Goal: Task Accomplishment & Management: Manage account settings

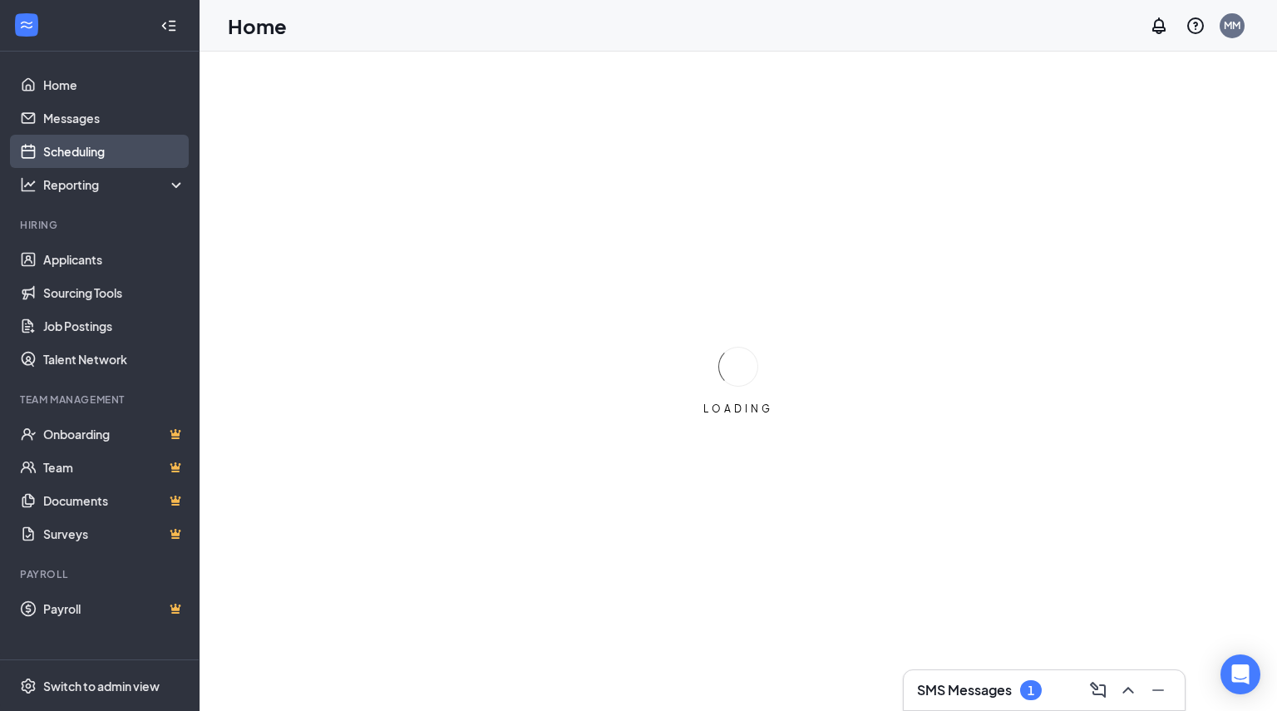
click at [110, 144] on link "Scheduling" at bounding box center [114, 151] width 142 height 33
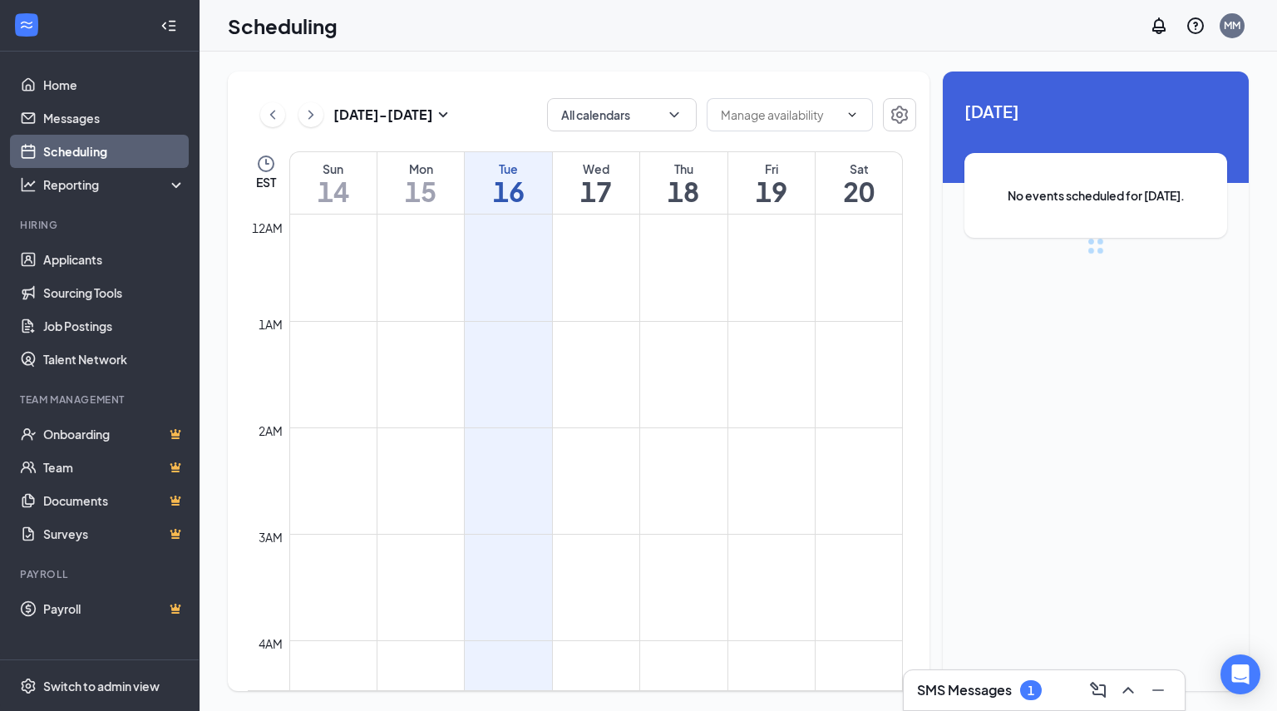
scroll to position [818, 0]
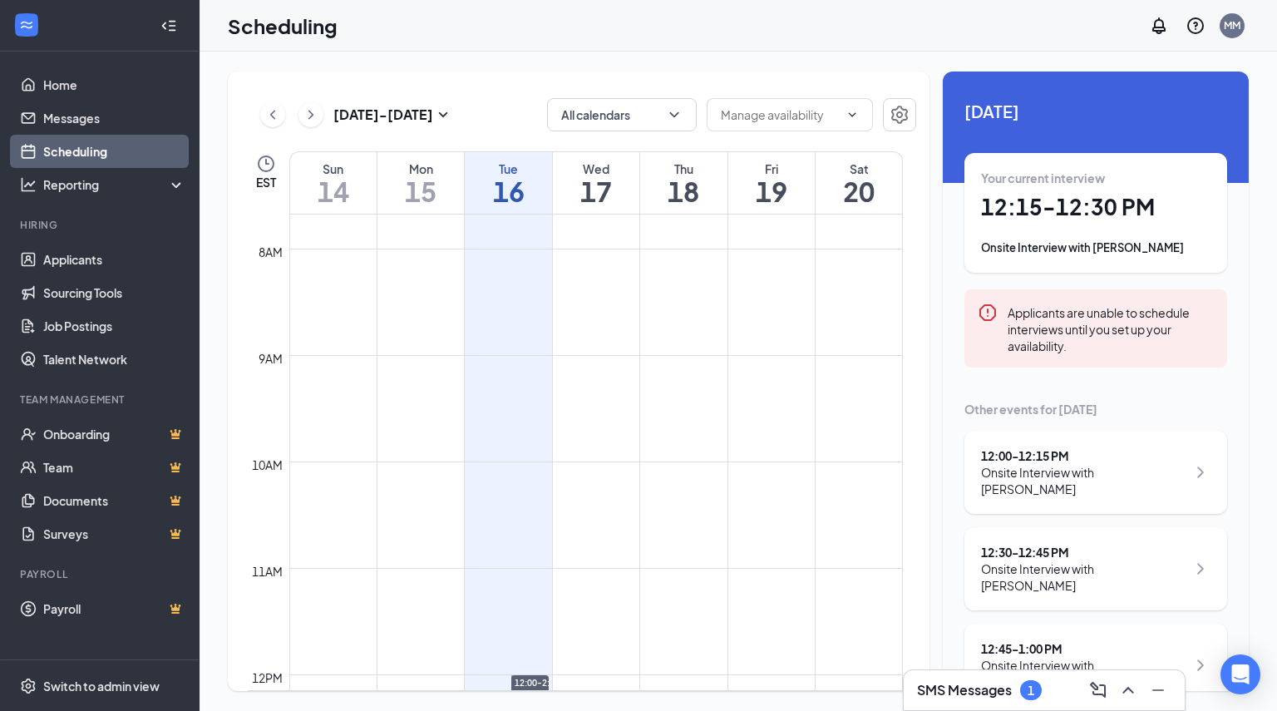
click at [1133, 235] on div "Your current interview 12:15 - 12:30 PM Onsite Interview with Justus Shirley" at bounding box center [1096, 213] width 230 height 86
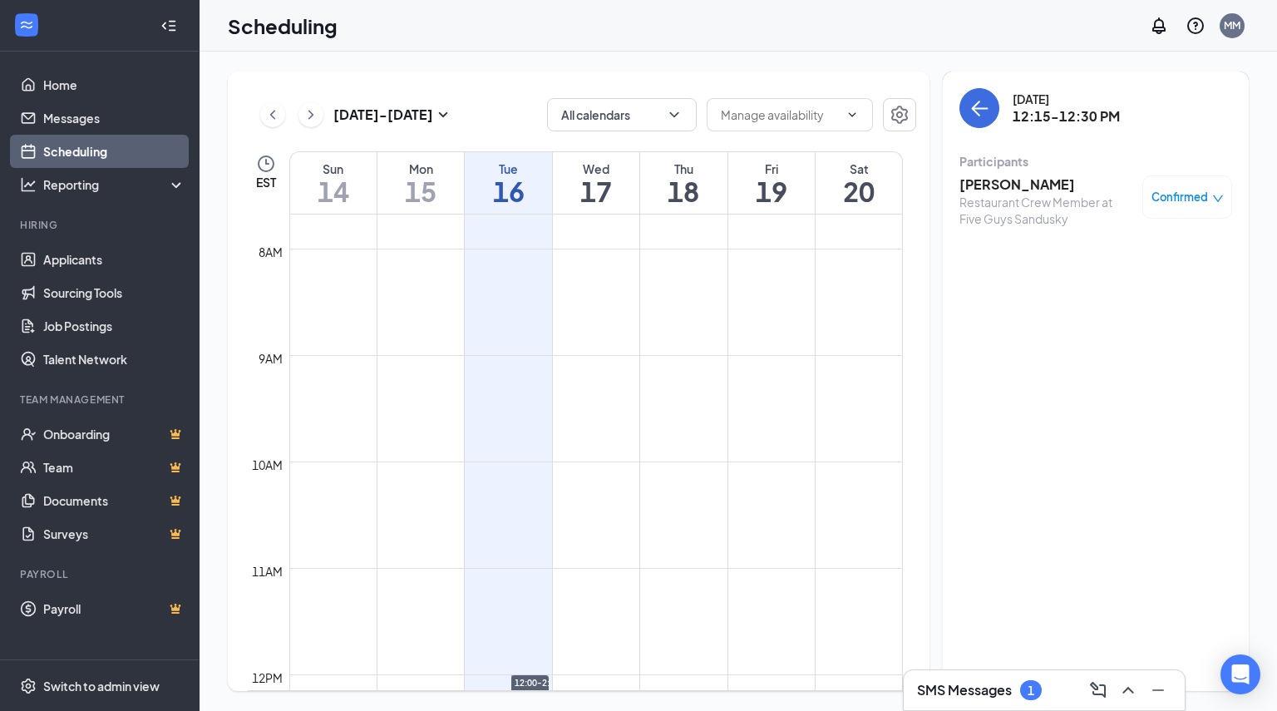
click at [1193, 197] on span "Confirmed" at bounding box center [1180, 197] width 57 height 17
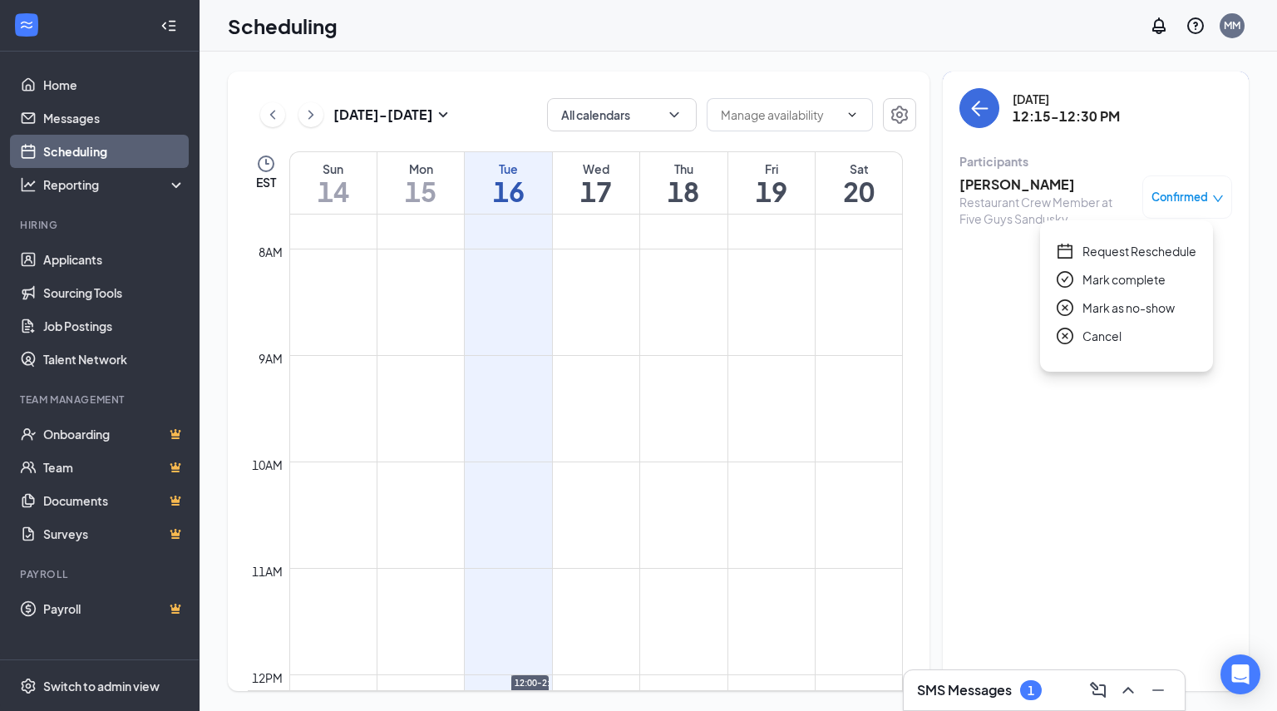
click at [989, 185] on h3 "Justus Shirley" at bounding box center [1047, 184] width 175 height 18
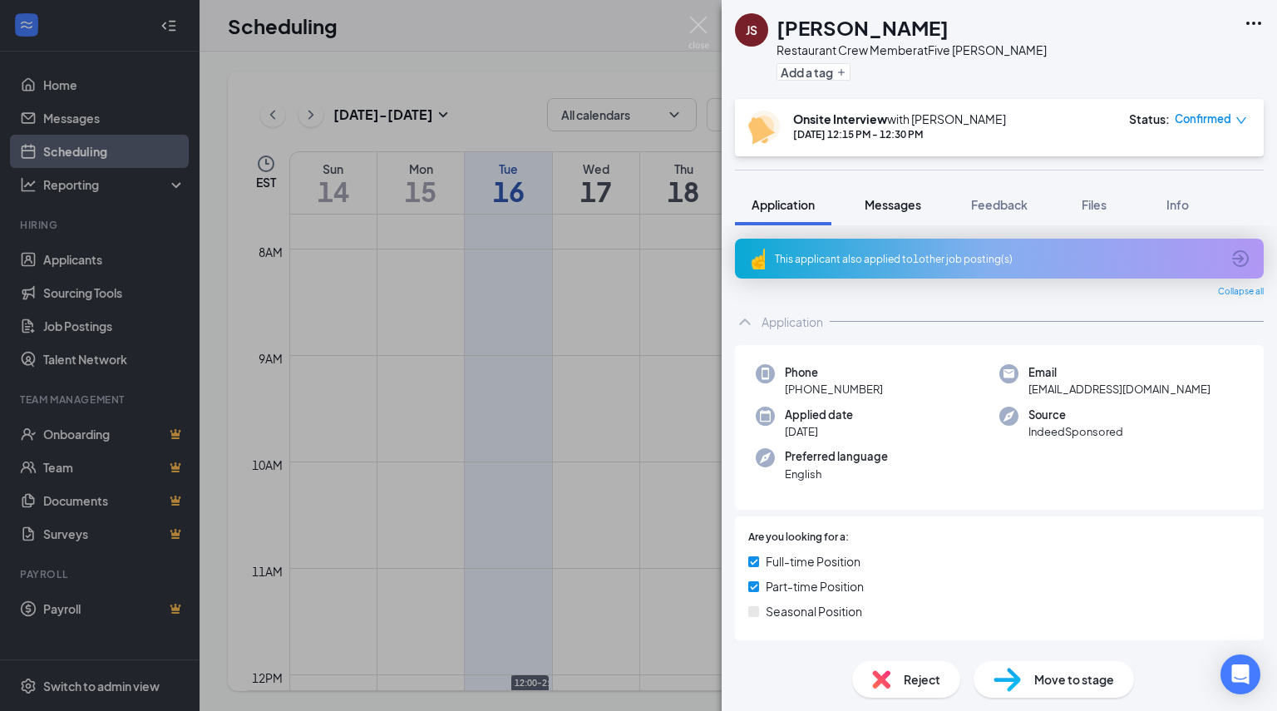
click at [862, 220] on button "Messages" at bounding box center [893, 205] width 90 height 42
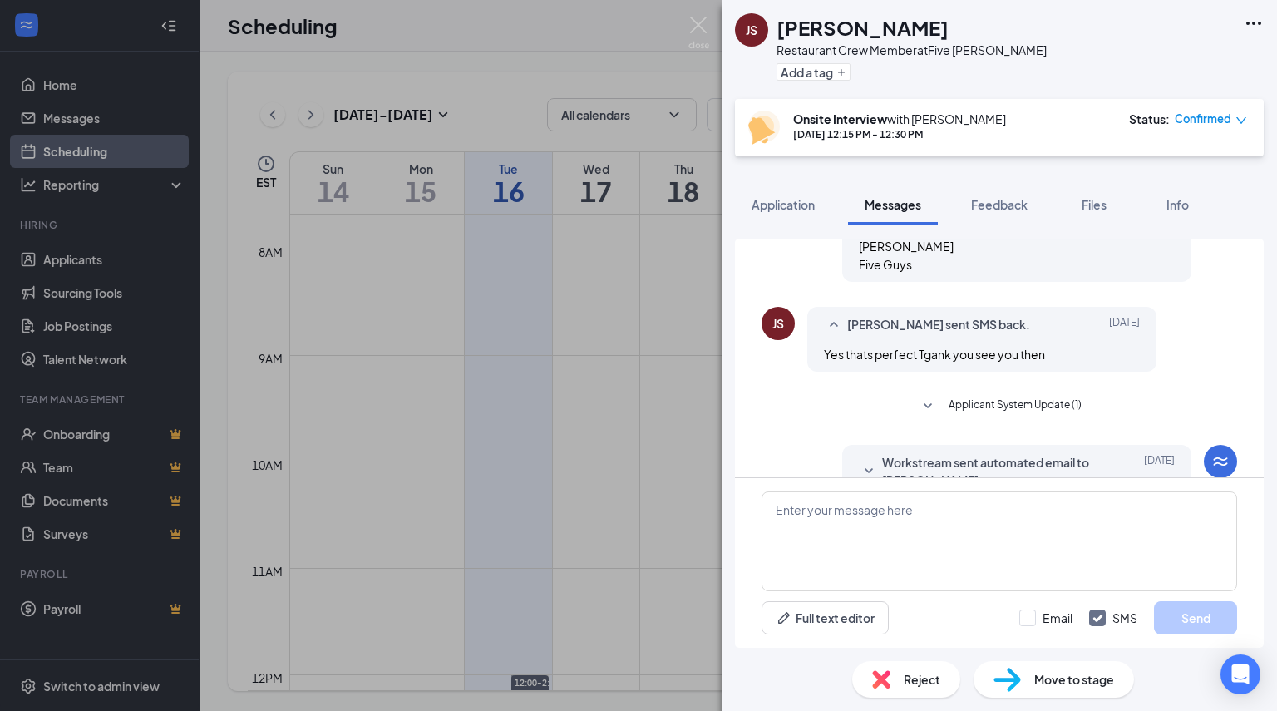
scroll to position [762, 0]
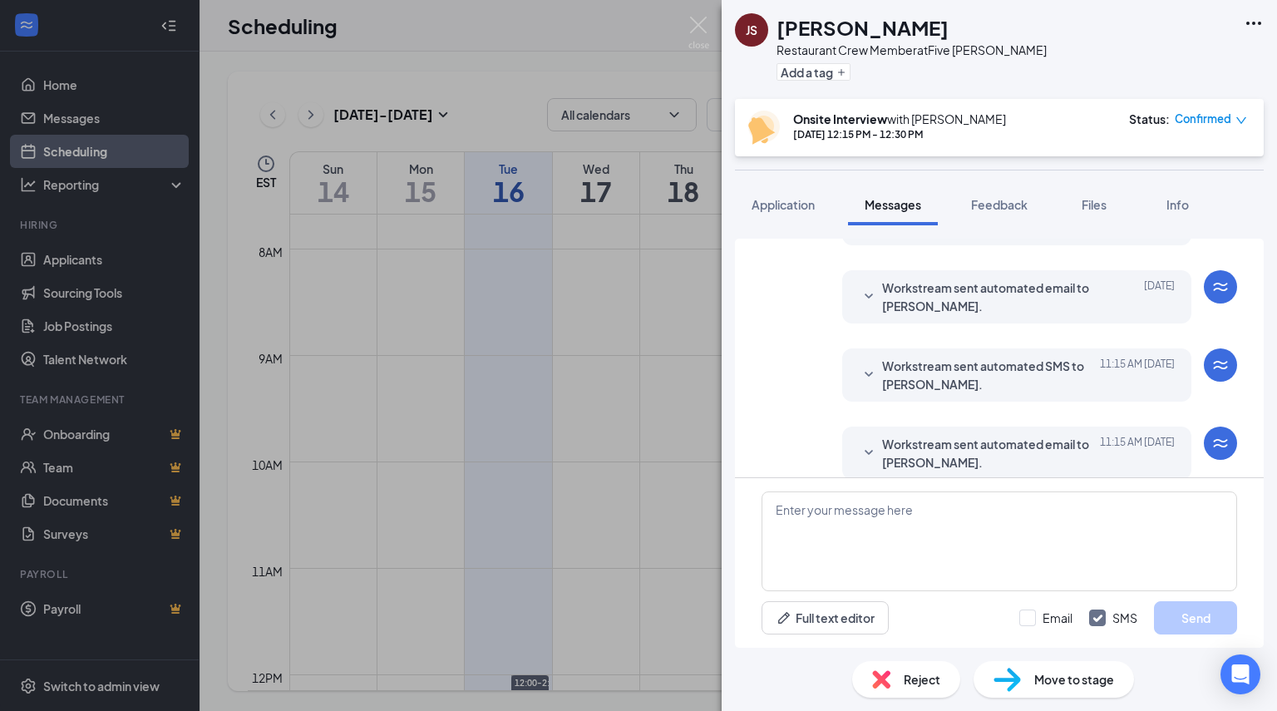
click at [1234, 121] on div "Confirmed" at bounding box center [1211, 119] width 72 height 17
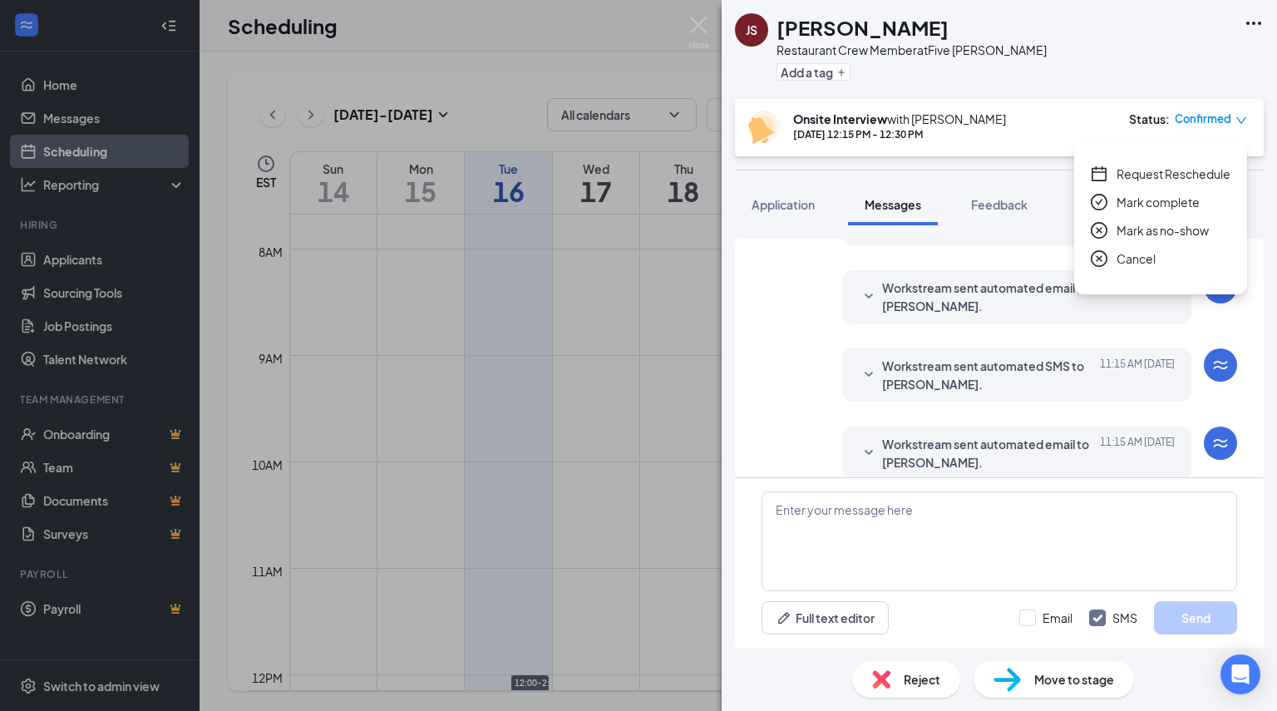
click at [1104, 230] on icon "close-circle" at bounding box center [1099, 230] width 17 height 17
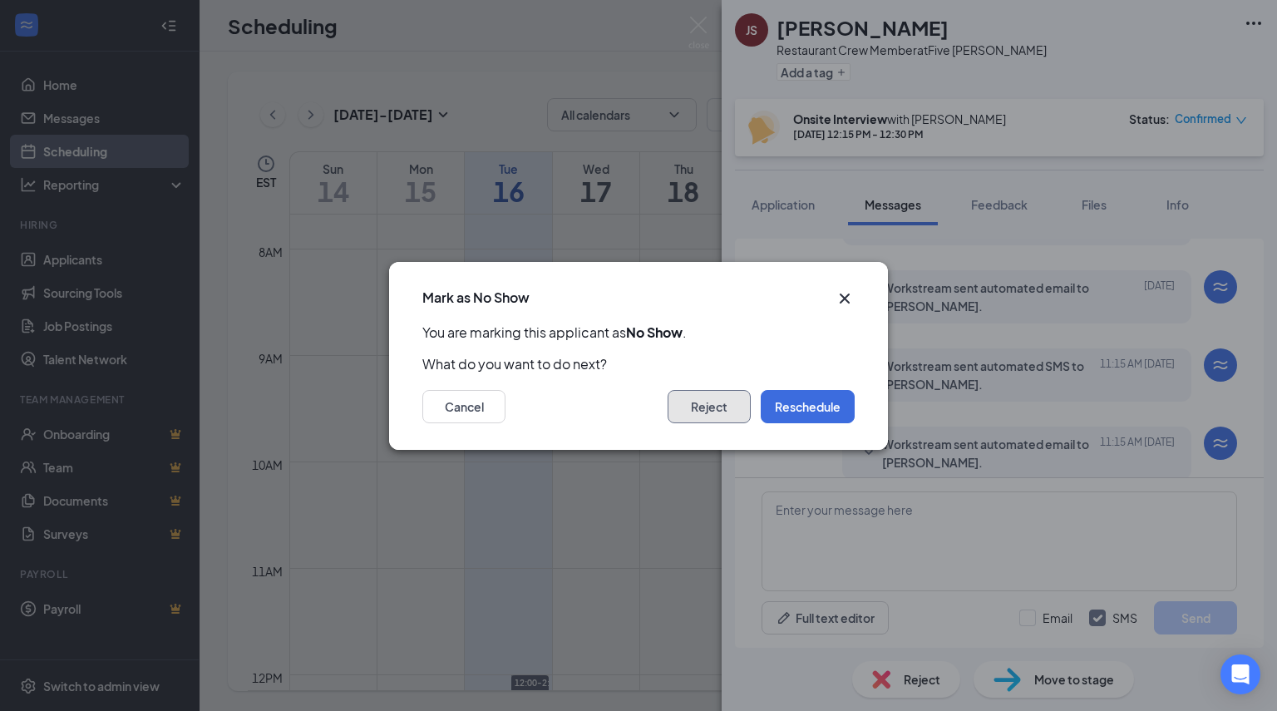
click at [715, 414] on button "Reject" at bounding box center [709, 406] width 83 height 33
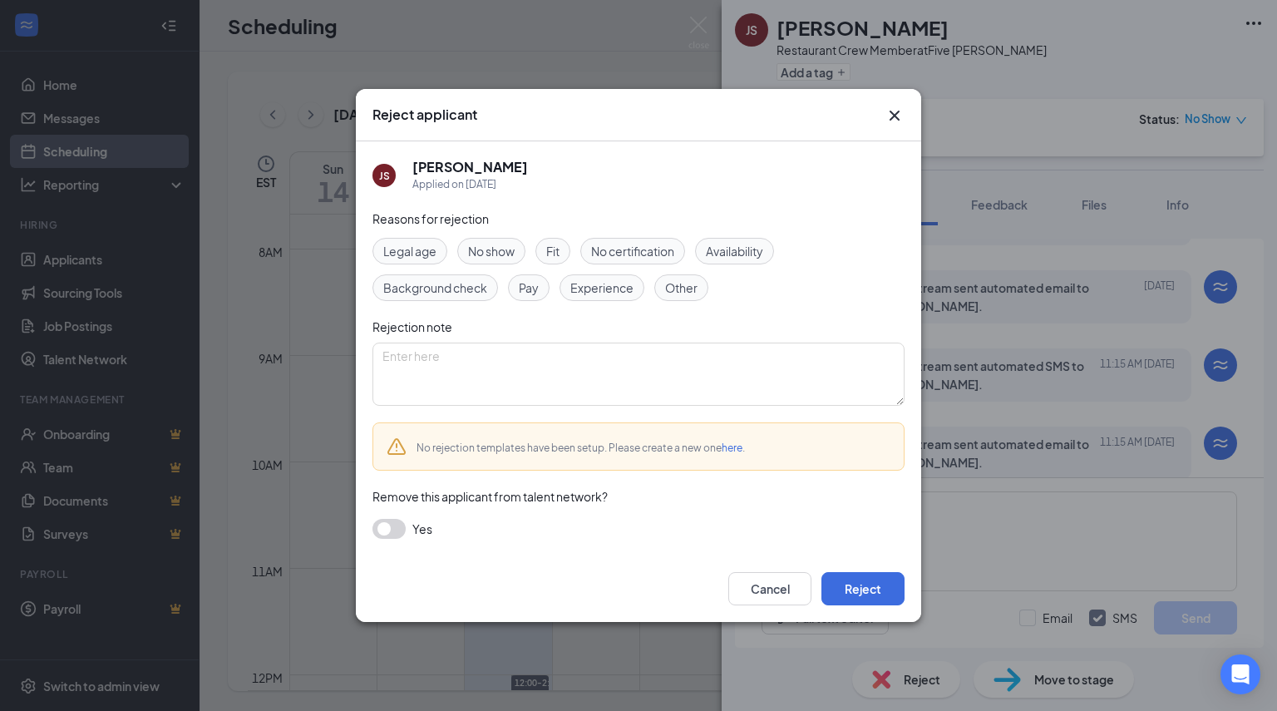
click at [484, 251] on span "No show" at bounding box center [491, 251] width 47 height 18
click at [379, 526] on button "button" at bounding box center [389, 529] width 33 height 20
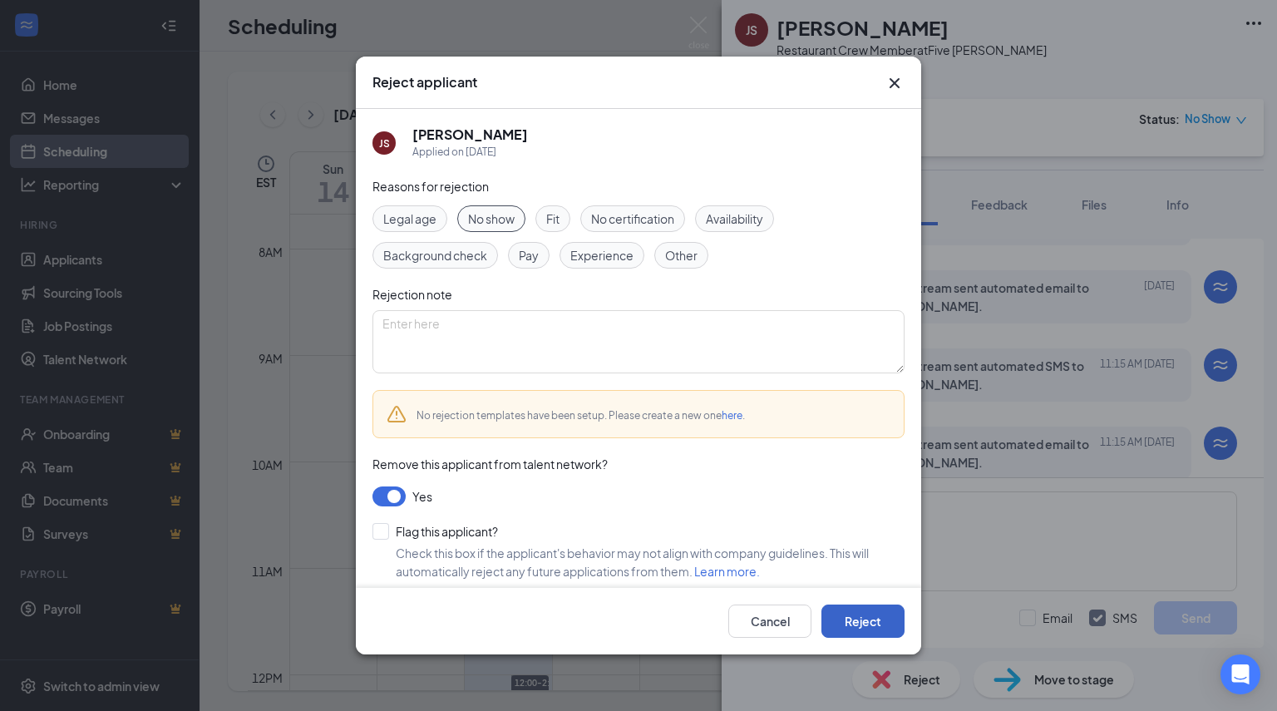
click at [888, 615] on button "Reject" at bounding box center [863, 621] width 83 height 33
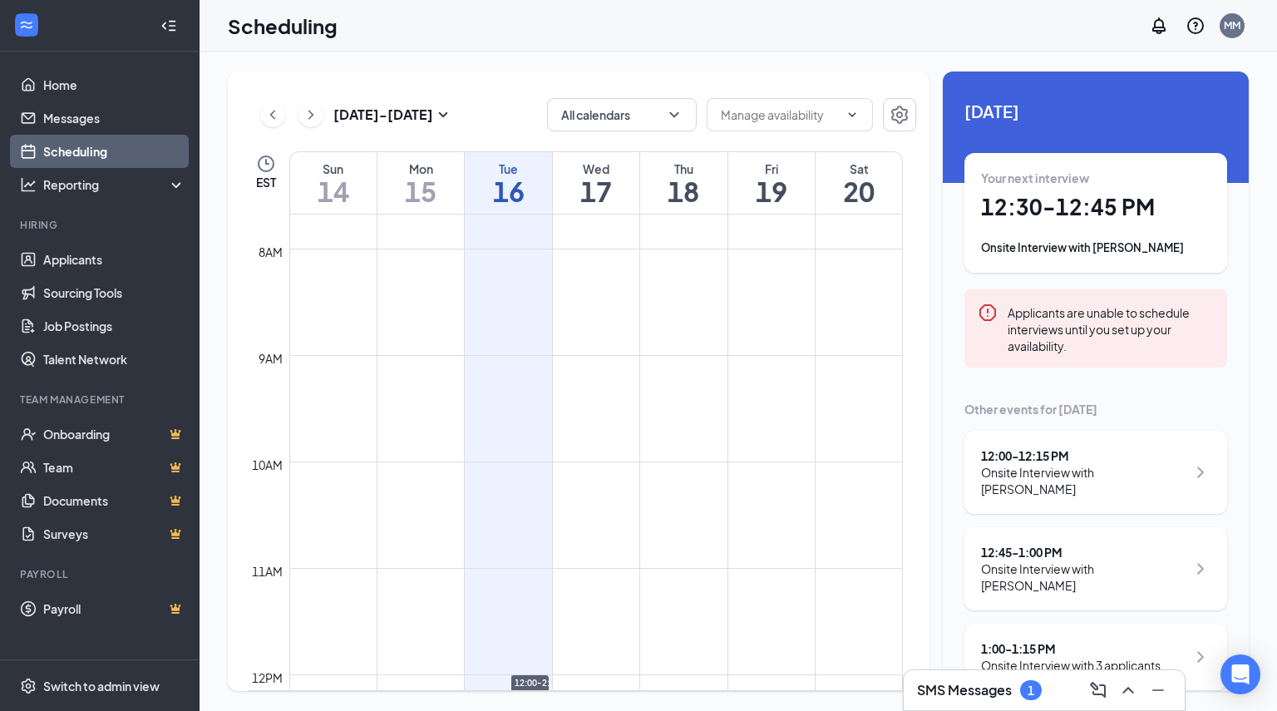
click at [996, 692] on h3 "SMS Messages" at bounding box center [964, 690] width 95 height 18
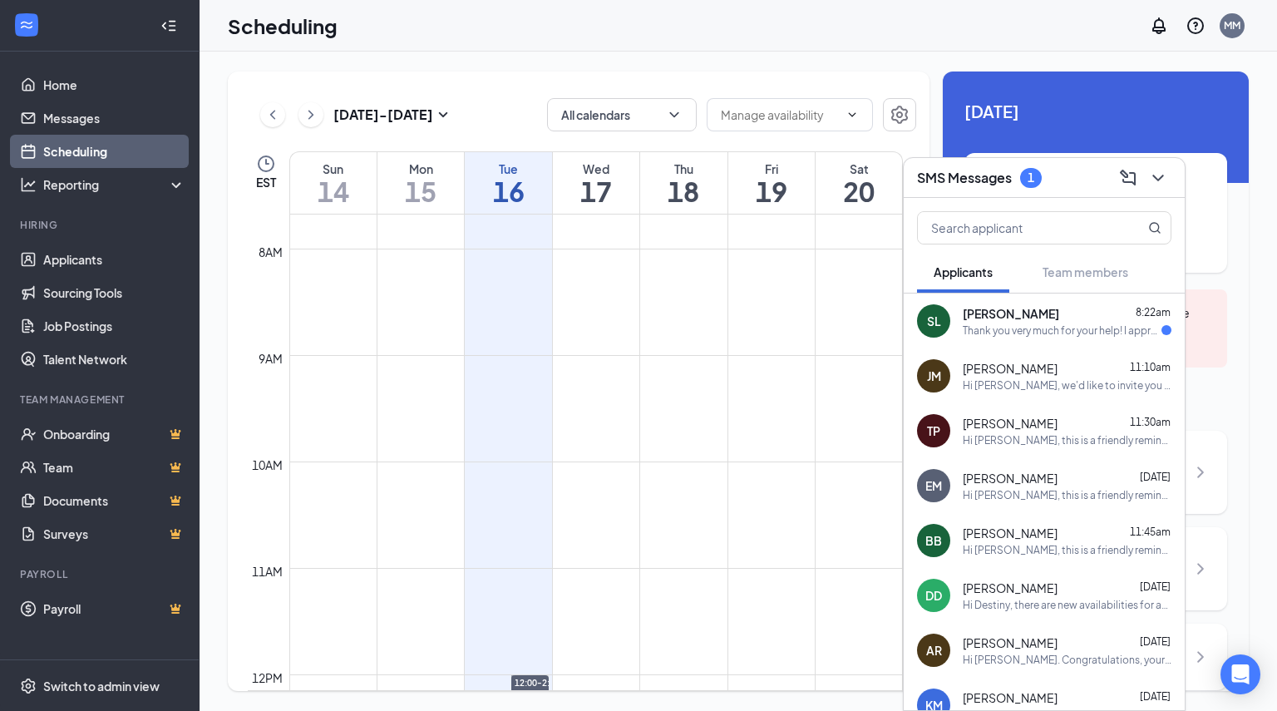
click at [1001, 334] on div "Thank you very much for your help! I appreciate it!" at bounding box center [1062, 331] width 199 height 14
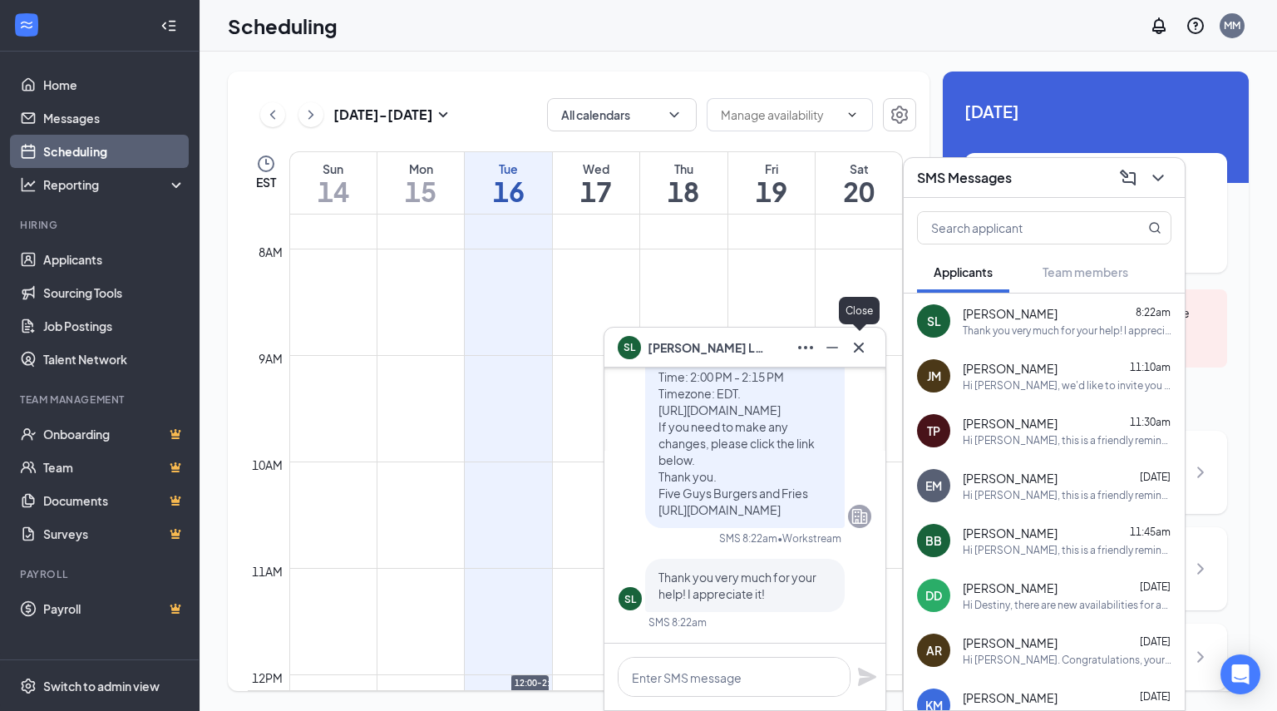
click at [865, 342] on icon "Cross" at bounding box center [859, 348] width 20 height 20
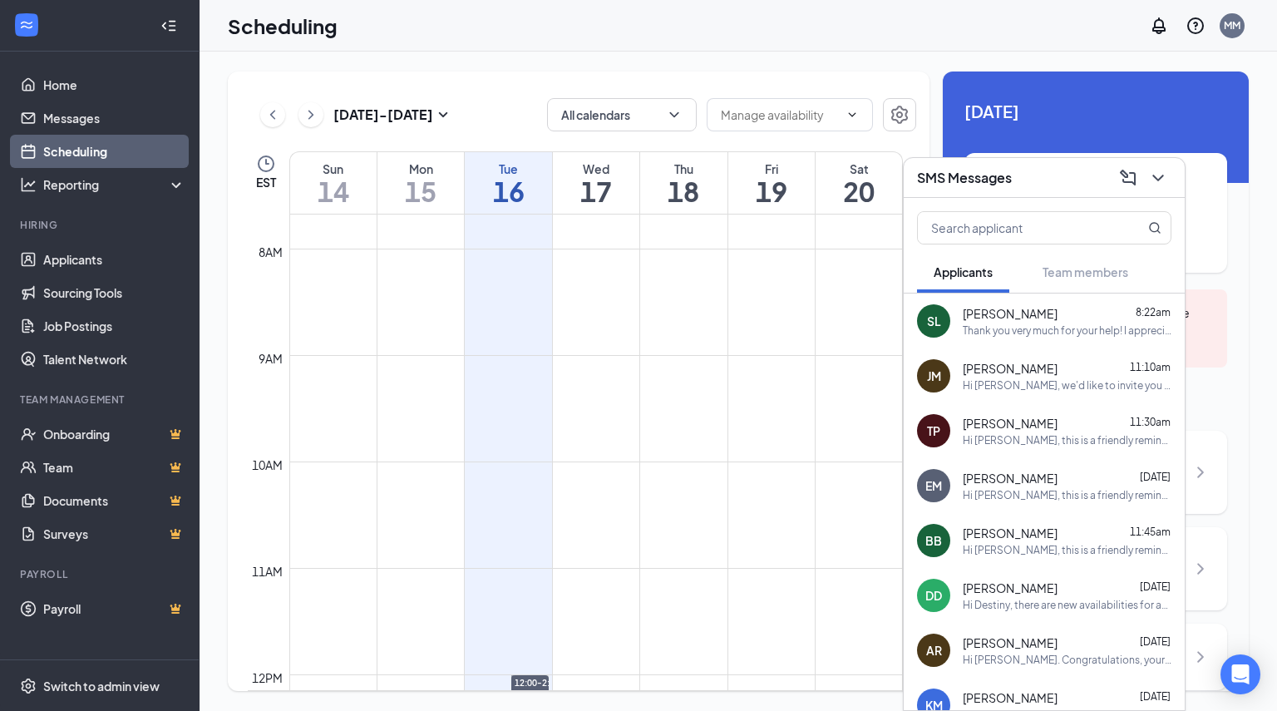
click at [1022, 195] on div "SMS Messages" at bounding box center [1044, 178] width 281 height 40
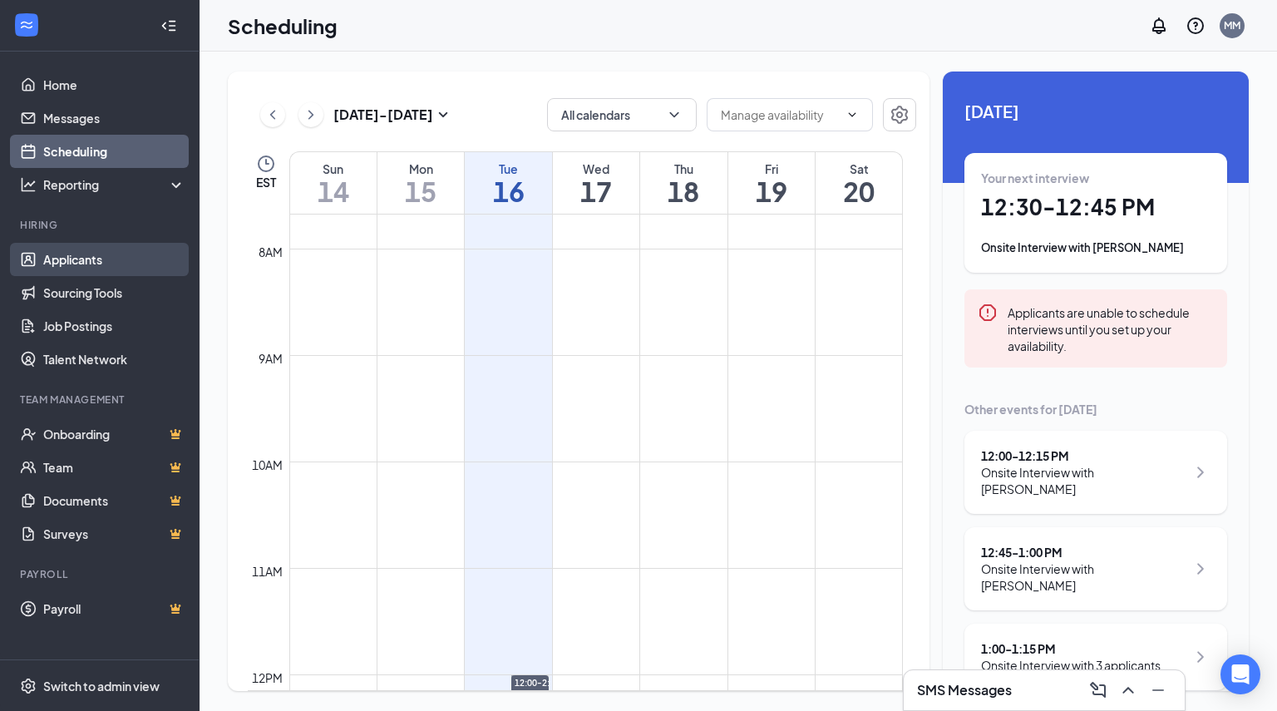
click at [90, 250] on link "Applicants" at bounding box center [114, 259] width 142 height 33
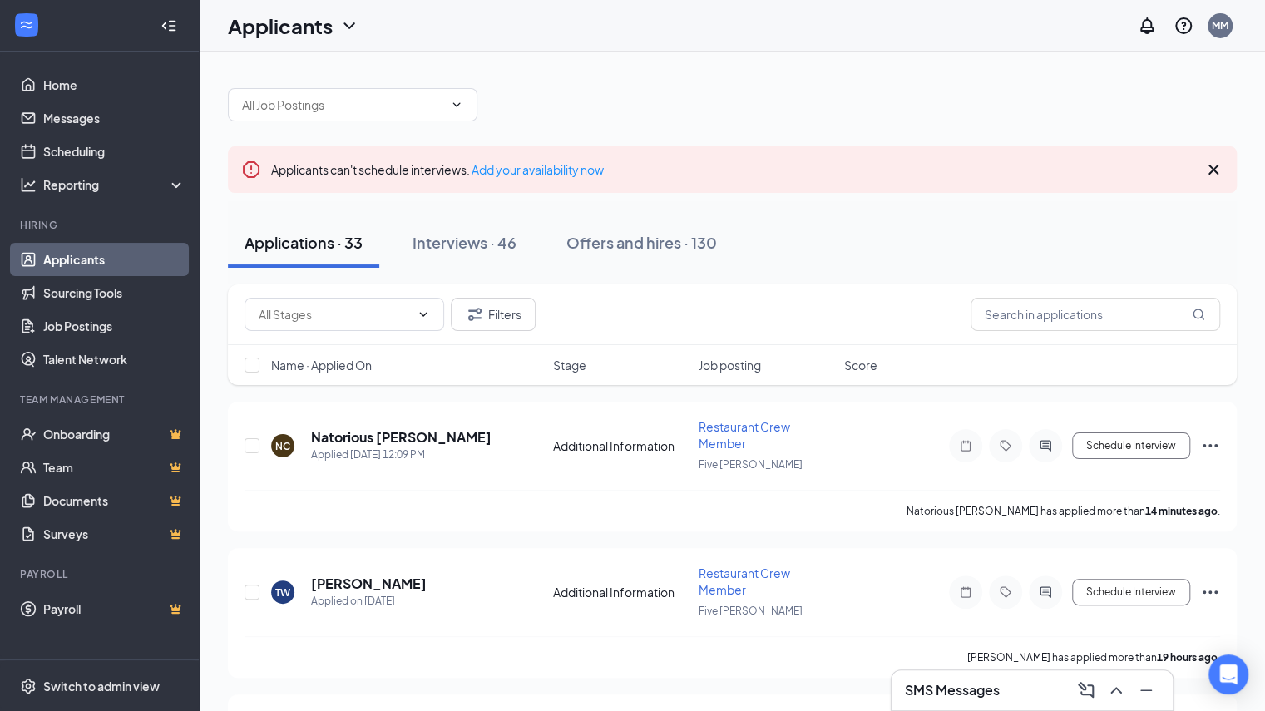
click at [1003, 675] on div "SMS Messages" at bounding box center [1032, 690] width 281 height 40
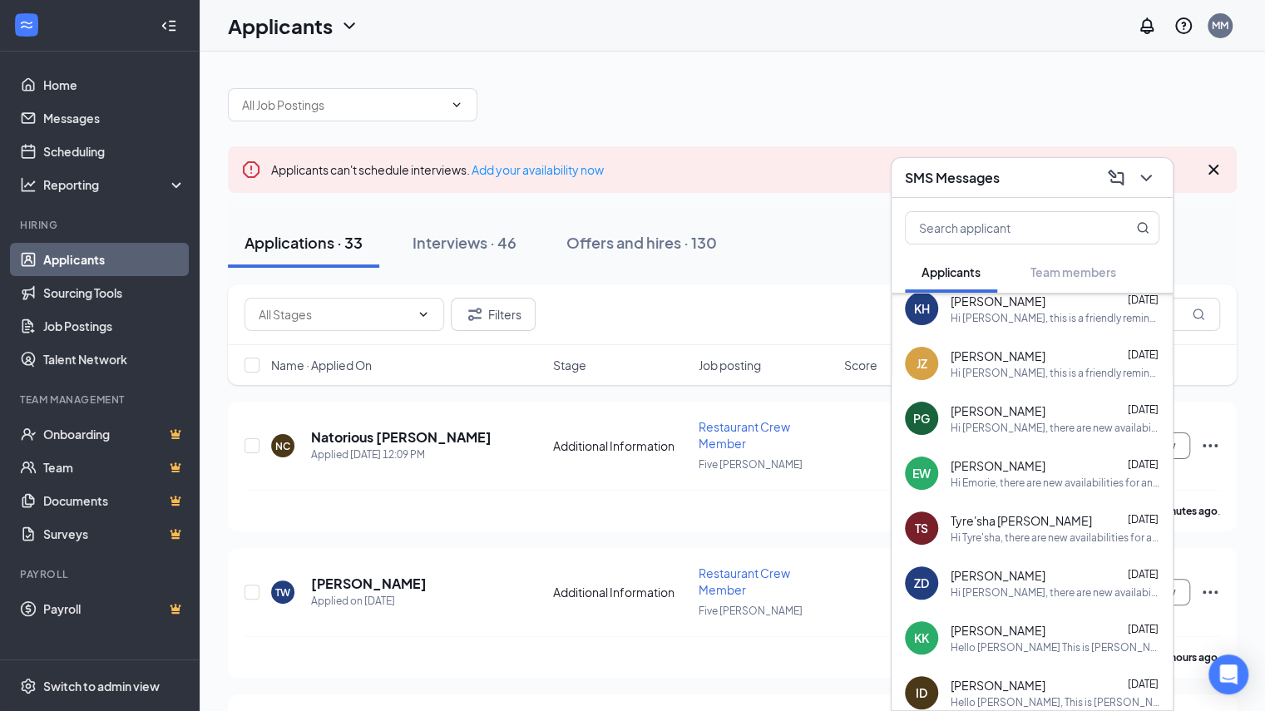
scroll to position [1065, 0]
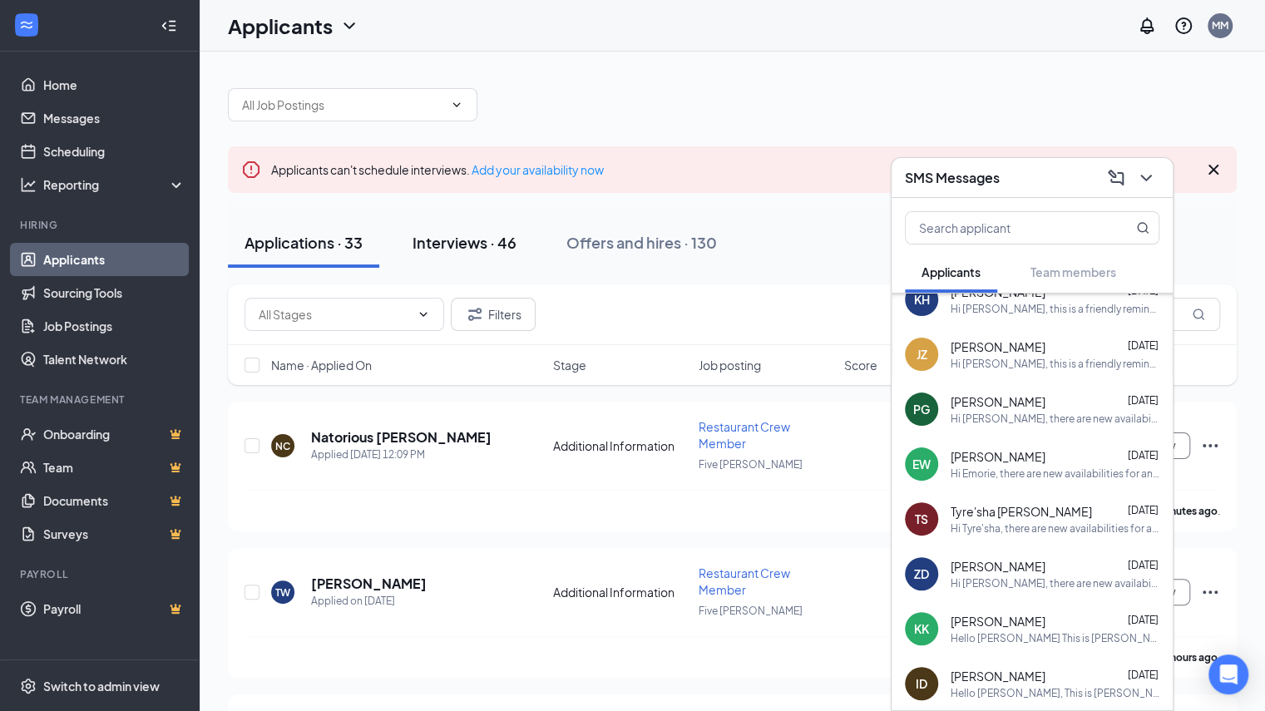
click at [434, 220] on button "Interviews · 46" at bounding box center [464, 243] width 137 height 50
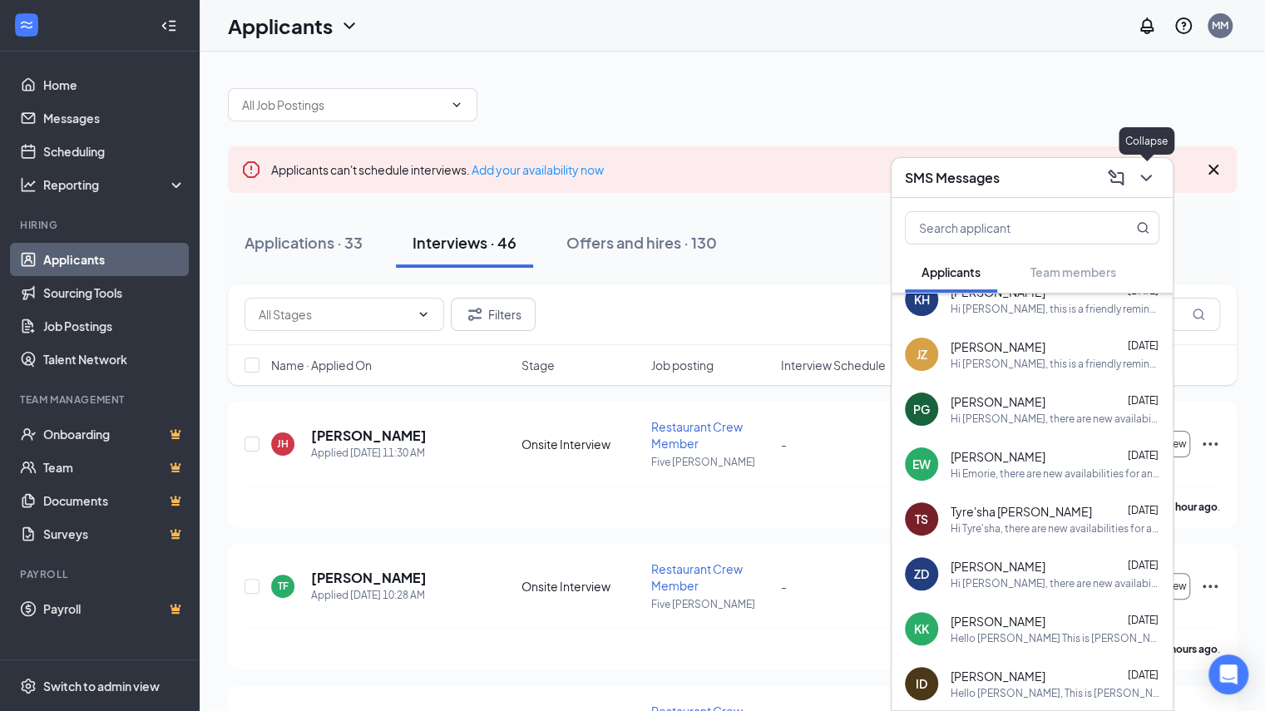
click at [1139, 182] on icon "ChevronDown" at bounding box center [1146, 178] width 20 height 20
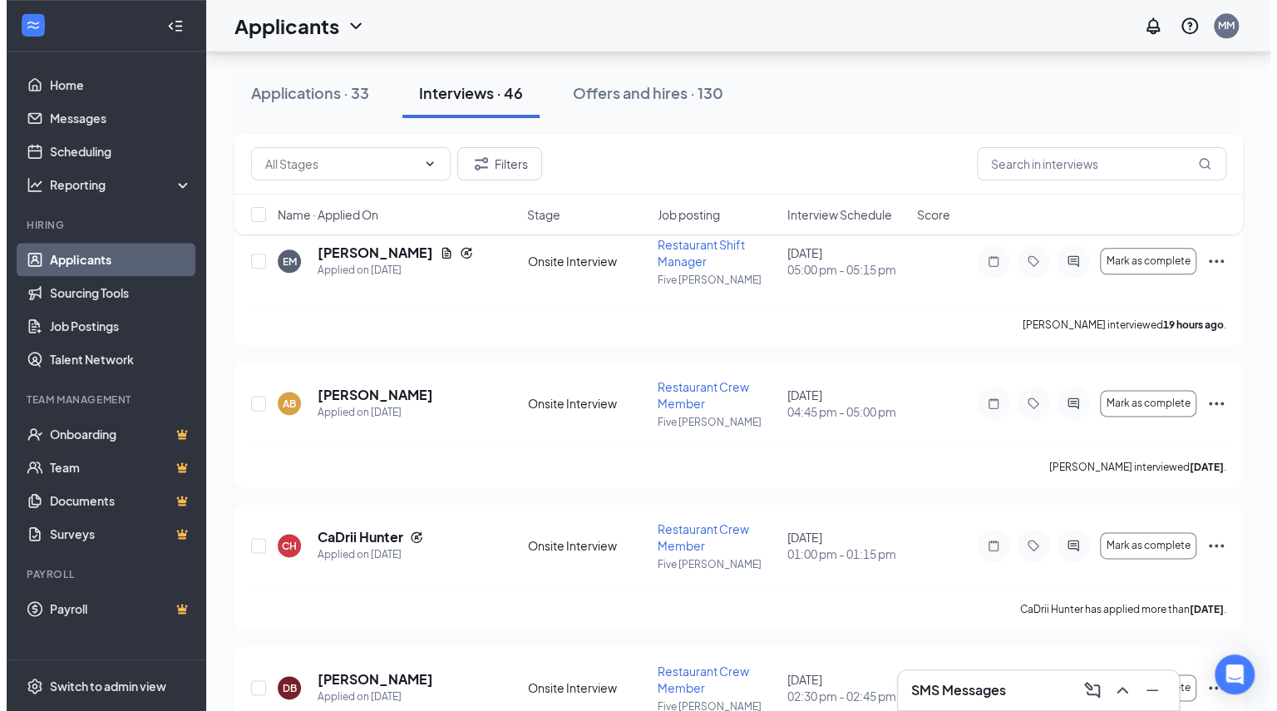
scroll to position [6222, 0]
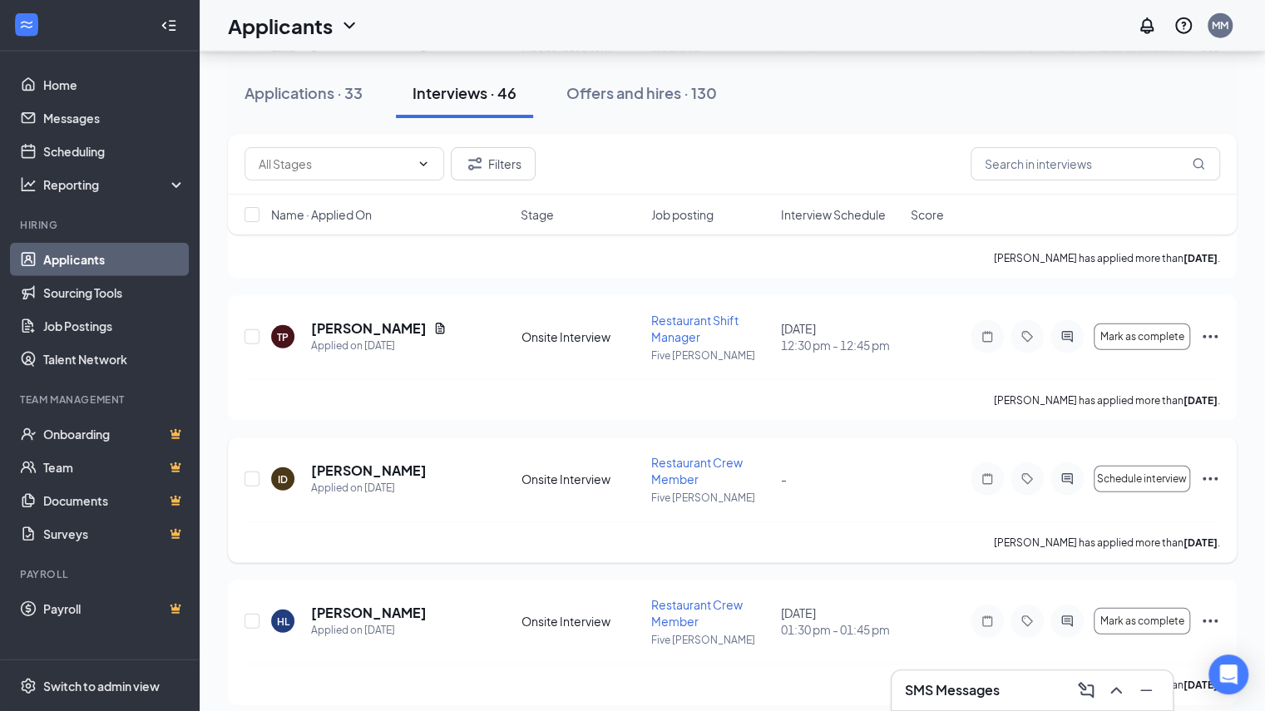
click at [1064, 474] on div at bounding box center [1066, 478] width 33 height 33
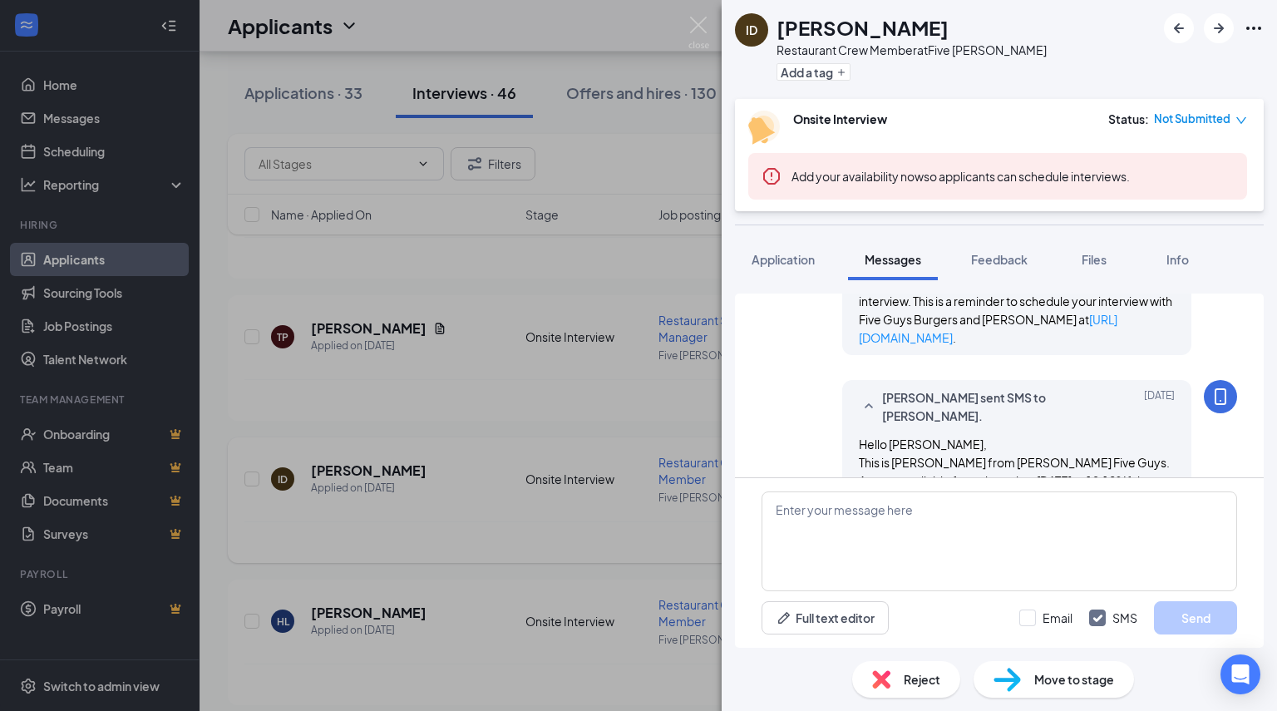
scroll to position [803, 0]
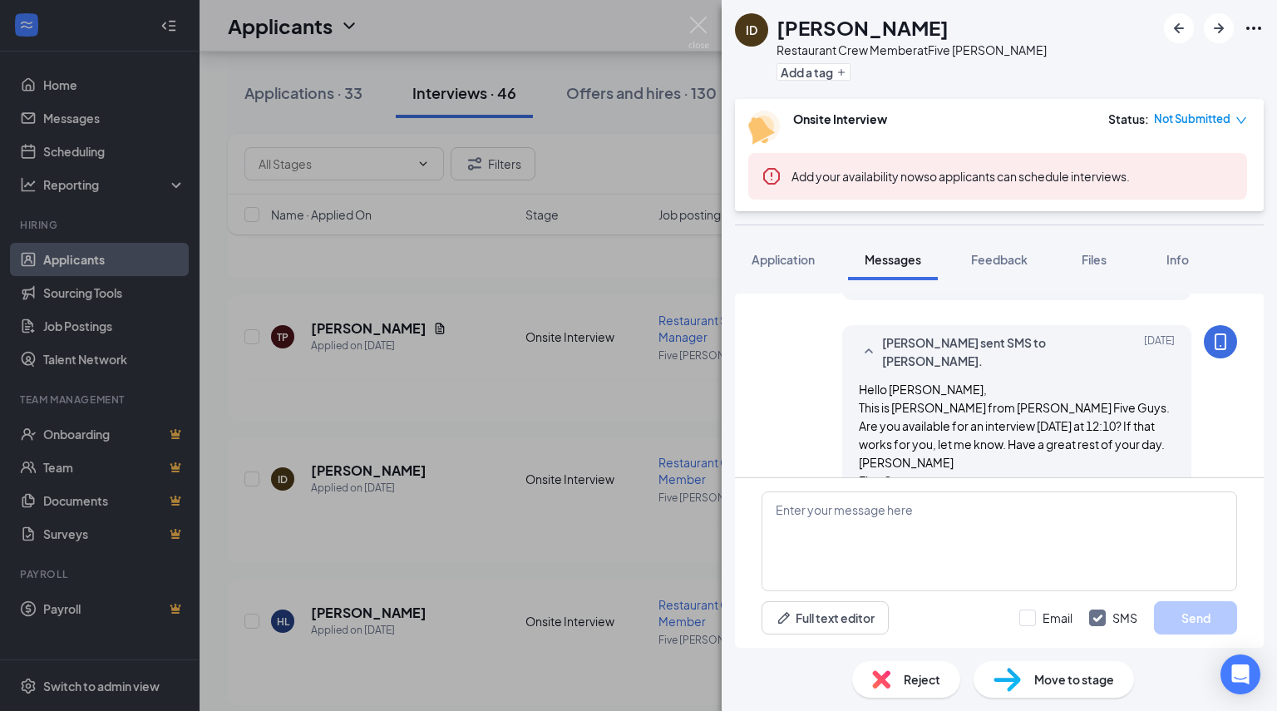
click at [892, 668] on div "Reject" at bounding box center [906, 679] width 108 height 37
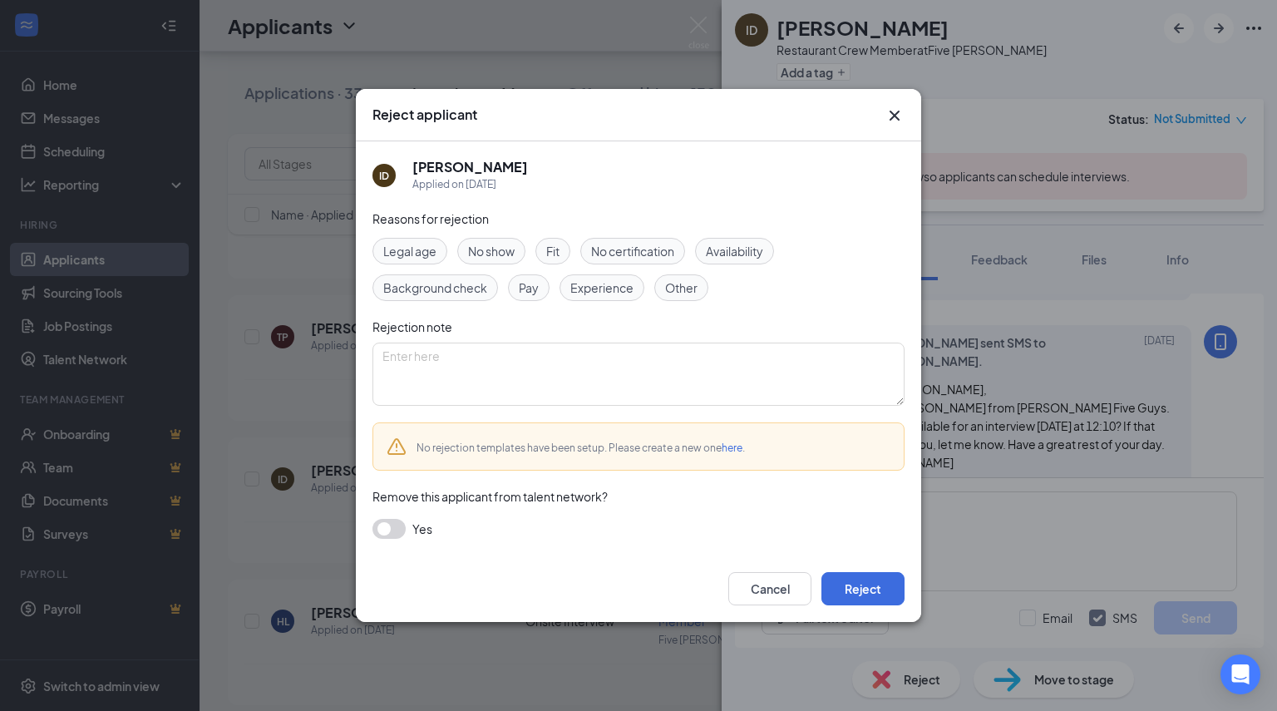
click at [388, 536] on button "button" at bounding box center [389, 529] width 33 height 20
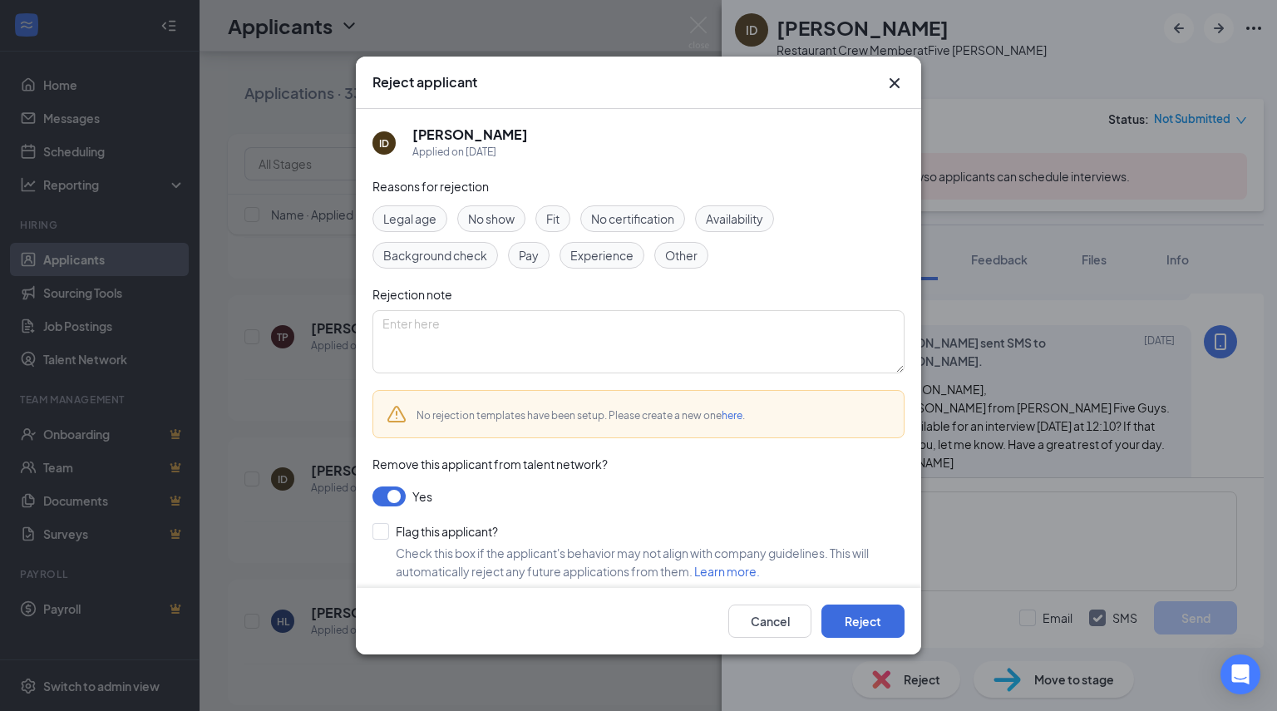
click at [665, 252] on span "Other" at bounding box center [681, 255] width 32 height 18
click at [858, 625] on button "Reject" at bounding box center [863, 621] width 83 height 33
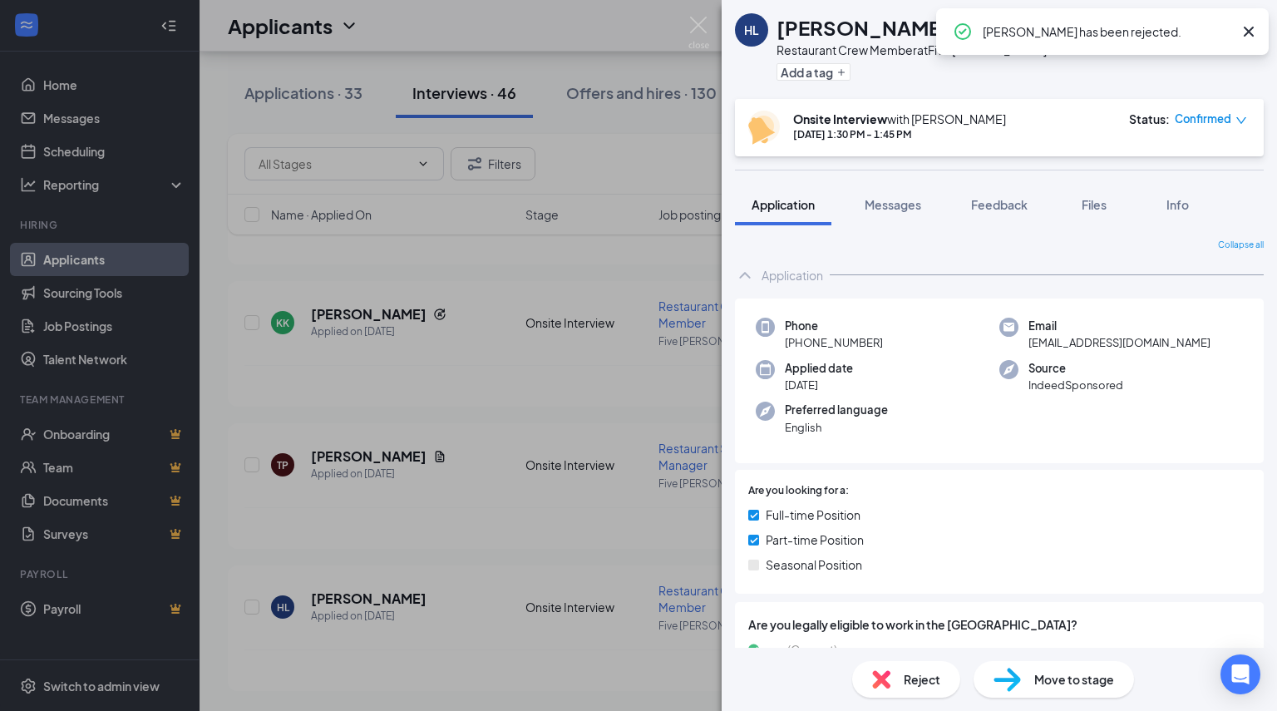
scroll to position [6080, 0]
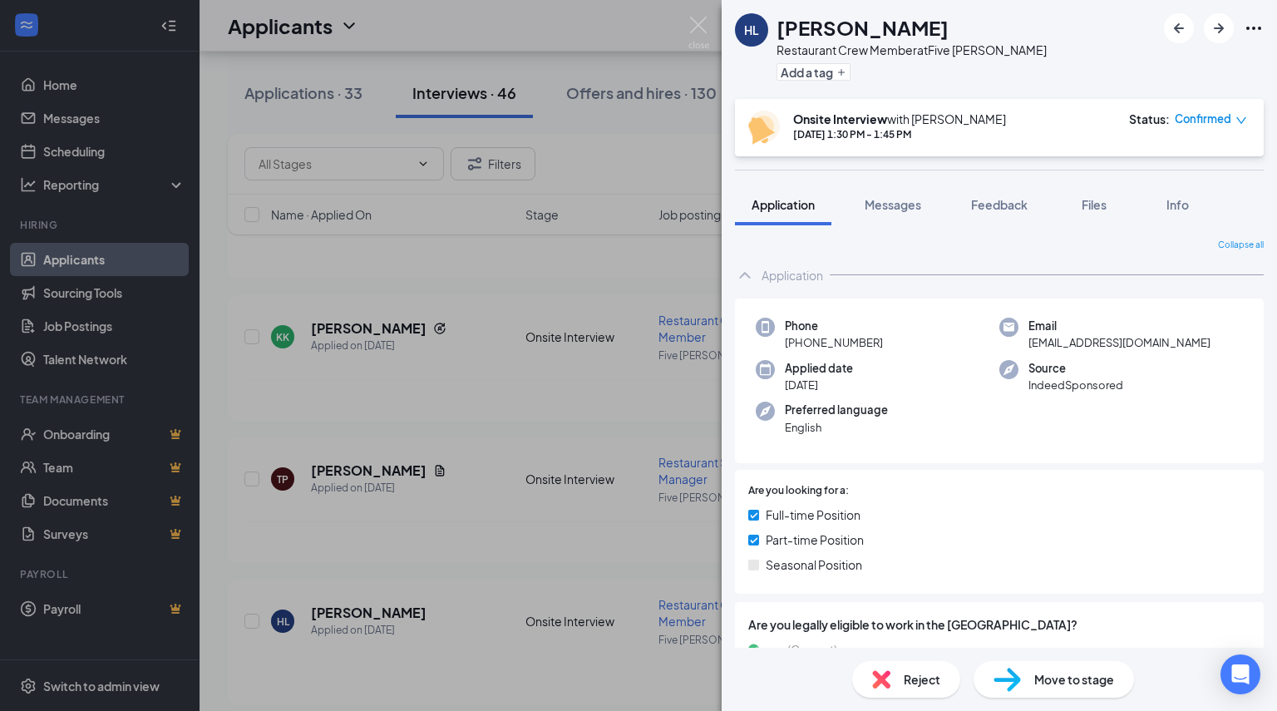
click at [464, 536] on div "HL Harmony Lathan Restaurant Crew Member at Five Guys Sandusky Add a tag Onsite…" at bounding box center [638, 355] width 1277 height 711
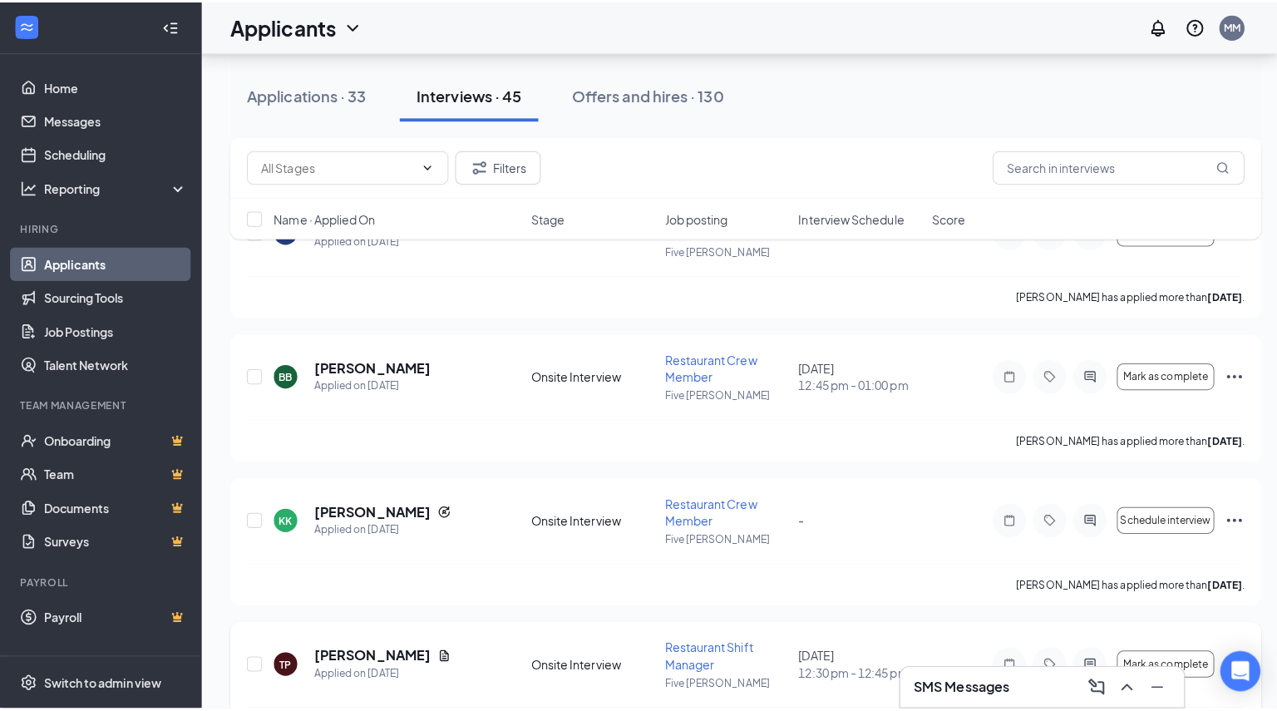
scroll to position [5902, 0]
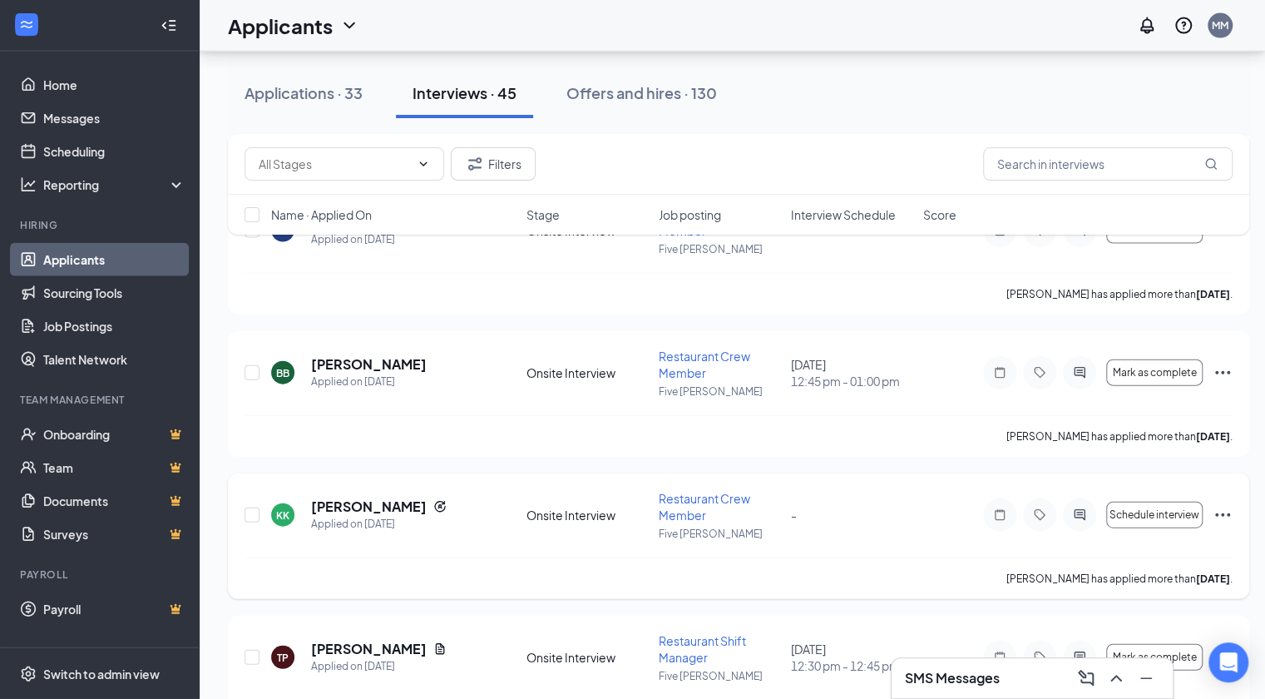
click at [1086, 516] on div at bounding box center [1079, 514] width 33 height 33
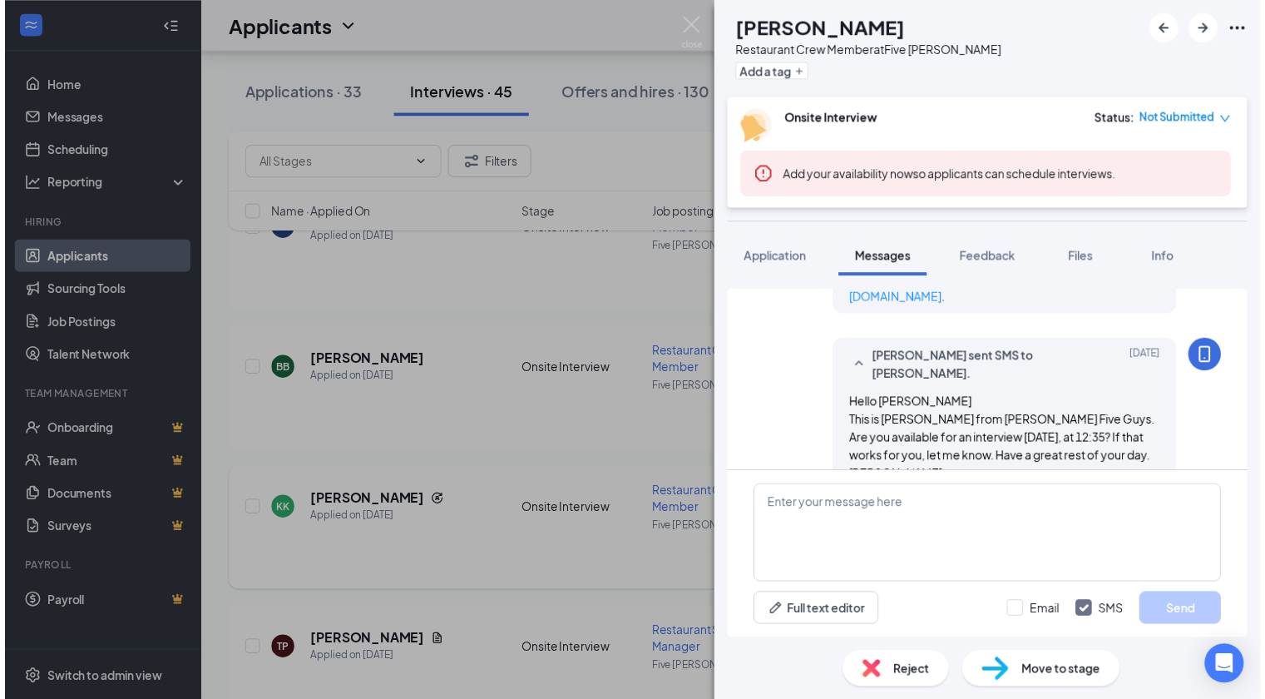
scroll to position [1085, 0]
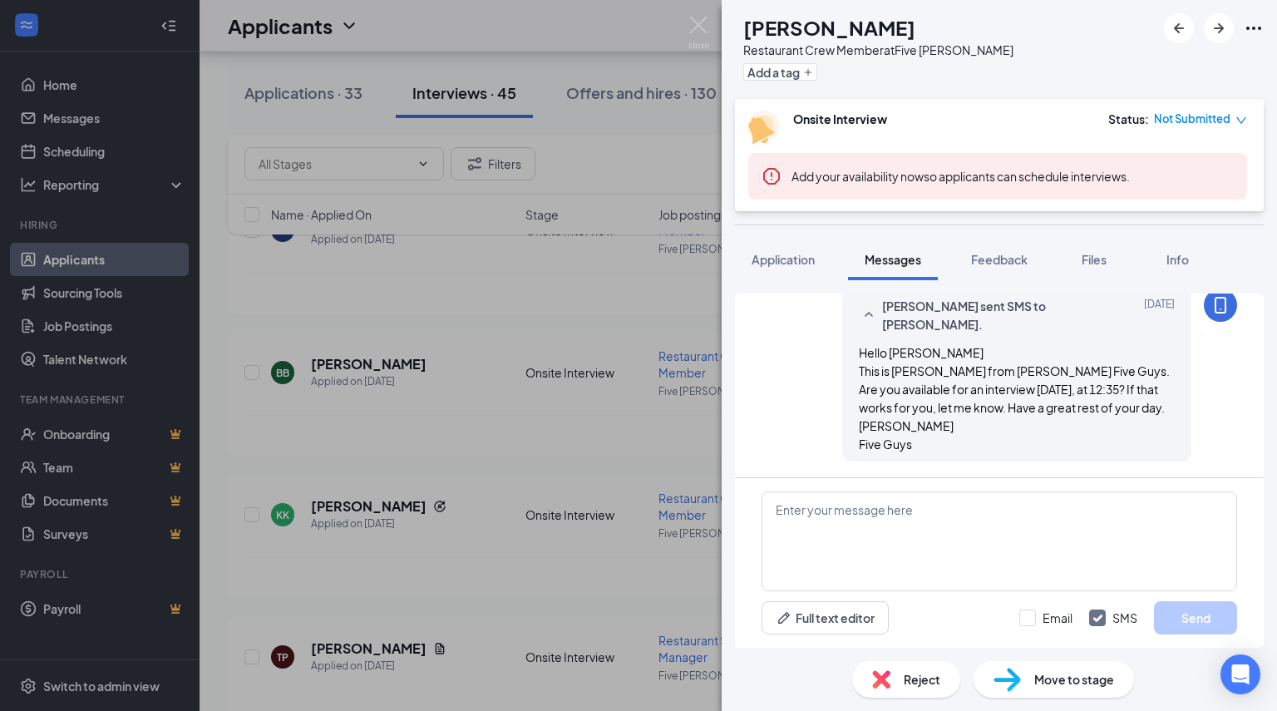
click at [902, 679] on div "Reject" at bounding box center [906, 679] width 108 height 37
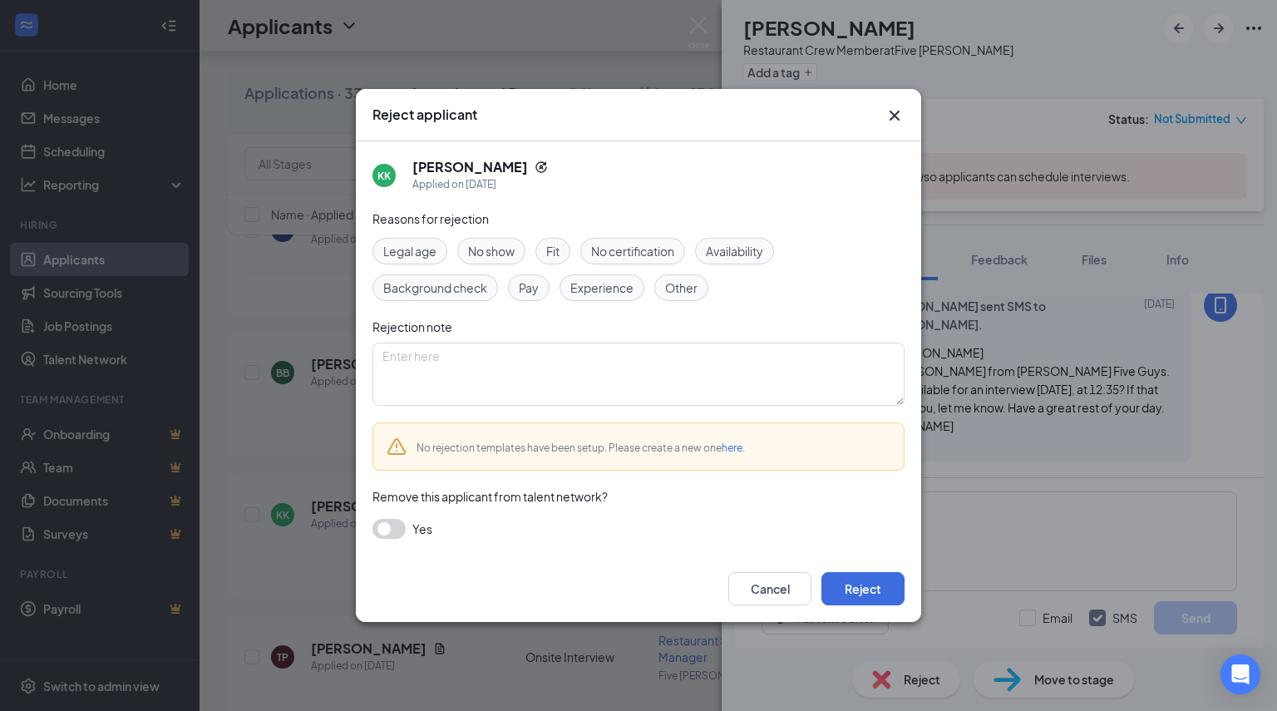
click at [687, 287] on span "Other" at bounding box center [681, 288] width 32 height 18
click at [389, 525] on button "button" at bounding box center [389, 529] width 33 height 20
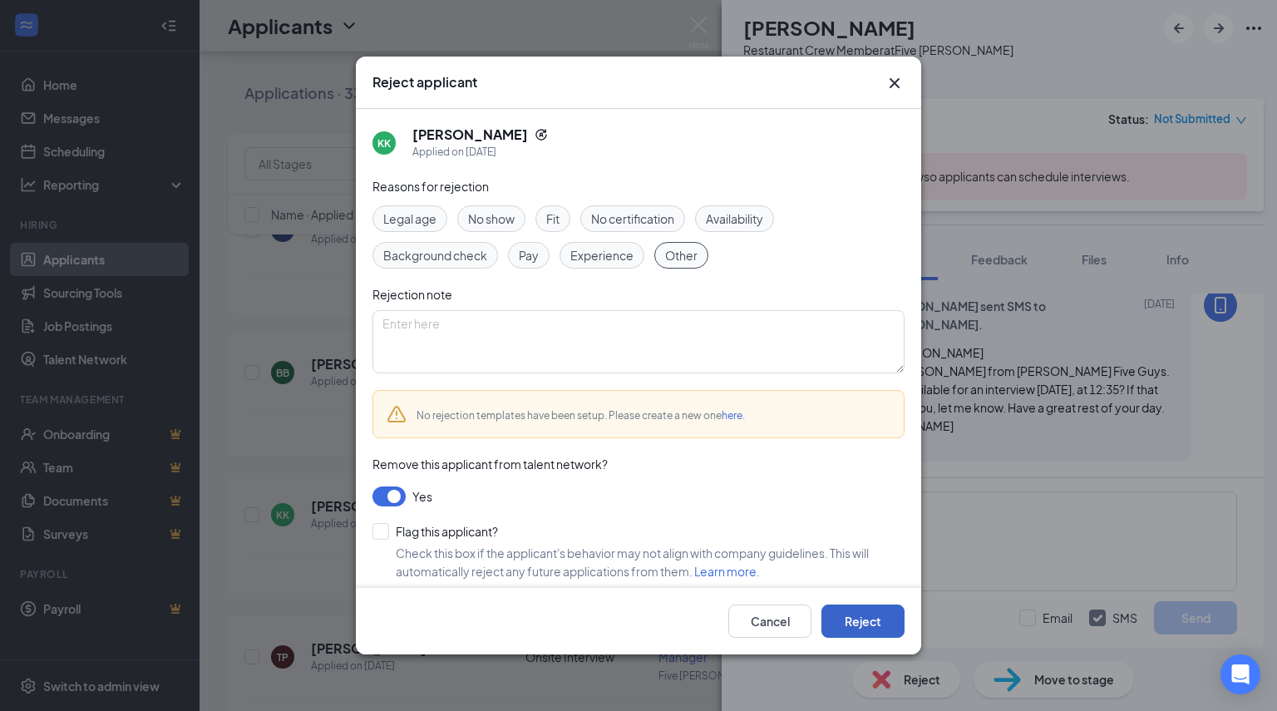
click at [858, 628] on button "Reject" at bounding box center [863, 621] width 83 height 33
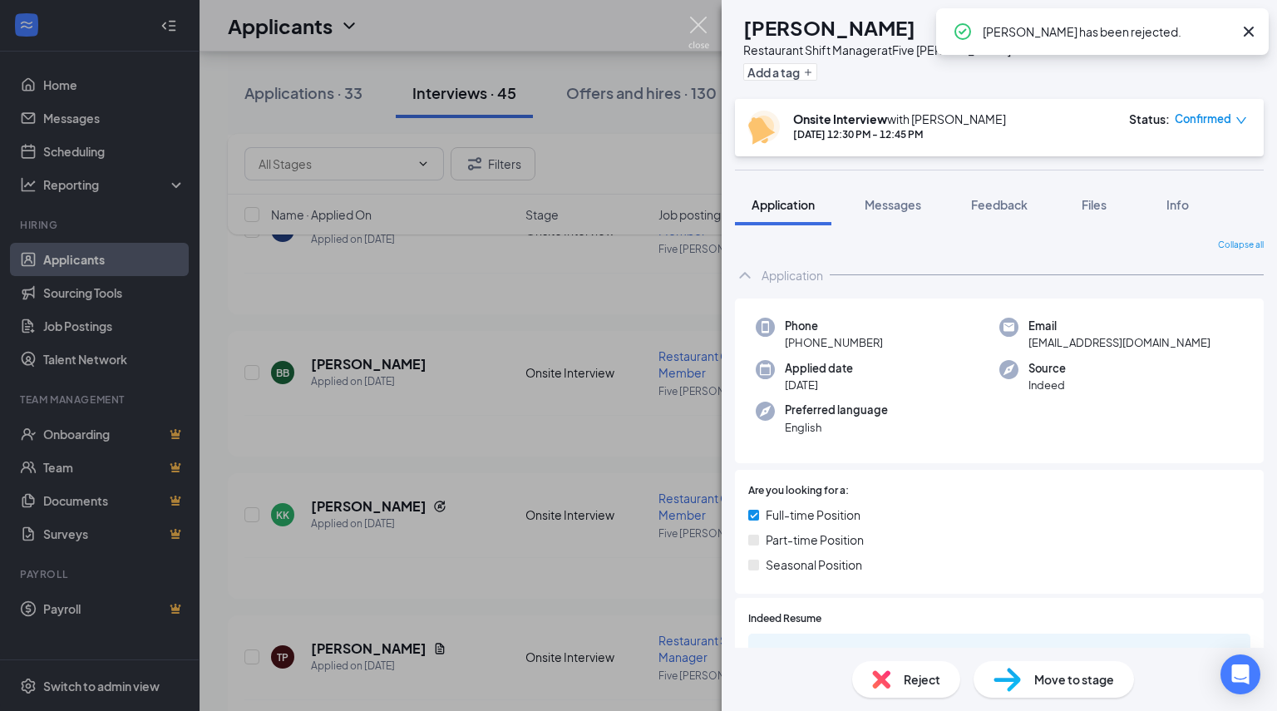
click at [704, 29] on img at bounding box center [699, 33] width 21 height 32
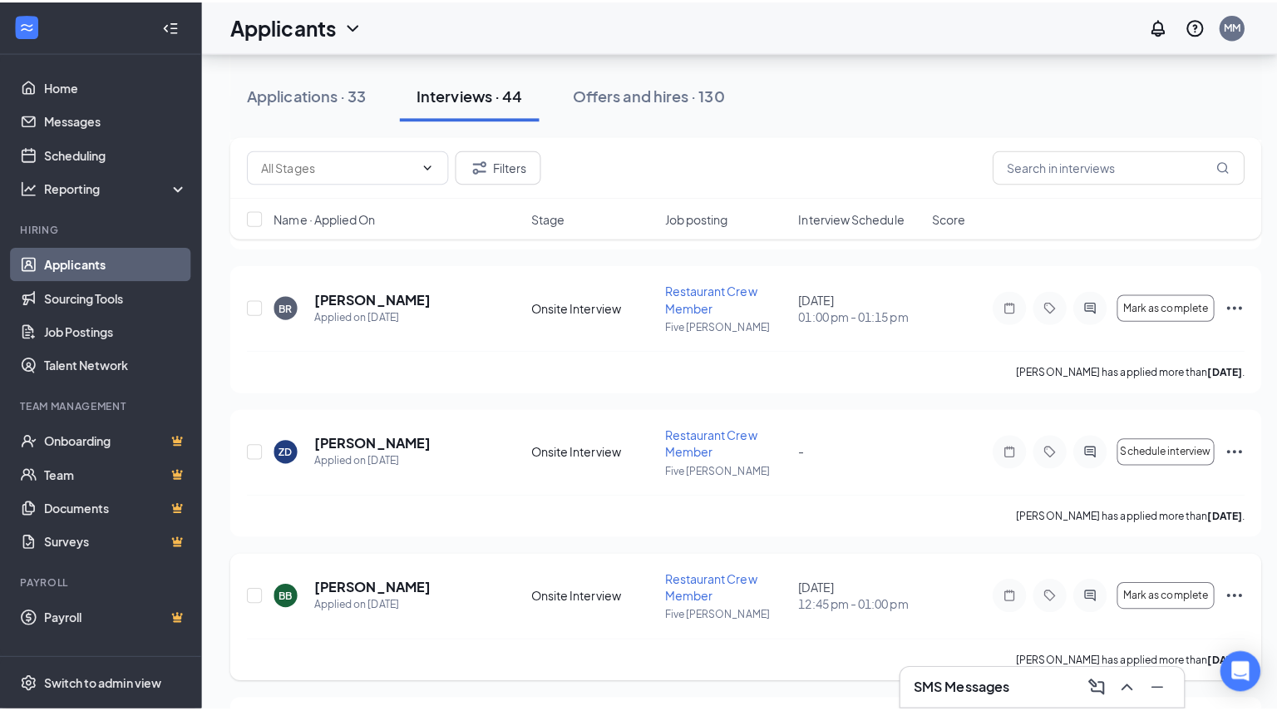
scroll to position [5623, 0]
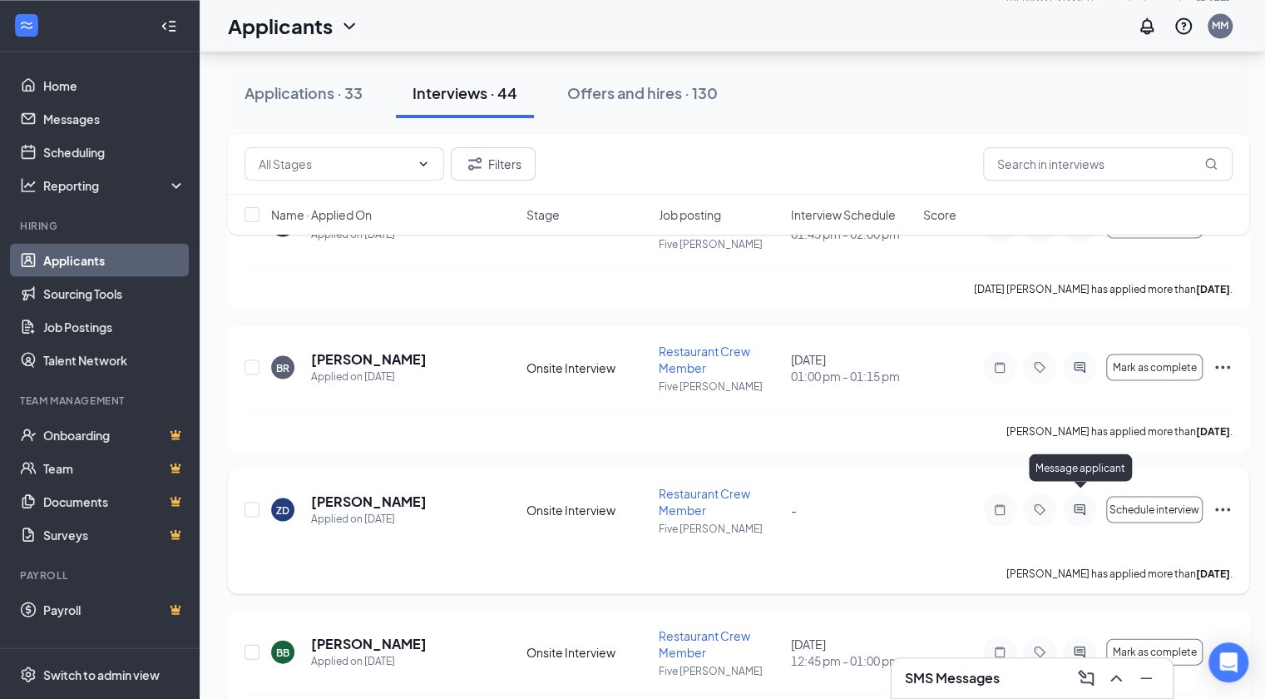
click at [1080, 503] on icon "ActiveChat" at bounding box center [1080, 508] width 20 height 13
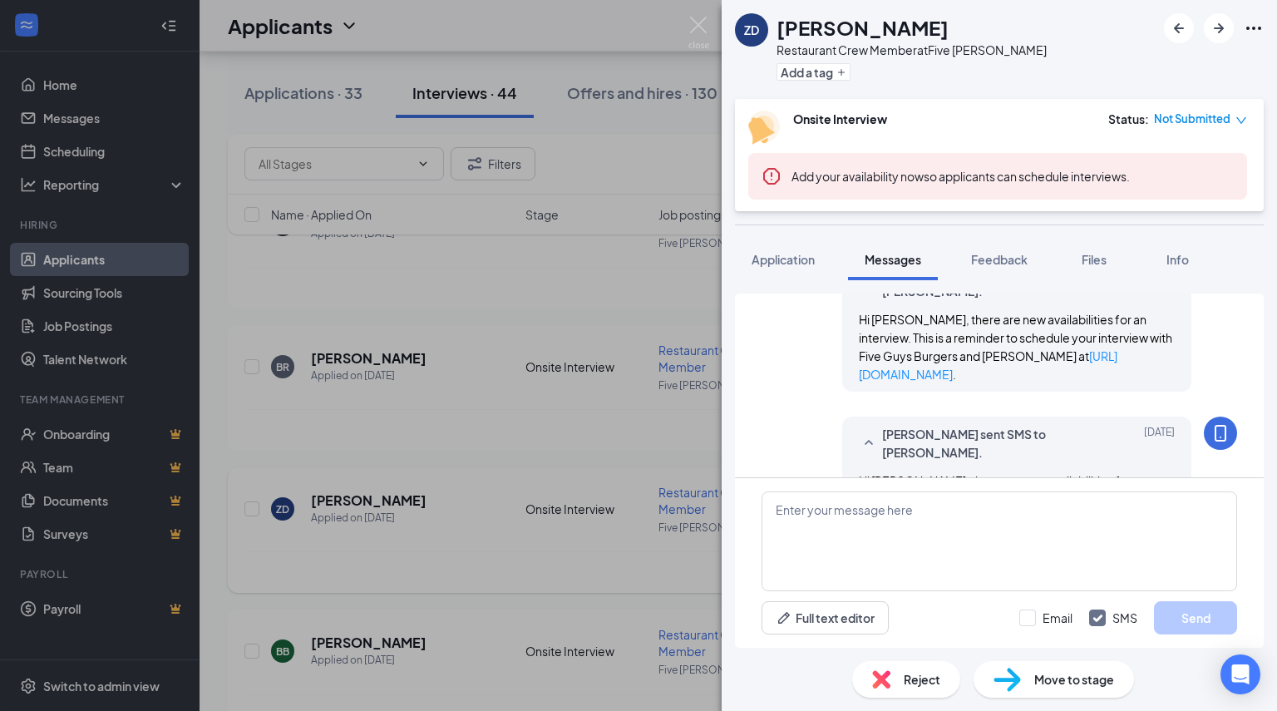
scroll to position [672, 0]
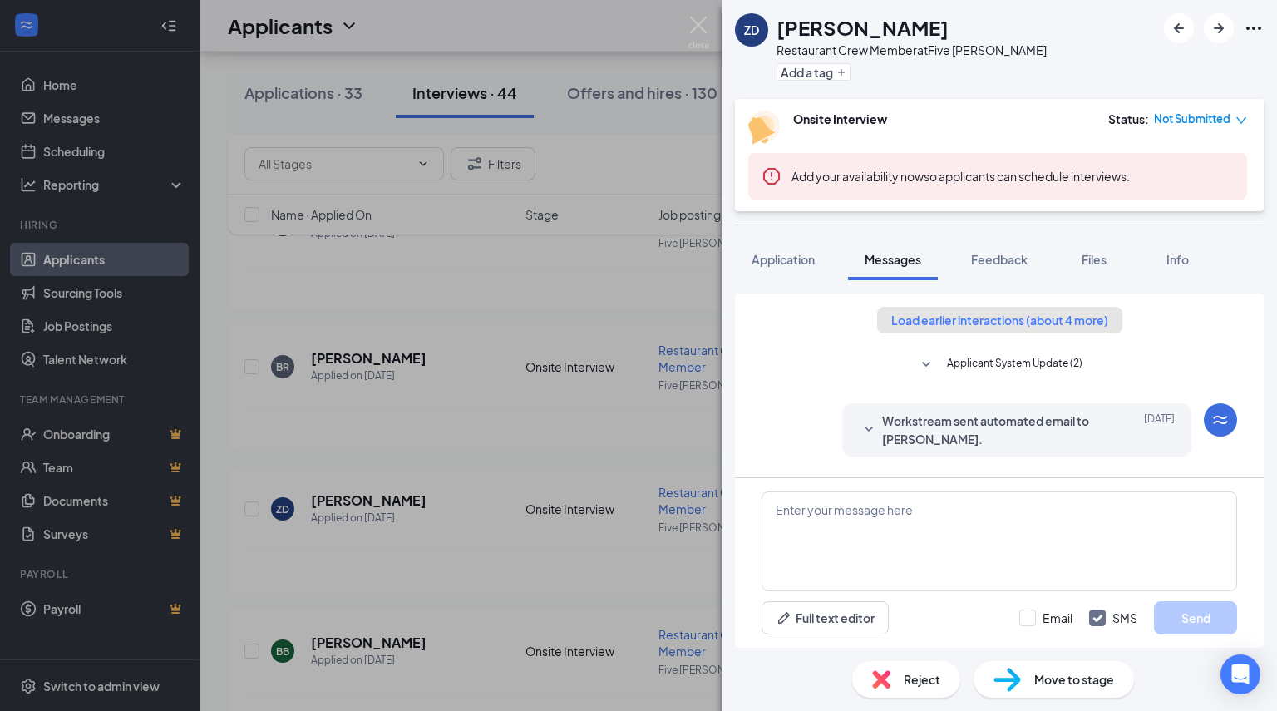
click at [1020, 320] on button "Load earlier interactions (about 4 more)" at bounding box center [999, 320] width 245 height 27
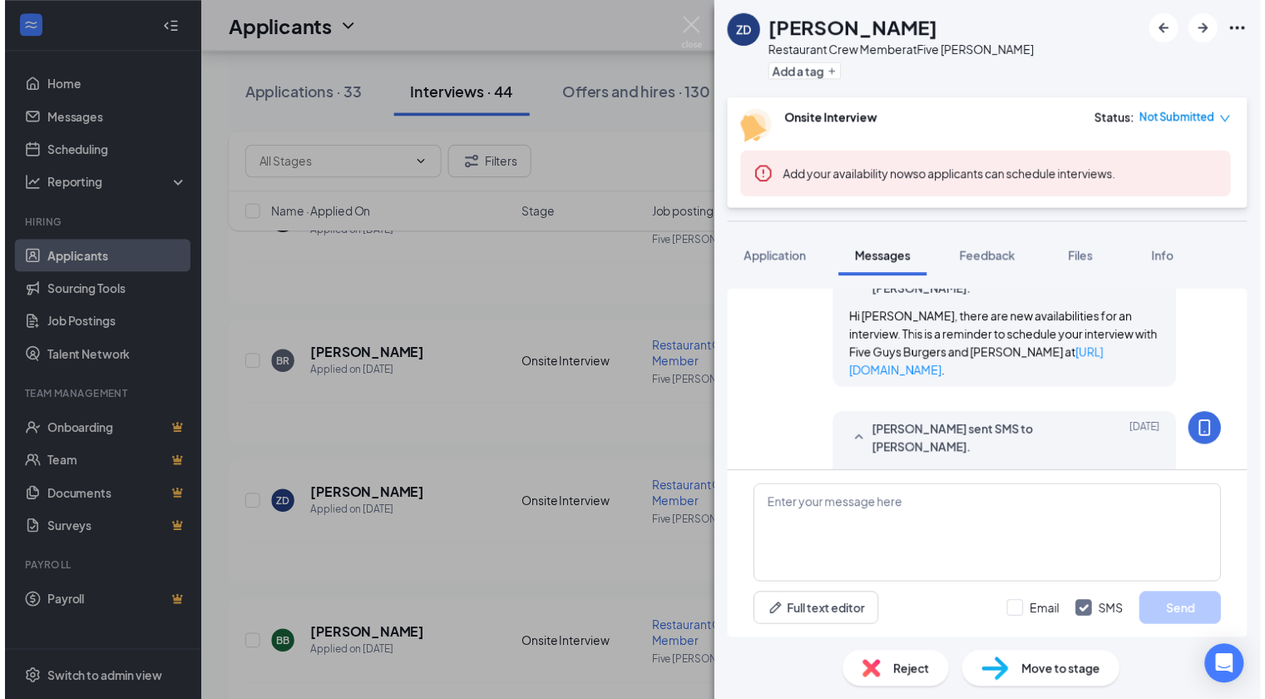
scroll to position [872, 0]
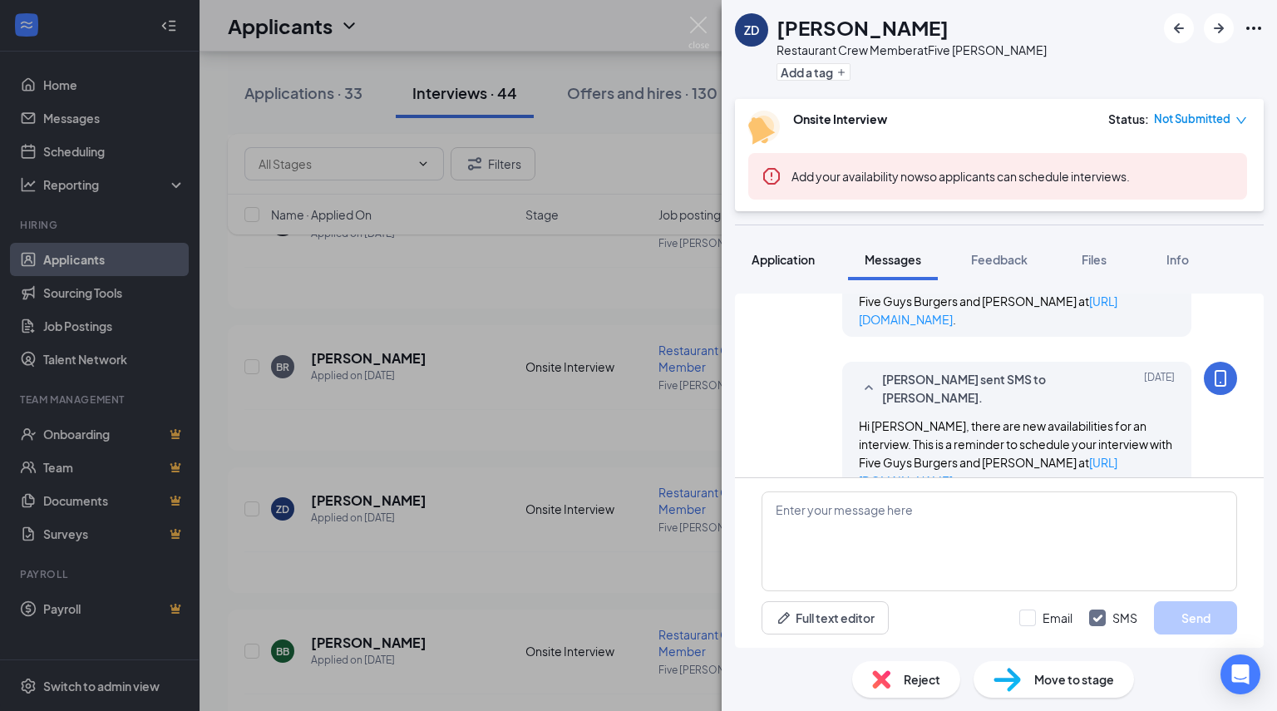
click at [779, 262] on span "Application" at bounding box center [783, 259] width 63 height 15
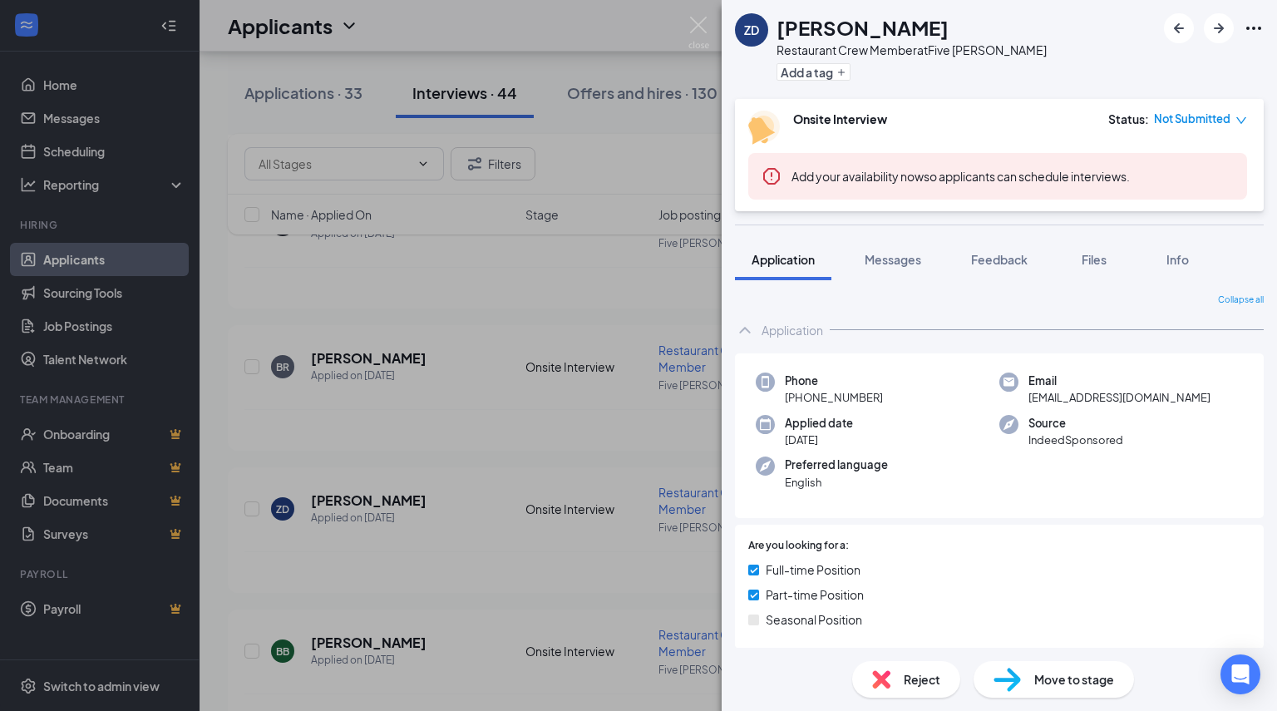
click at [872, 663] on div "Reject" at bounding box center [906, 679] width 108 height 37
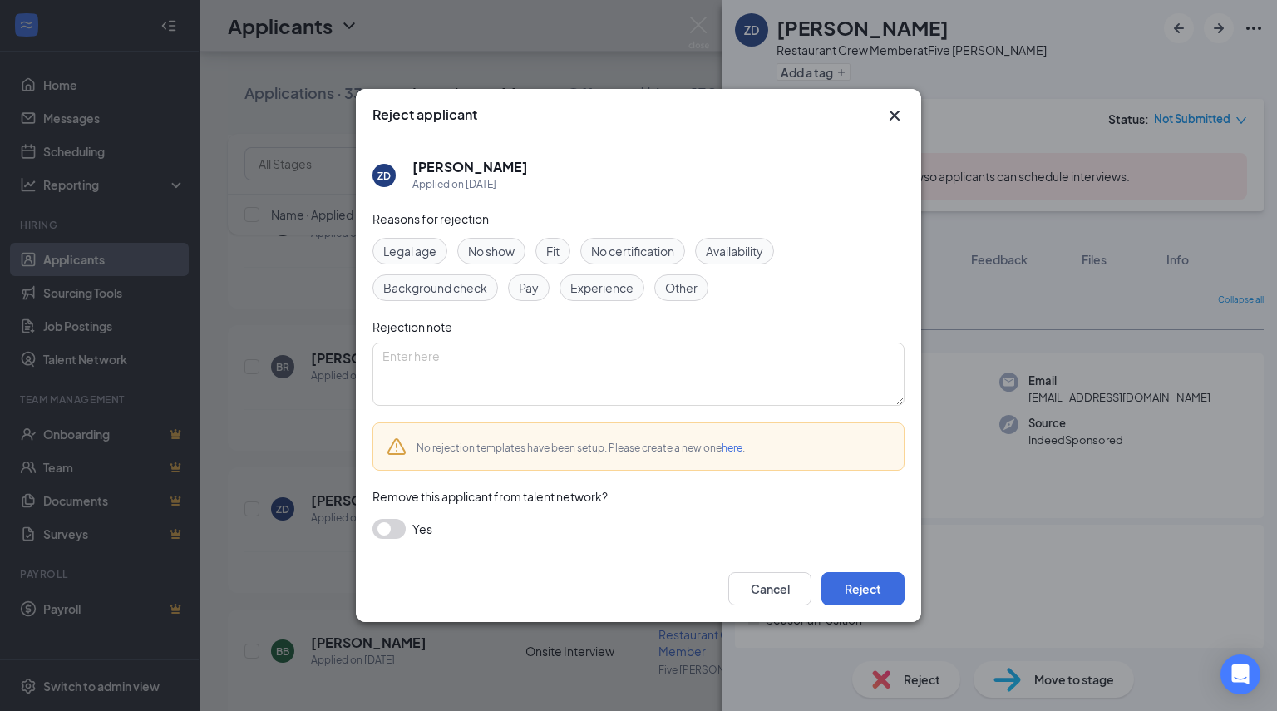
click at [684, 292] on span "Other" at bounding box center [681, 288] width 32 height 18
click at [383, 531] on button "button" at bounding box center [389, 529] width 33 height 20
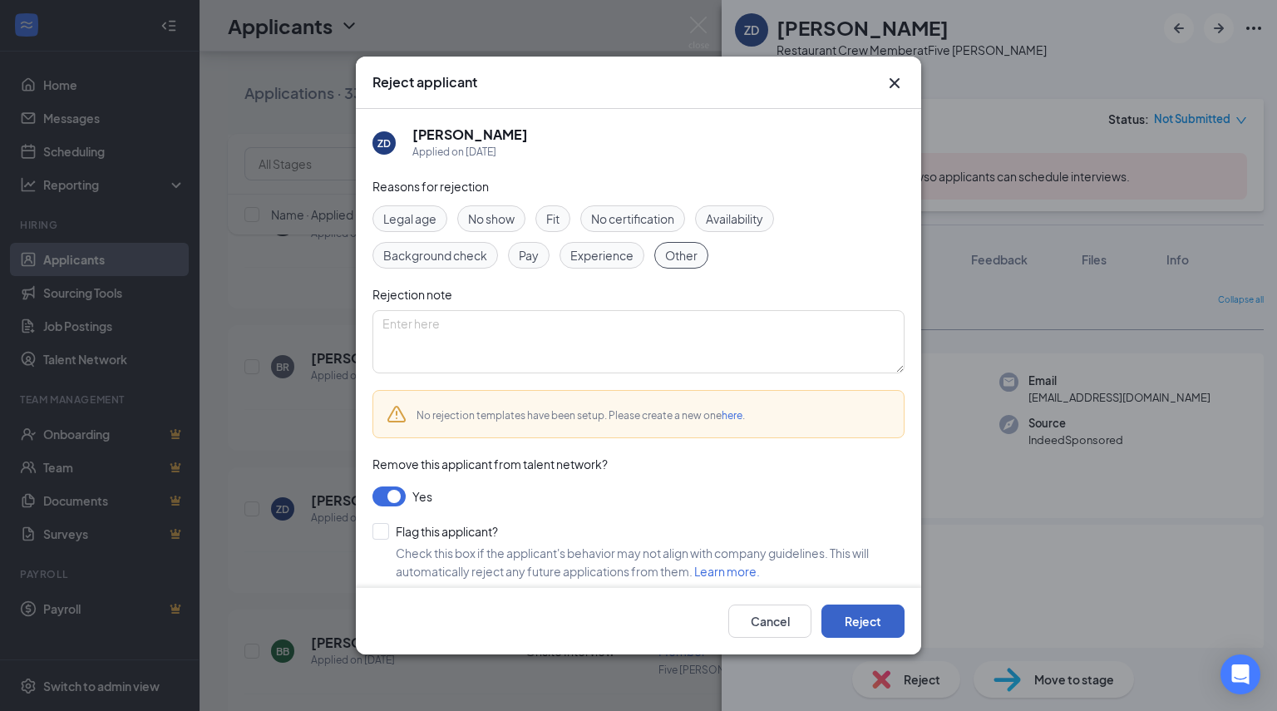
click at [852, 613] on button "Reject" at bounding box center [863, 621] width 83 height 33
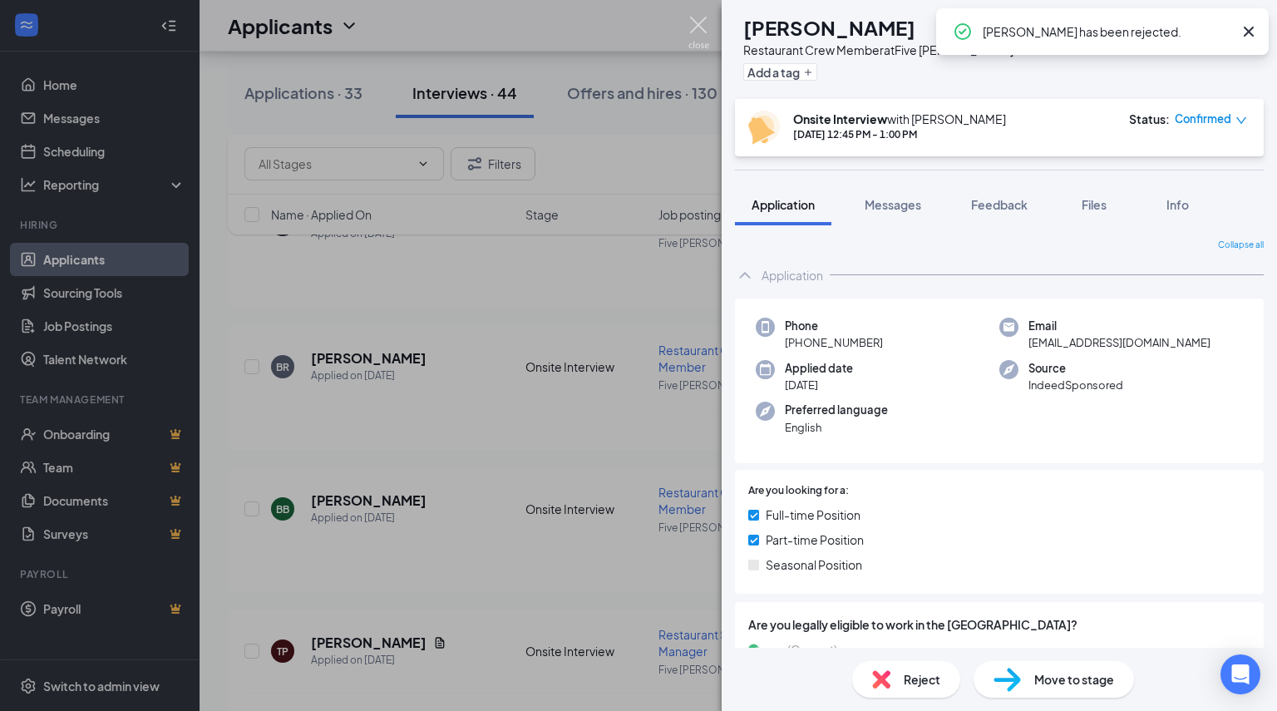
click at [700, 40] on img at bounding box center [699, 33] width 21 height 32
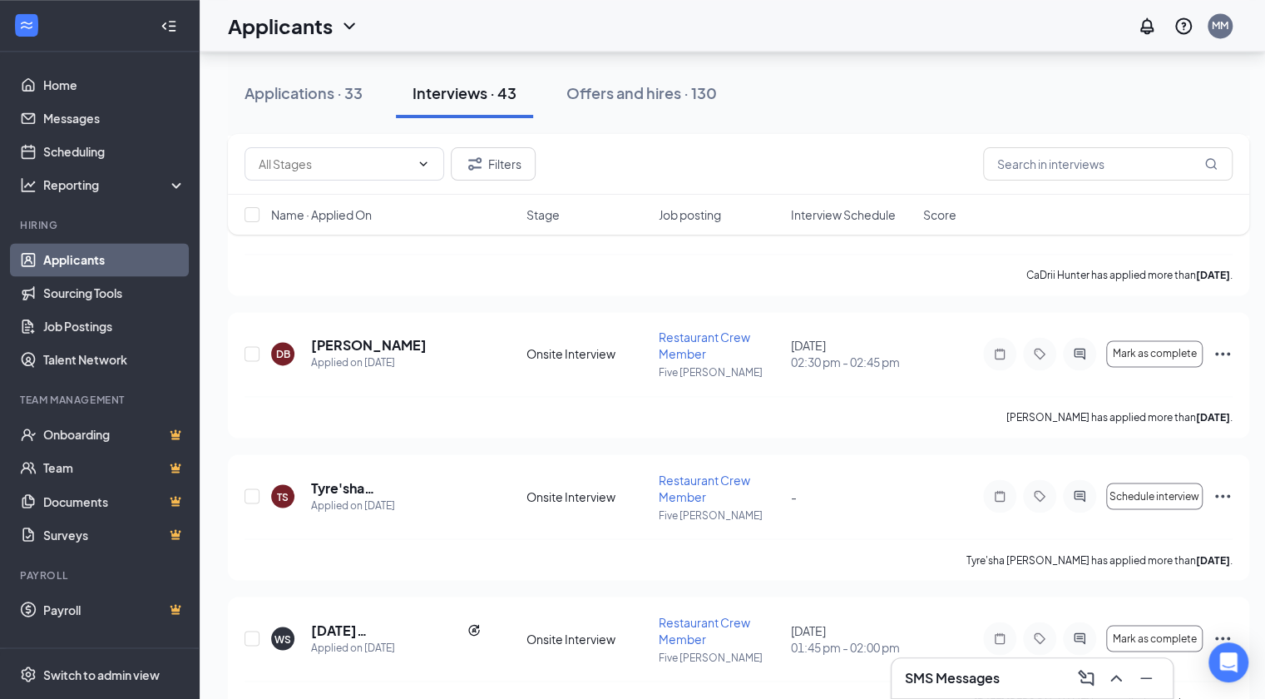
scroll to position [5204, 3]
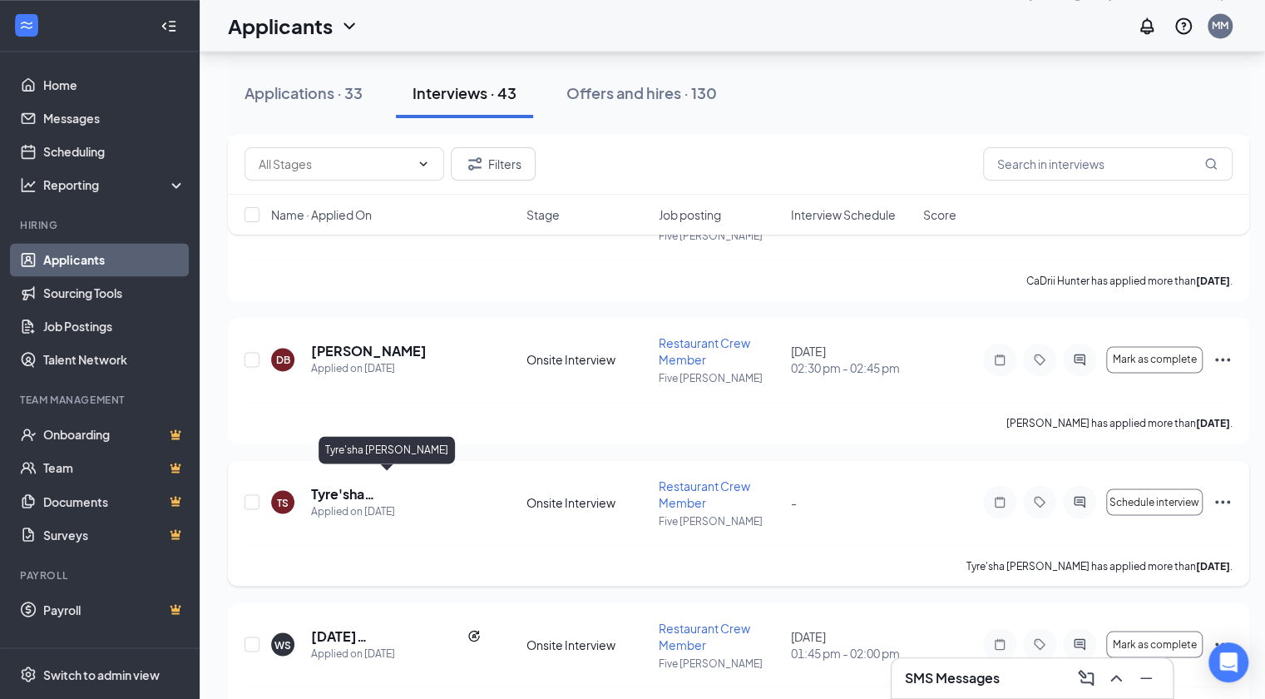
click at [369, 484] on h5 "Tyre'sha Siddell" at bounding box center [396, 493] width 170 height 18
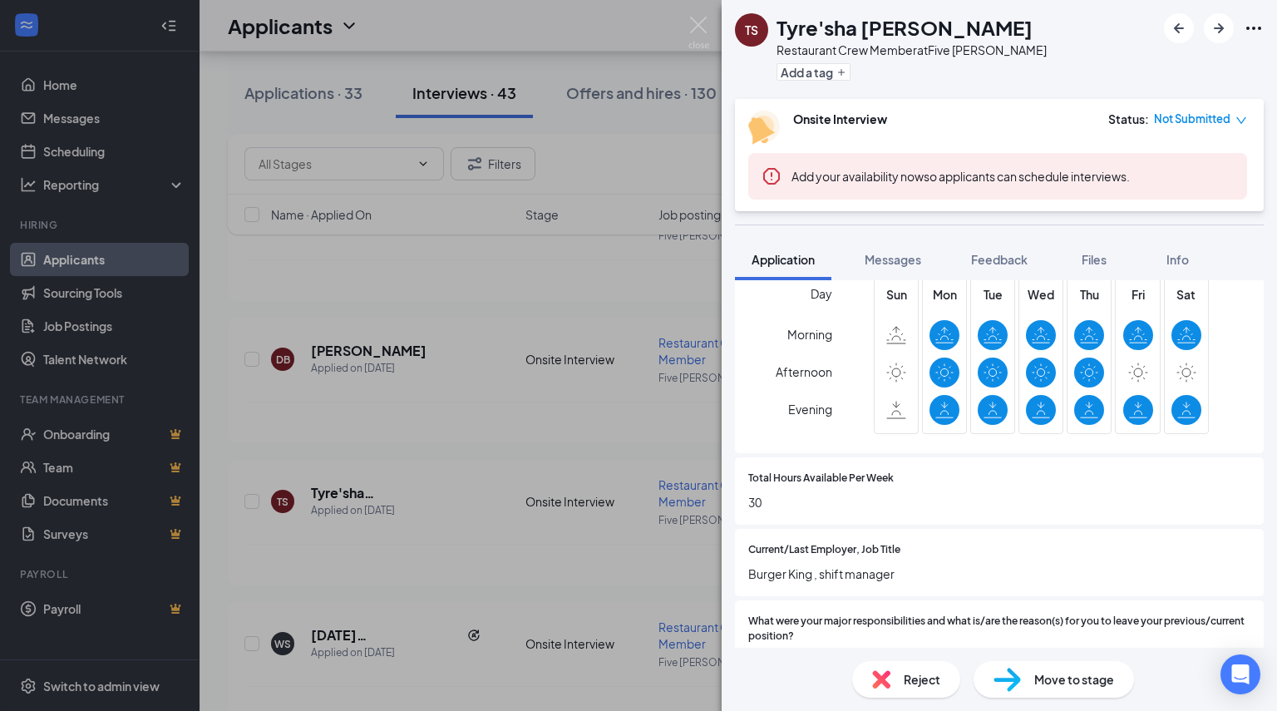
scroll to position [707, 0]
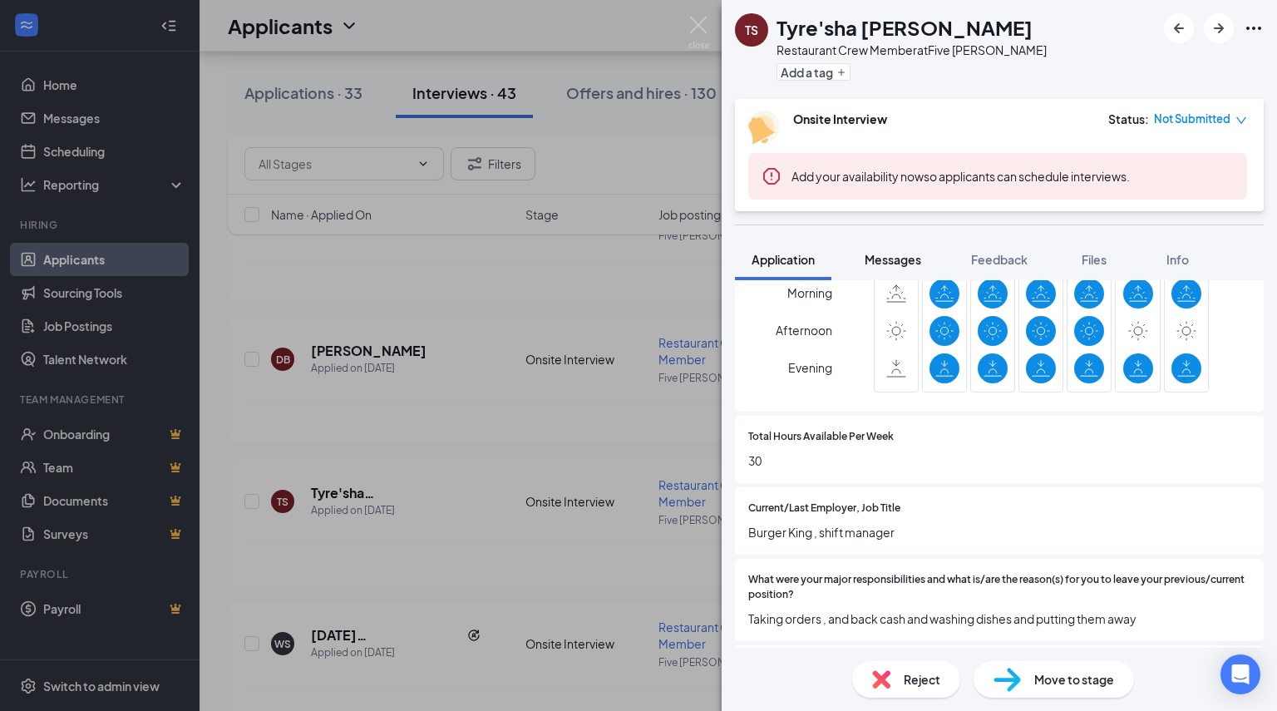
click at [880, 259] on span "Messages" at bounding box center [893, 259] width 57 height 15
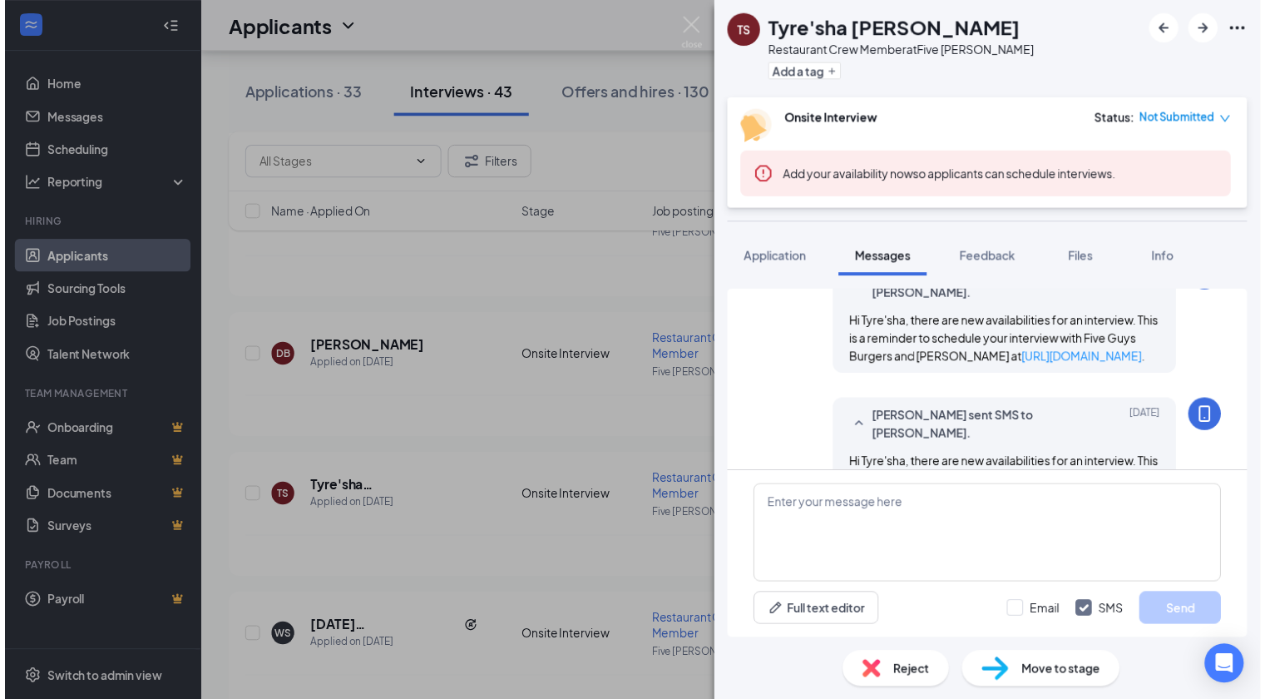
scroll to position [858, 0]
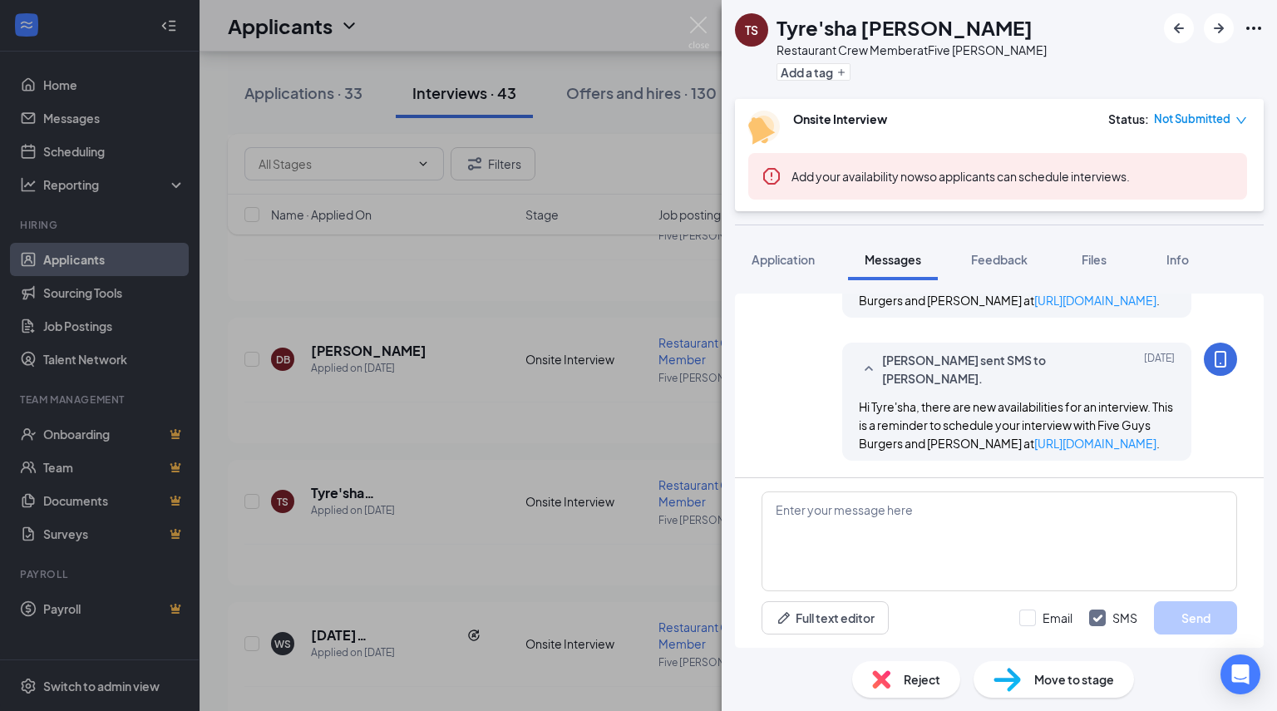
click at [917, 676] on span "Reject" at bounding box center [922, 679] width 37 height 18
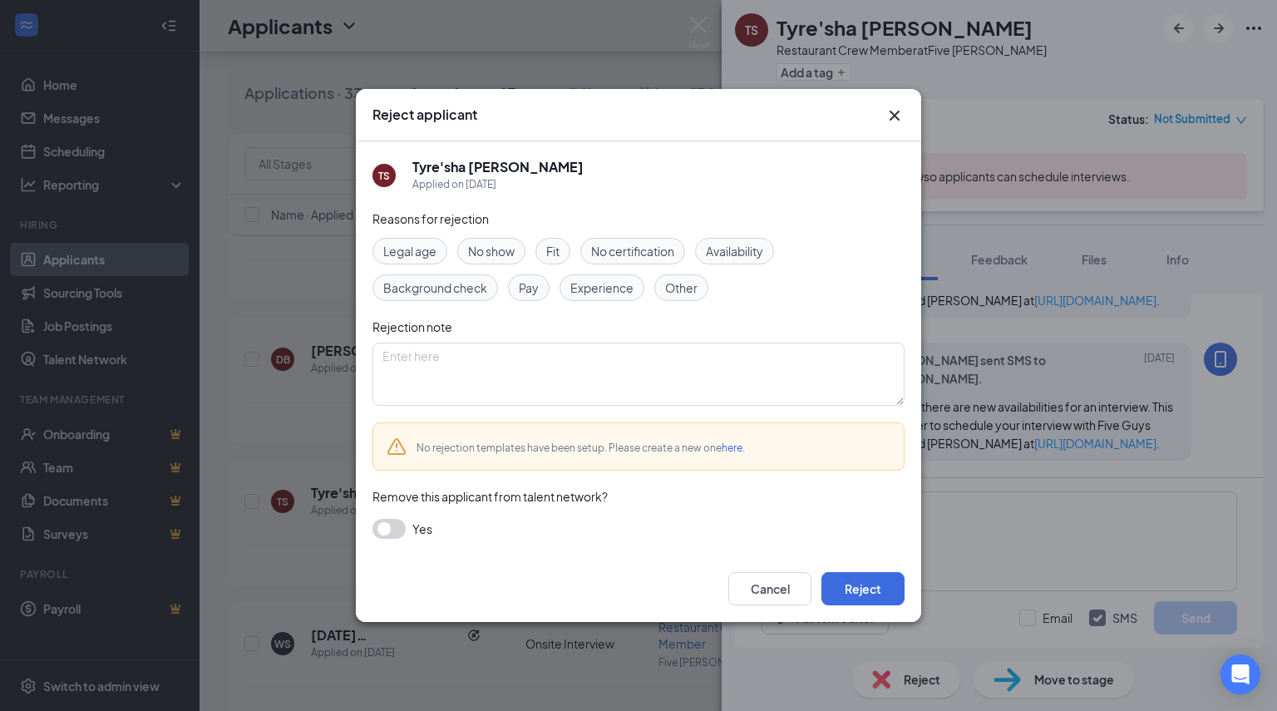
click at [679, 294] on span "Other" at bounding box center [681, 288] width 32 height 18
click at [391, 533] on button "button" at bounding box center [389, 529] width 33 height 20
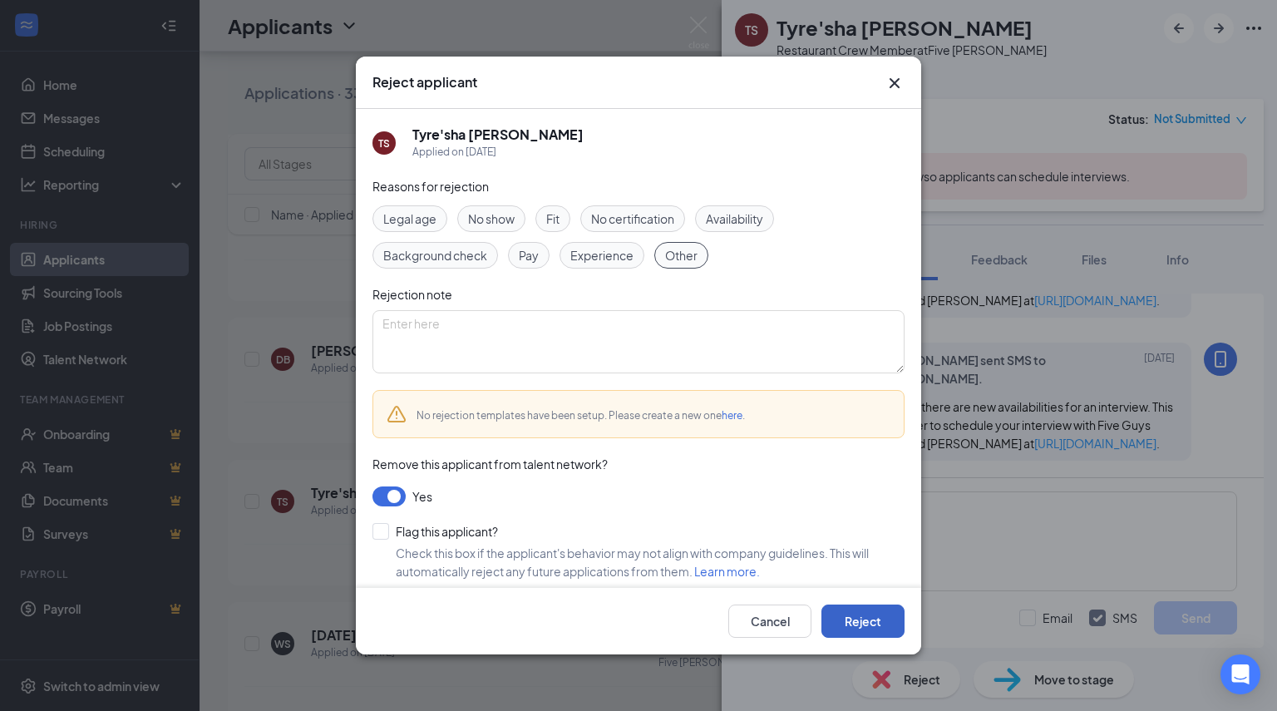
click at [857, 619] on button "Reject" at bounding box center [863, 621] width 83 height 33
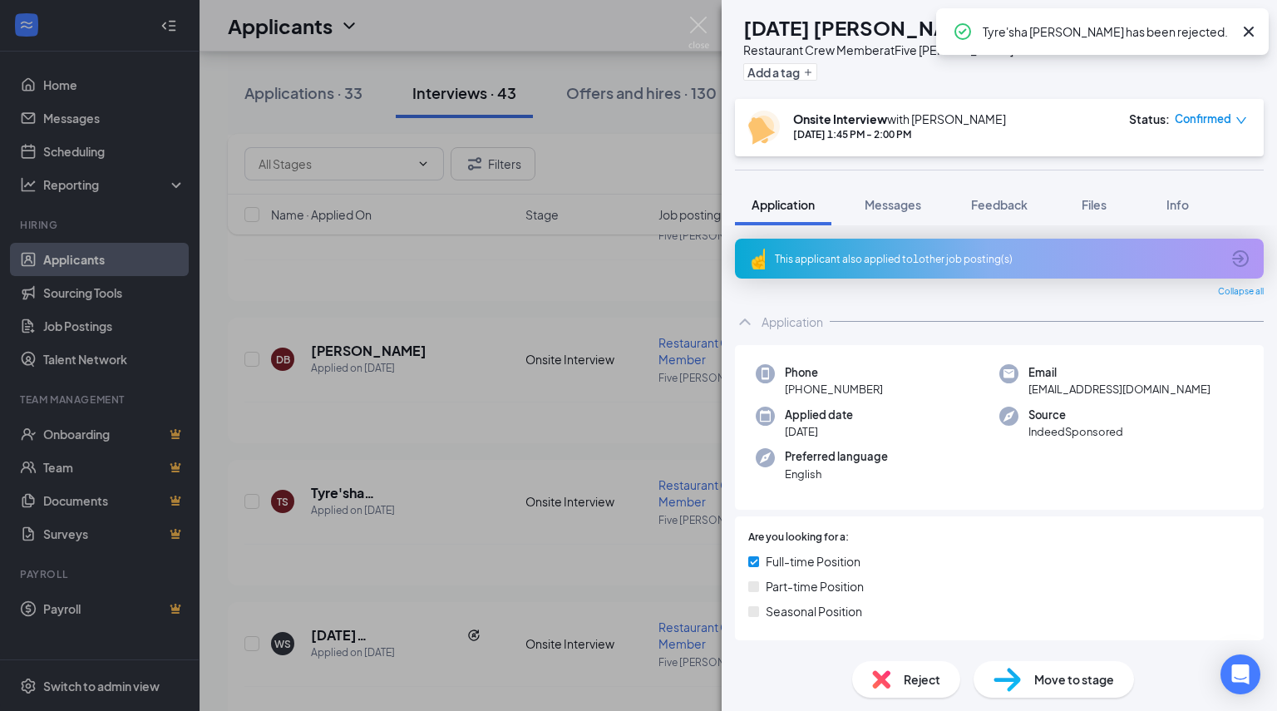
click at [683, 33] on div "WS Wednesday Sauer Restaurant Crew Member at Five Guys Sandusky Add a tag Onsit…" at bounding box center [638, 355] width 1277 height 711
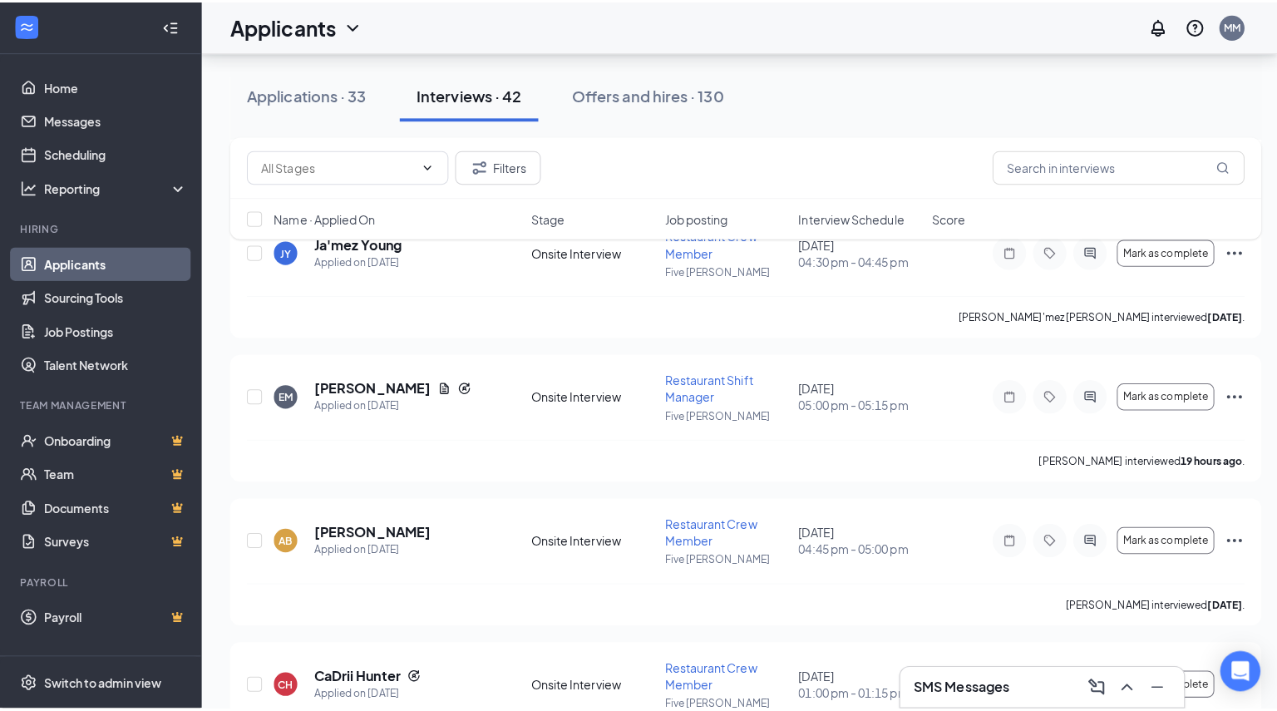
scroll to position [4698, 0]
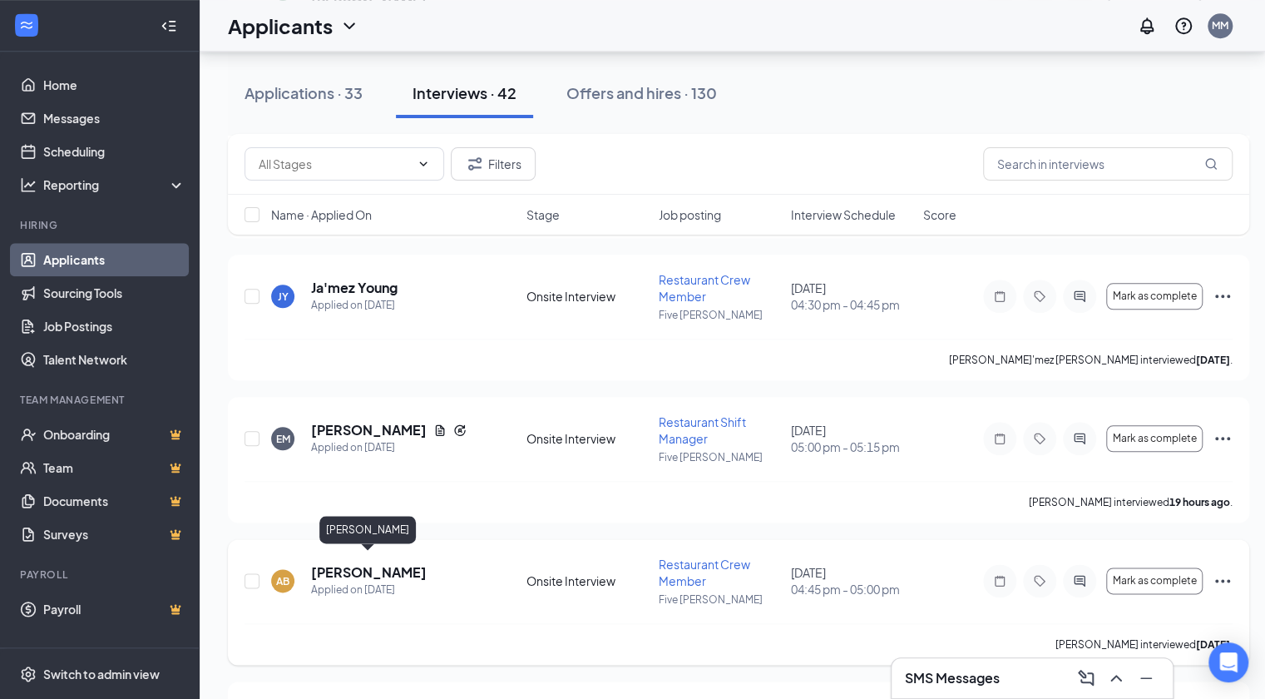
click at [353, 563] on h5 "Arthur Buchanan" at bounding box center [369, 572] width 116 height 18
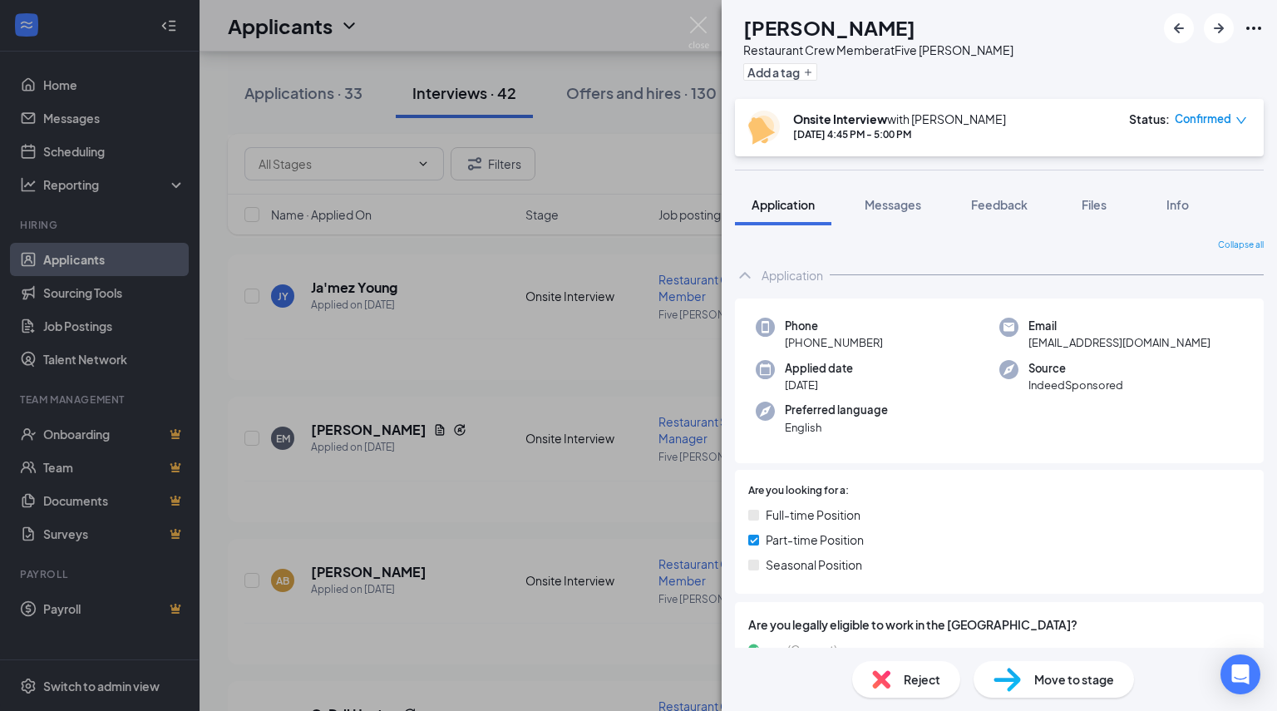
click at [885, 670] on div "Reject" at bounding box center [906, 679] width 108 height 37
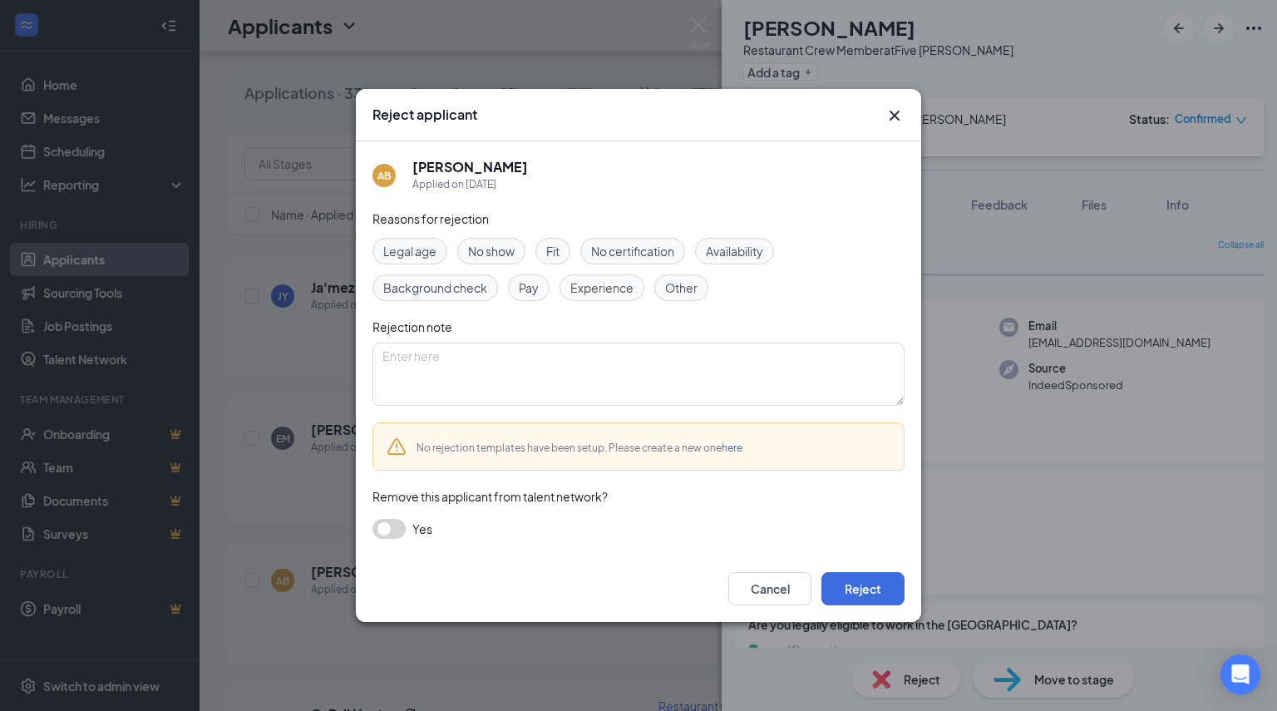
click at [669, 281] on span "Other" at bounding box center [681, 288] width 32 height 18
click at [378, 531] on button "button" at bounding box center [389, 529] width 33 height 20
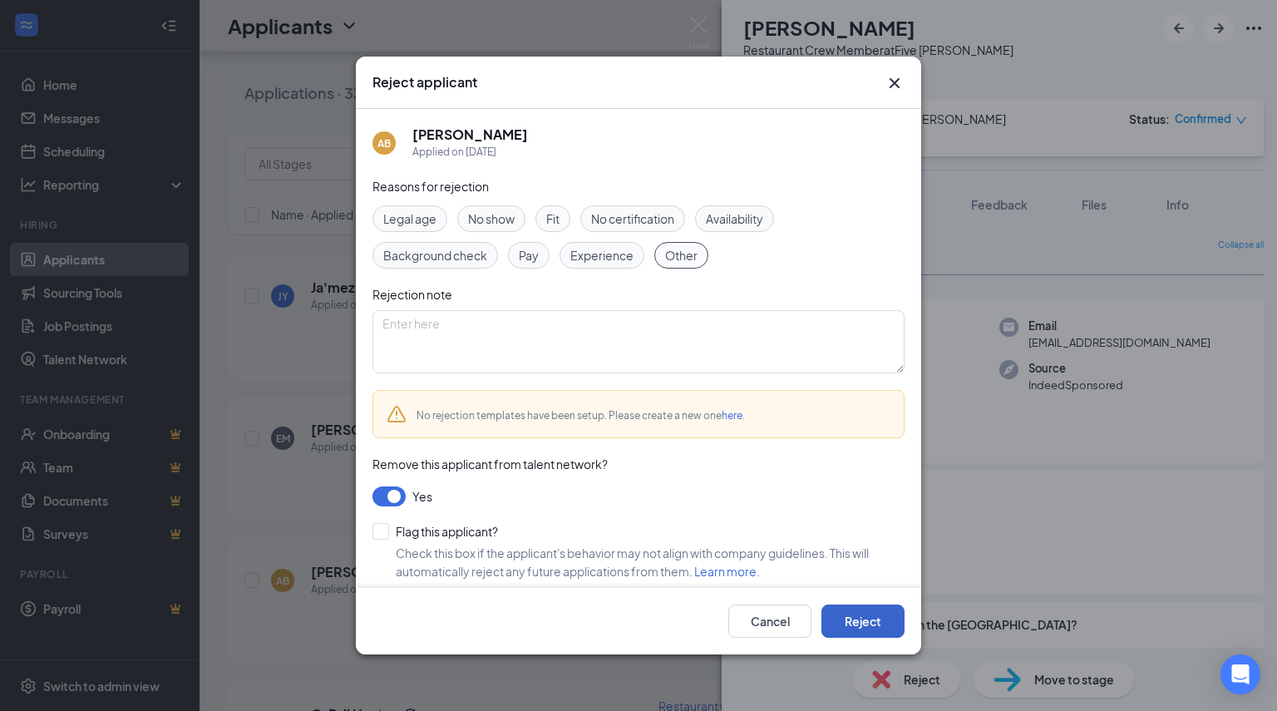
click at [877, 620] on button "Reject" at bounding box center [863, 621] width 83 height 33
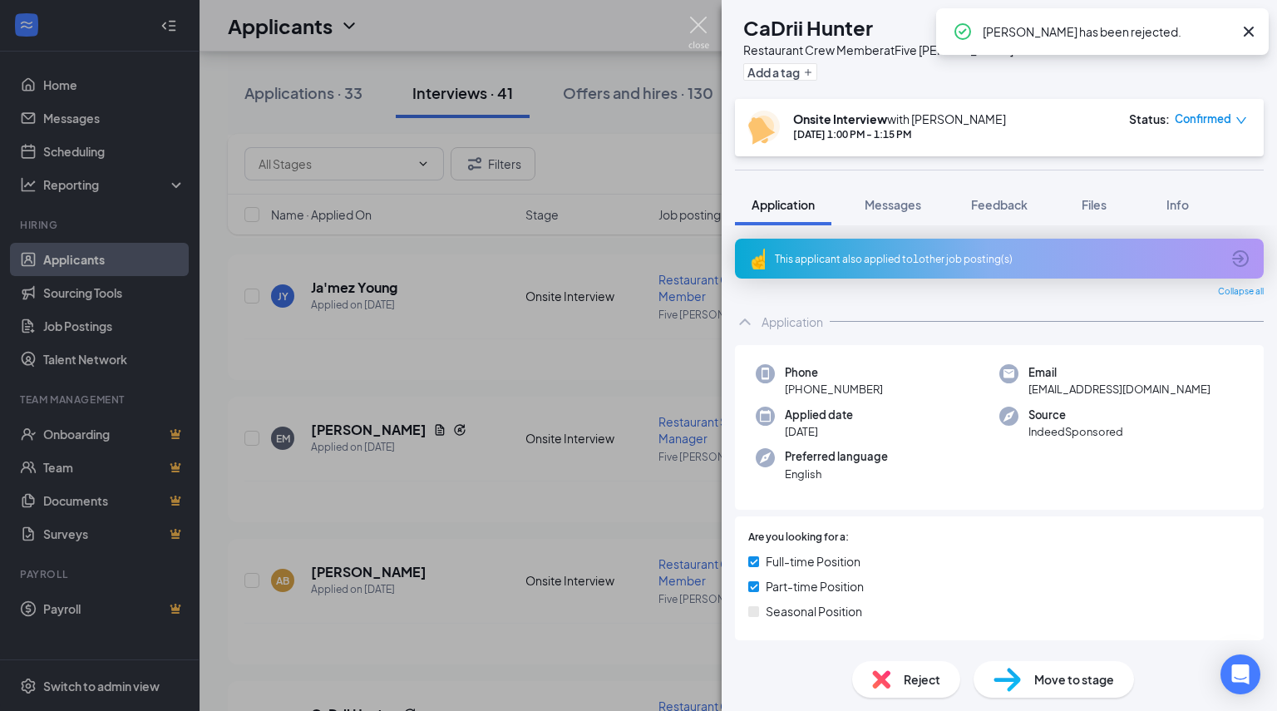
click at [697, 20] on img at bounding box center [699, 33] width 21 height 32
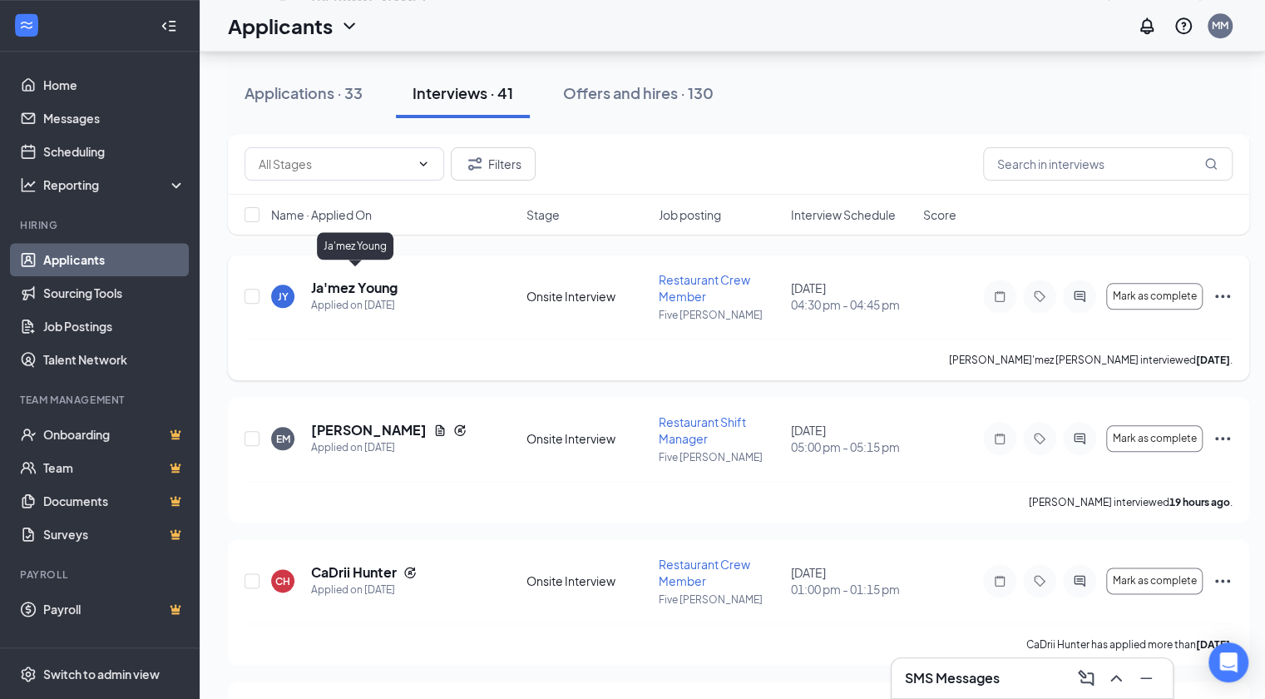
click at [385, 284] on h5 "Ja'mez Young" at bounding box center [354, 288] width 86 height 18
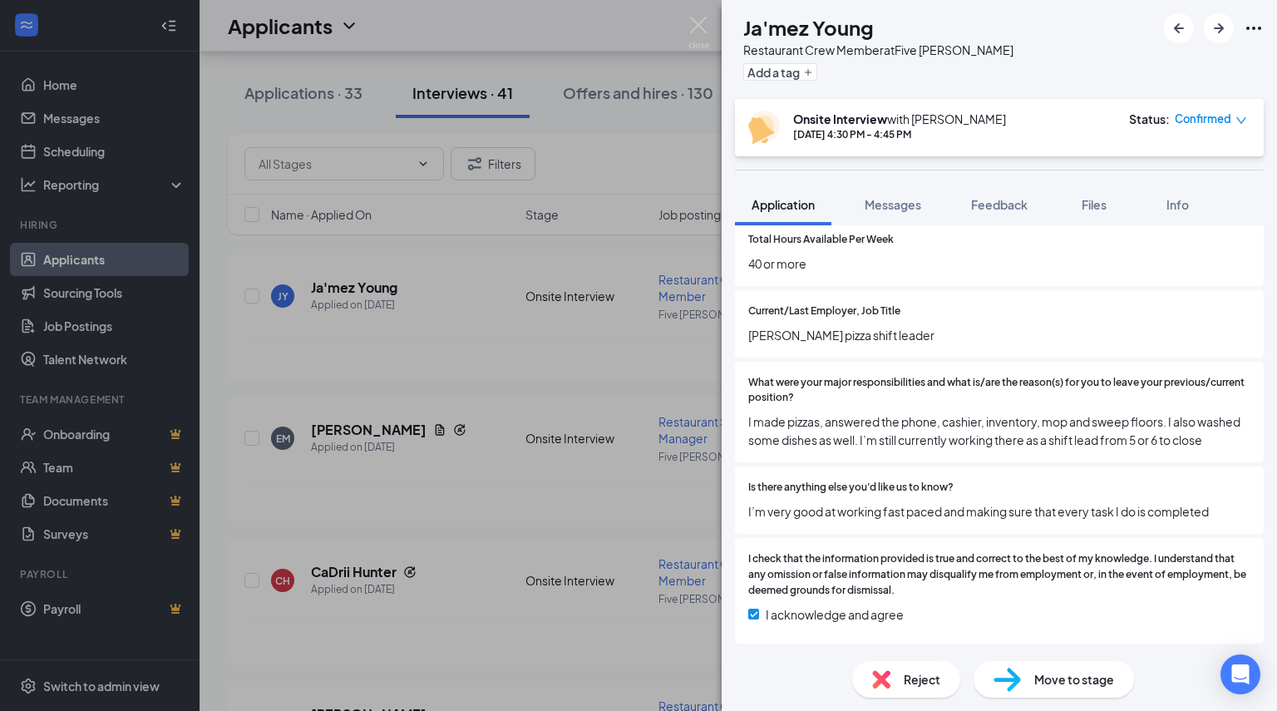
scroll to position [867, 0]
click at [907, 674] on span "Reject" at bounding box center [922, 679] width 37 height 18
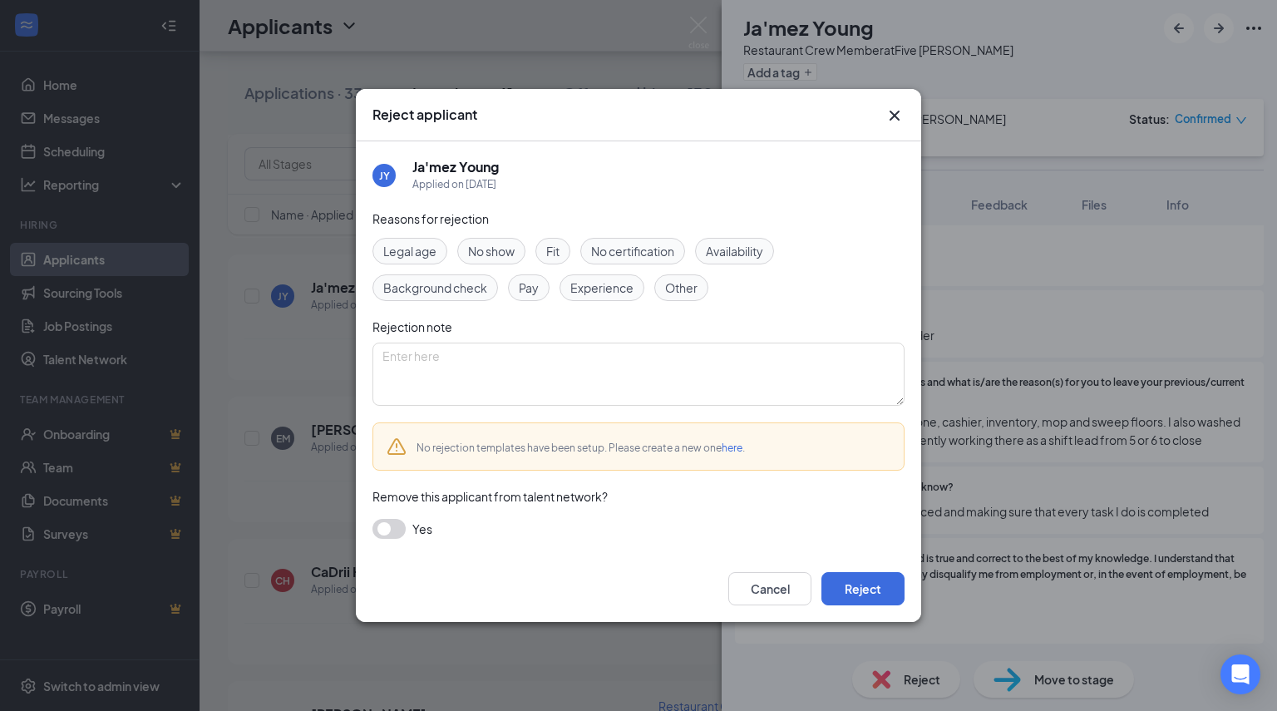
click at [657, 294] on div "Other" at bounding box center [682, 287] width 54 height 27
click at [388, 530] on button "button" at bounding box center [389, 529] width 33 height 20
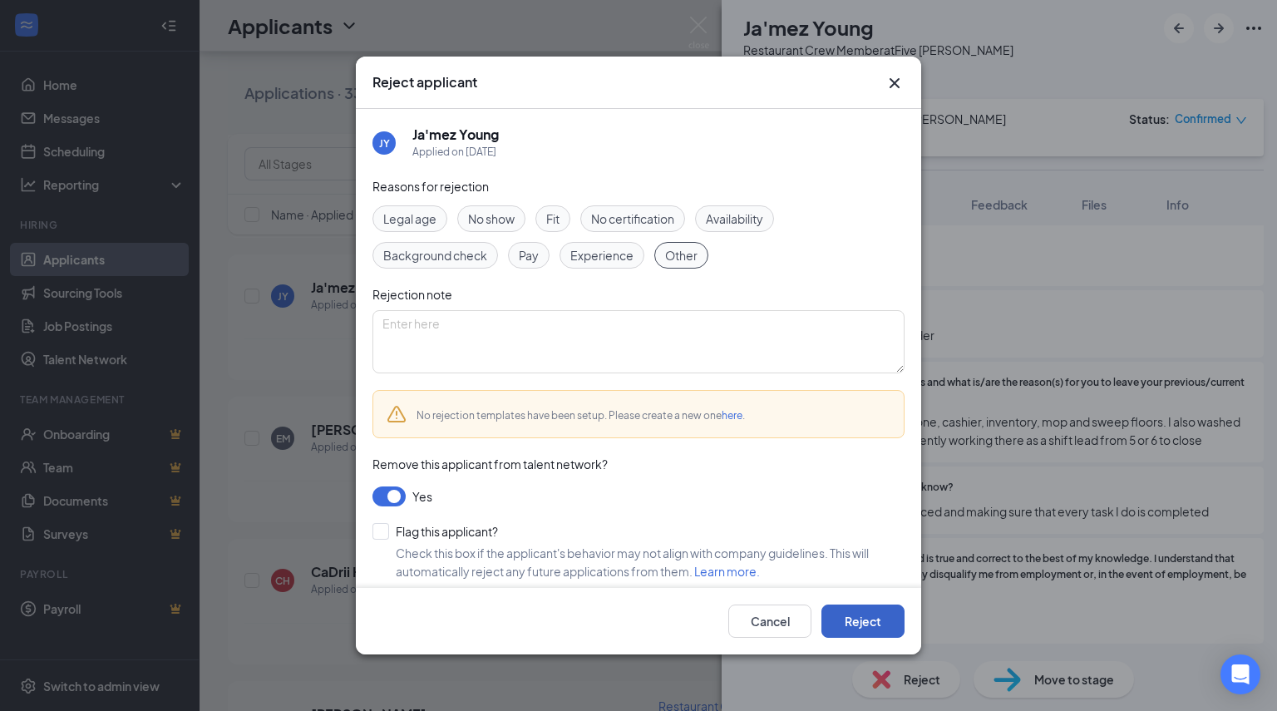
click at [872, 617] on button "Reject" at bounding box center [863, 621] width 83 height 33
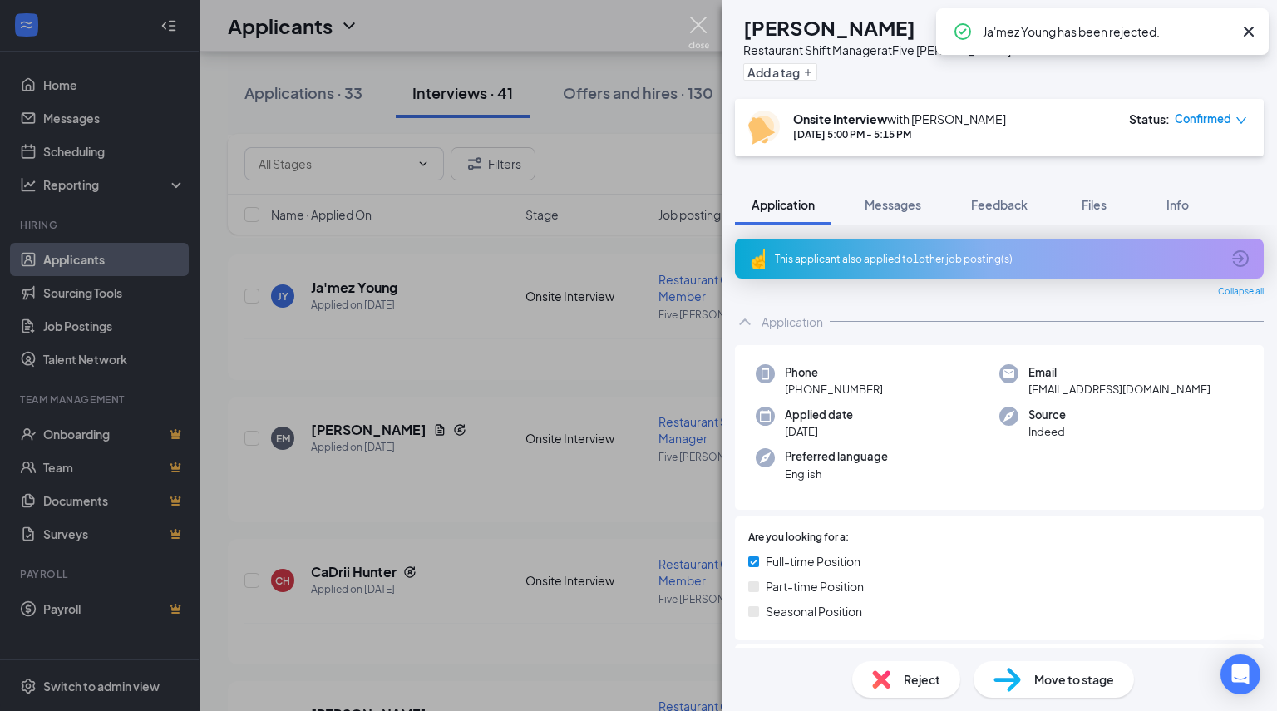
click at [693, 27] on img at bounding box center [699, 33] width 21 height 32
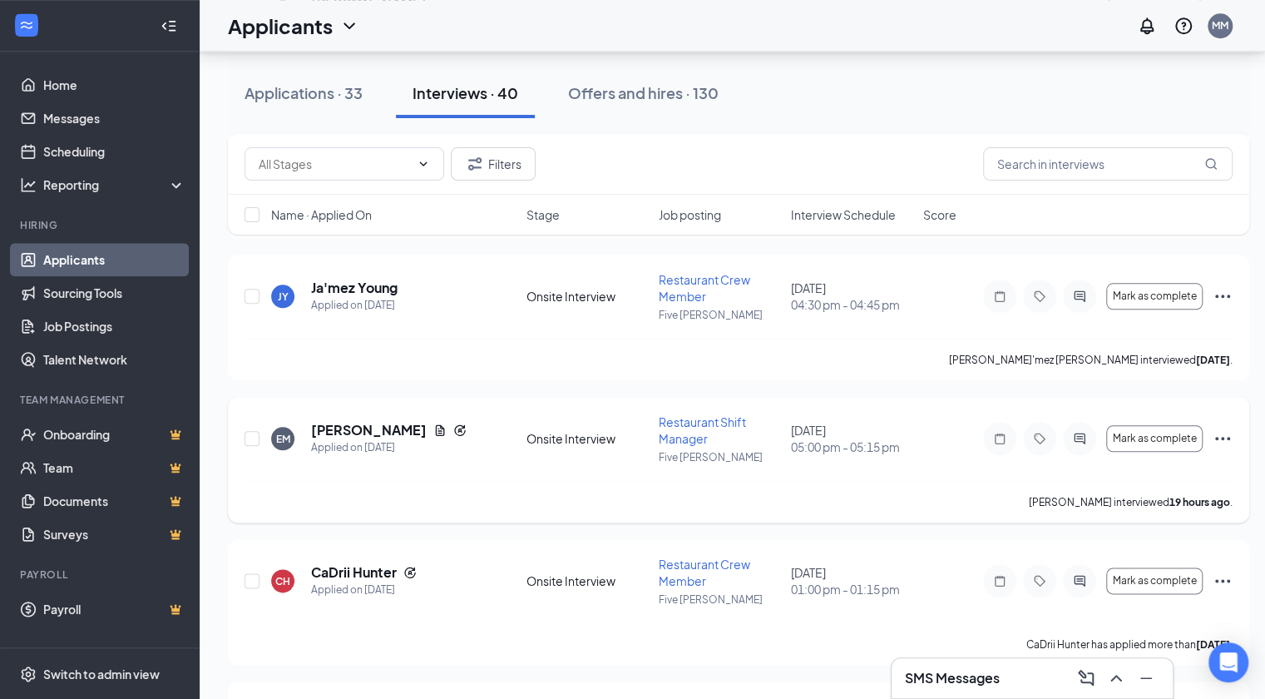
click at [926, 450] on div "EM Emilia Mccall Applied on Sep 7 Onsite Interview Restaurant Shift Manager Fiv…" at bounding box center [739, 446] width 988 height 67
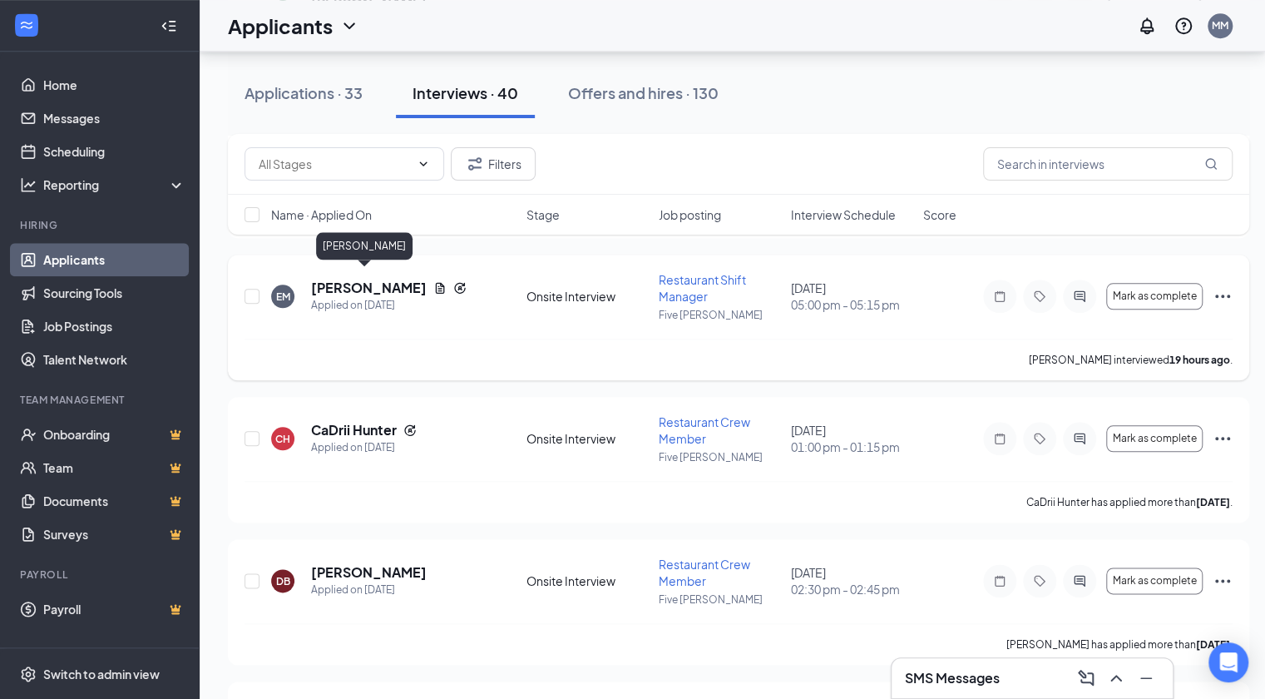
click at [349, 279] on h5 "Emilia Mccall" at bounding box center [369, 288] width 116 height 18
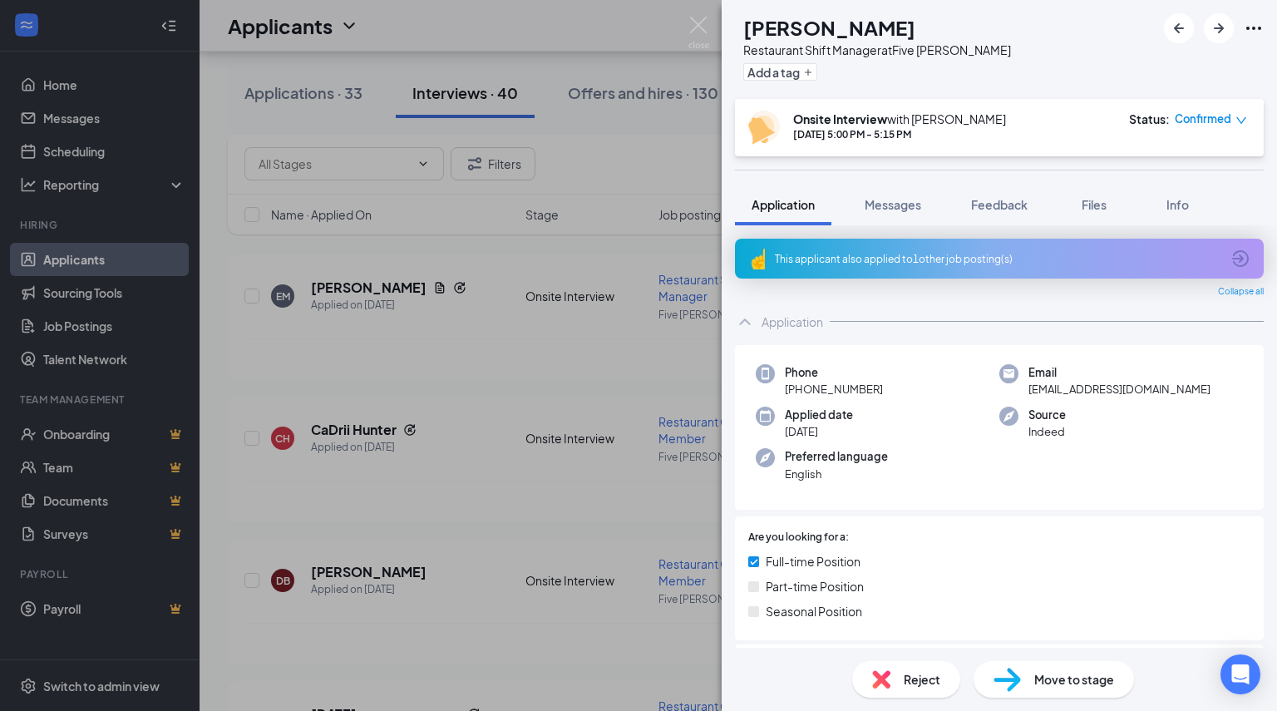
click at [906, 693] on div "Reject" at bounding box center [906, 679] width 108 height 37
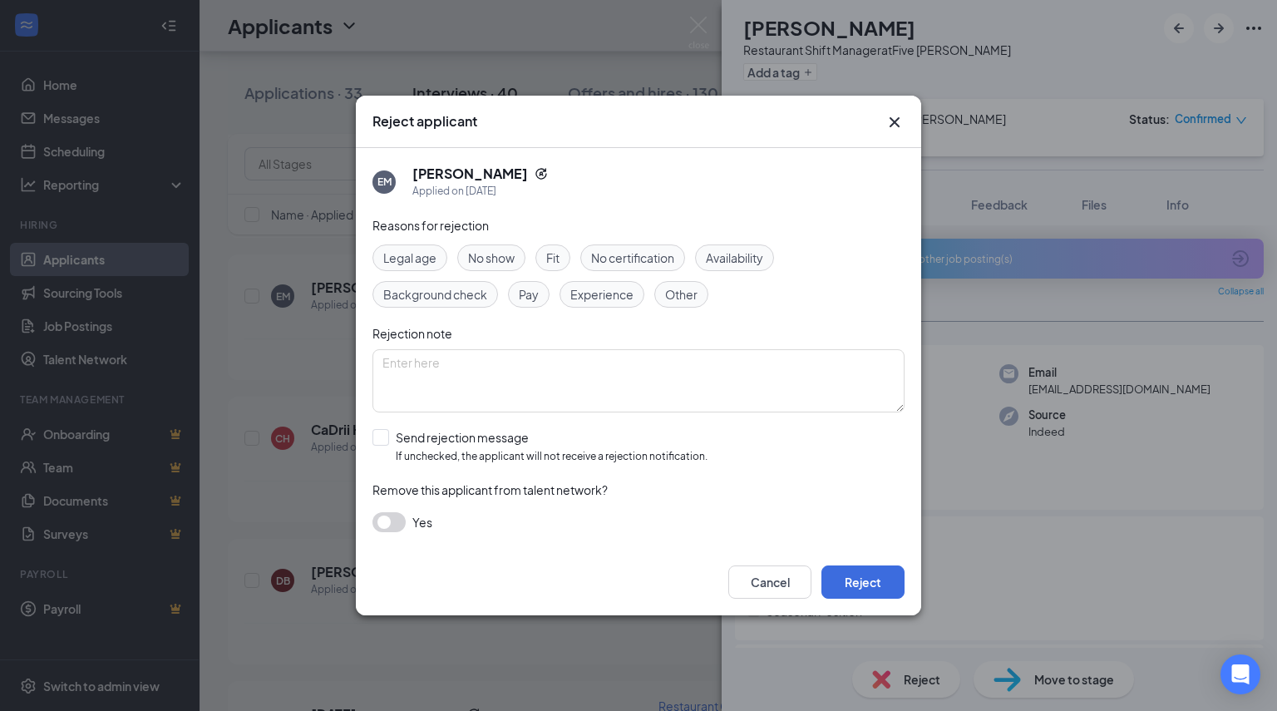
click at [481, 250] on span "No show" at bounding box center [491, 258] width 47 height 18
click at [383, 512] on button "button" at bounding box center [389, 522] width 33 height 20
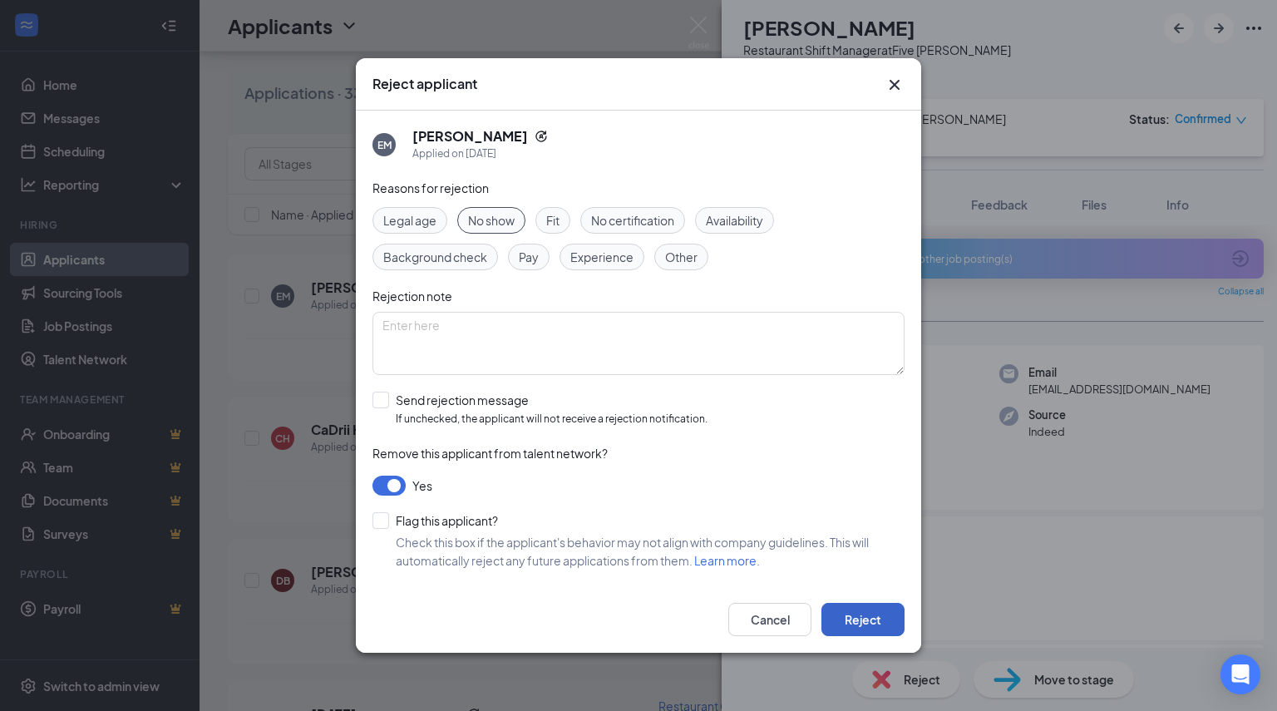
click at [858, 629] on button "Reject" at bounding box center [863, 619] width 83 height 33
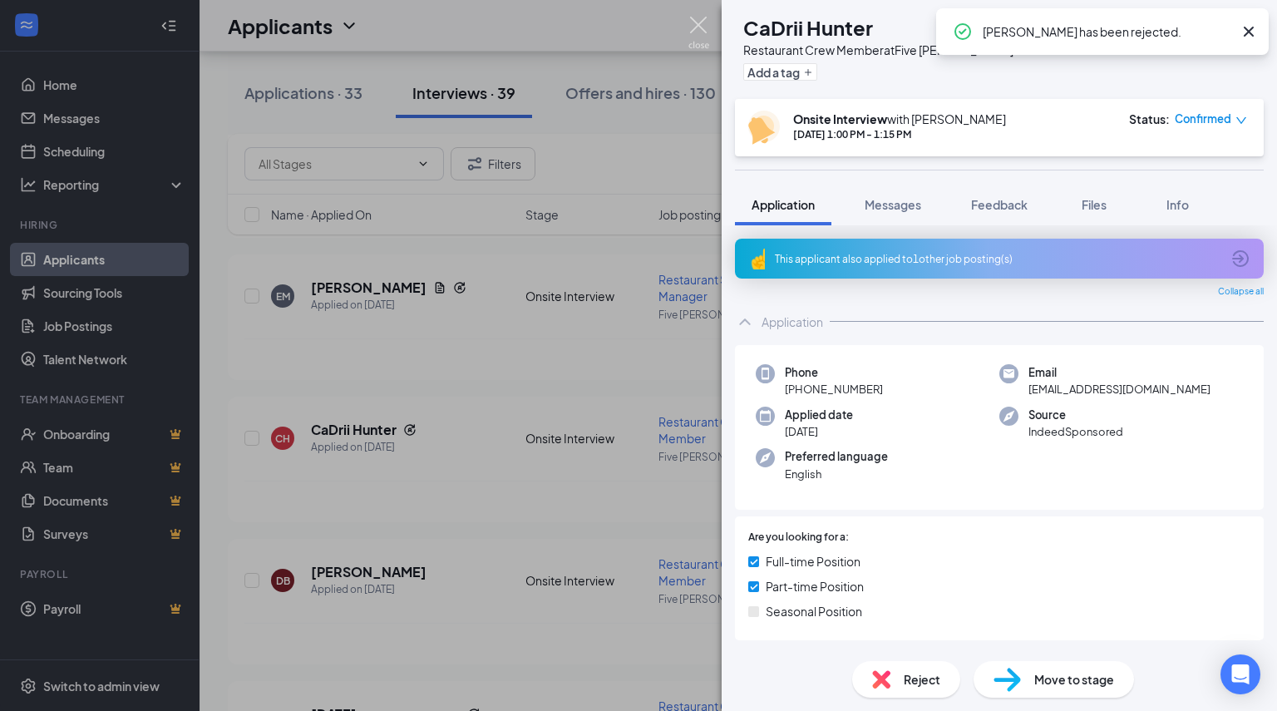
click at [698, 32] on img at bounding box center [699, 33] width 21 height 32
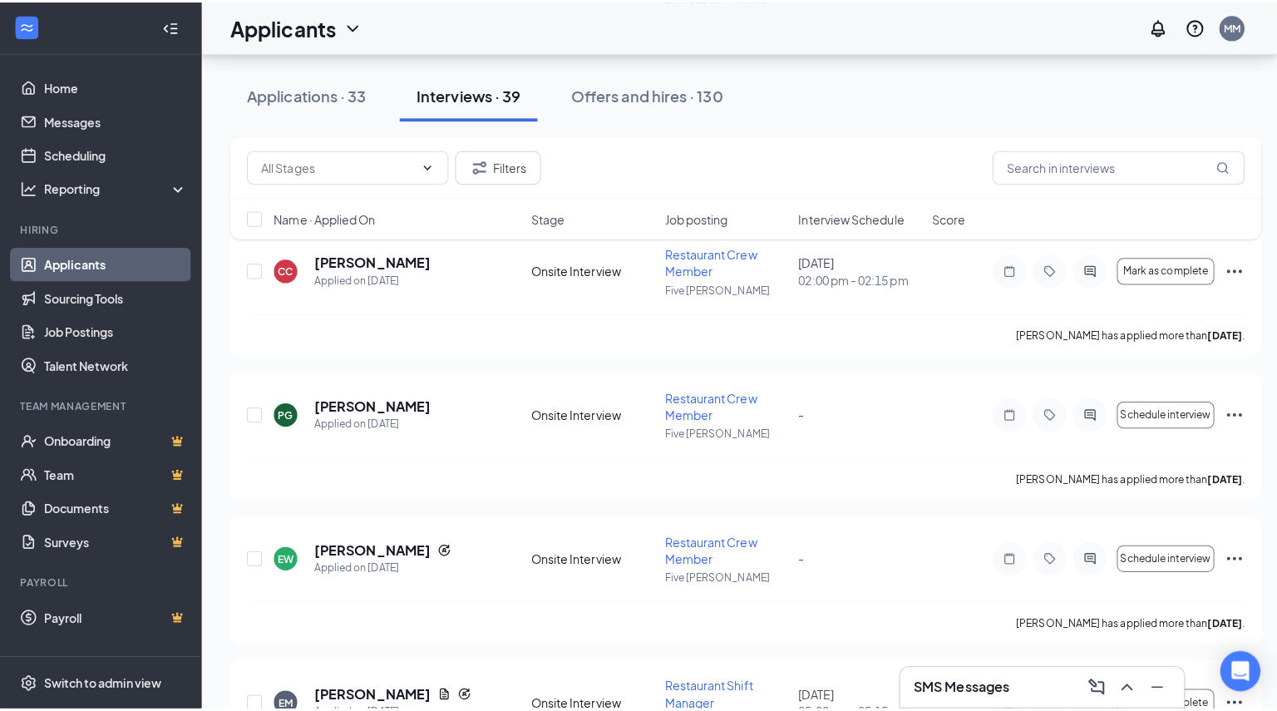
scroll to position [4299, 0]
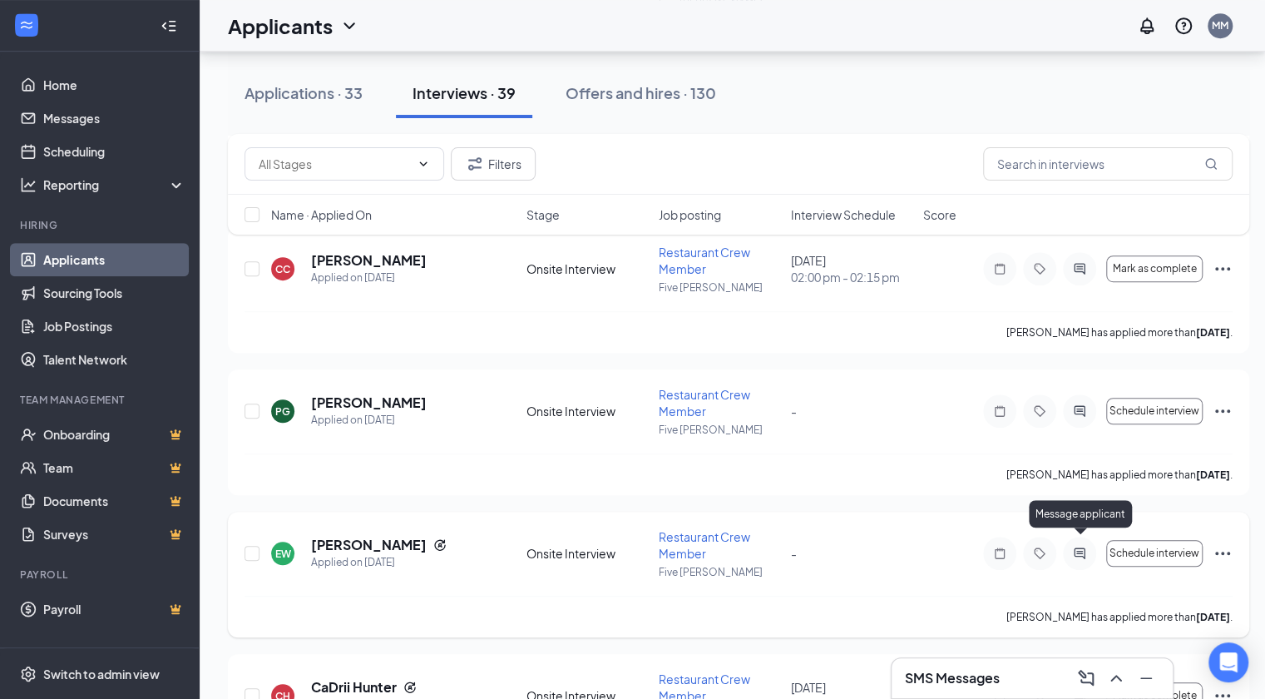
click at [1079, 547] on icon "ActiveChat" at bounding box center [1079, 552] width 11 height 11
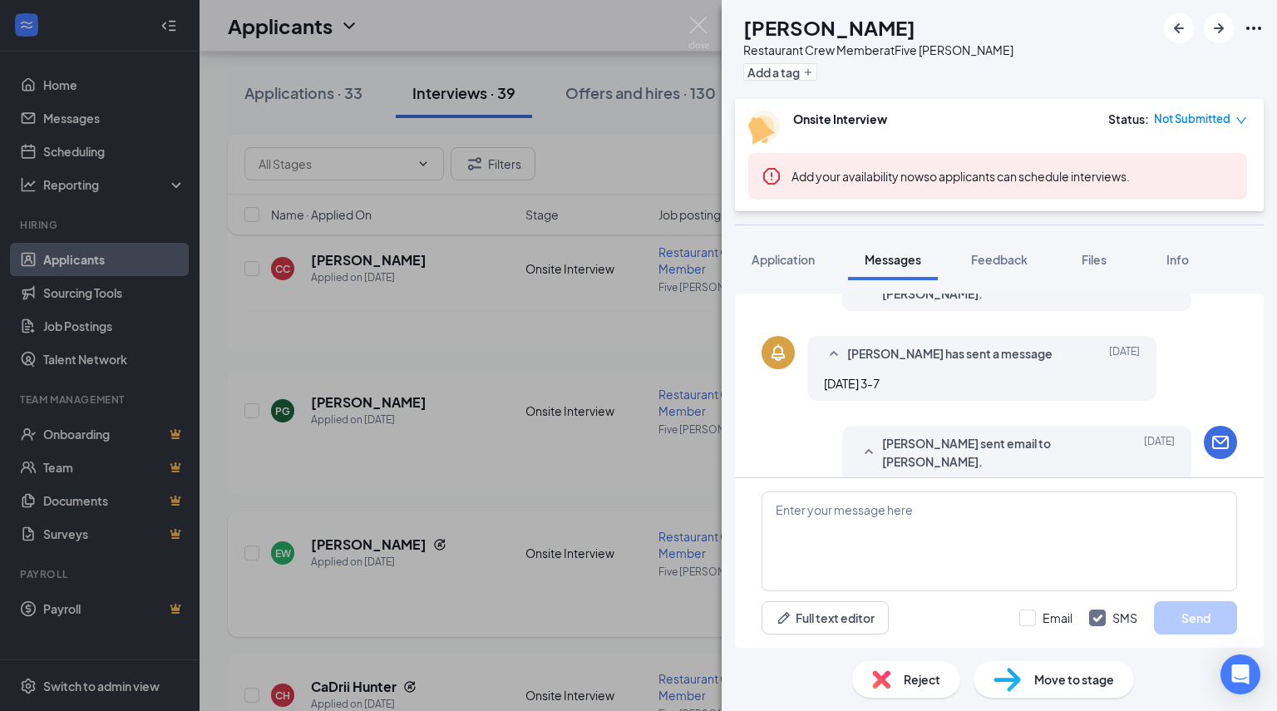
scroll to position [432, 0]
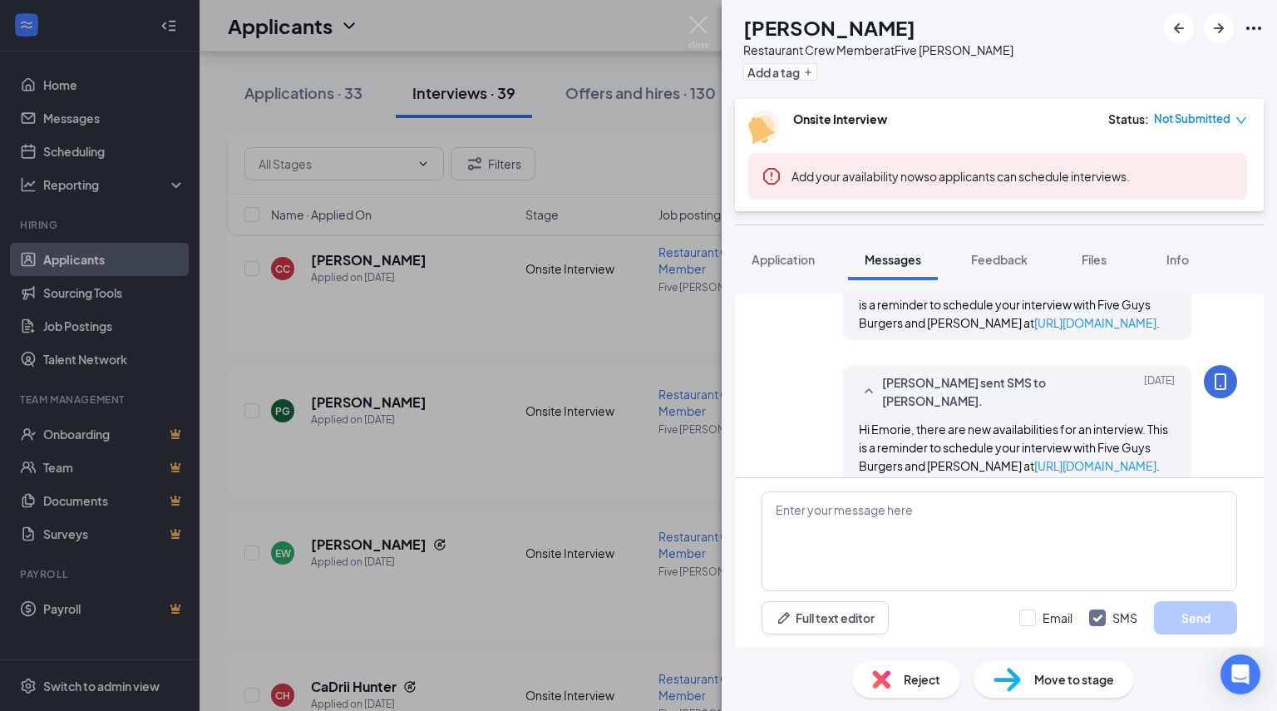
scroll to position [684, 0]
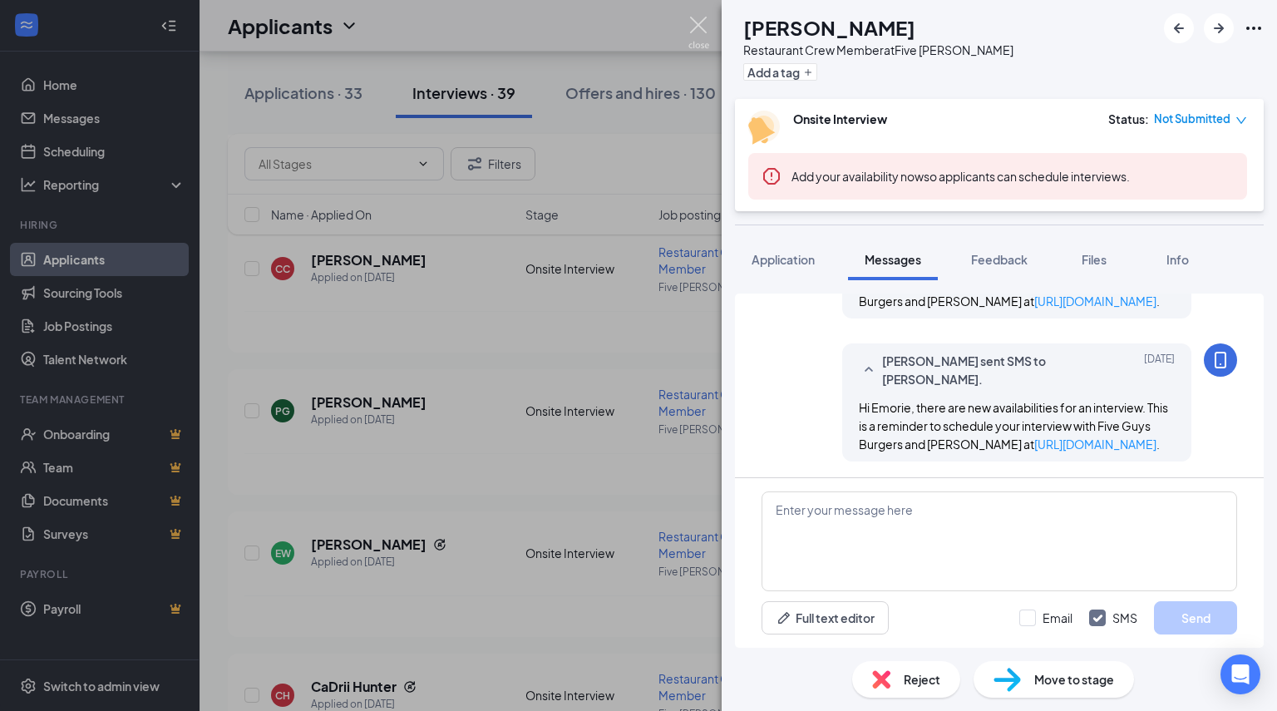
click at [693, 25] on img at bounding box center [699, 33] width 21 height 32
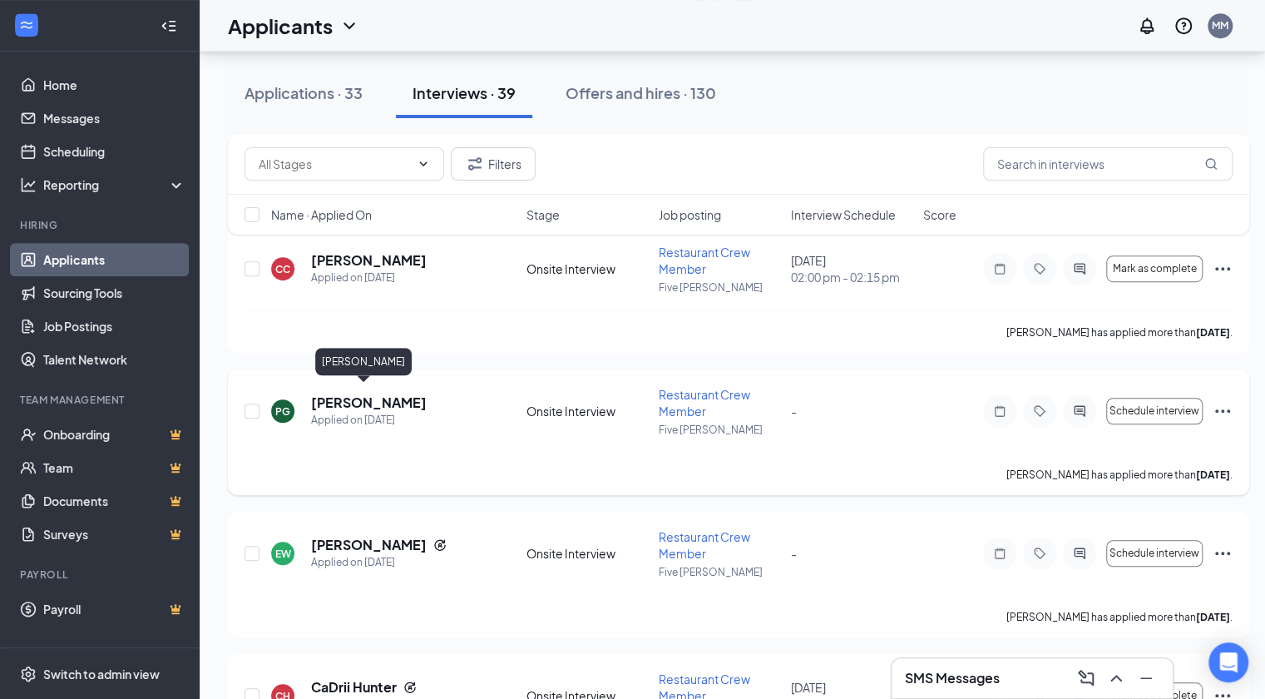
click at [346, 393] on h5 "[PERSON_NAME]" at bounding box center [369, 402] width 116 height 18
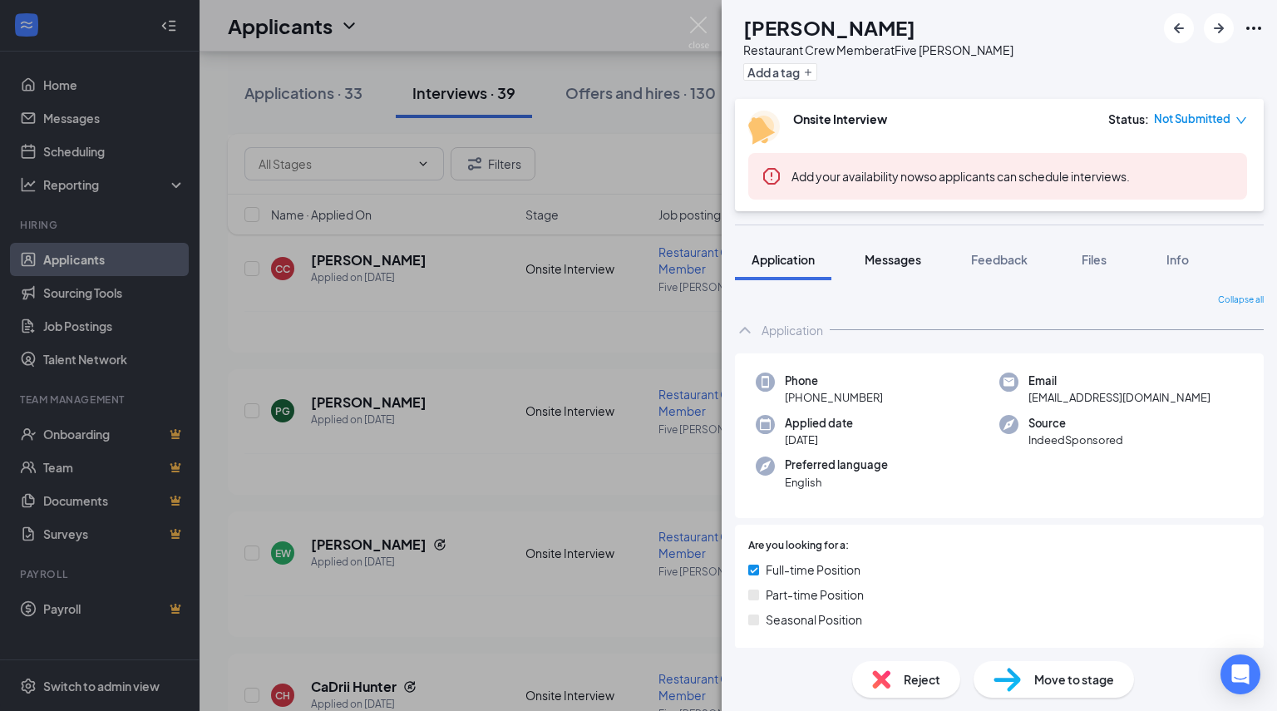
click at [902, 254] on span "Messages" at bounding box center [893, 259] width 57 height 15
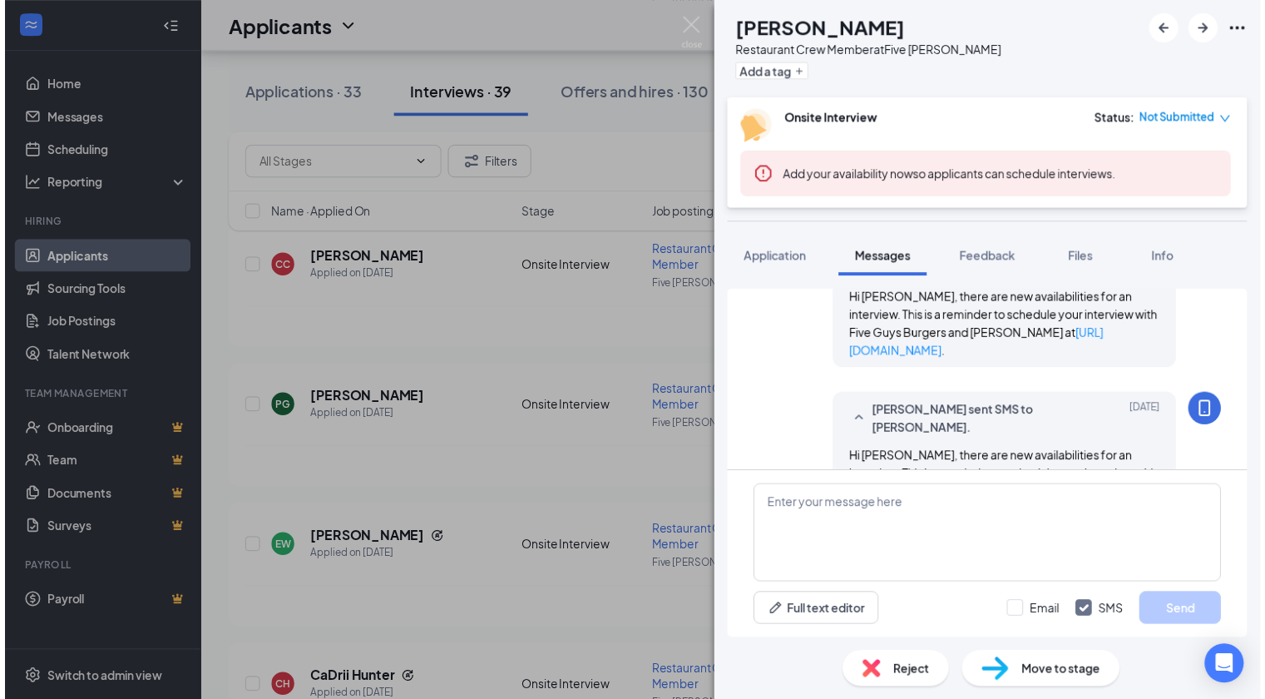
scroll to position [654, 0]
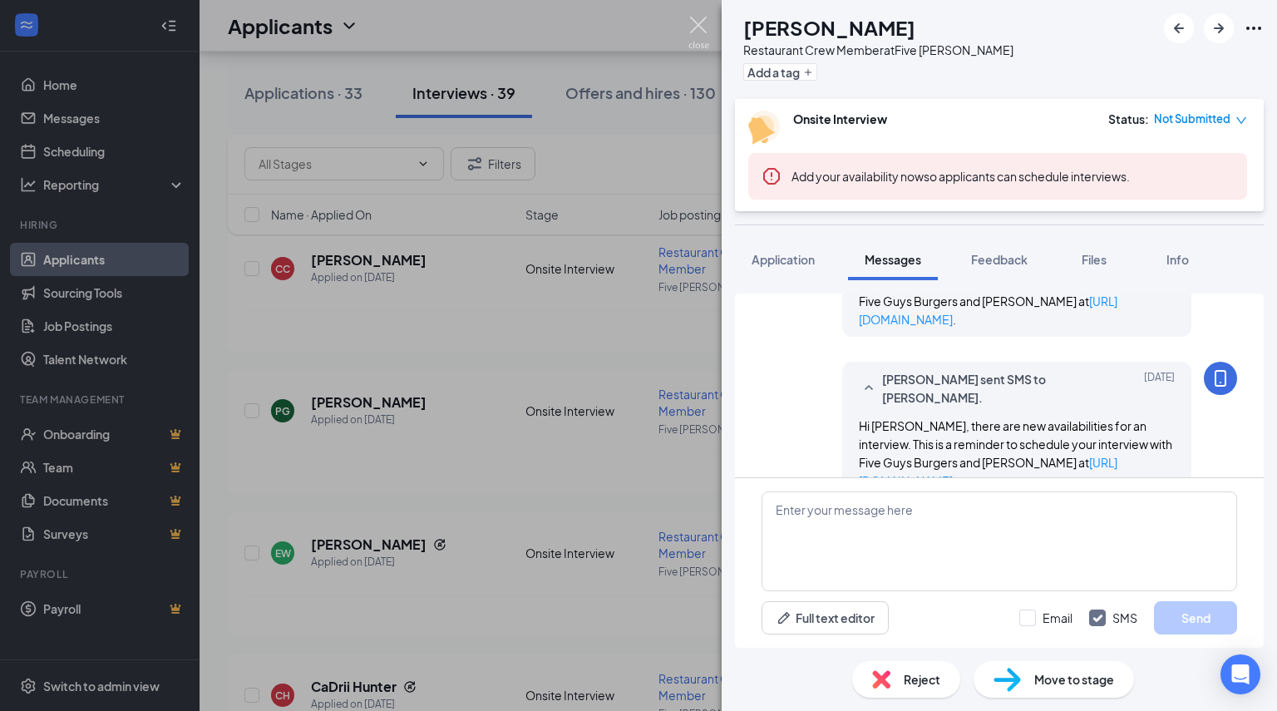
click at [702, 17] on img at bounding box center [699, 33] width 21 height 32
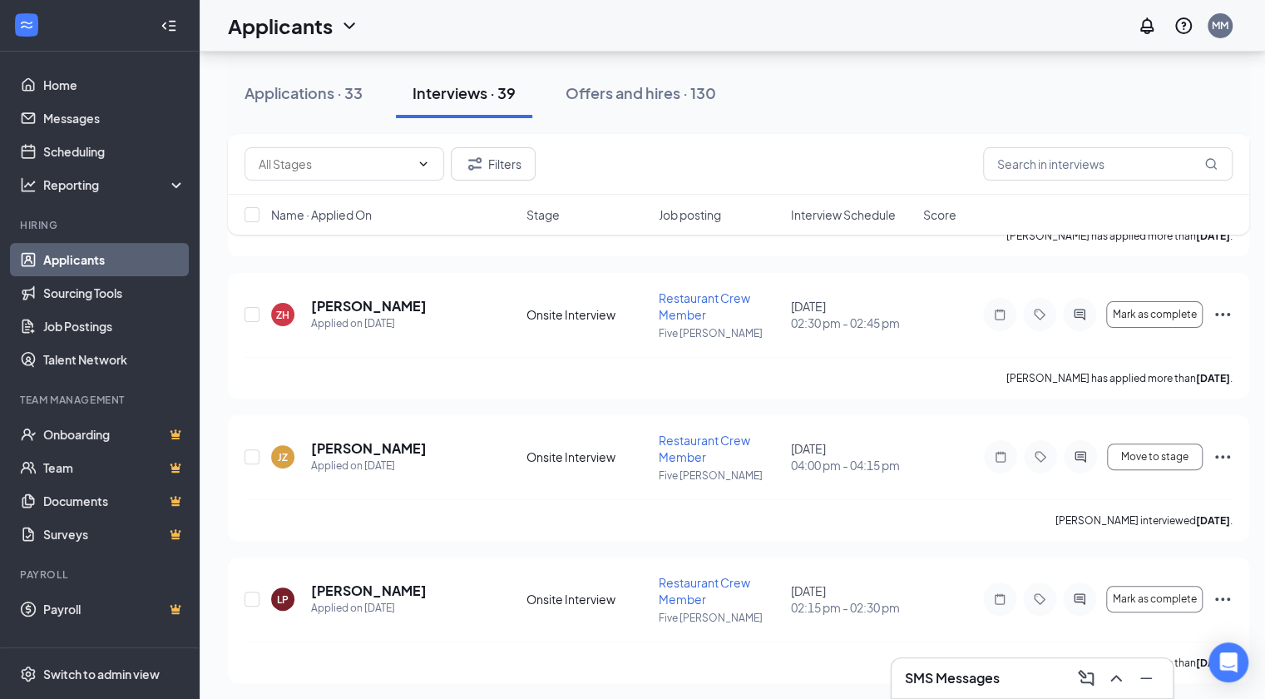
scroll to position [3796, 0]
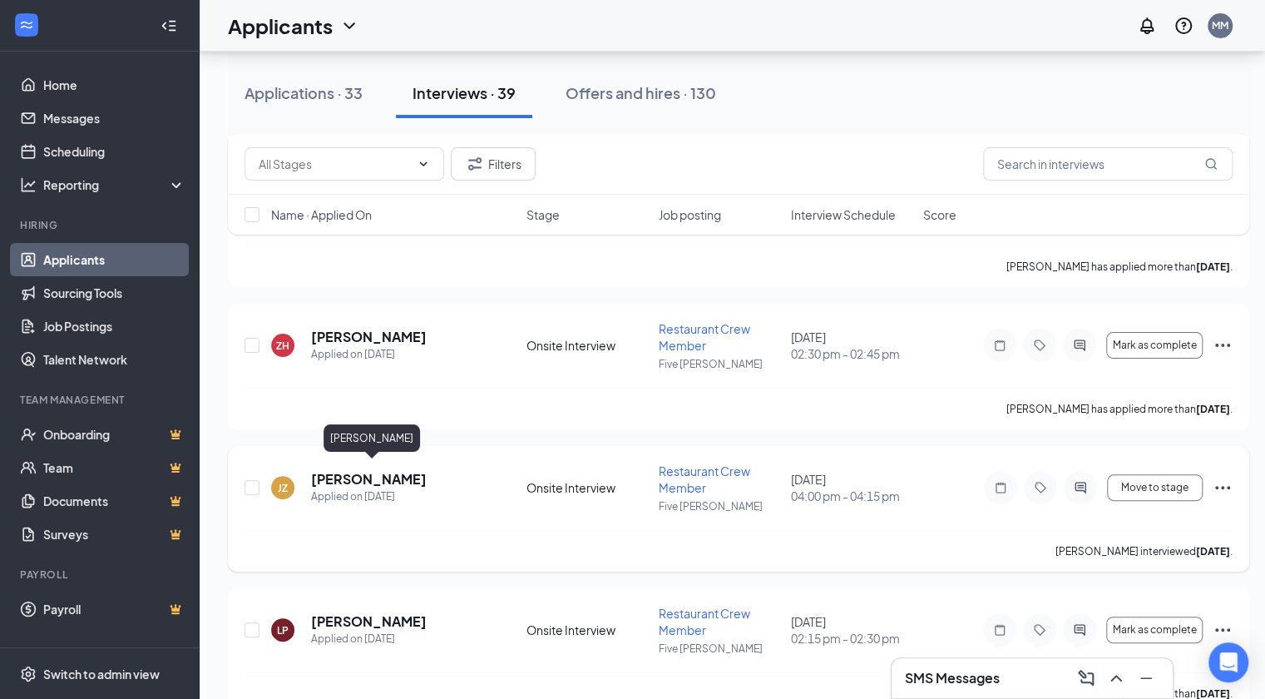
click at [362, 470] on h5 "Jose Daniel Zumarraga" at bounding box center [369, 479] width 116 height 18
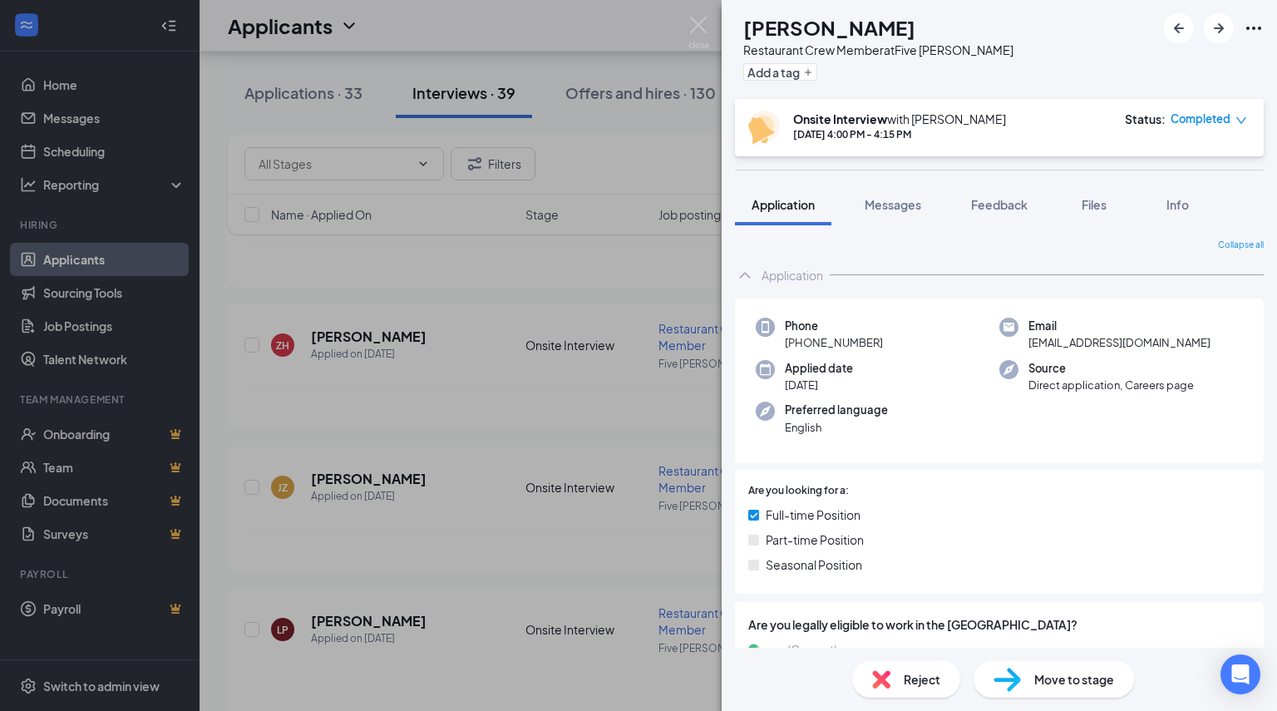
click at [882, 668] on div "Reject" at bounding box center [906, 679] width 108 height 37
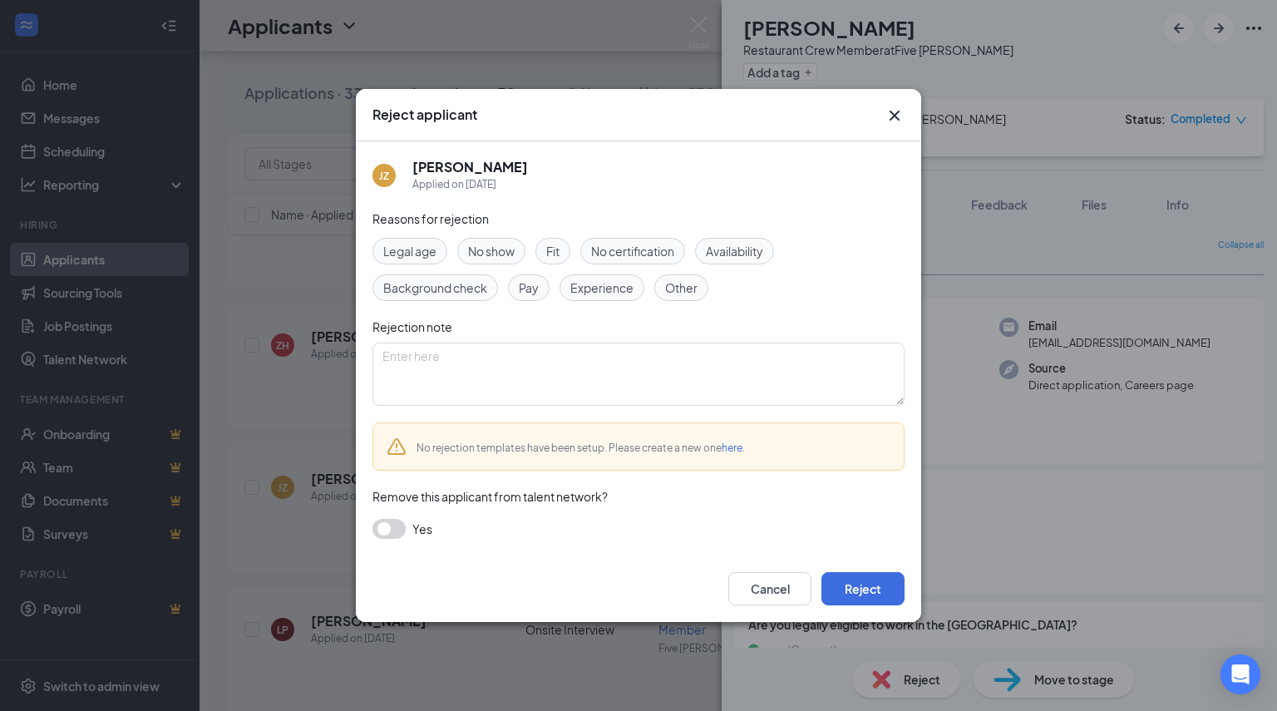
click at [676, 293] on span "Other" at bounding box center [681, 288] width 32 height 18
click at [385, 521] on button "button" at bounding box center [389, 529] width 33 height 20
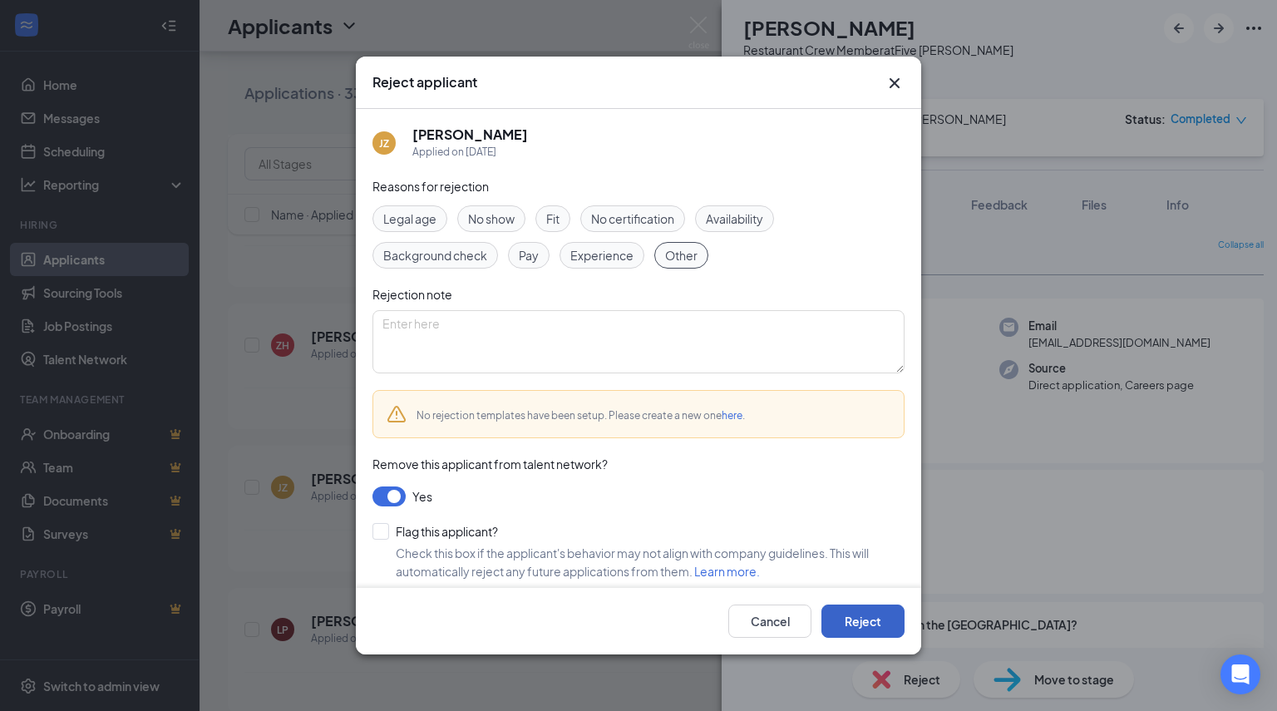
click at [862, 621] on button "Reject" at bounding box center [863, 621] width 83 height 33
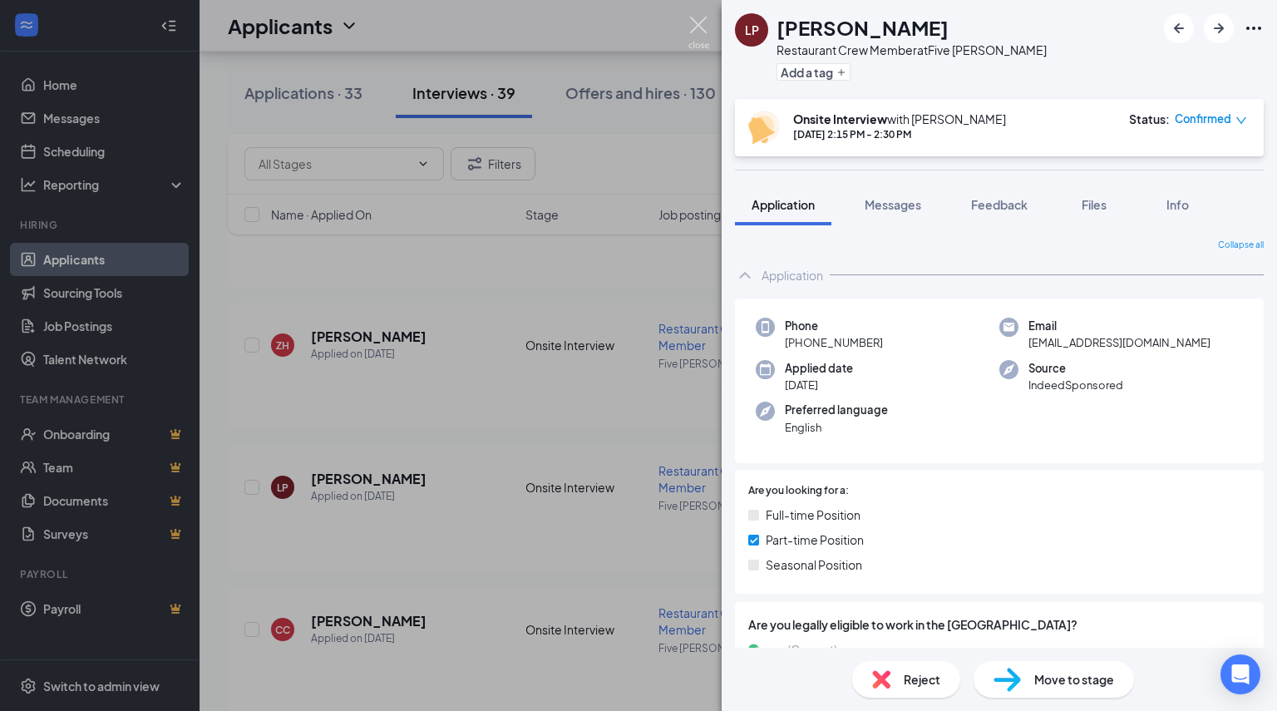
click at [692, 18] on img at bounding box center [699, 33] width 21 height 32
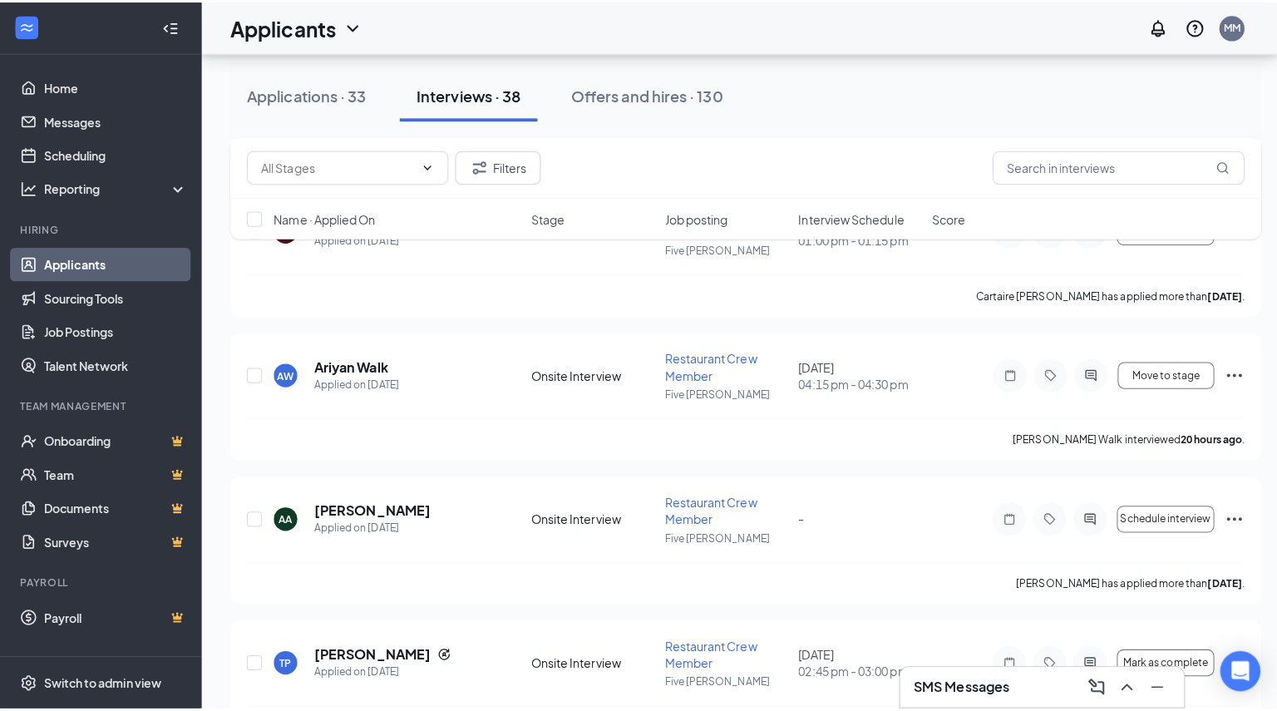
scroll to position [3058, 0]
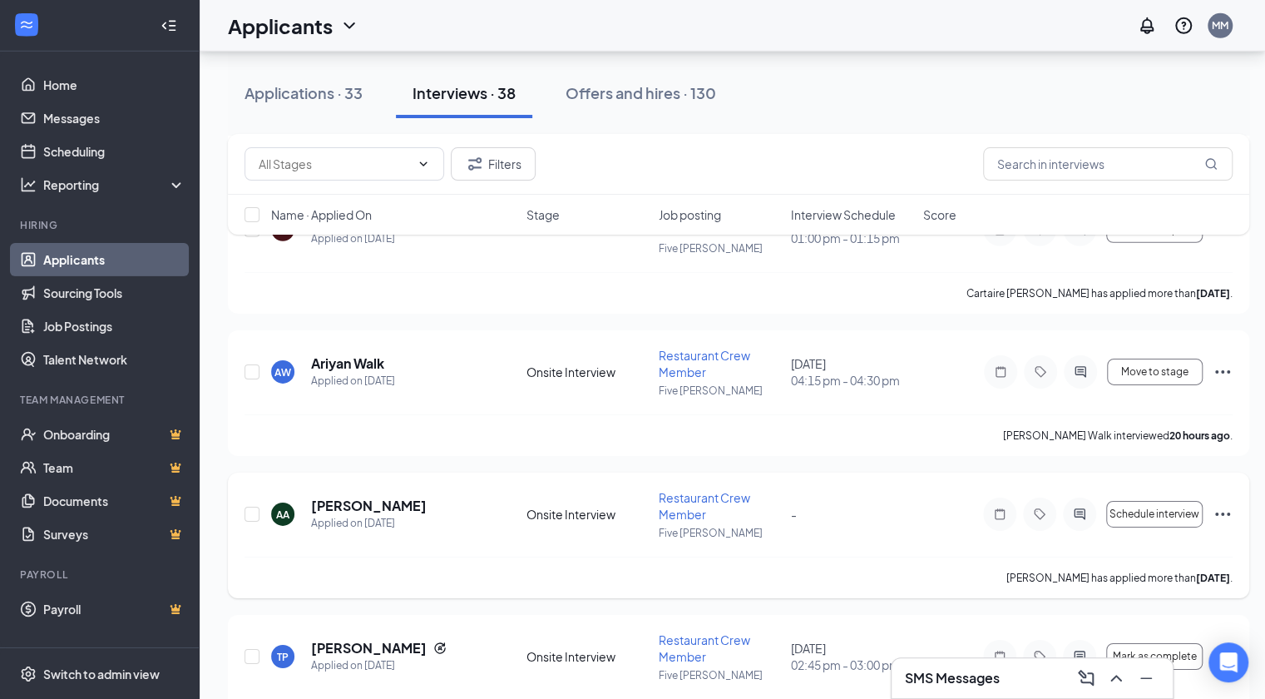
click at [1094, 513] on div at bounding box center [1079, 513] width 33 height 33
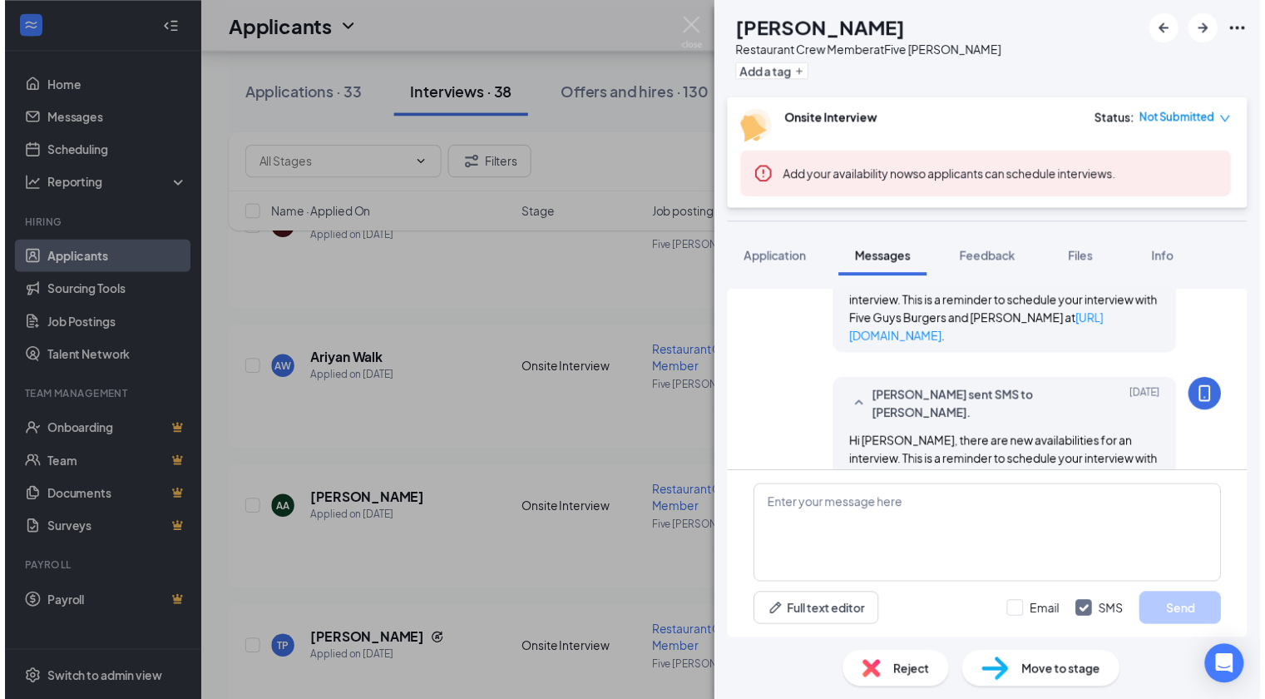
scroll to position [684, 0]
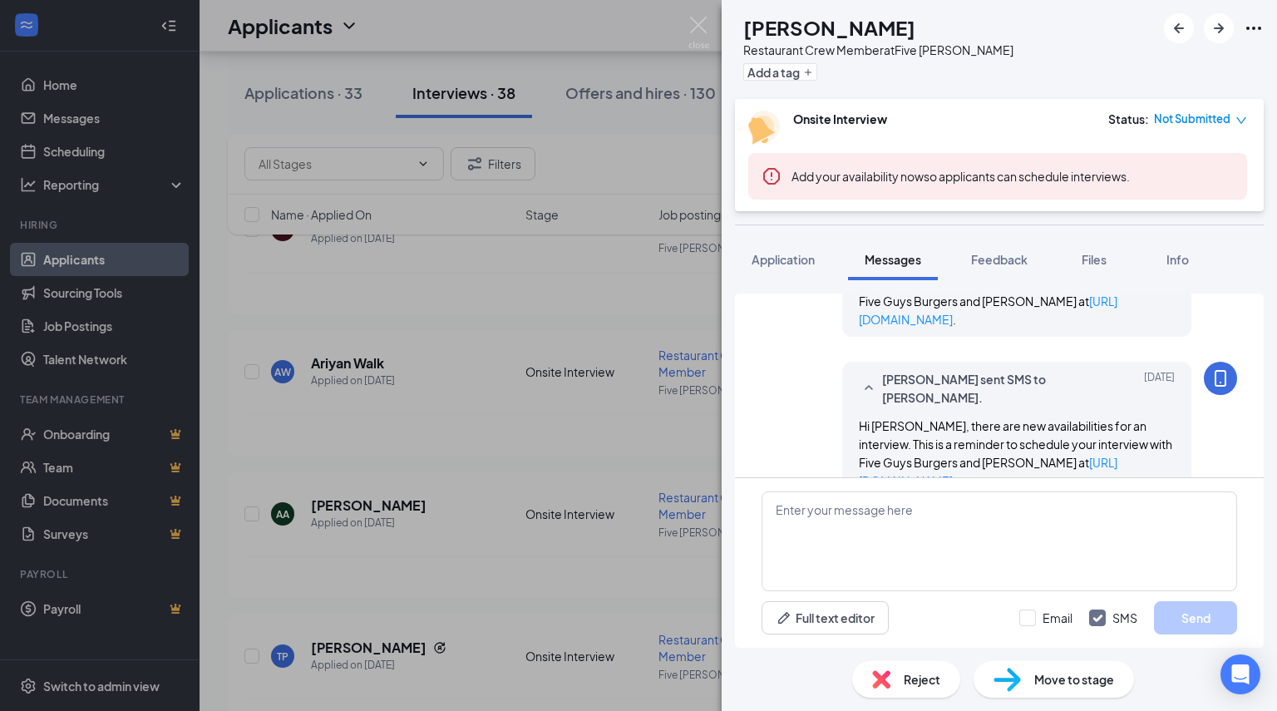
click at [700, 16] on div "AA Austin Arnold Restaurant Crew Member at Five Guys Sandusky Add a tag Onsite …" at bounding box center [638, 355] width 1277 height 711
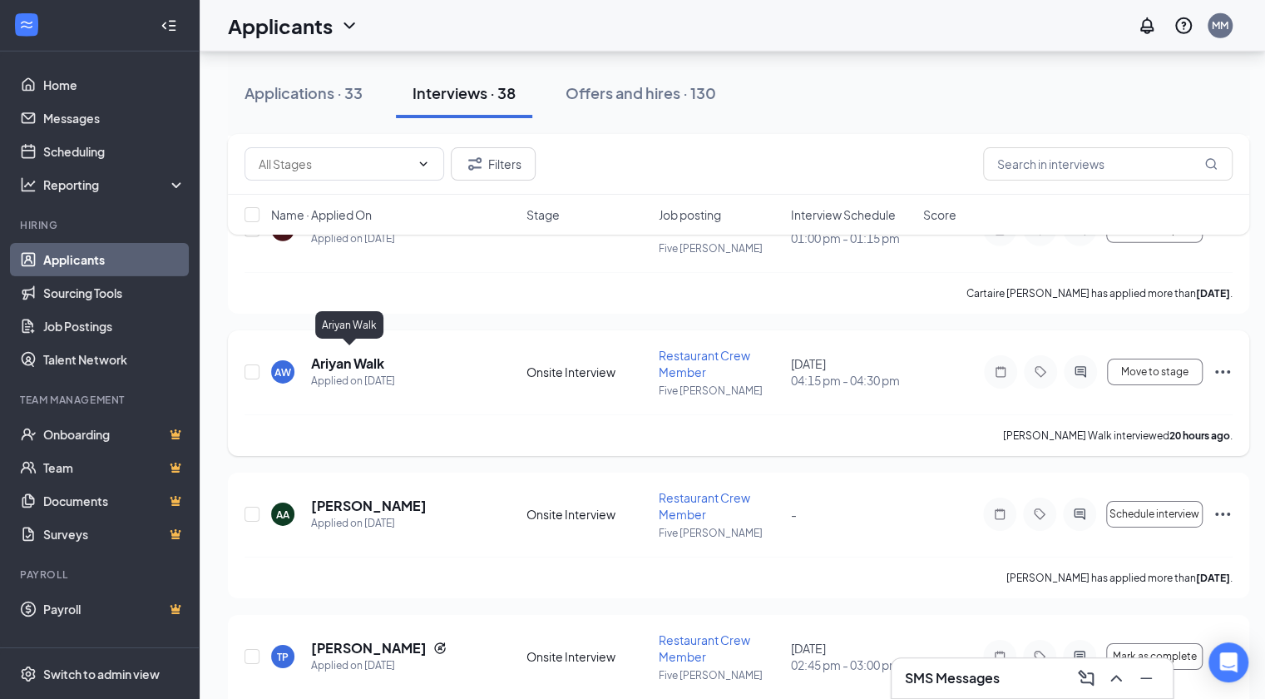
click at [349, 356] on h5 "Ariyan Walk" at bounding box center [347, 363] width 73 height 18
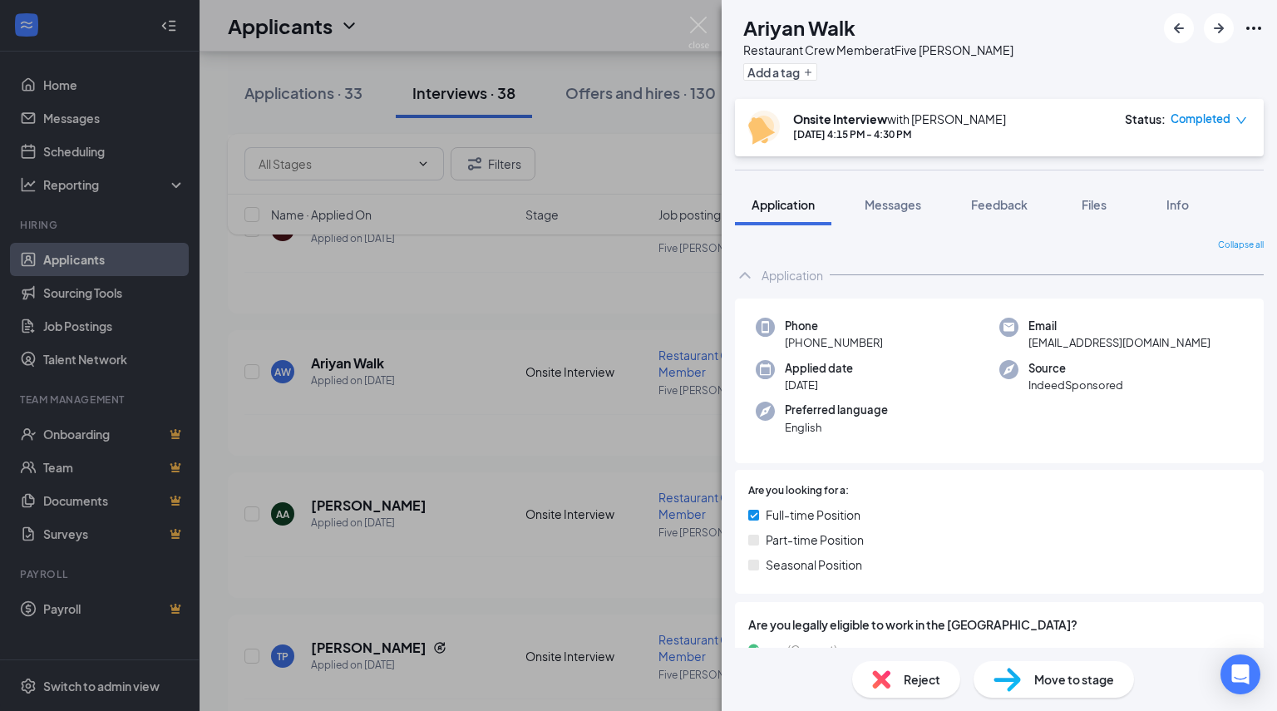
click at [891, 686] on div "Reject" at bounding box center [906, 679] width 108 height 37
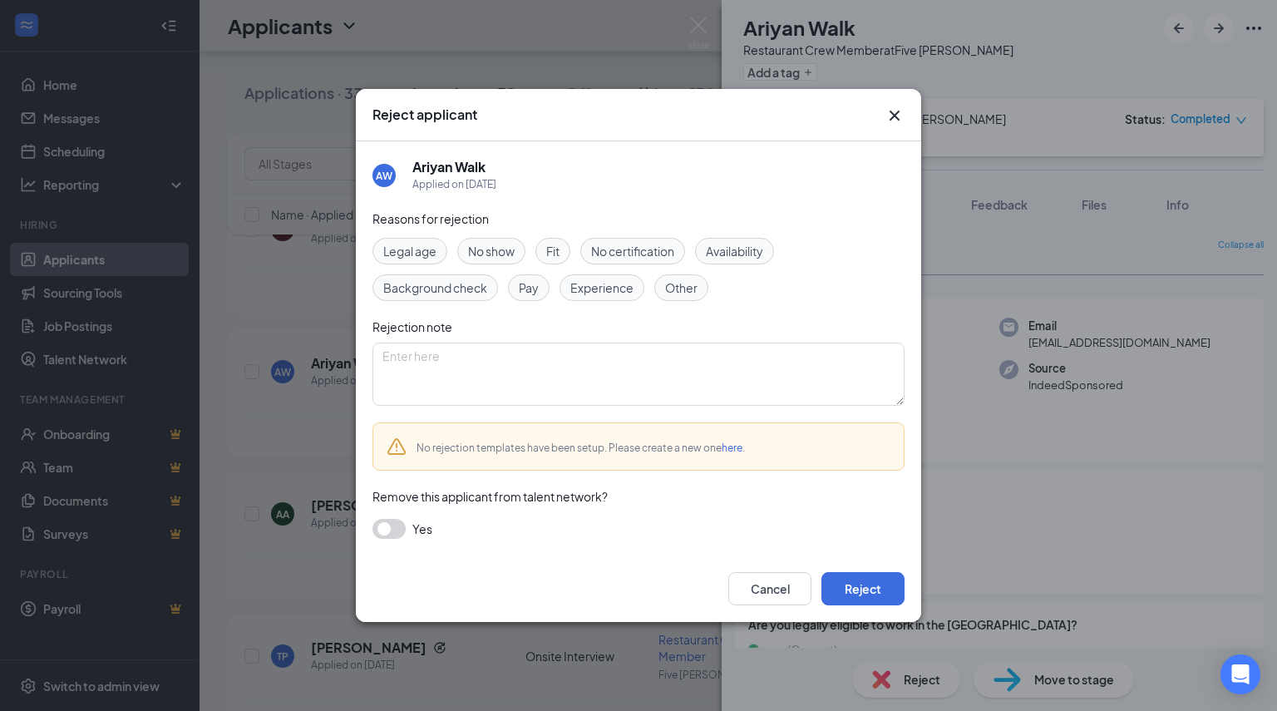
click at [501, 254] on span "No show" at bounding box center [491, 251] width 47 height 18
click at [386, 532] on button "button" at bounding box center [389, 529] width 33 height 20
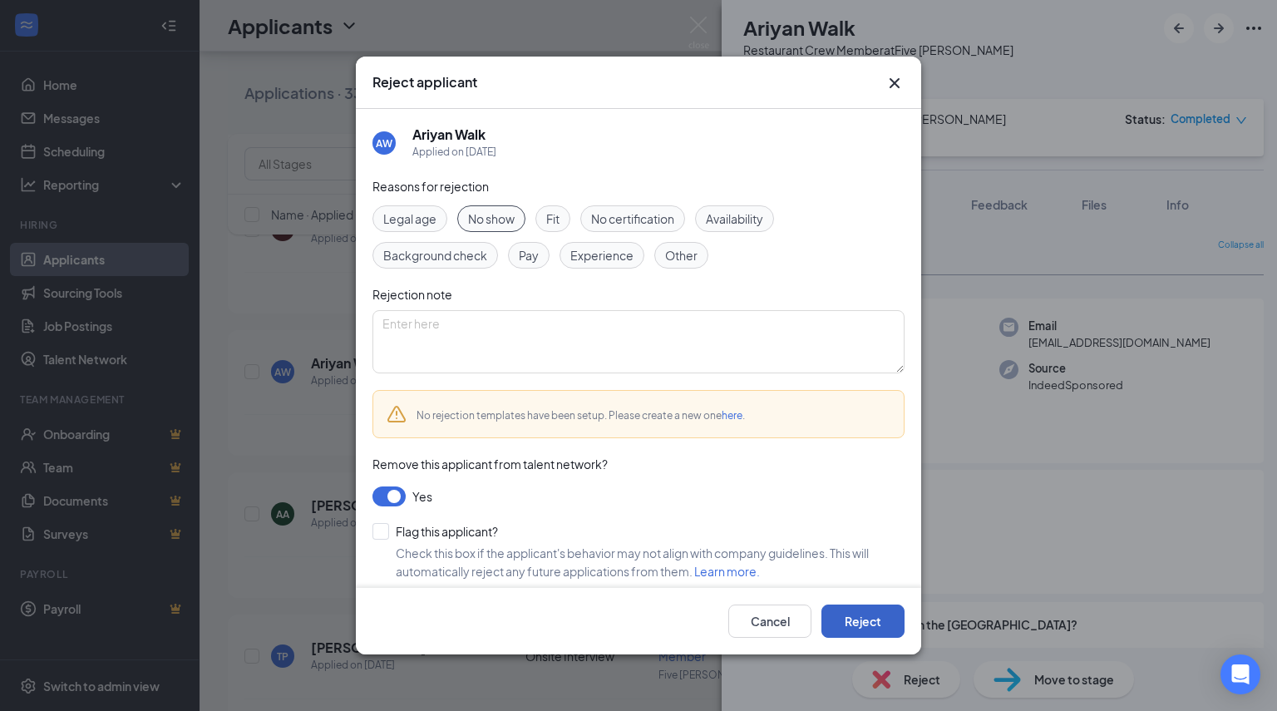
click at [880, 624] on button "Reject" at bounding box center [863, 621] width 83 height 33
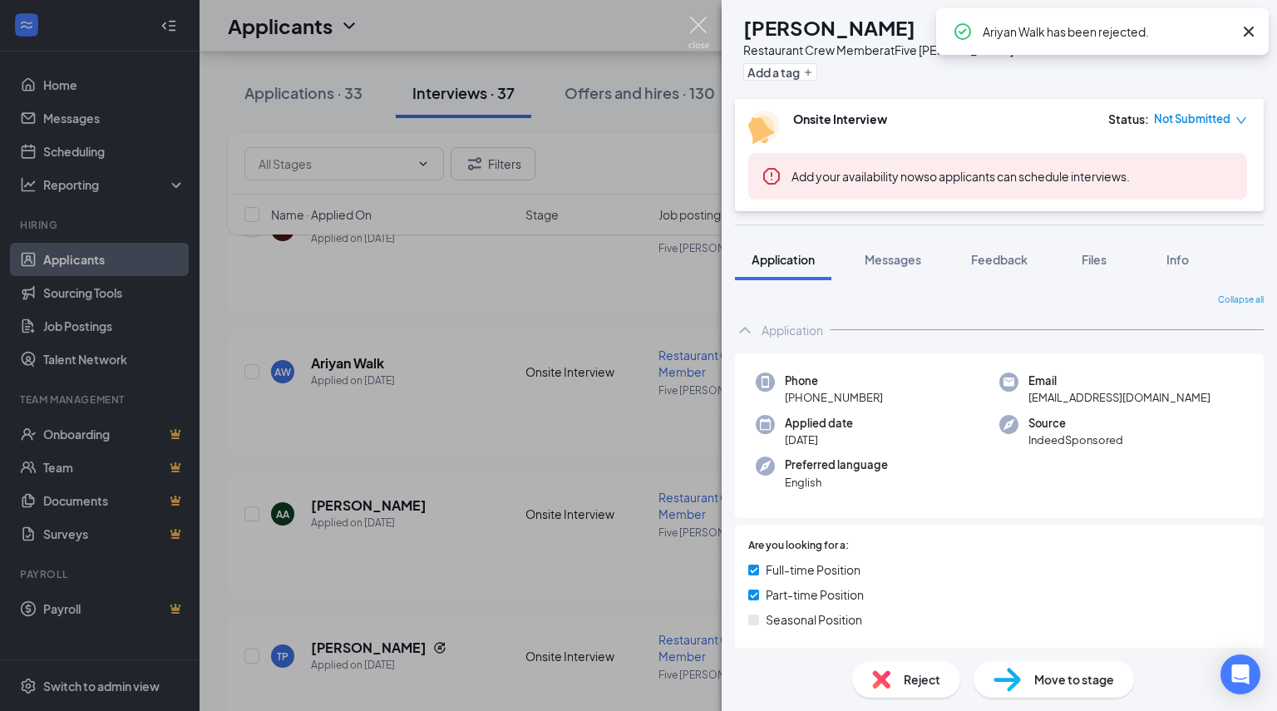
click at [700, 24] on img at bounding box center [699, 33] width 21 height 32
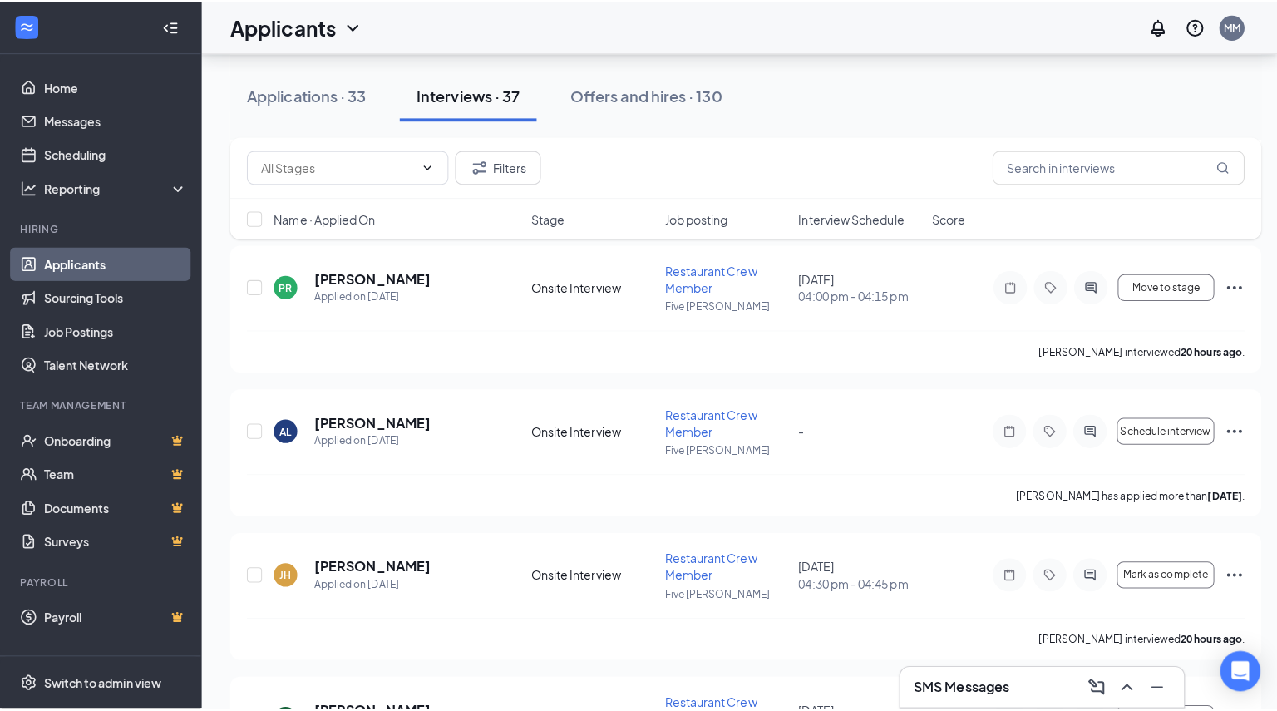
scroll to position [2427, 0]
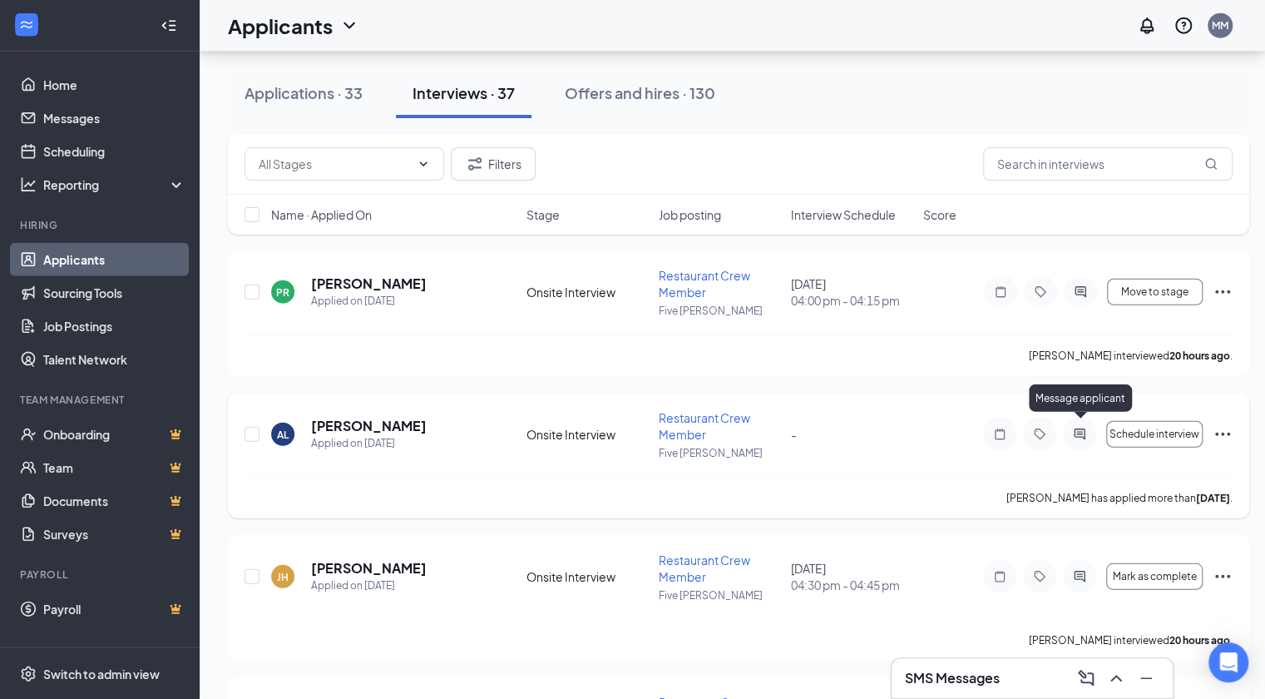
click at [1080, 428] on icon "ActiveChat" at bounding box center [1079, 433] width 11 height 11
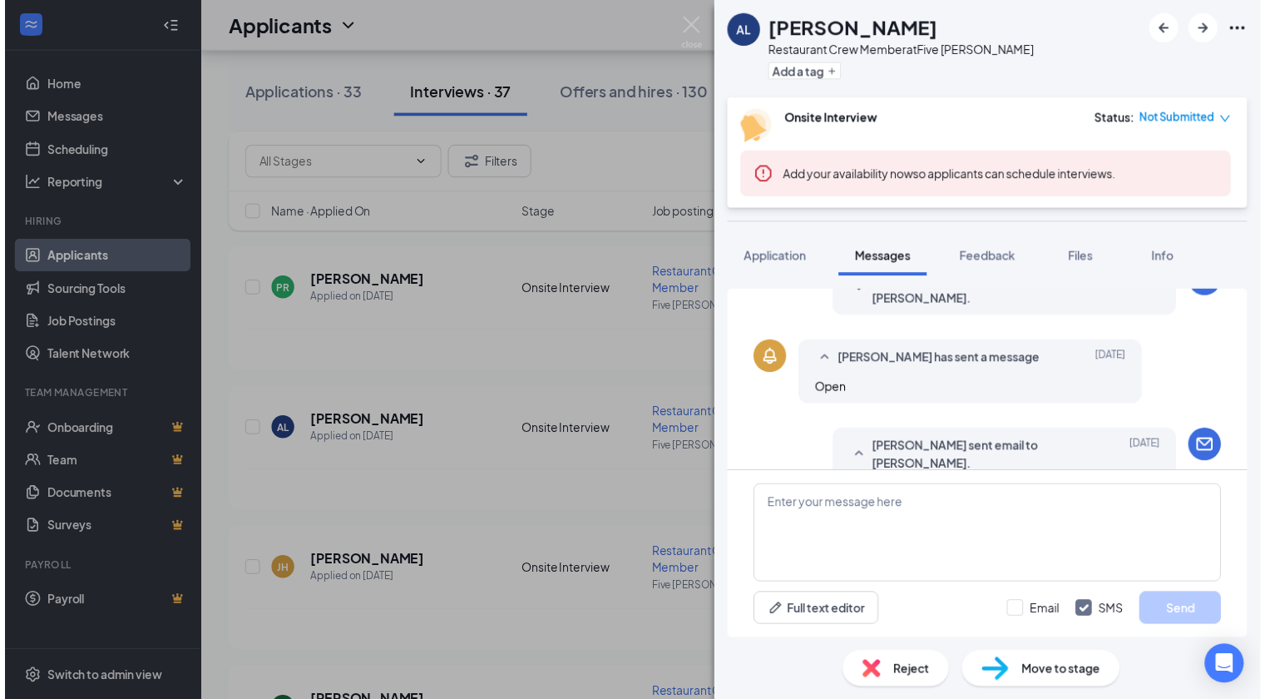
scroll to position [684, 0]
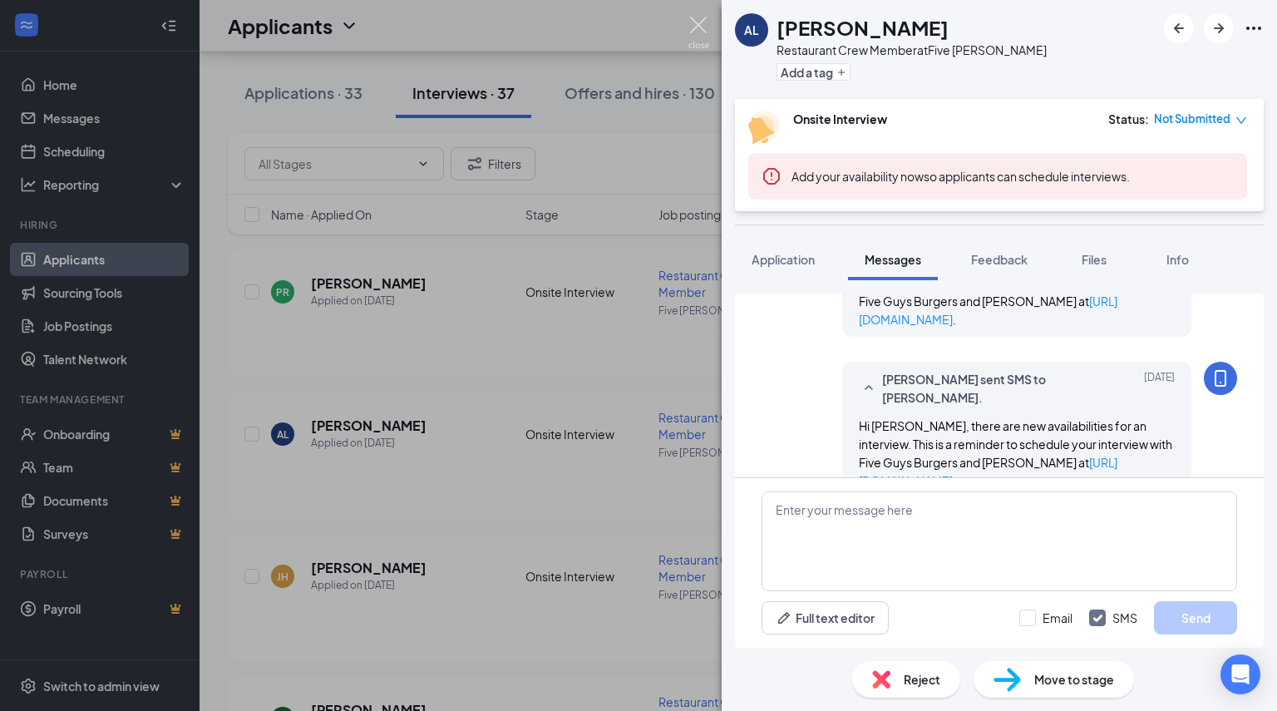
click at [697, 17] on img at bounding box center [699, 33] width 21 height 32
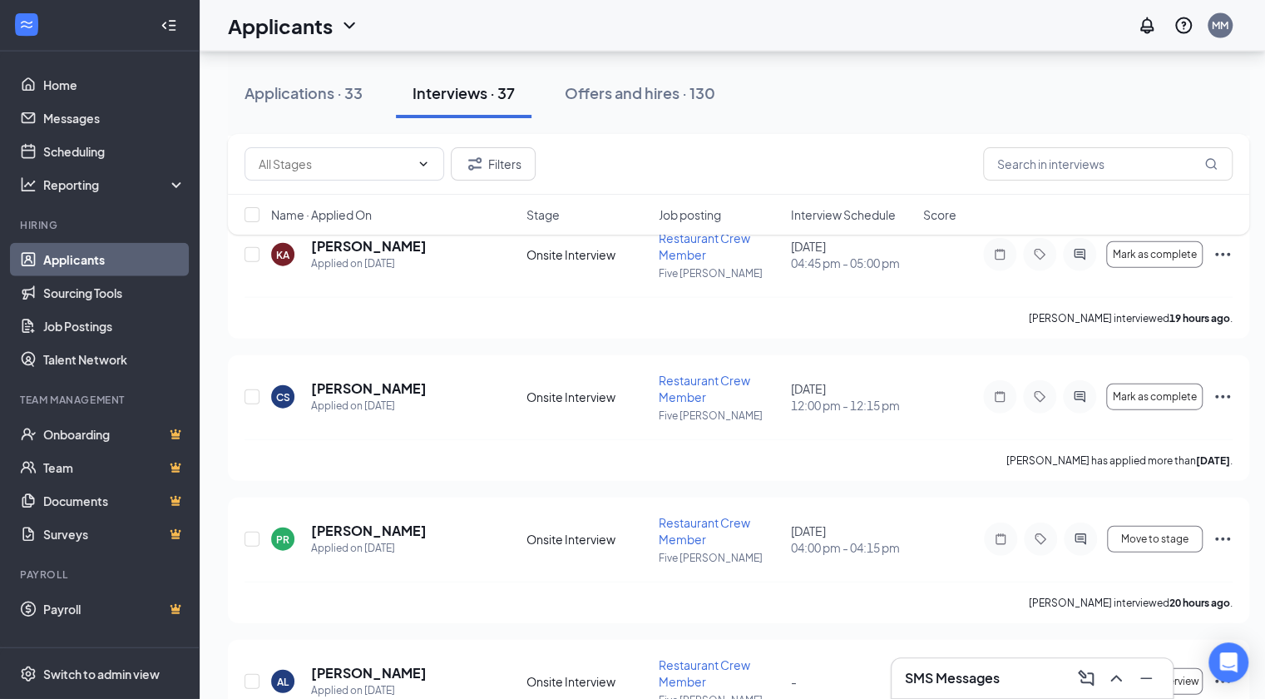
scroll to position [2176, 0]
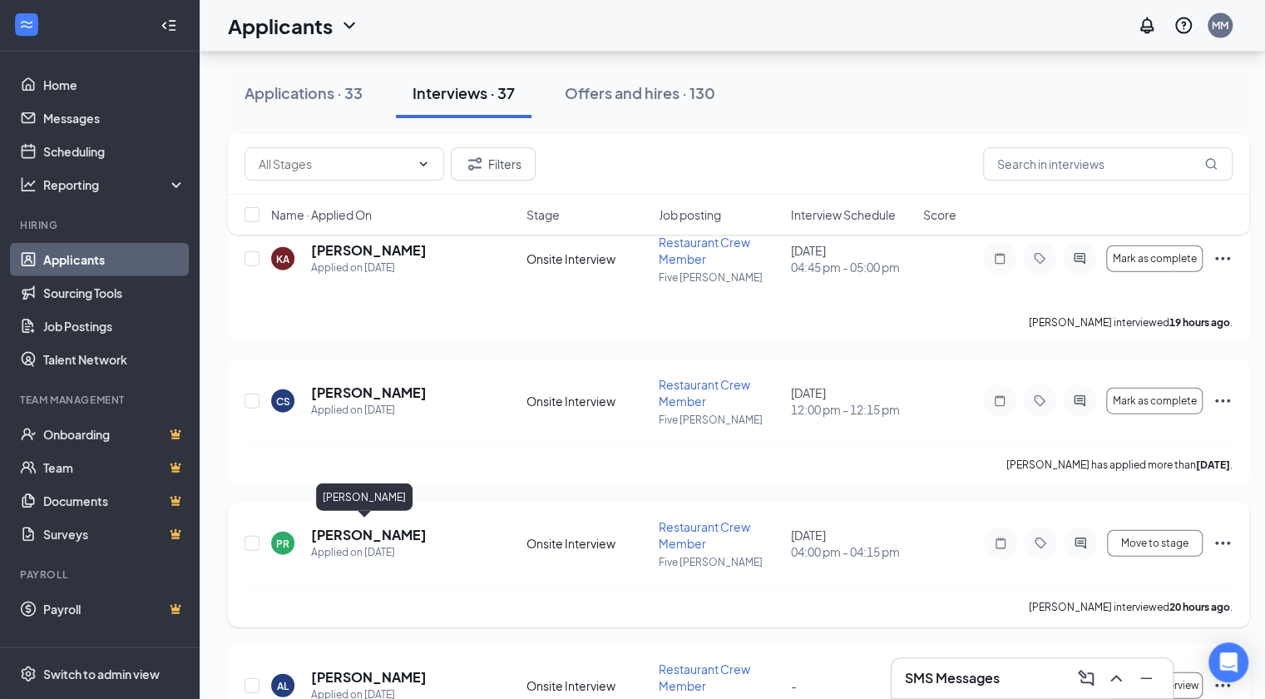
click at [318, 531] on h5 "Piper Ramsey" at bounding box center [369, 535] width 116 height 18
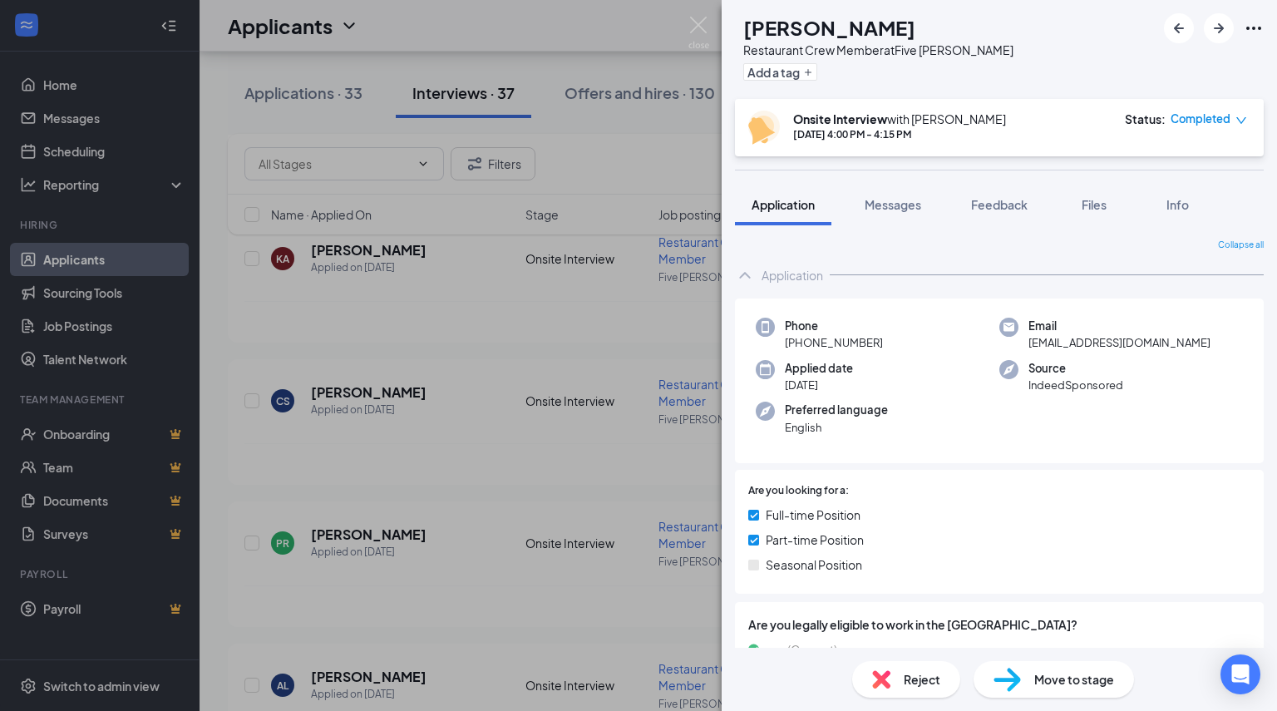
click at [907, 686] on span "Reject" at bounding box center [922, 679] width 37 height 18
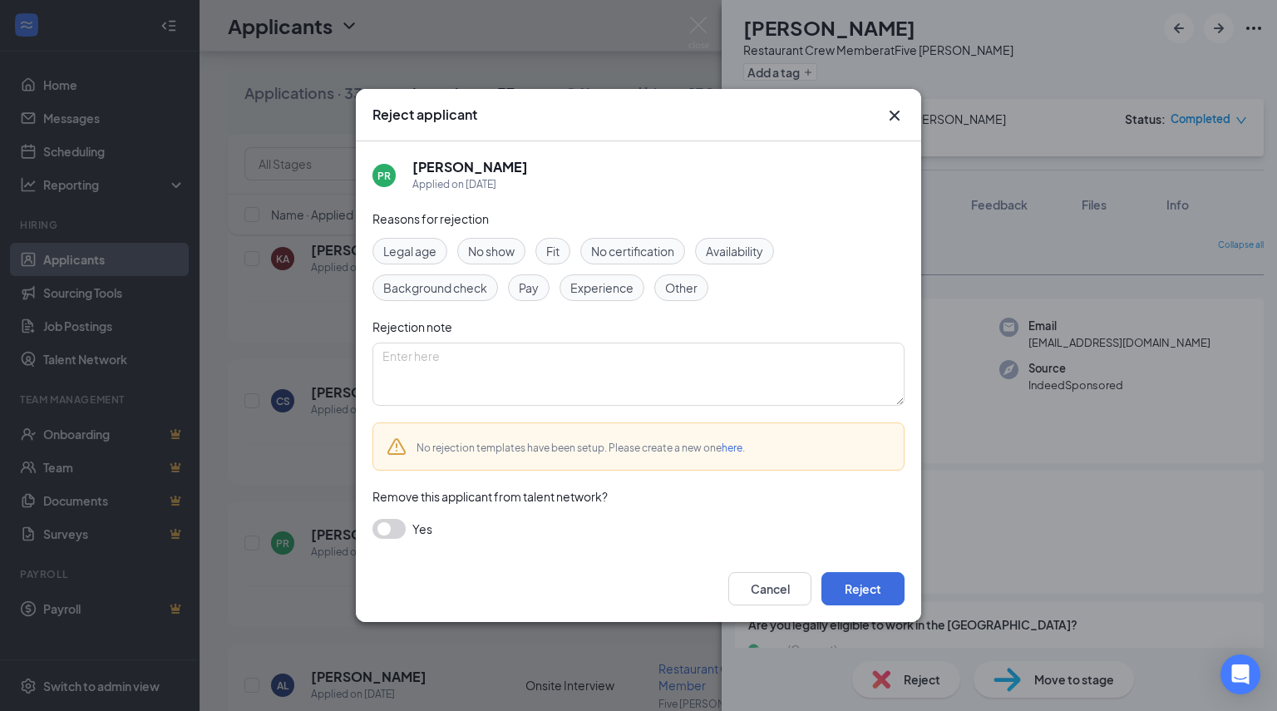
click at [550, 245] on span "Fit" at bounding box center [552, 251] width 13 height 18
click at [392, 536] on button "button" at bounding box center [389, 529] width 33 height 20
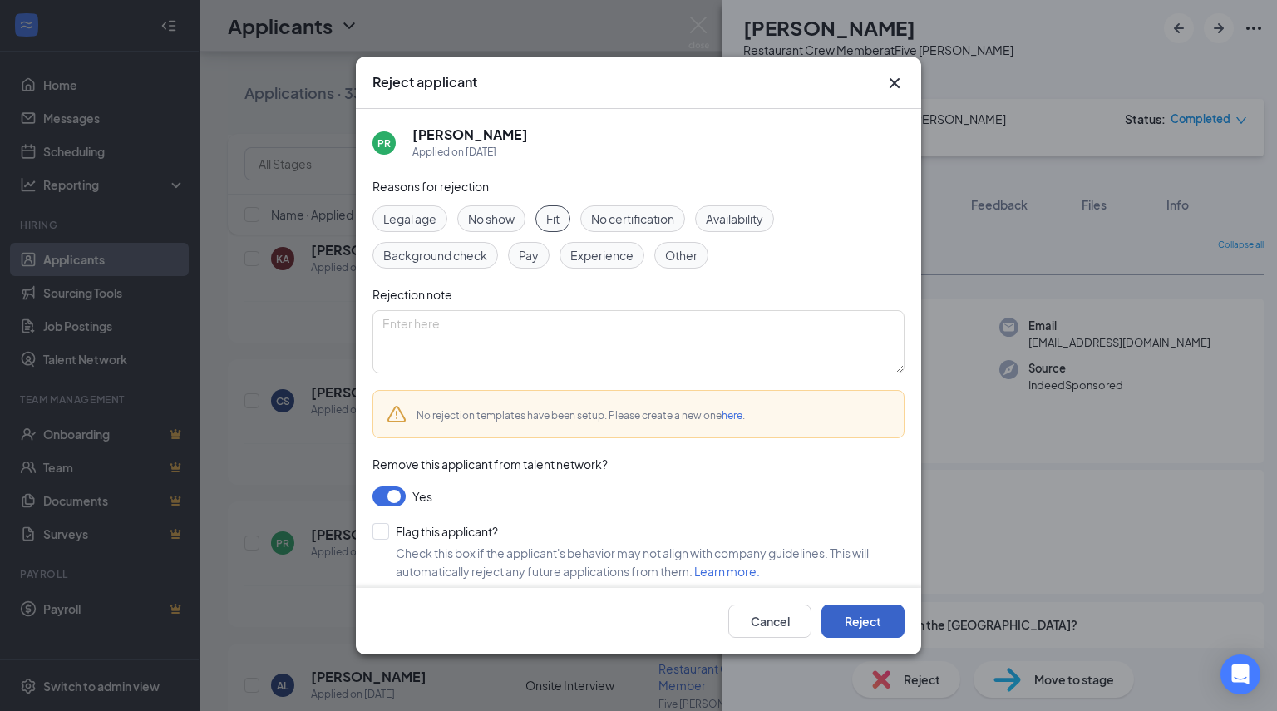
click at [857, 623] on button "Reject" at bounding box center [863, 621] width 83 height 33
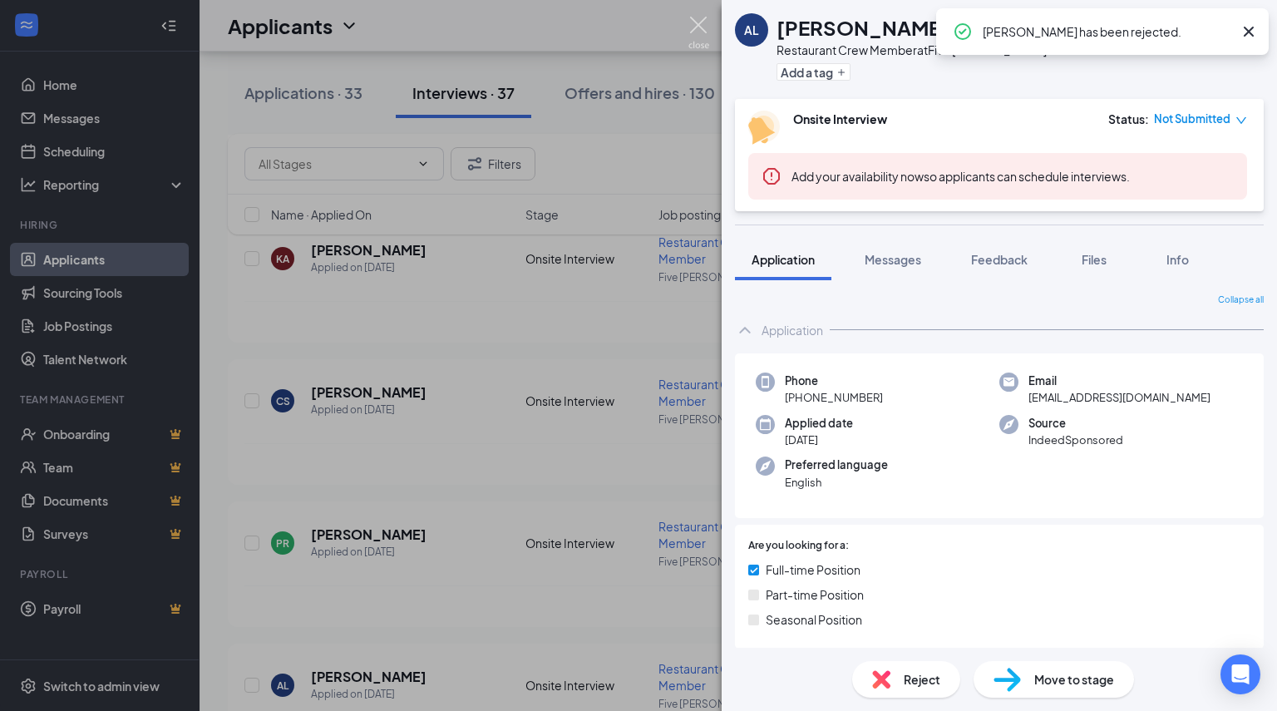
click at [697, 19] on img at bounding box center [699, 33] width 21 height 32
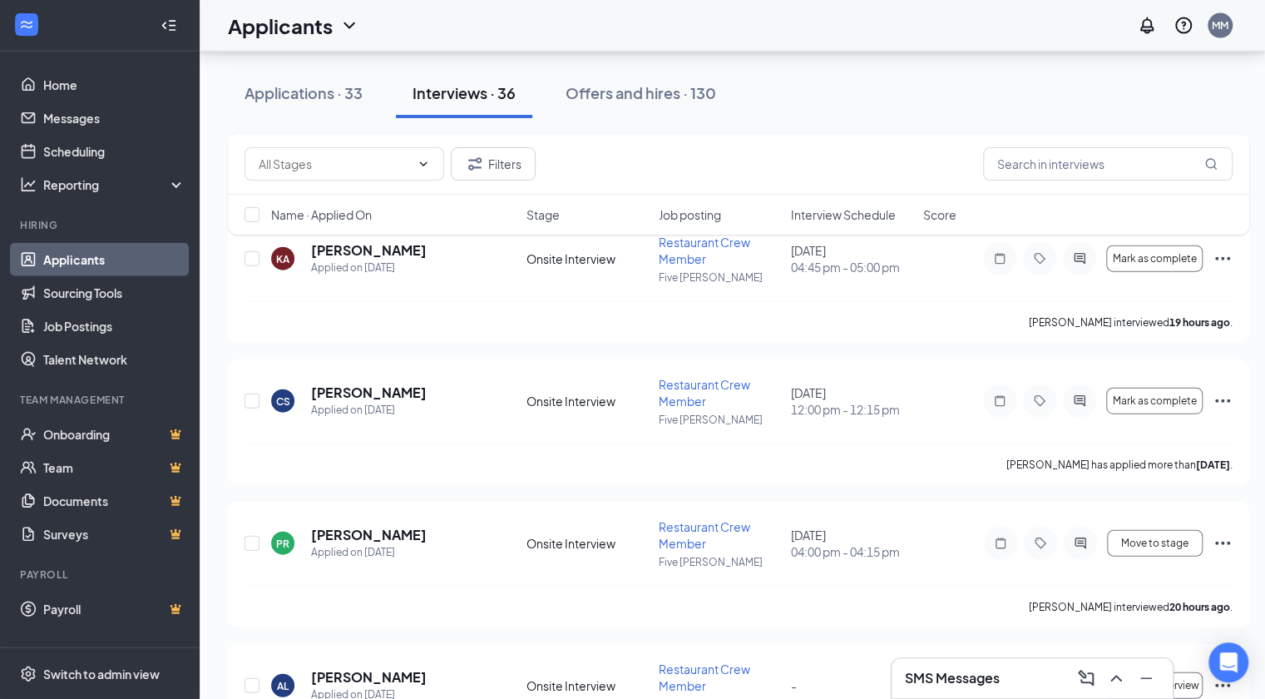
click at [356, 247] on div "Filters Name · Applied On Stage Job posting Interview Schedule Score" at bounding box center [738, 192] width 1021 height 117
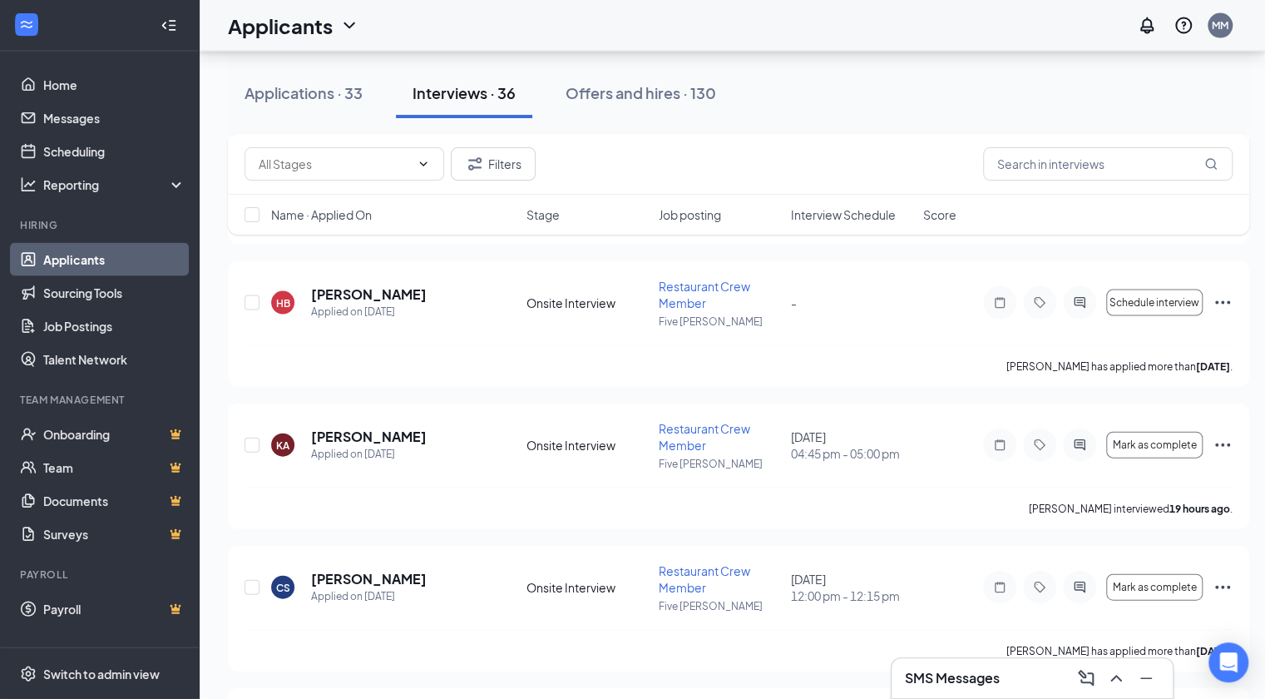
scroll to position [1918, 0]
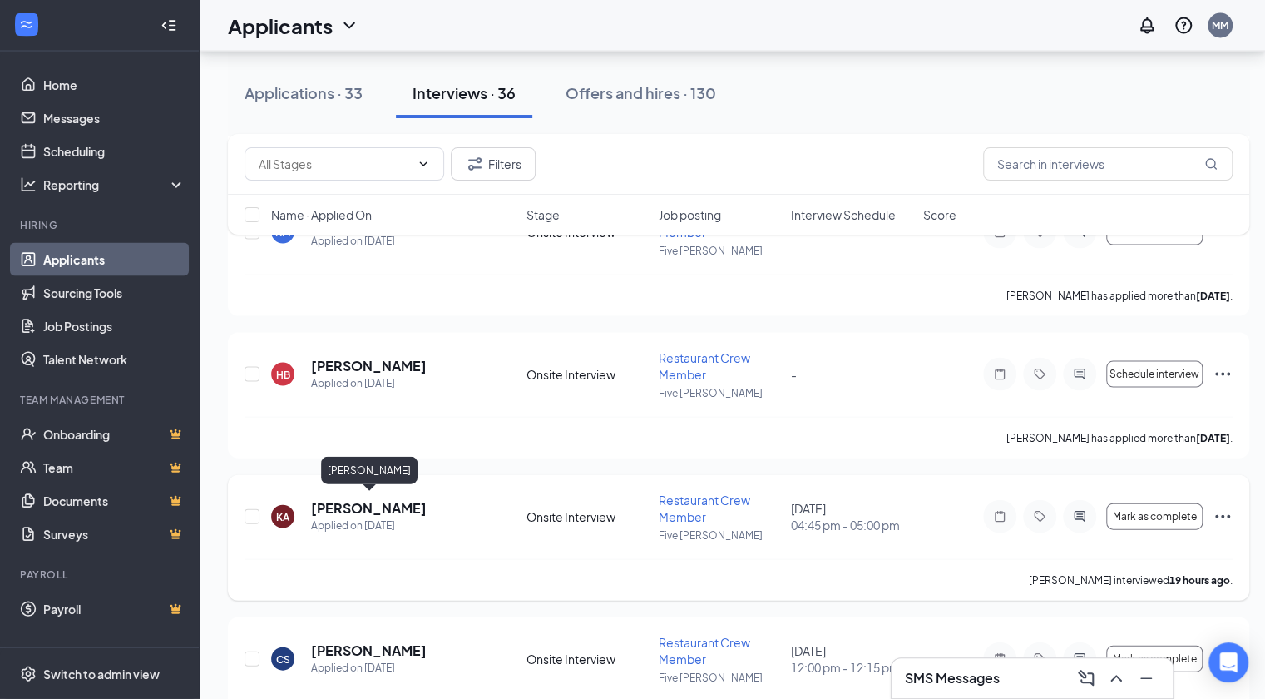
click at [337, 508] on h5 "Kyleigh Alexander" at bounding box center [369, 508] width 116 height 18
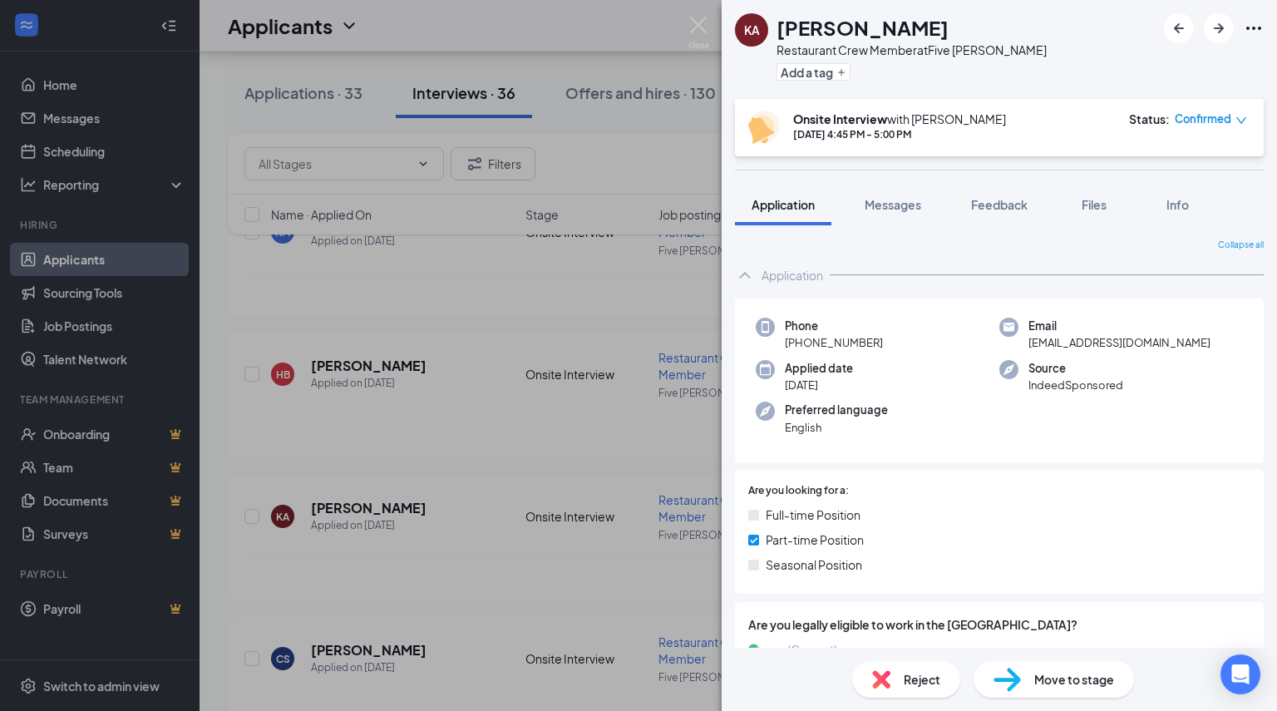
click at [895, 676] on div "Reject" at bounding box center [906, 679] width 108 height 37
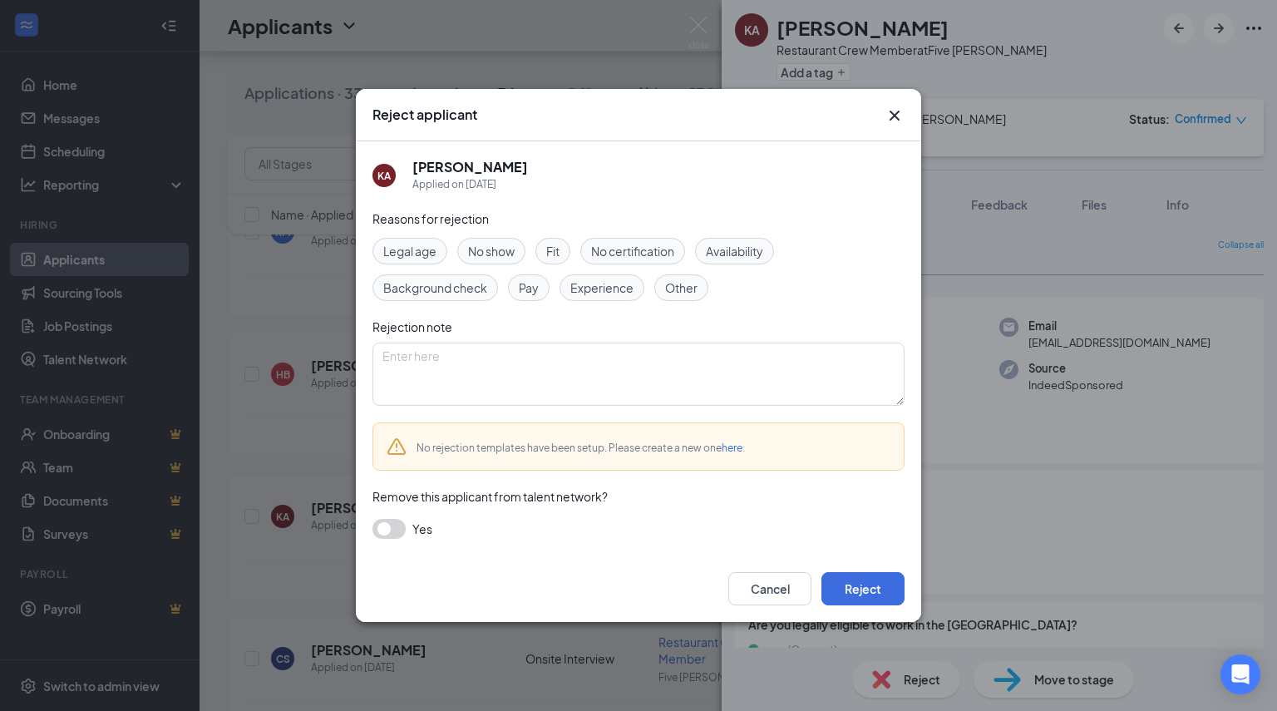
click at [547, 248] on span "Fit" at bounding box center [552, 251] width 13 height 18
click at [384, 526] on button "button" at bounding box center [389, 529] width 33 height 20
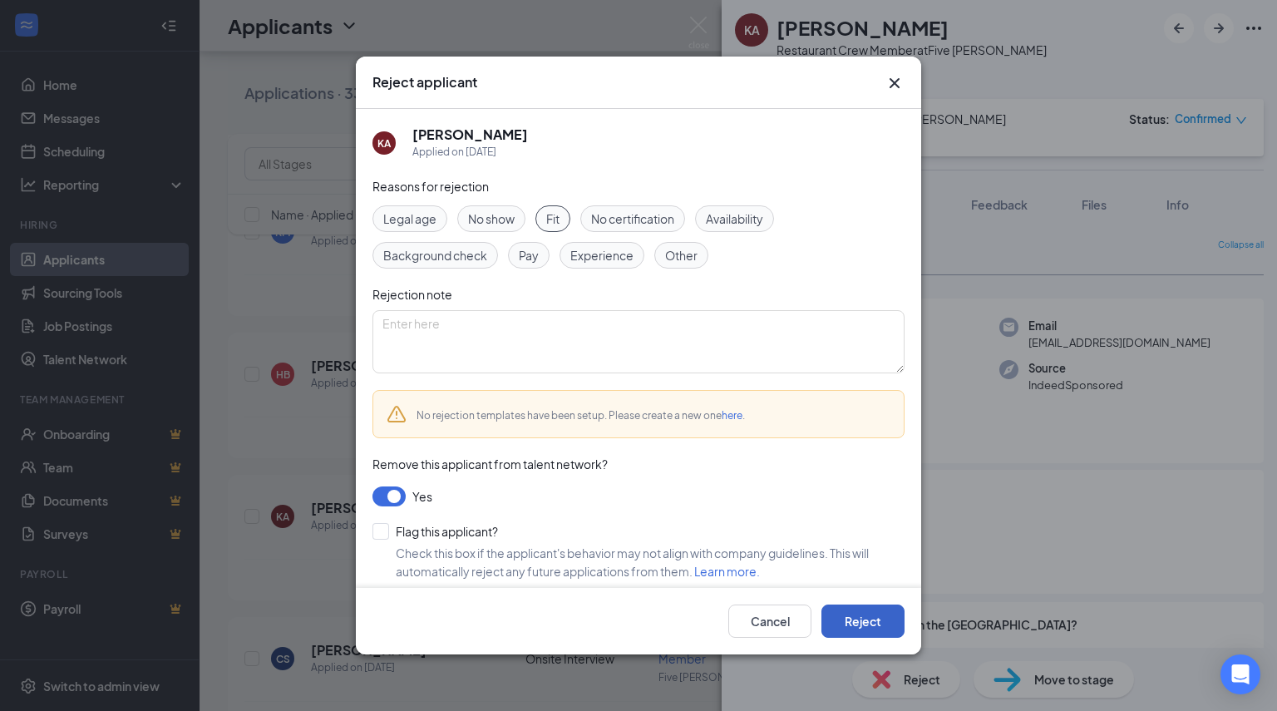
click at [845, 620] on button "Reject" at bounding box center [863, 621] width 83 height 33
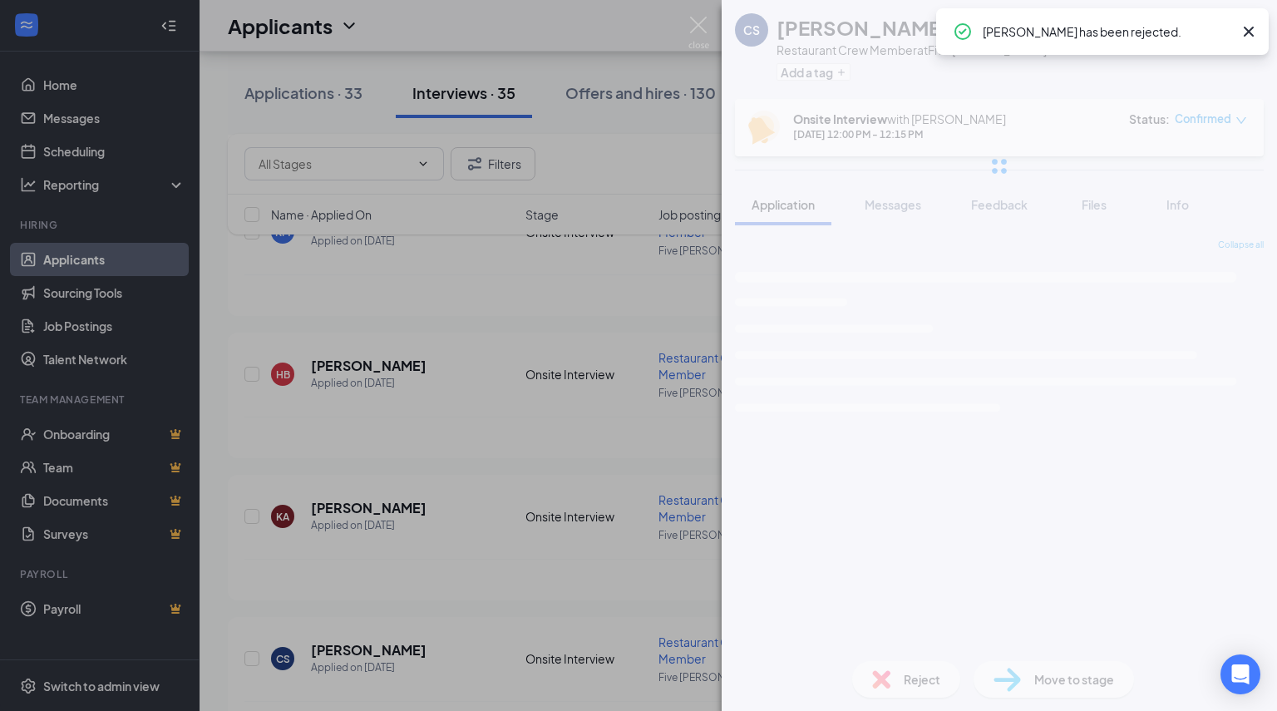
click at [845, 620] on div "CS Cameron Steele Restaurant Crew Member at Five Guys Sandusky Add a tag Onsite…" at bounding box center [1000, 355] width 556 height 711
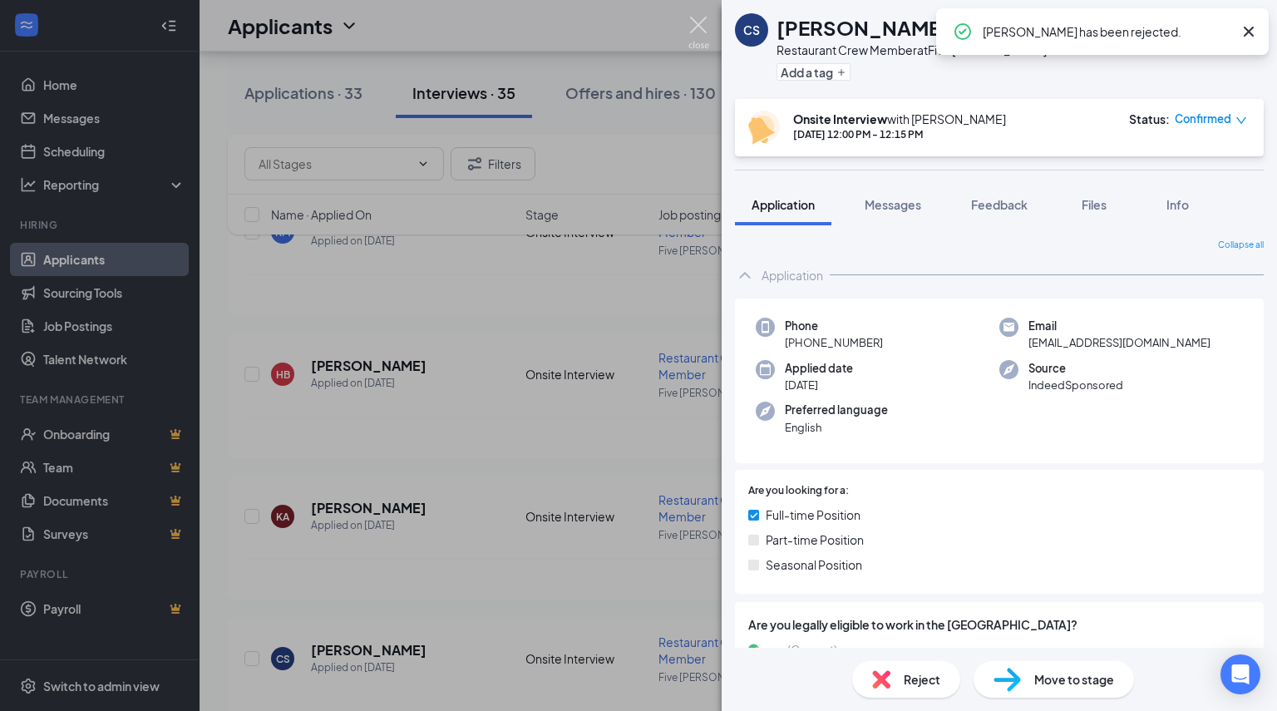
click at [694, 27] on img at bounding box center [699, 33] width 21 height 32
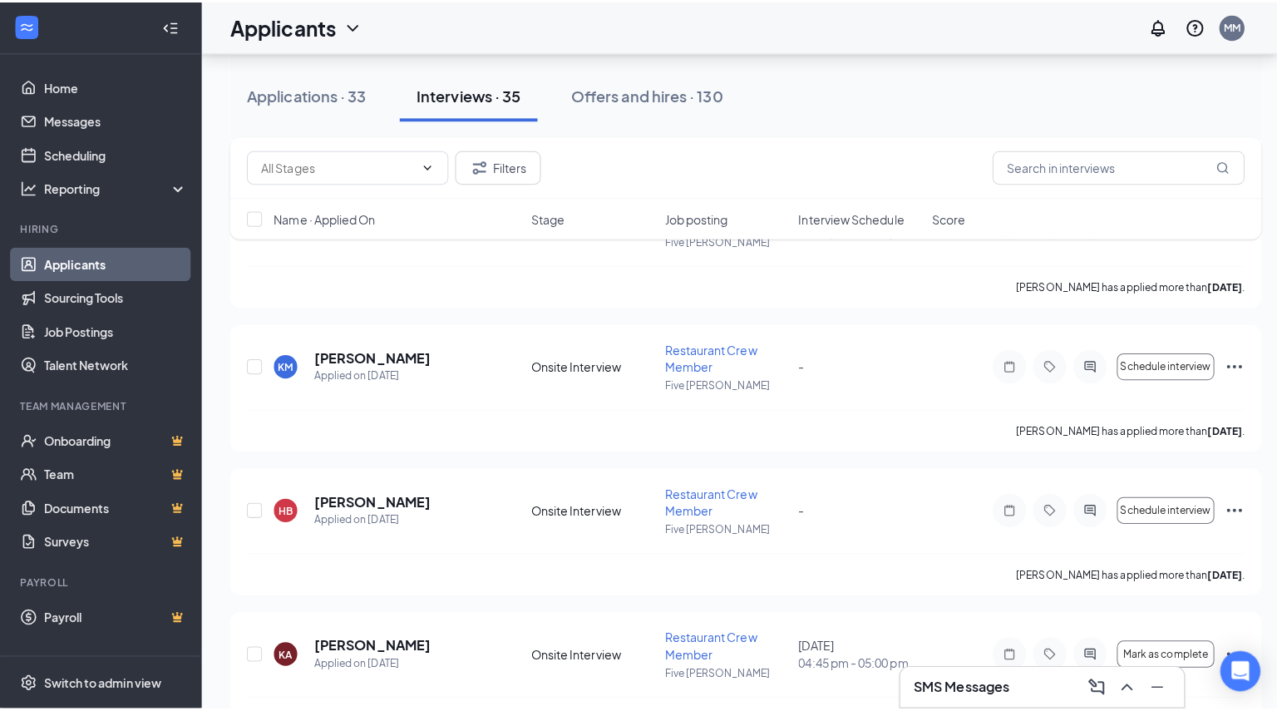
scroll to position [1749, 0]
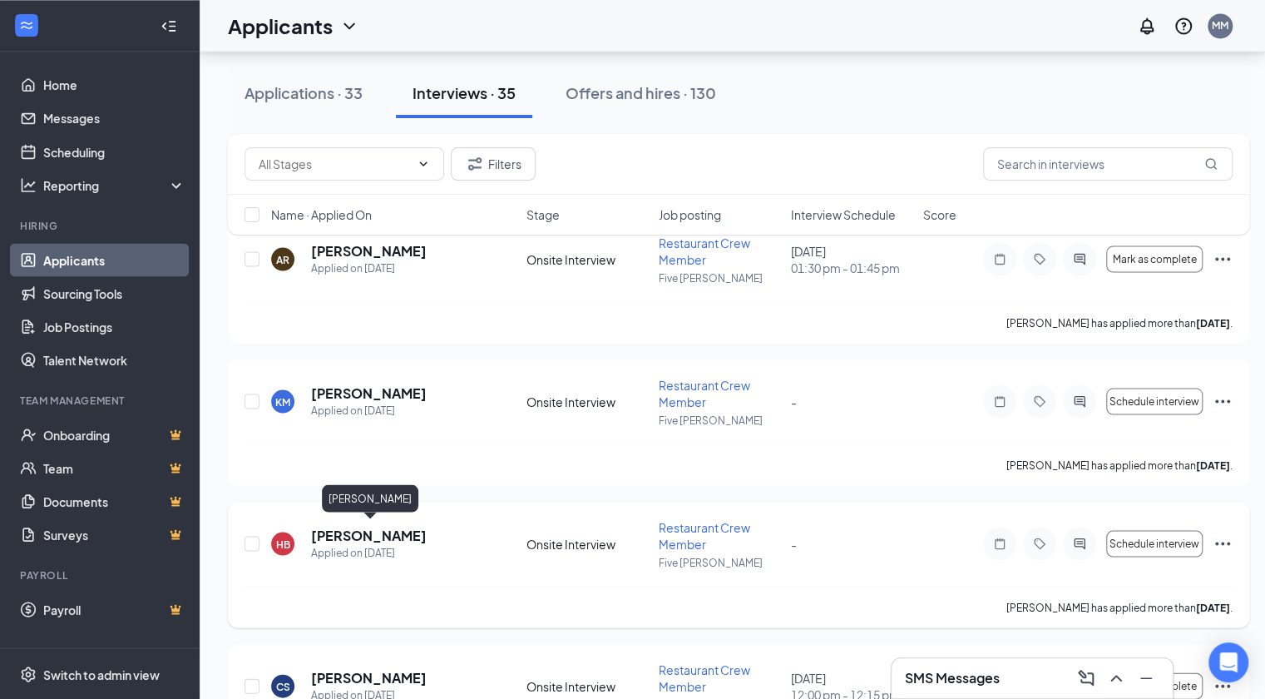
click at [329, 528] on h5 "[PERSON_NAME]" at bounding box center [369, 535] width 116 height 18
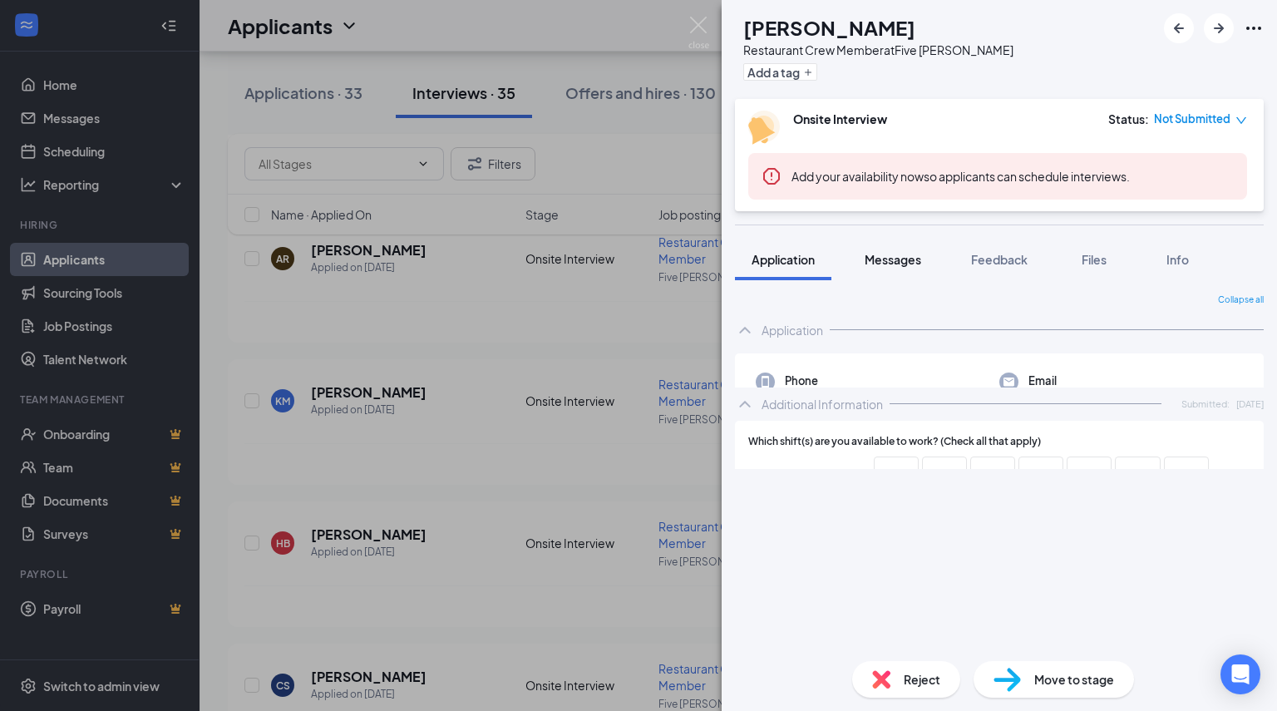
click at [913, 198] on div "Add your availability now so applicants can schedule interviews." at bounding box center [998, 176] width 499 height 47
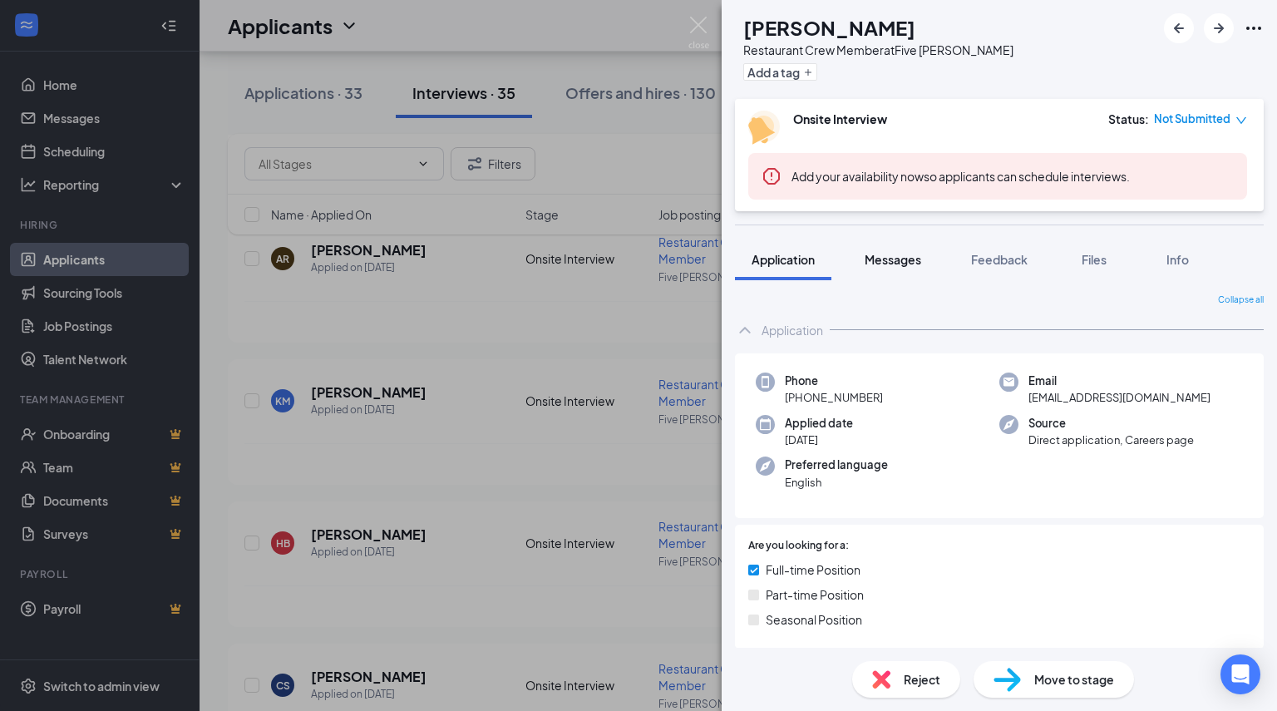
click at [884, 279] on button "Messages" at bounding box center [893, 260] width 90 height 42
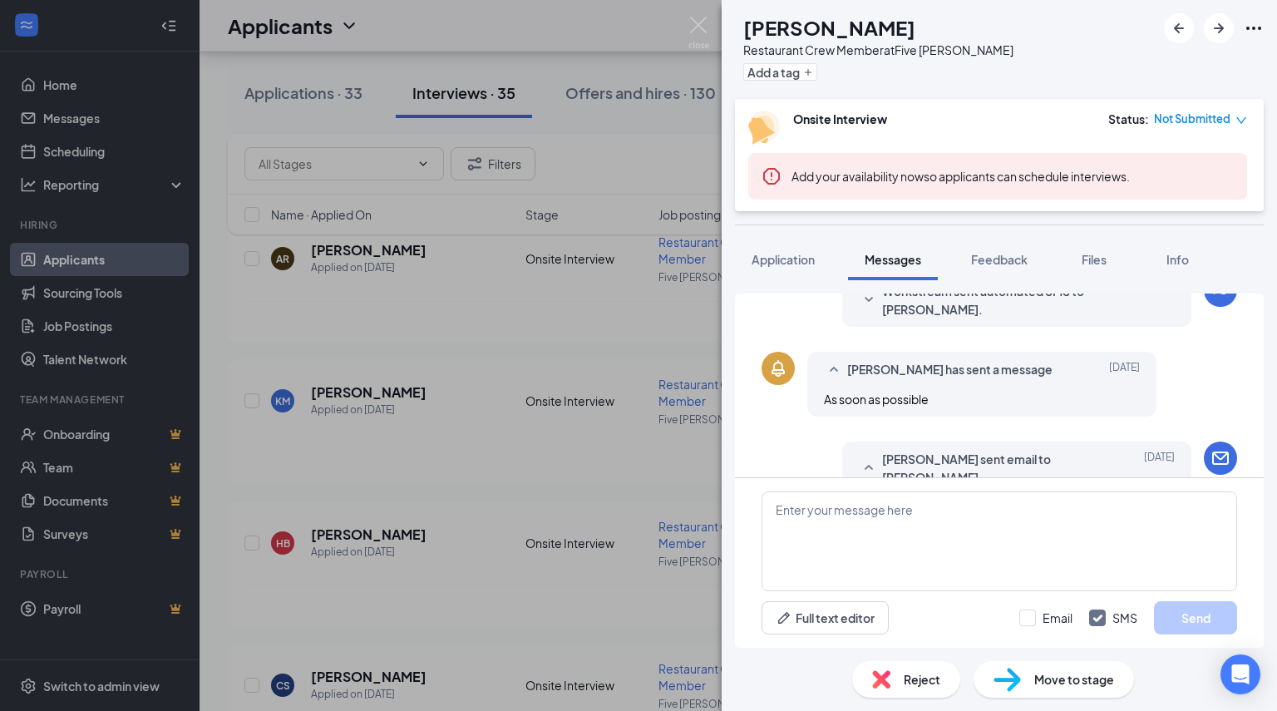
scroll to position [411, 0]
click at [702, 37] on img at bounding box center [699, 33] width 21 height 32
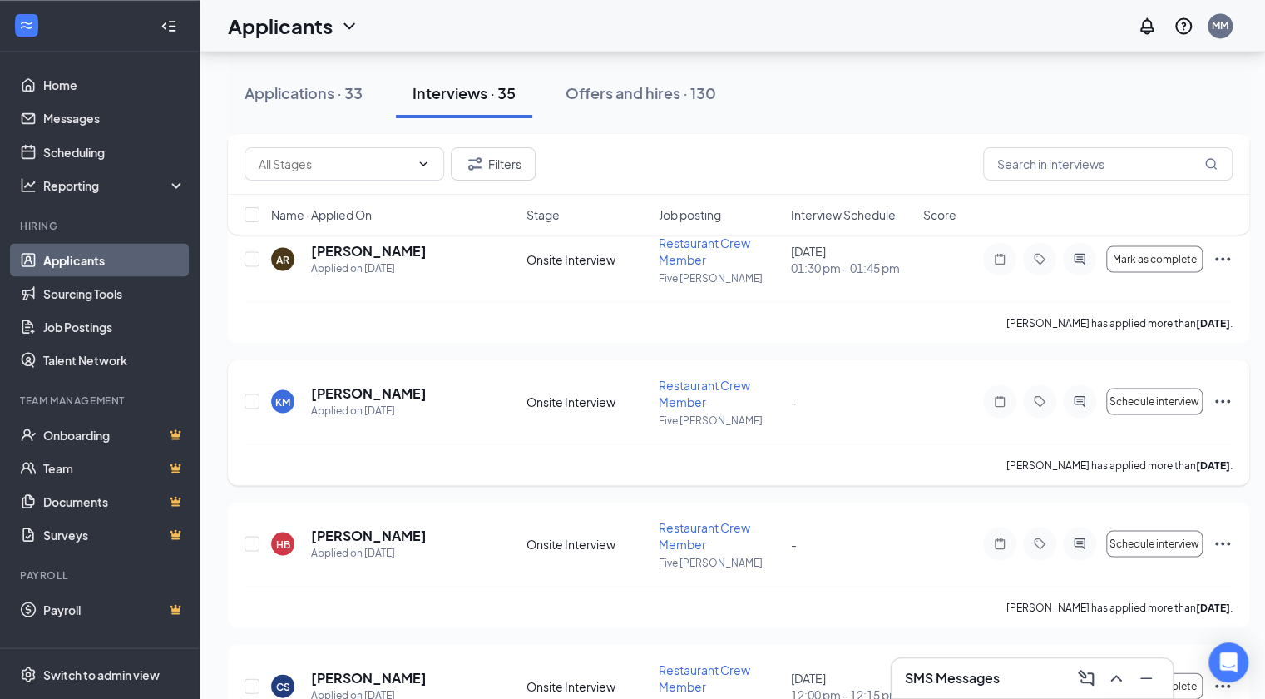
click at [1070, 409] on div at bounding box center [1079, 400] width 33 height 33
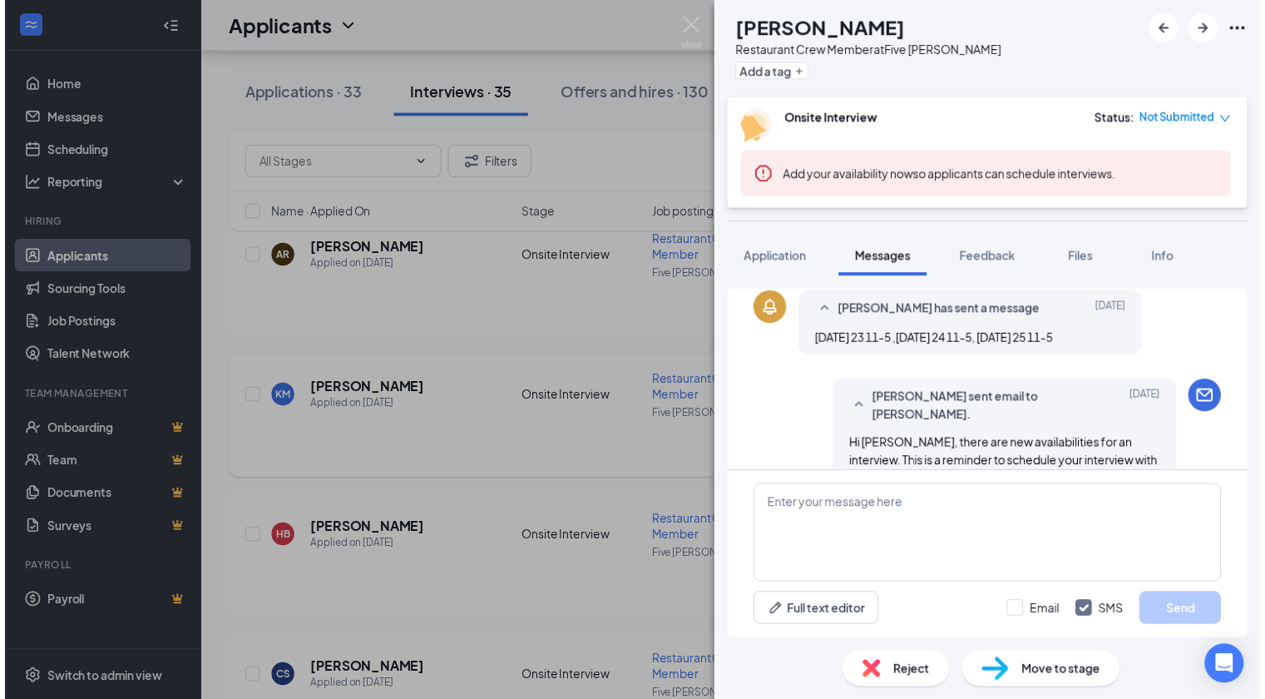
scroll to position [654, 0]
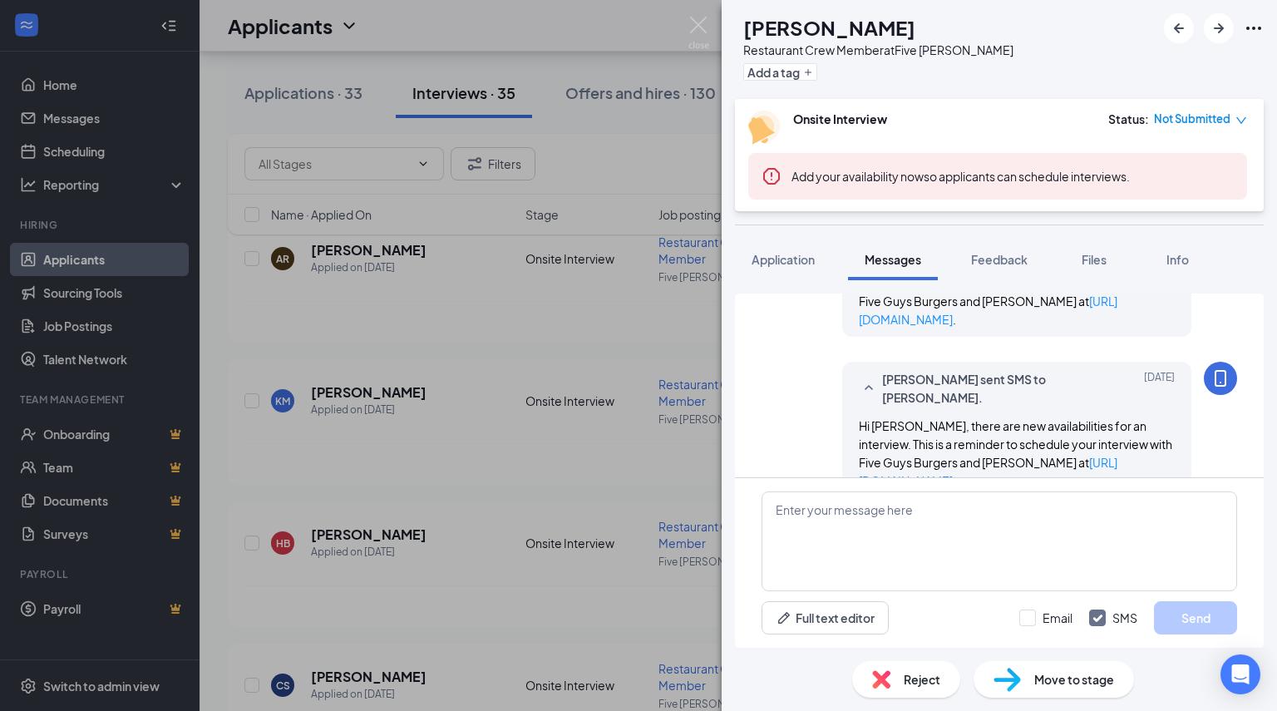
click at [691, 25] on img at bounding box center [699, 33] width 21 height 32
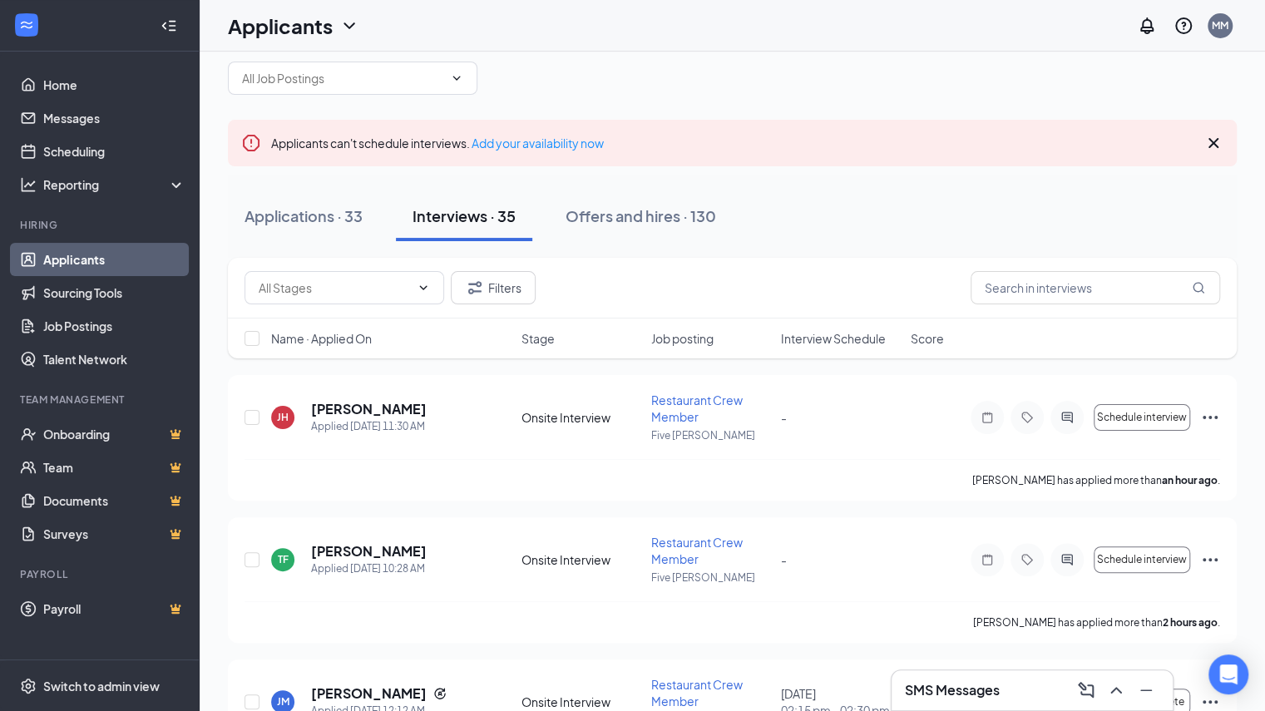
scroll to position [25, 0]
click at [102, 139] on link "Scheduling" at bounding box center [114, 151] width 142 height 33
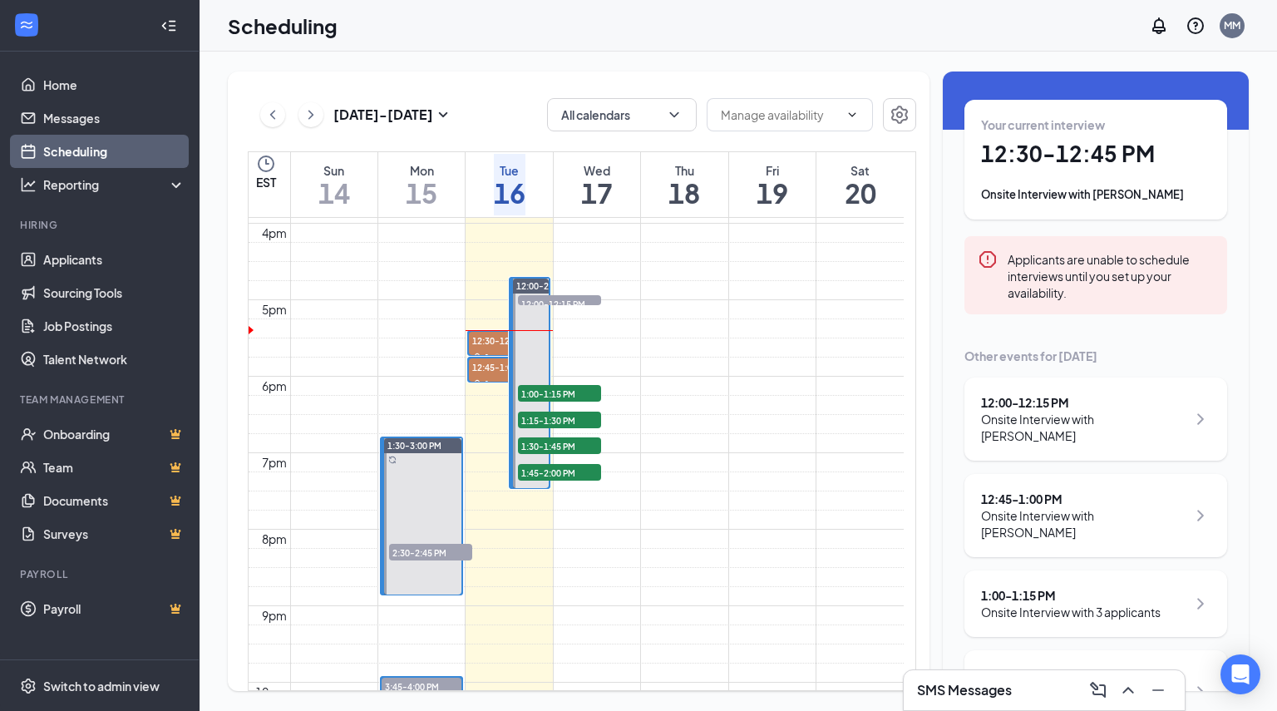
scroll to position [1243, 0]
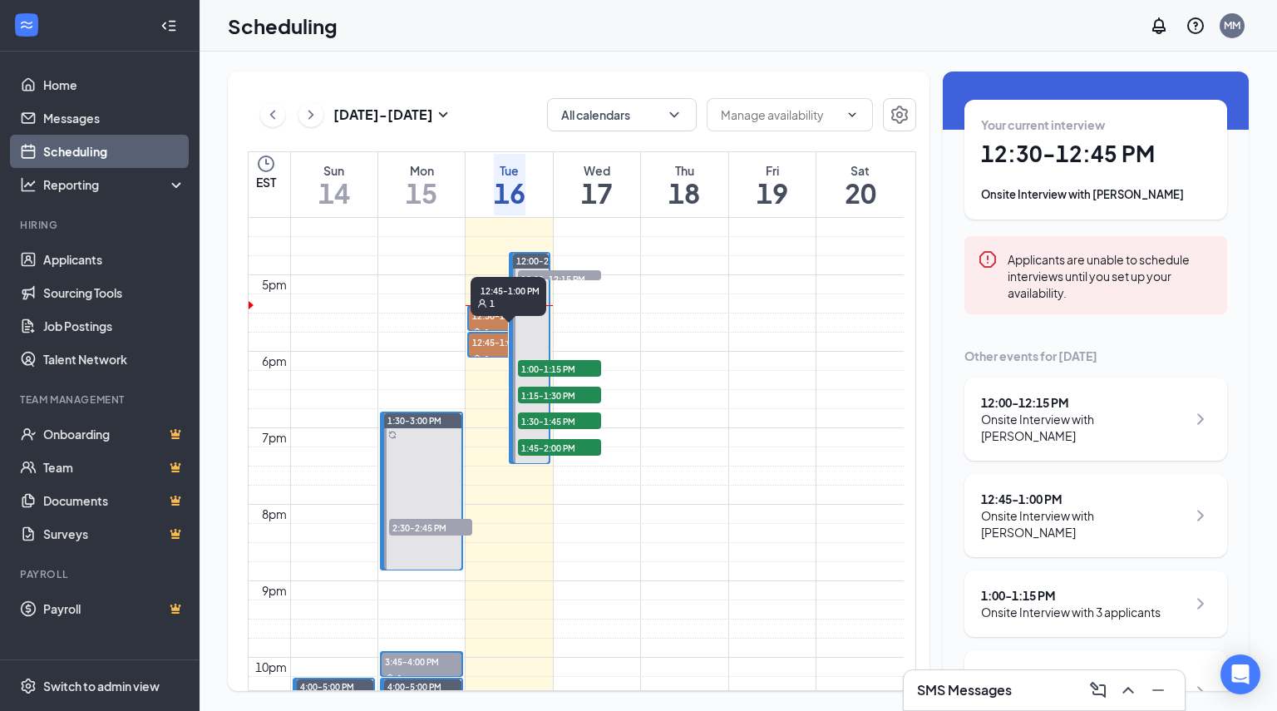
click at [483, 316] on div "12:45-1:00 PM 1" at bounding box center [509, 296] width 76 height 39
click at [492, 342] on span "12:45-1:00 PM" at bounding box center [509, 342] width 80 height 17
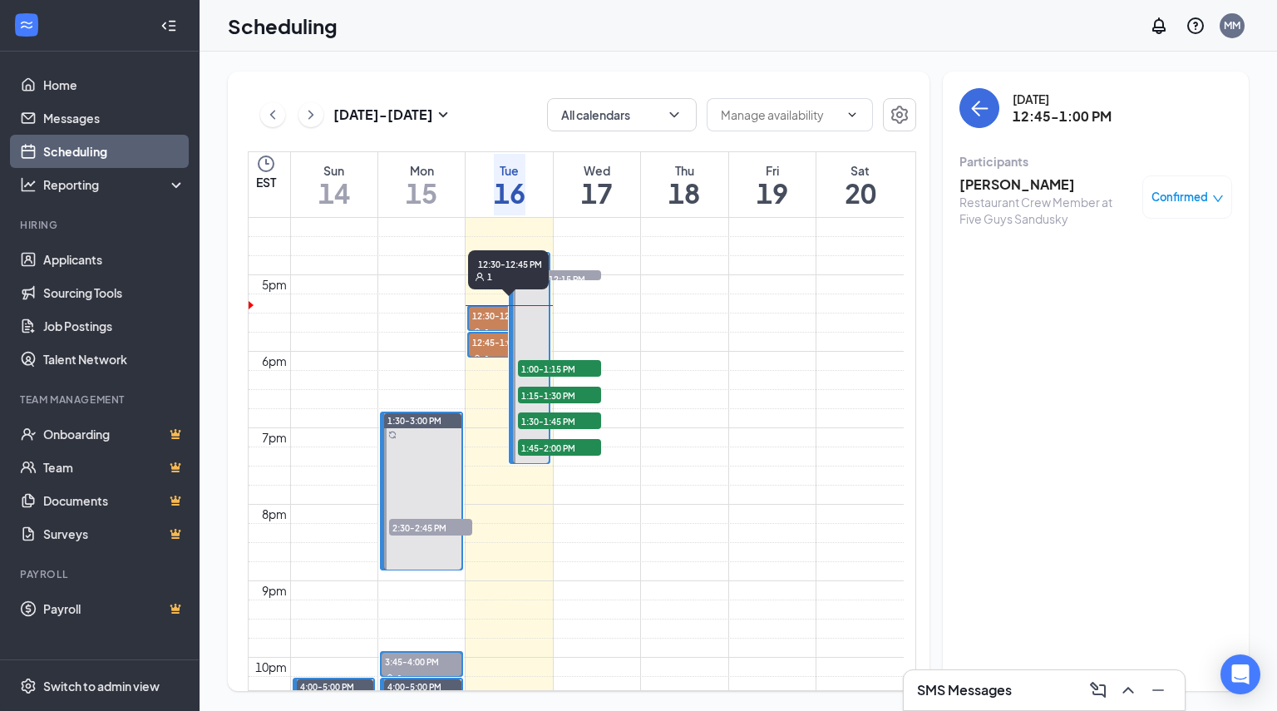
click at [481, 307] on span "12:30-12:45 PM" at bounding box center [509, 315] width 80 height 17
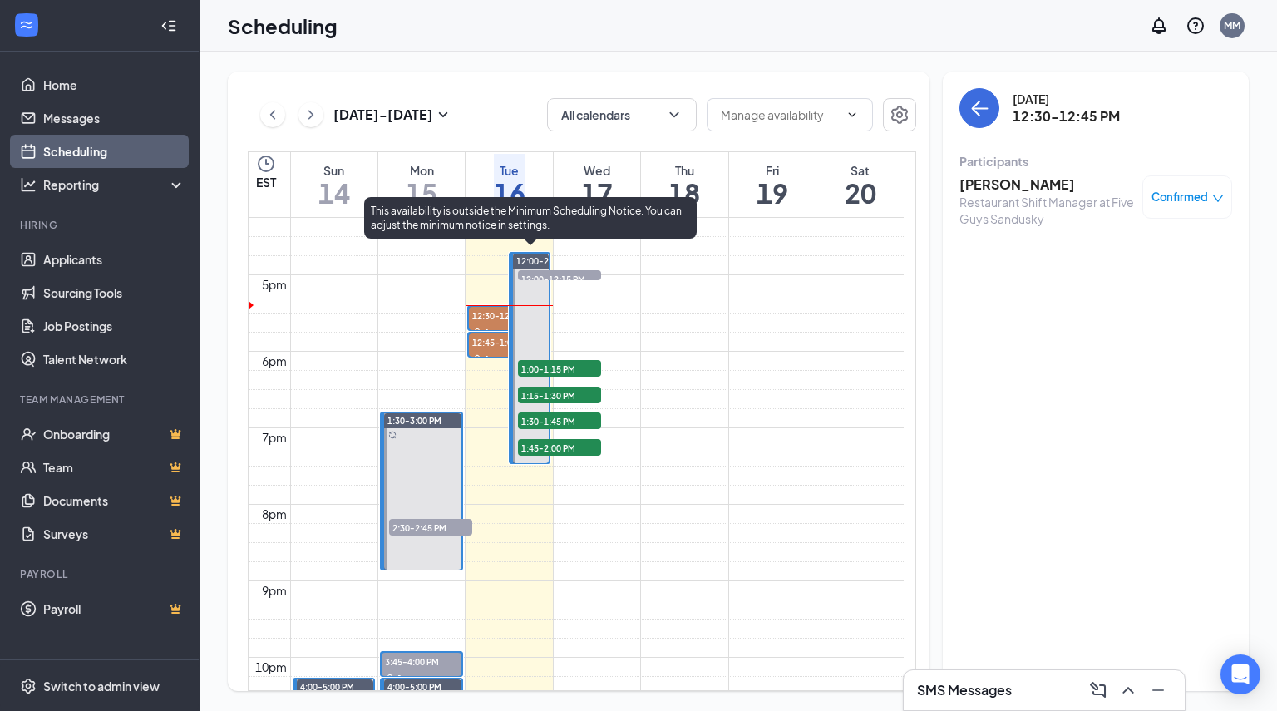
click at [533, 368] on span "1:00-1:15 PM" at bounding box center [559, 368] width 83 height 17
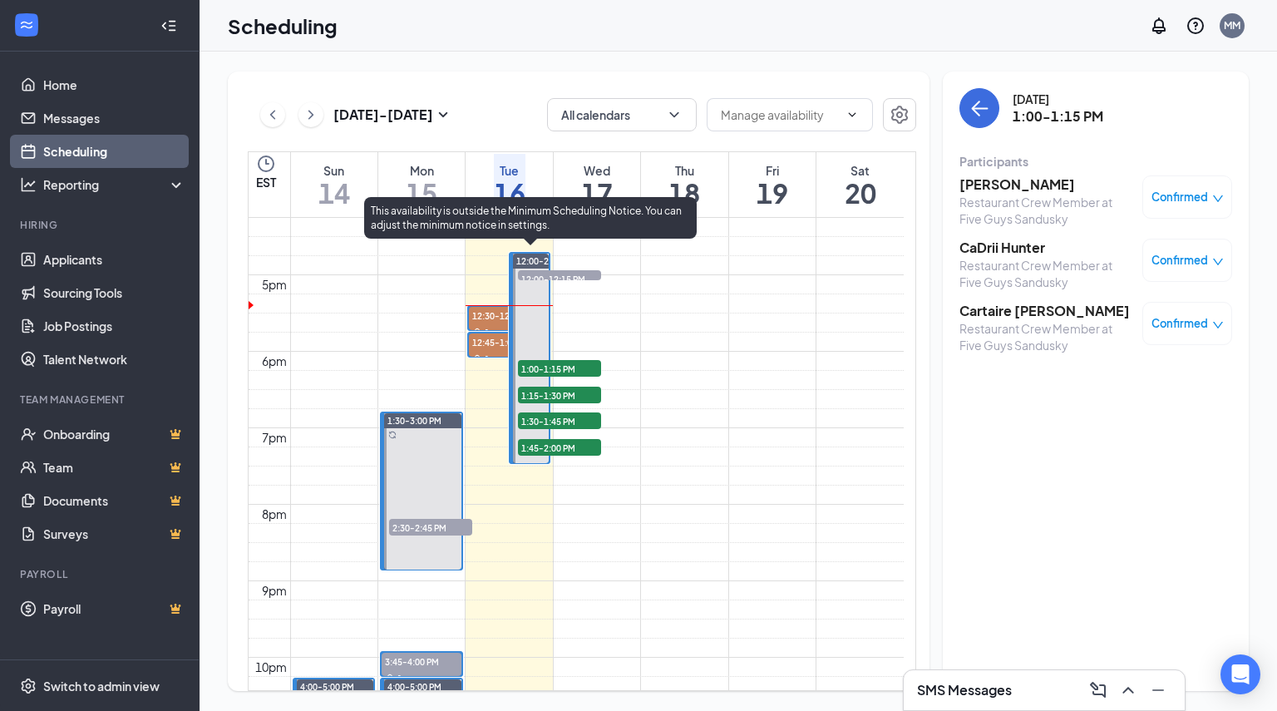
click at [533, 397] on span "1:15-1:30 PM" at bounding box center [559, 395] width 83 height 17
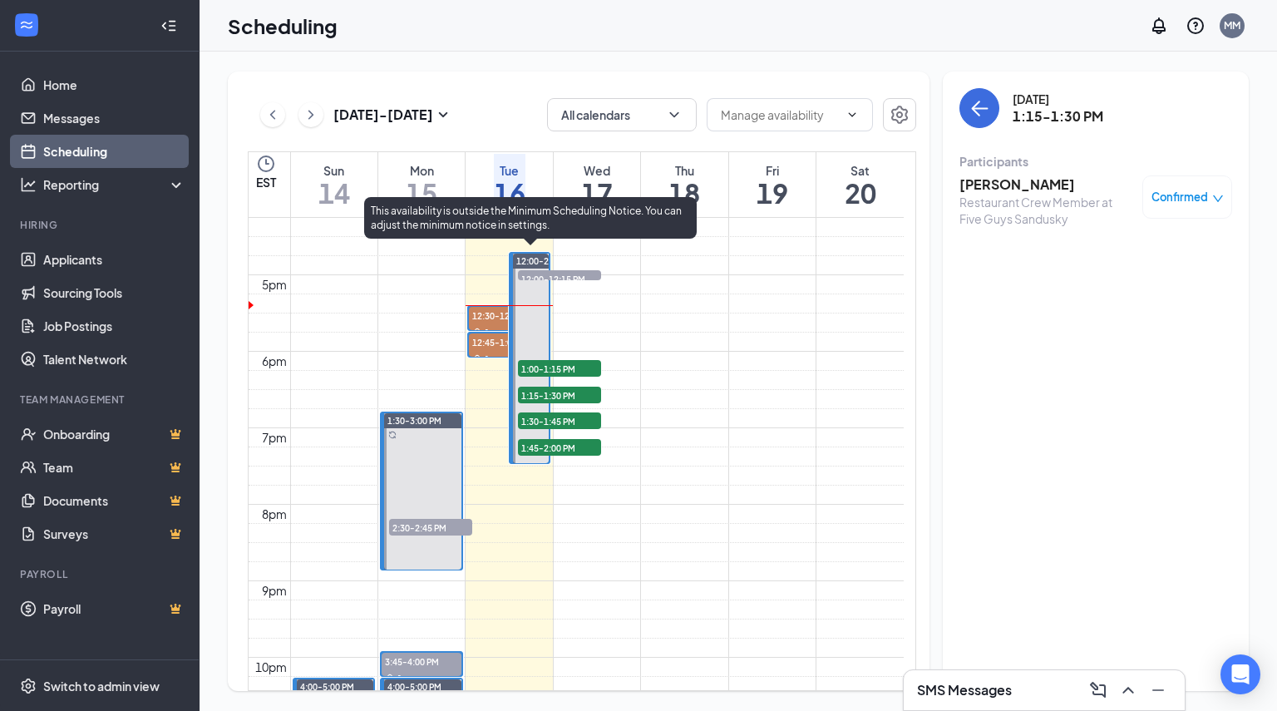
click at [533, 419] on span "1:30-1:45 PM" at bounding box center [559, 421] width 83 height 17
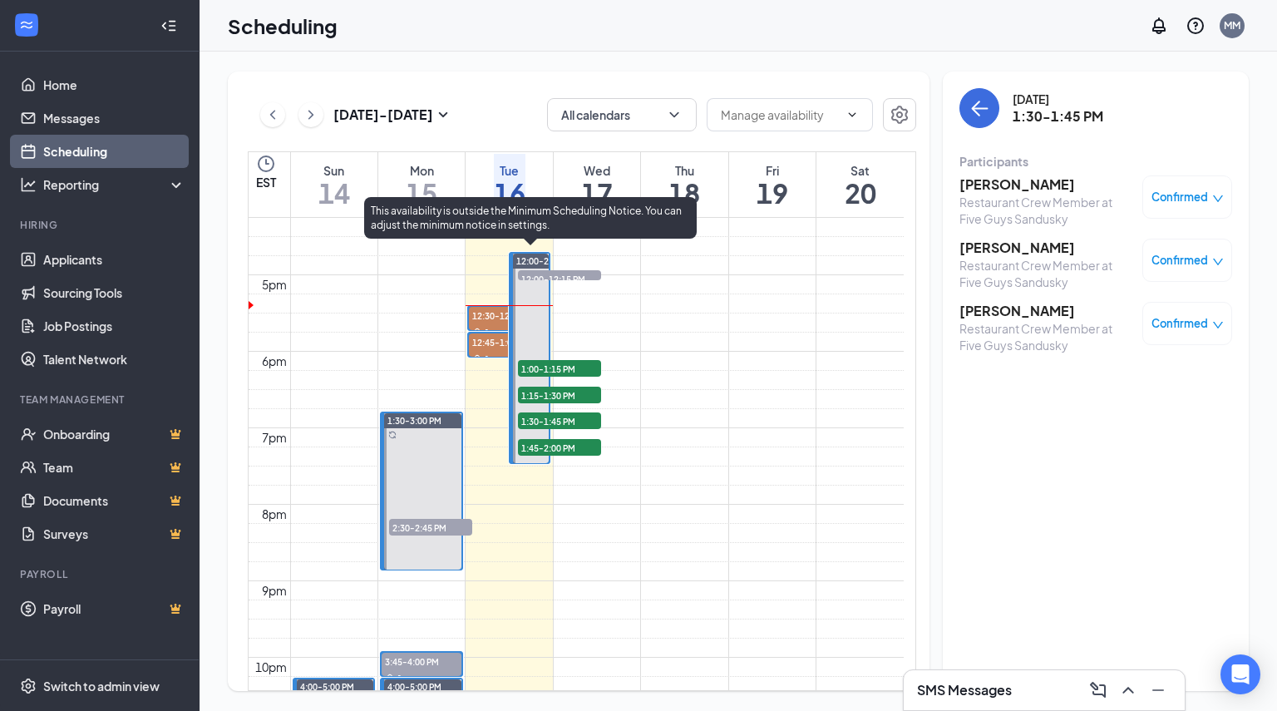
click at [526, 445] on span "1:45-2:00 PM" at bounding box center [559, 447] width 83 height 17
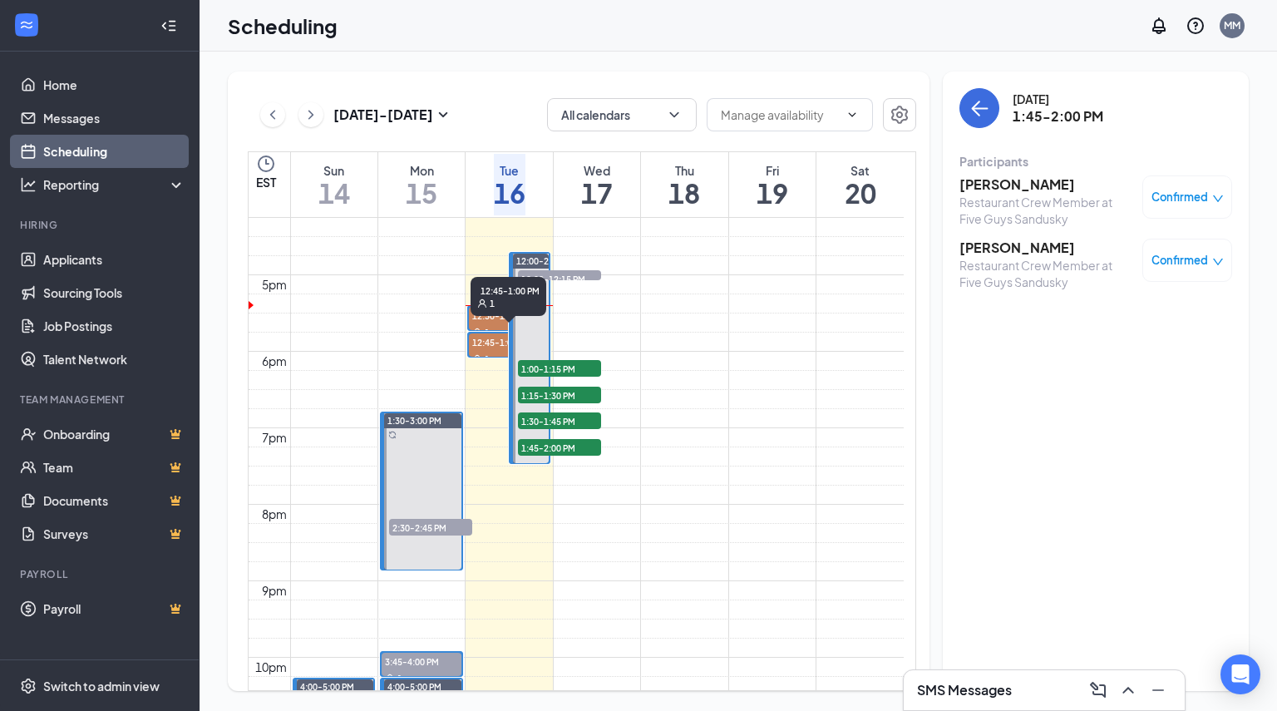
click at [472, 335] on span "12:45-1:00 PM" at bounding box center [509, 342] width 80 height 17
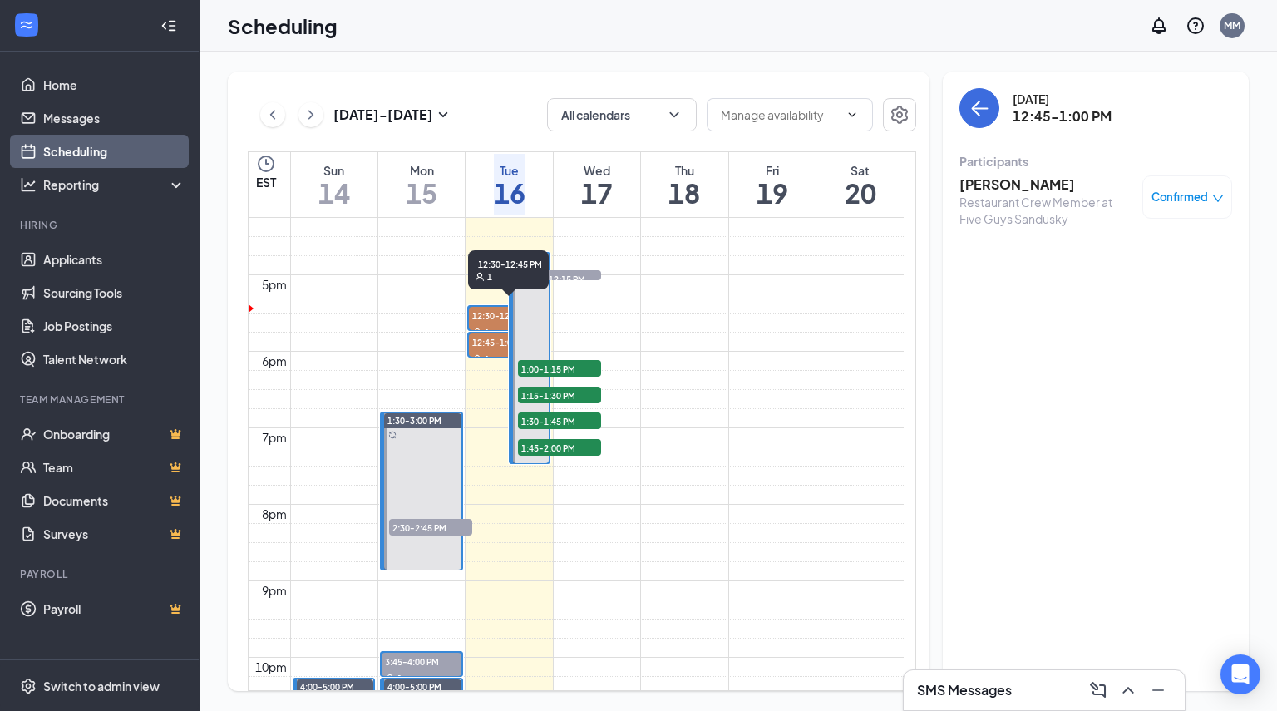
click at [492, 312] on span "12:30-12:45 PM" at bounding box center [509, 315] width 80 height 17
click at [1189, 199] on span "Confirmed" at bounding box center [1180, 197] width 57 height 17
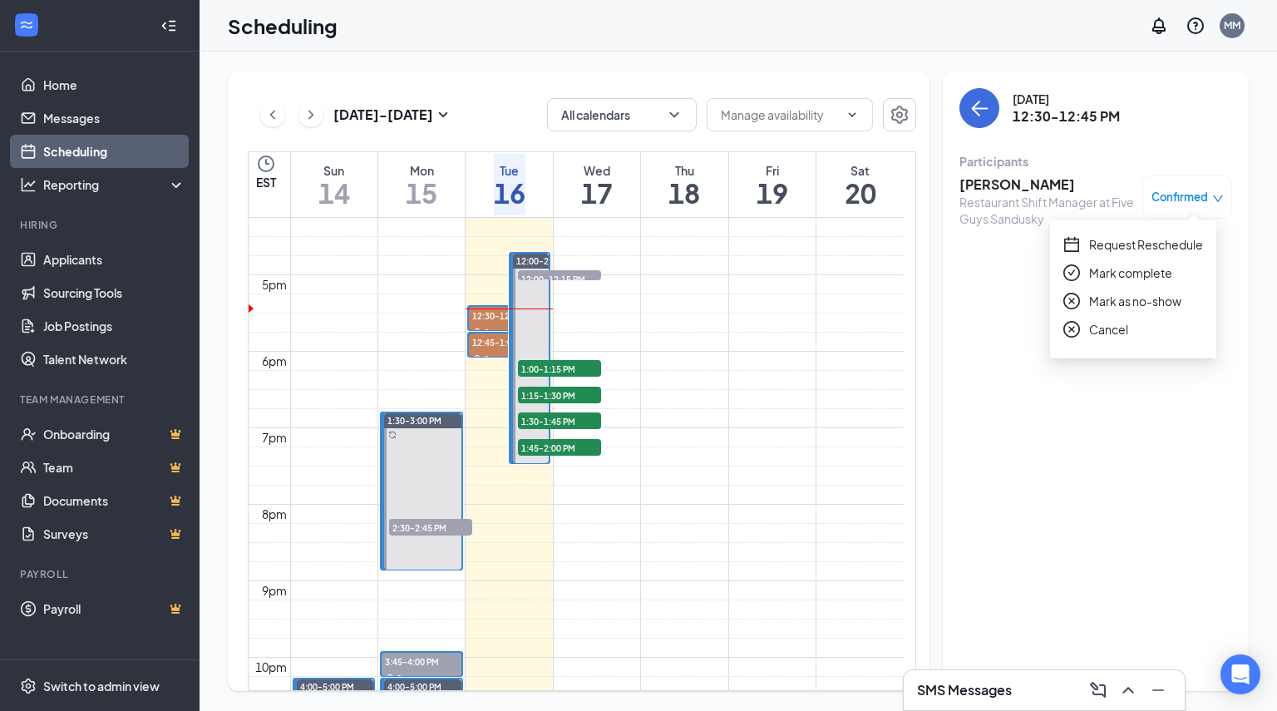
click at [1119, 297] on span "Mark as no-show" at bounding box center [1136, 301] width 92 height 18
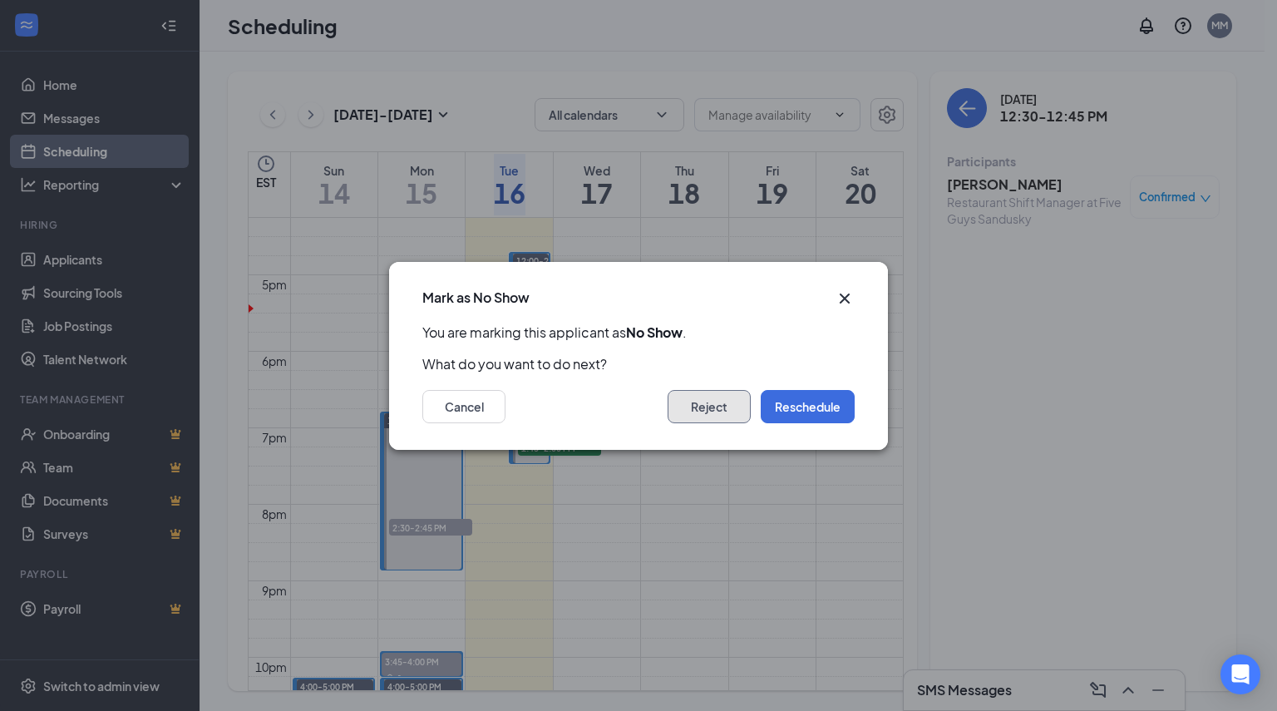
click at [731, 396] on button "Reject" at bounding box center [709, 406] width 83 height 33
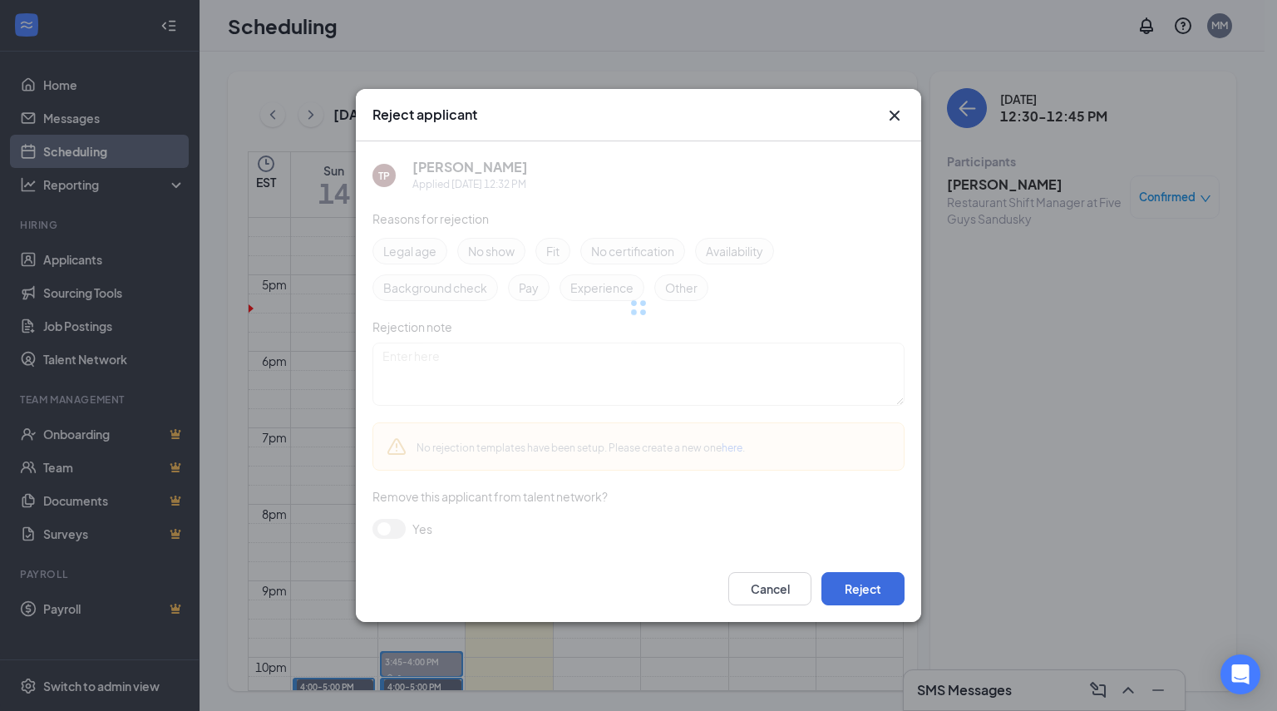
click at [502, 256] on div at bounding box center [639, 307] width 532 height 333
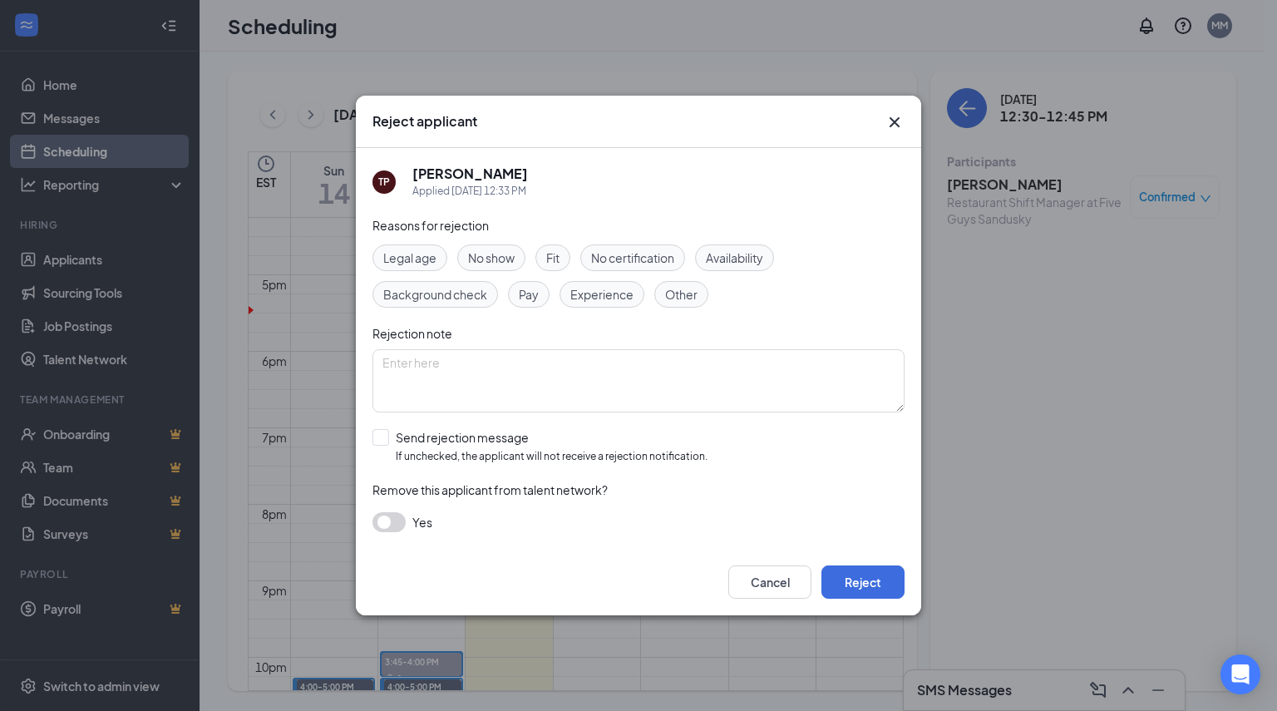
click at [495, 260] on span "No show" at bounding box center [491, 258] width 47 height 18
click at [389, 515] on button "button" at bounding box center [389, 522] width 33 height 20
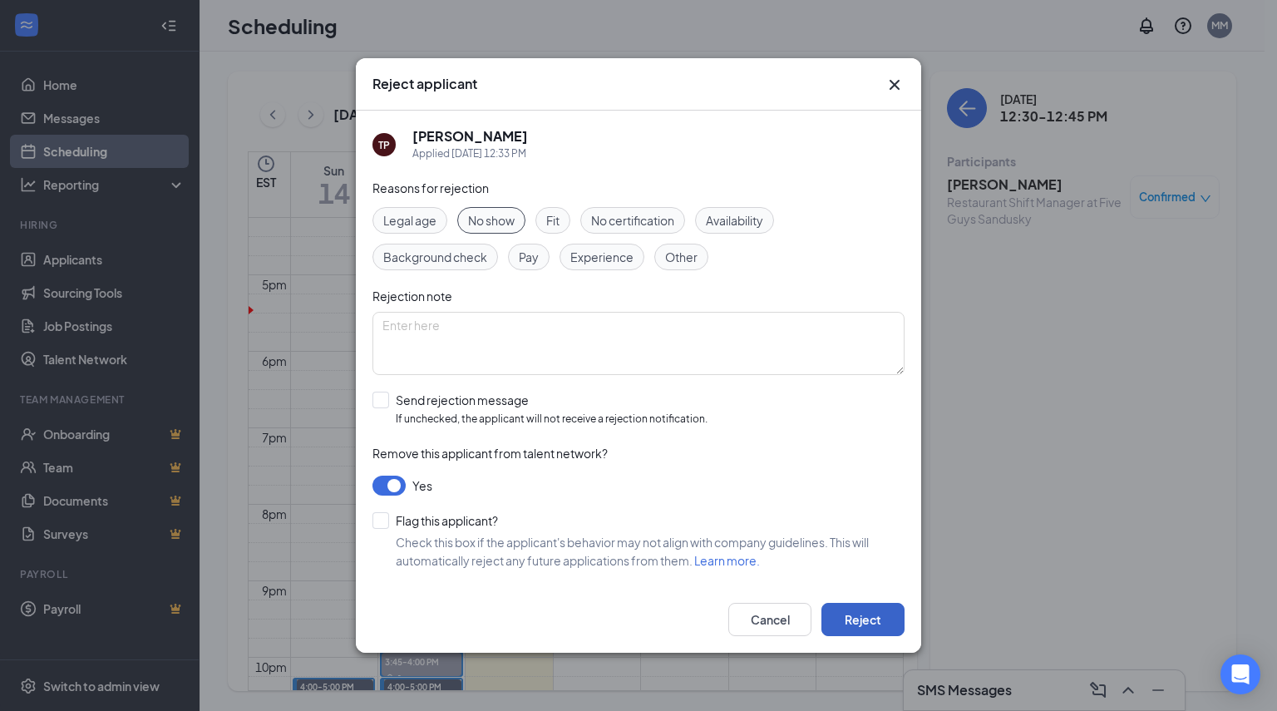
click at [855, 622] on button "Reject" at bounding box center [863, 619] width 83 height 33
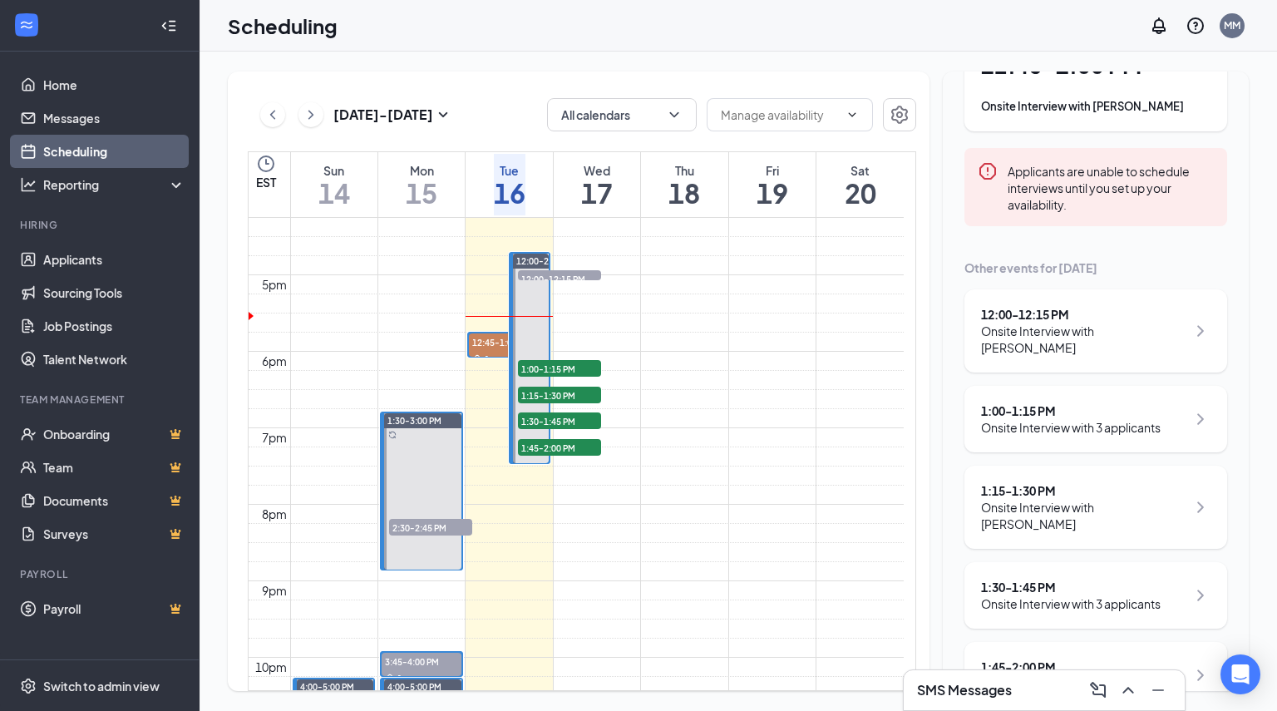
scroll to position [169, 0]
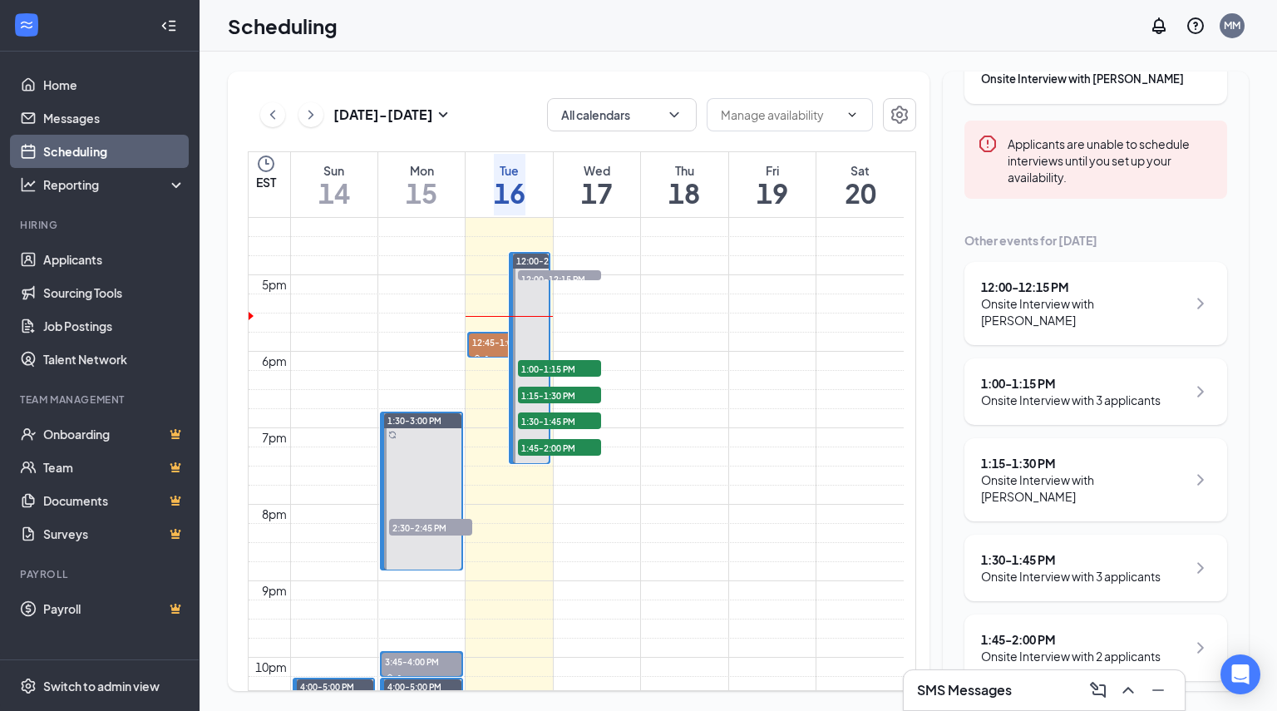
click at [1095, 408] on div "1:00 - 1:15 PM Onsite Interview with 3 applicants" at bounding box center [1096, 391] width 263 height 67
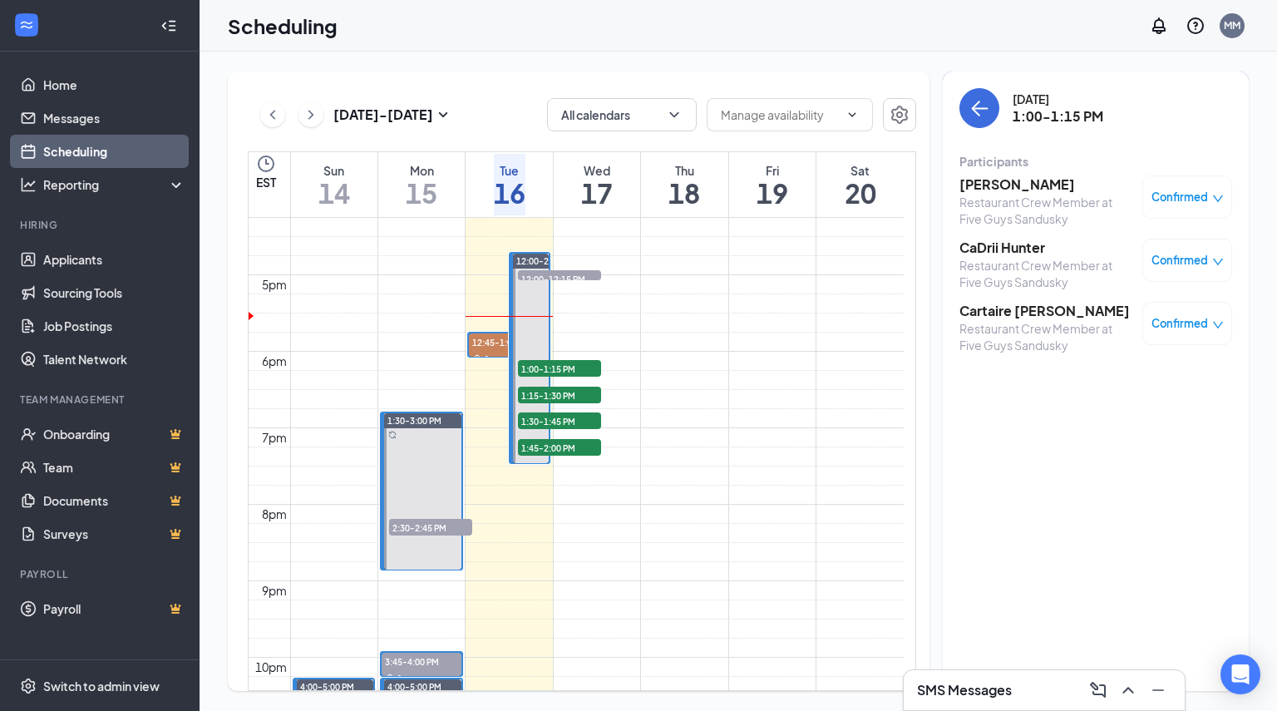
click at [1033, 189] on h3 "[PERSON_NAME]" at bounding box center [1047, 184] width 175 height 18
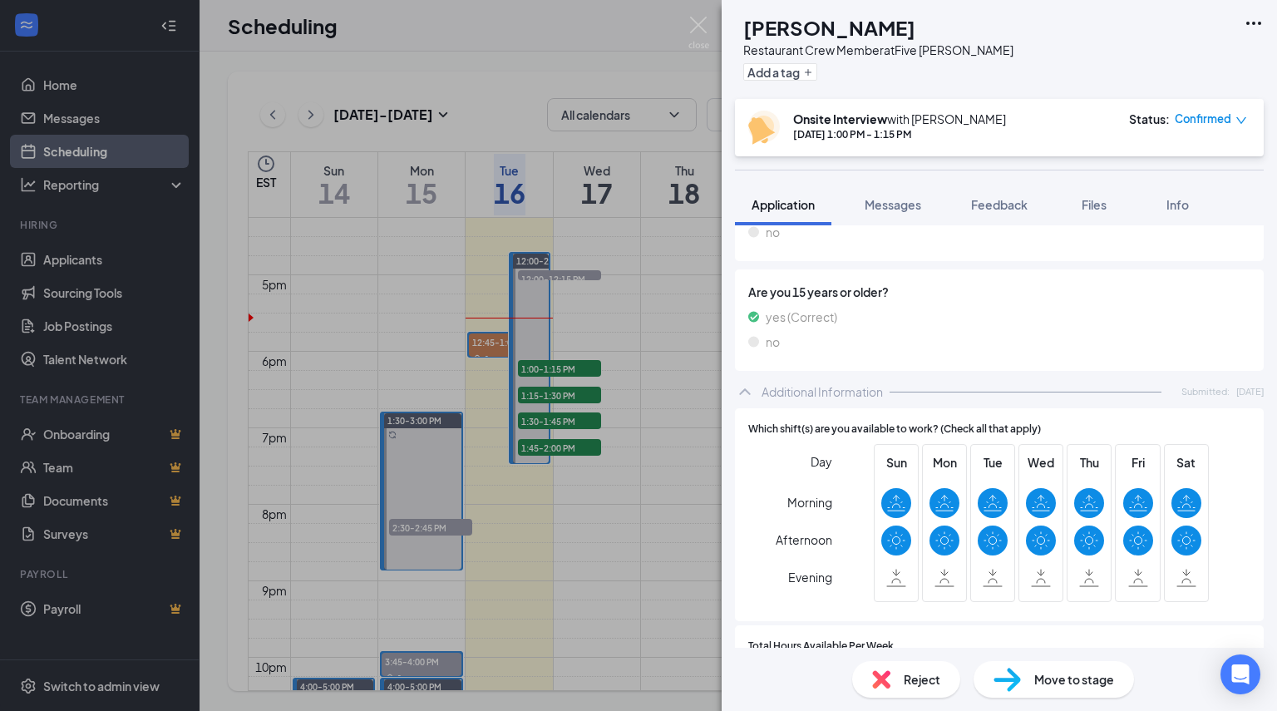
scroll to position [437, 0]
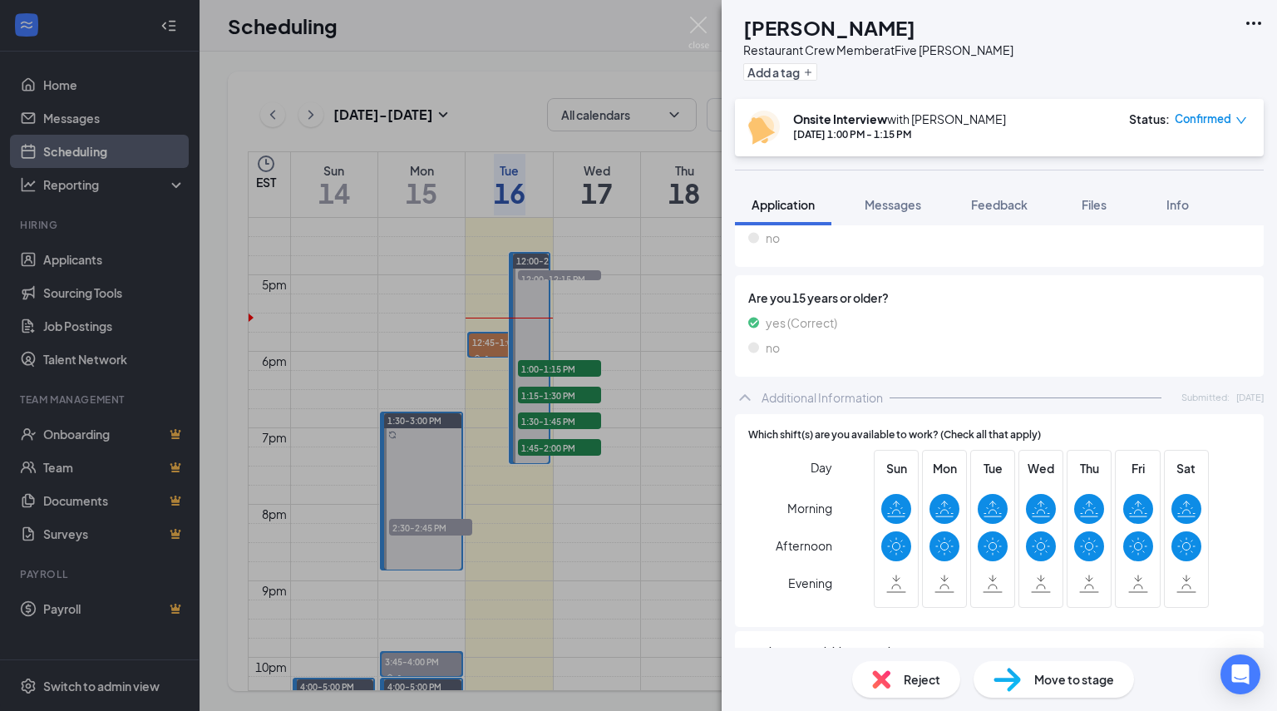
click at [1196, 121] on span "Confirmed" at bounding box center [1203, 119] width 57 height 17
click at [1149, 169] on span "Request Reschedule" at bounding box center [1171, 167] width 114 height 18
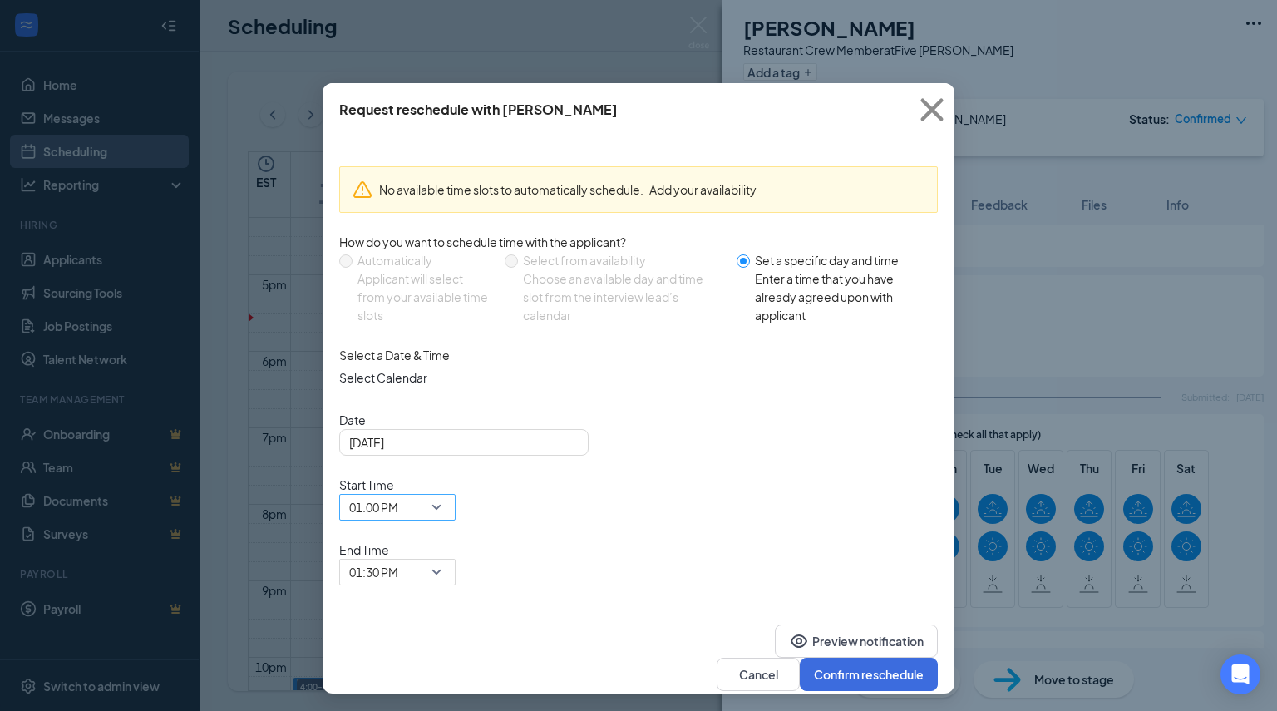
click at [434, 495] on input "search" at bounding box center [391, 507] width 85 height 25
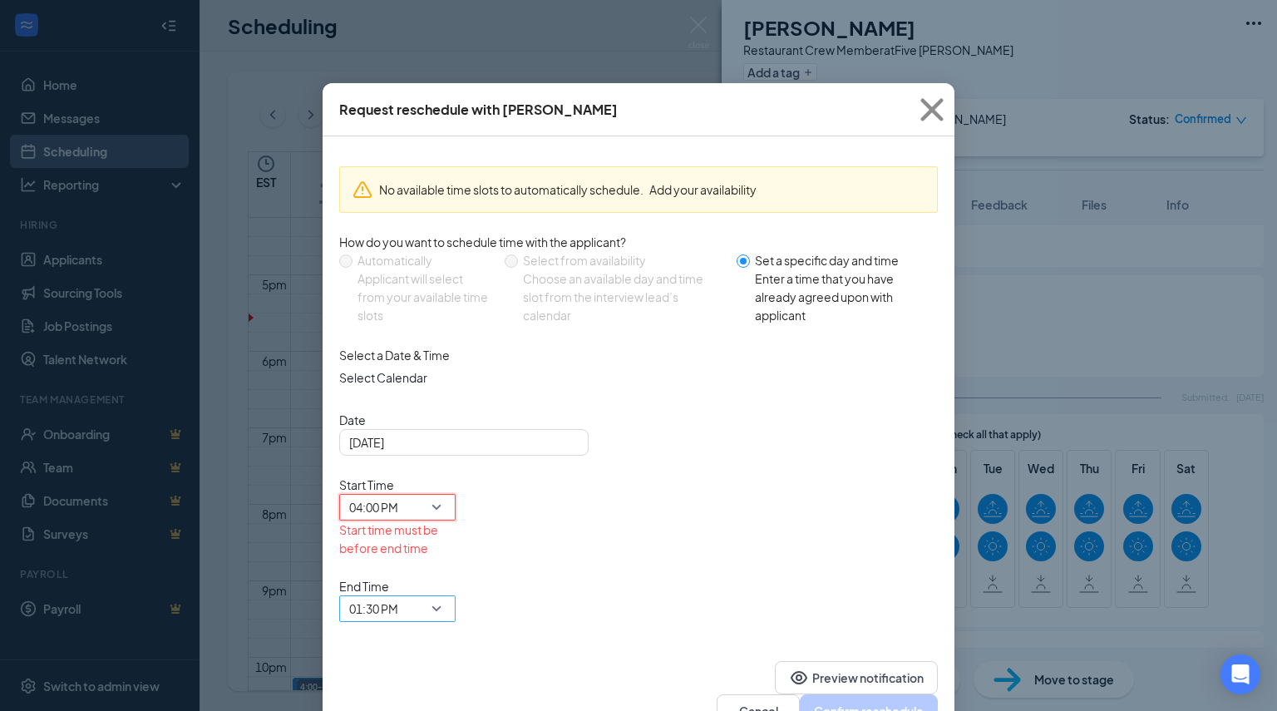
click at [431, 596] on span "01:30 PM" at bounding box center [390, 618] width 82 height 45
click at [398, 64] on span "04:15 PM" at bounding box center [373, 55] width 49 height 18
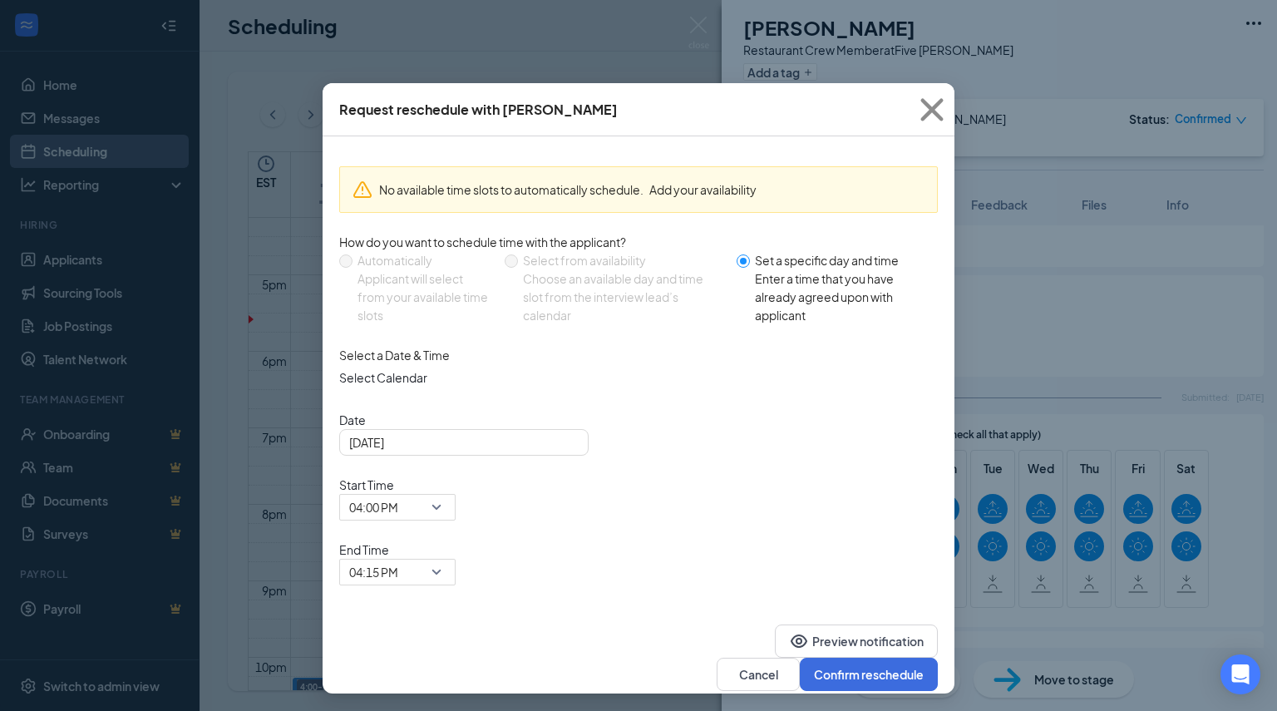
click at [888, 479] on div "Select a Date & Time Select Calendar Date Sep 16, 2025 Start Time 04:00 PM 03:4…" at bounding box center [638, 466] width 599 height 240
click at [885, 658] on button "Confirm reschedule" at bounding box center [869, 674] width 138 height 33
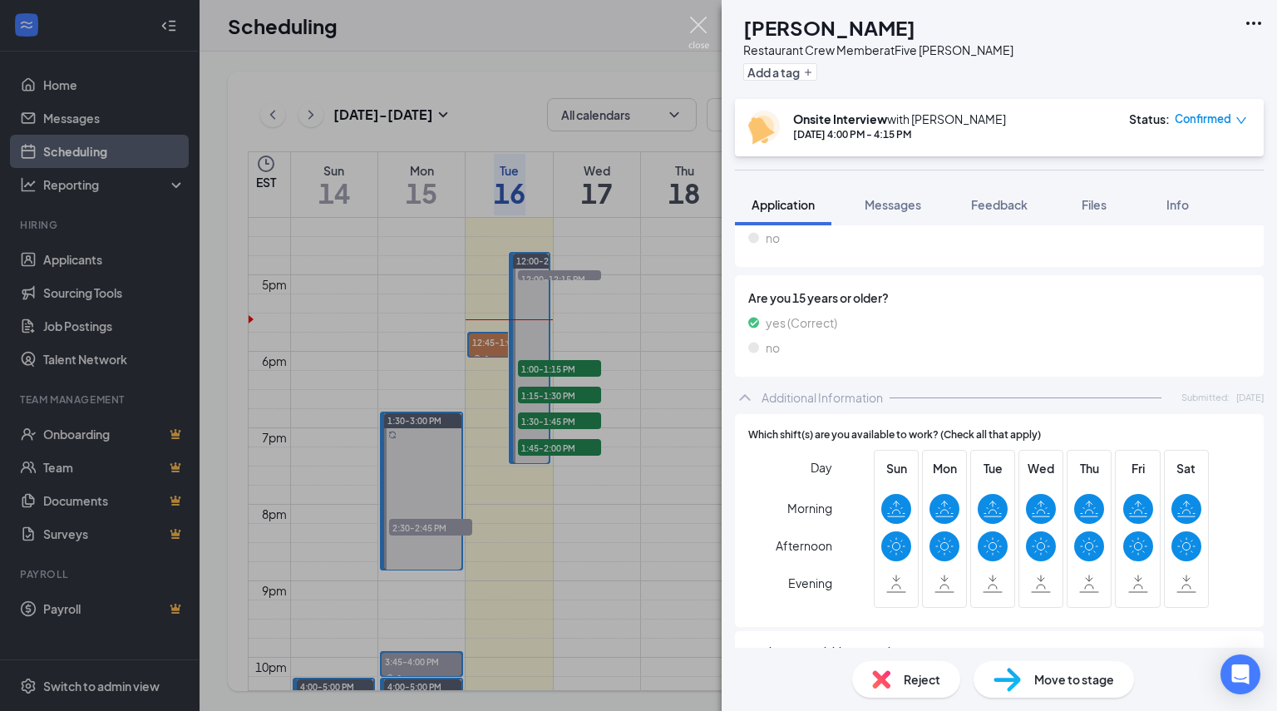
click at [697, 22] on img at bounding box center [699, 33] width 21 height 32
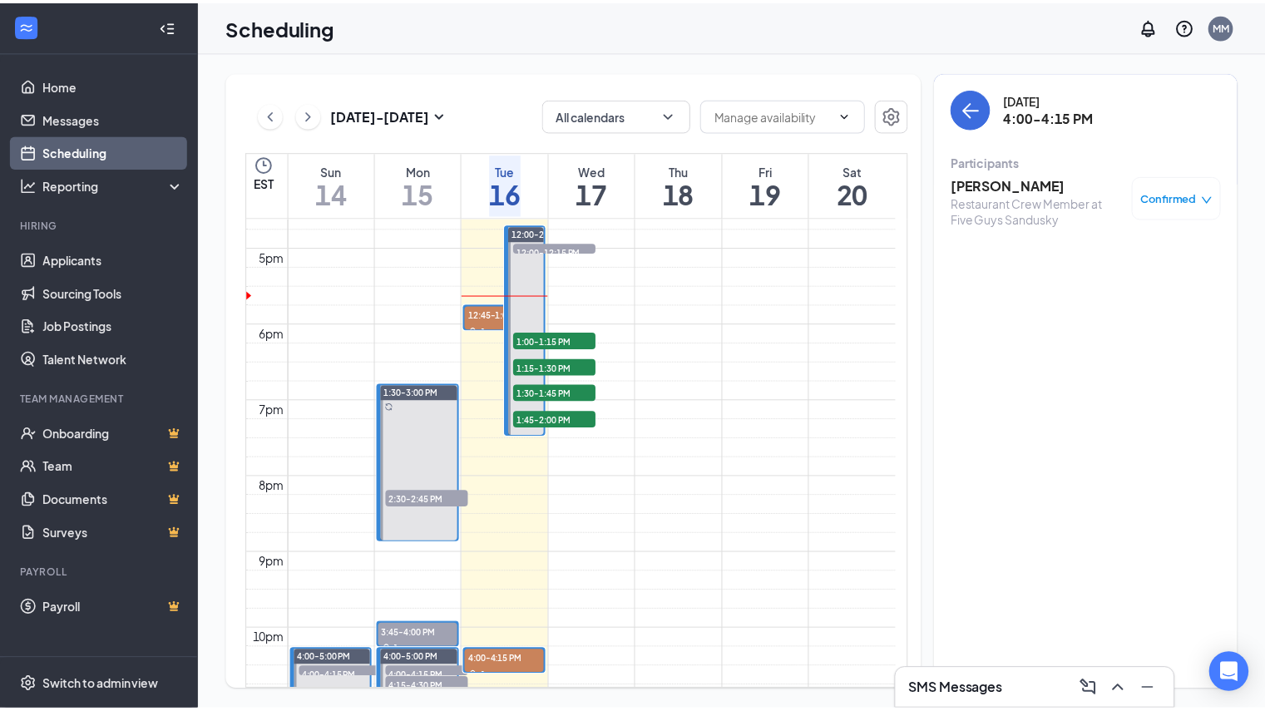
scroll to position [1254, 0]
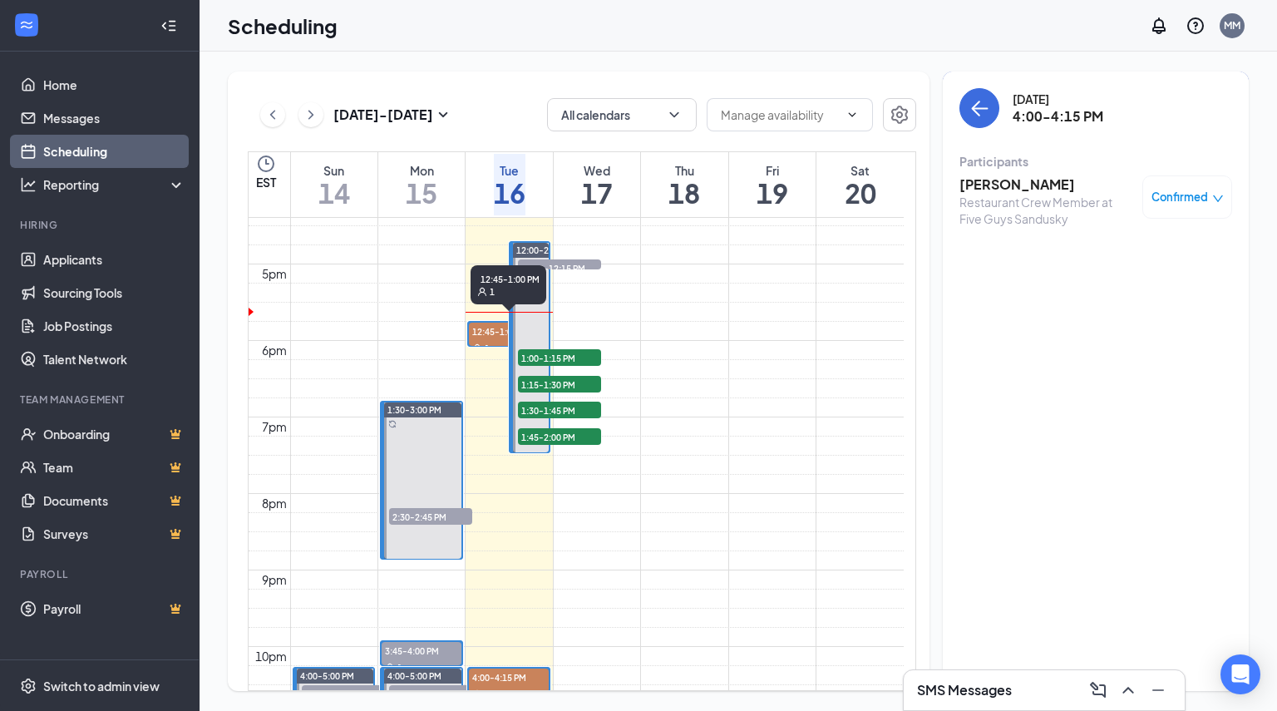
click at [472, 330] on span "12:45-1:00 PM" at bounding box center [509, 331] width 80 height 17
click at [975, 111] on icon "ArrowLeft" at bounding box center [976, 109] width 8 height 16
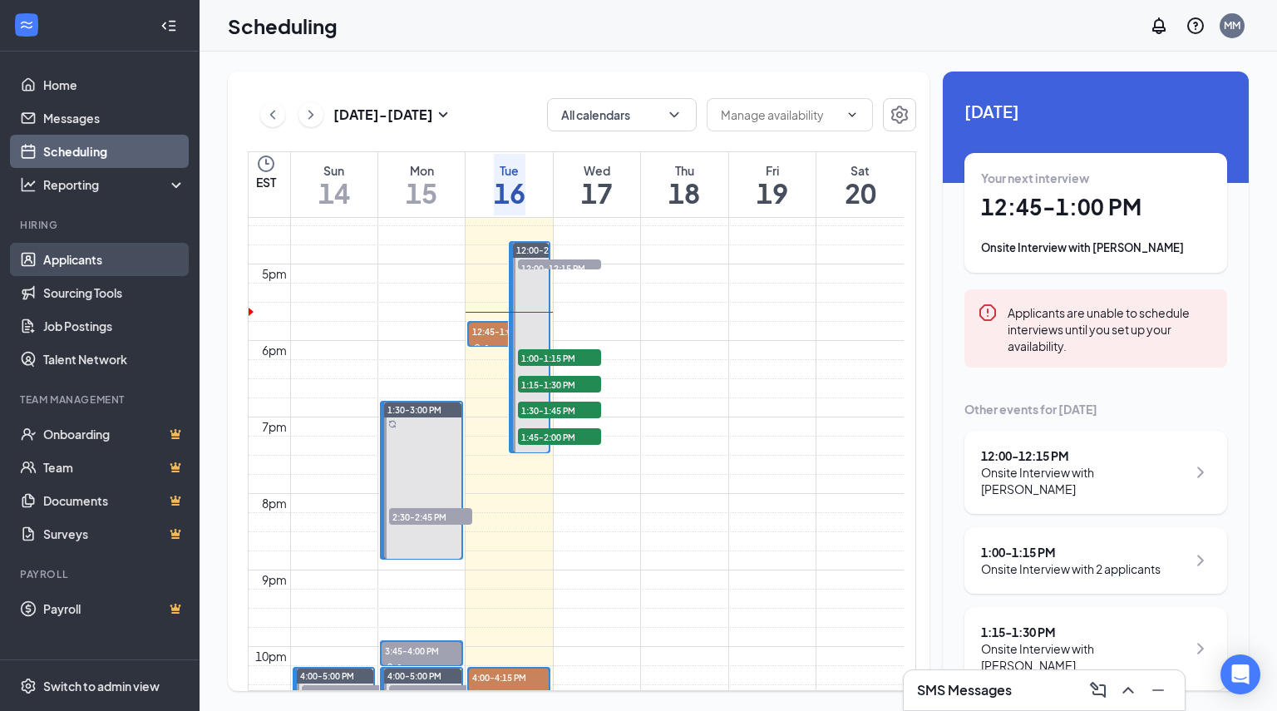
click at [95, 262] on link "Applicants" at bounding box center [114, 259] width 142 height 33
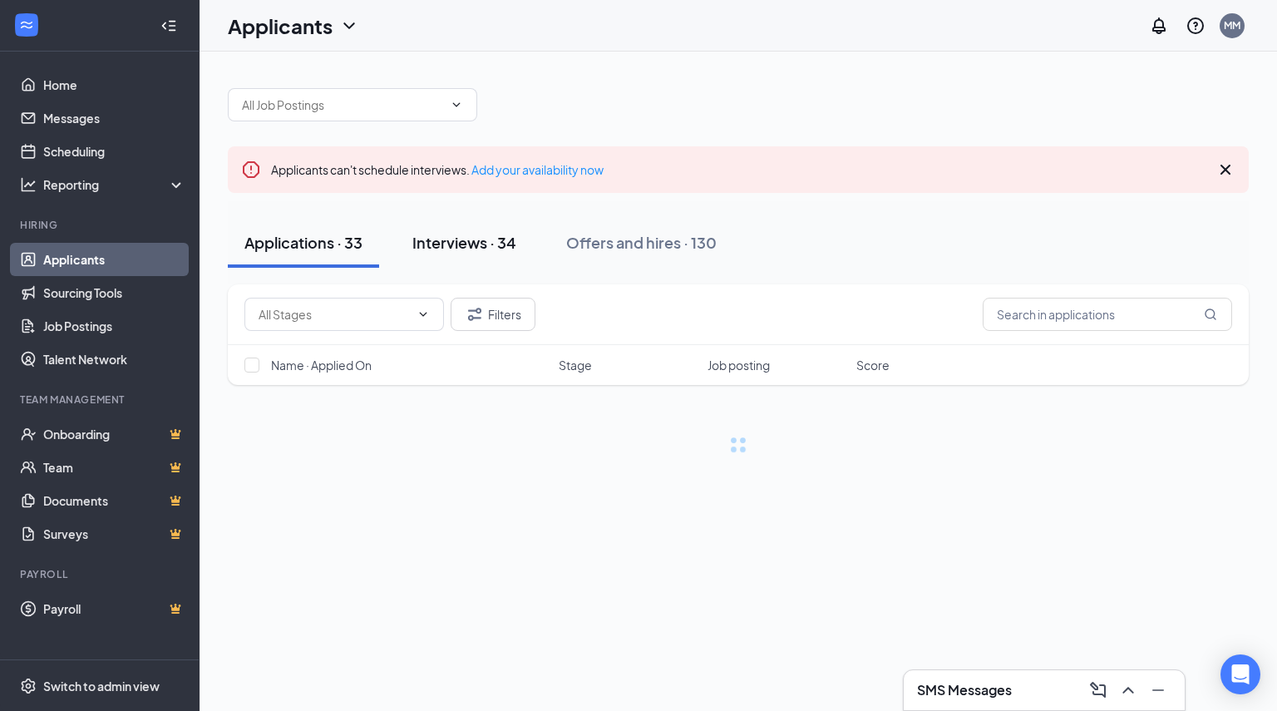
click at [472, 240] on div "Interviews · 34" at bounding box center [465, 242] width 104 height 21
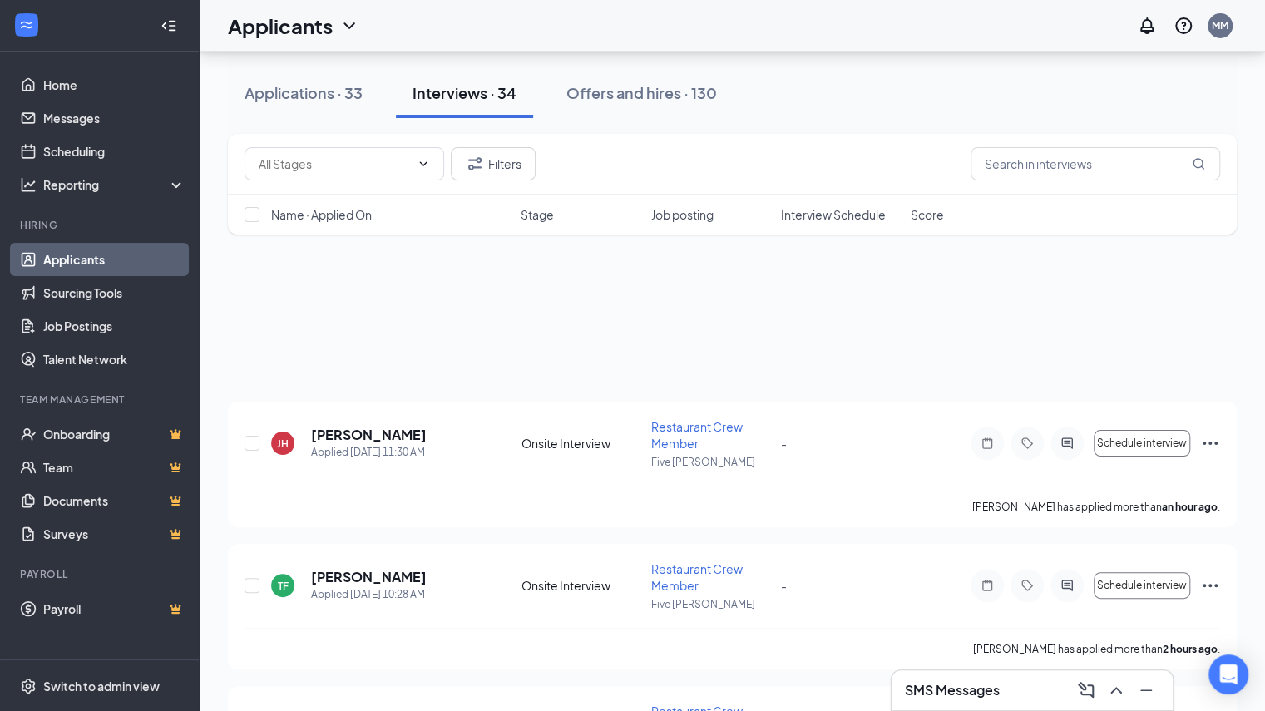
scroll to position [622, 0]
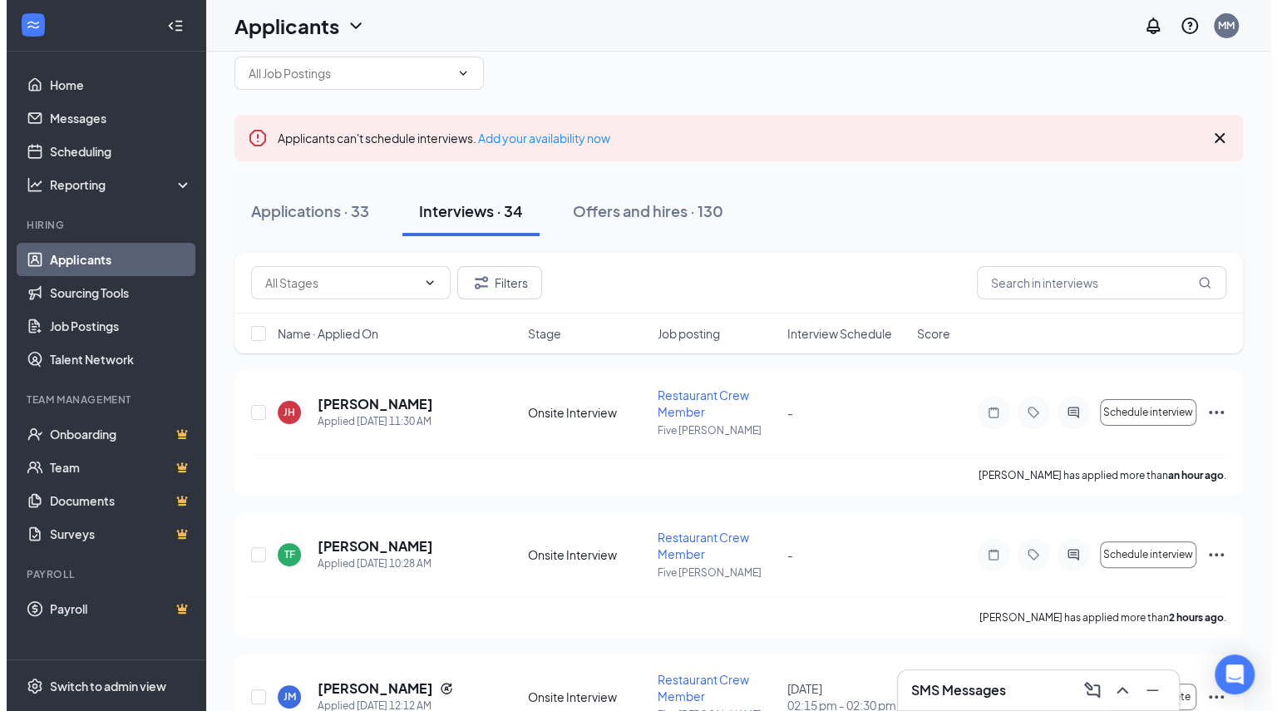
scroll to position [0, 0]
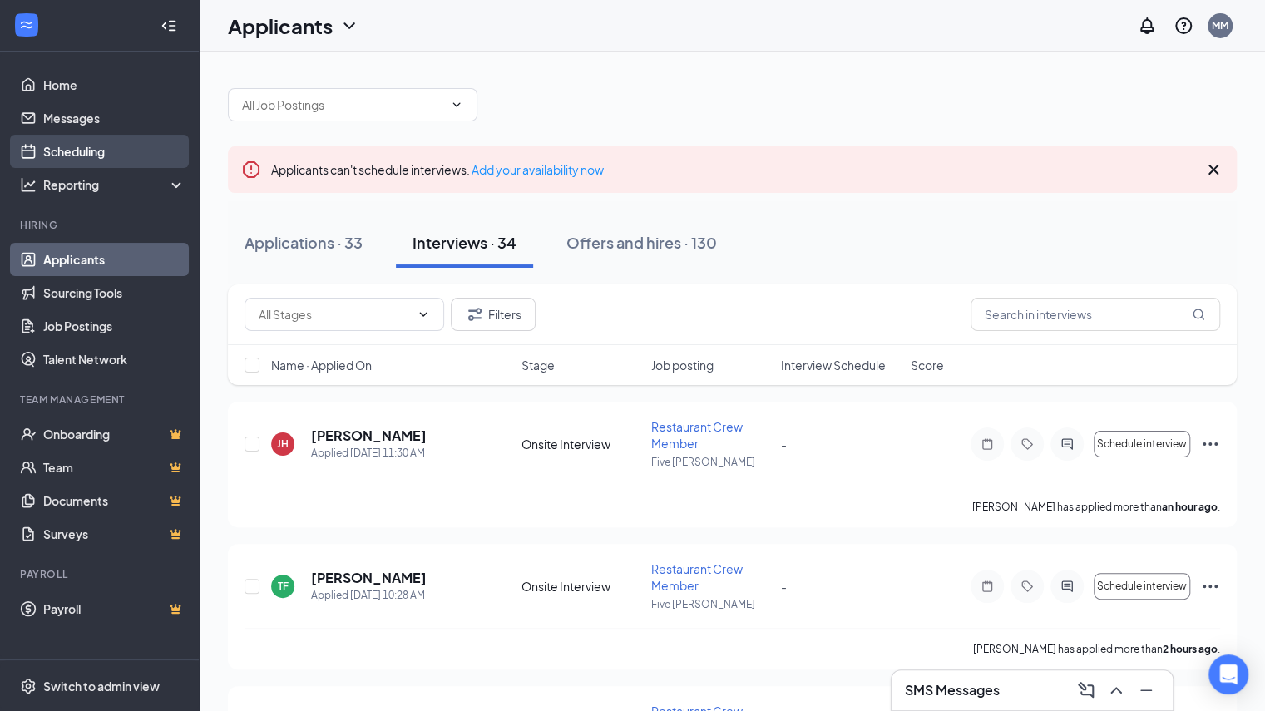
click at [82, 146] on link "Scheduling" at bounding box center [114, 151] width 142 height 33
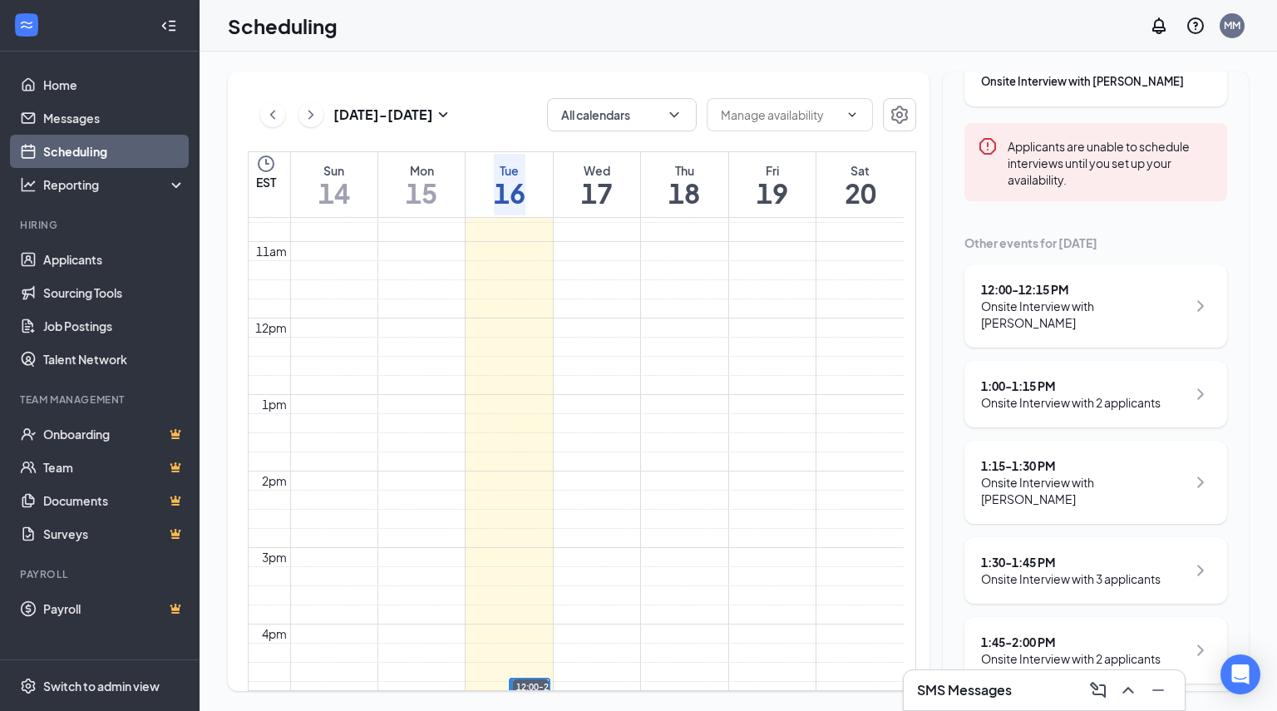
scroll to position [173, 0]
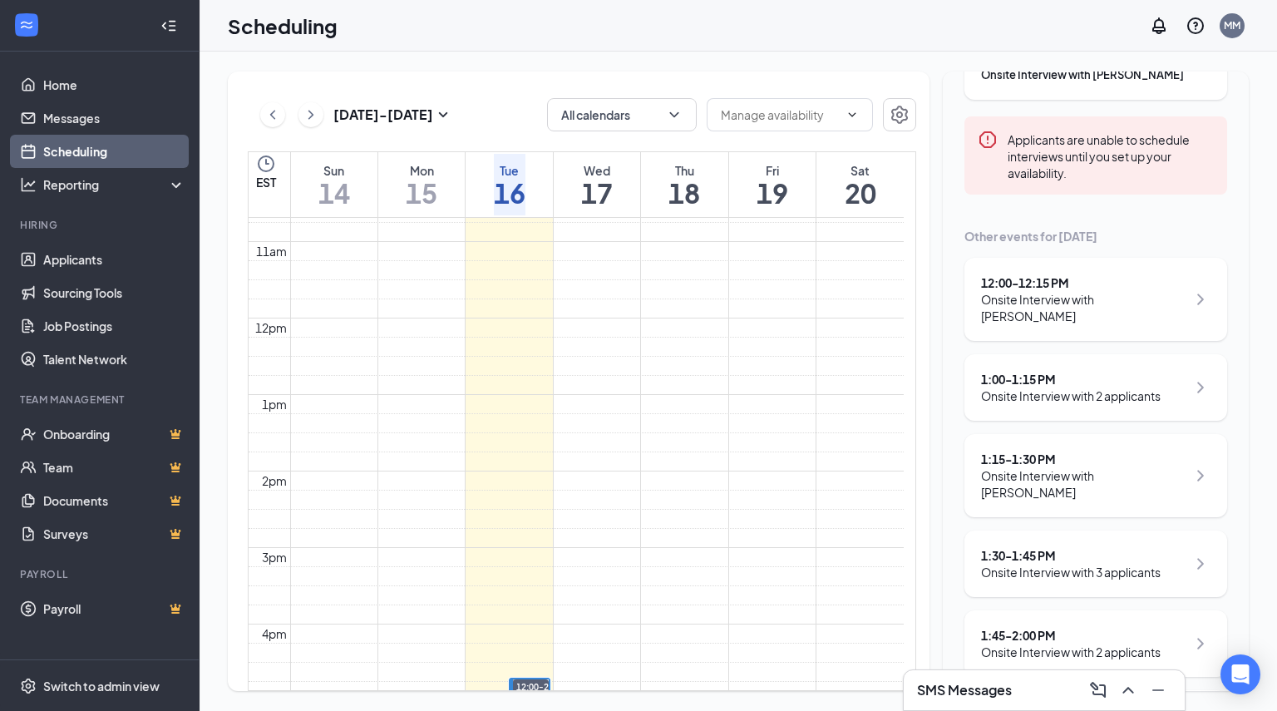
click at [1122, 423] on div "12:00 - 12:15 PM Onsite Interview with Cameron Steele 1:00 - 1:15 PM Onsite Int…" at bounding box center [1096, 516] width 263 height 516
click at [1102, 378] on div "1:00 - 1:15 PM" at bounding box center [1071, 379] width 180 height 17
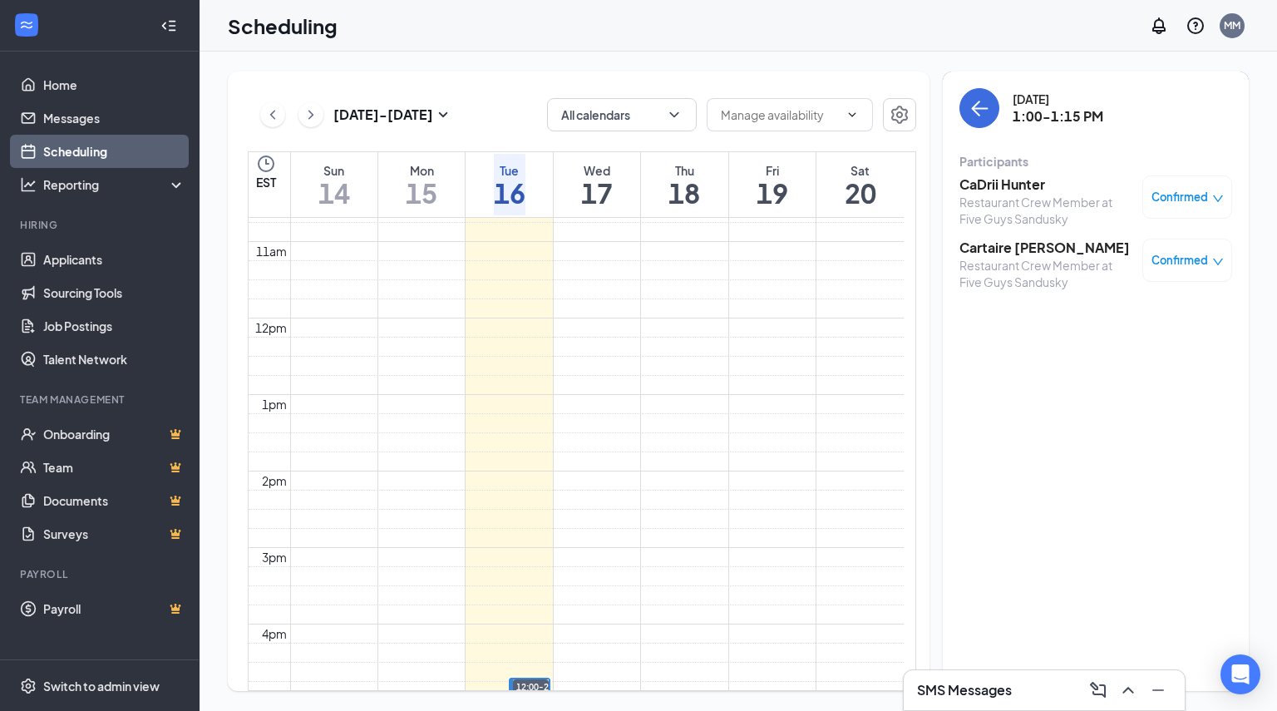
click at [1033, 179] on h3 "CaDrii Hunter" at bounding box center [1047, 184] width 175 height 18
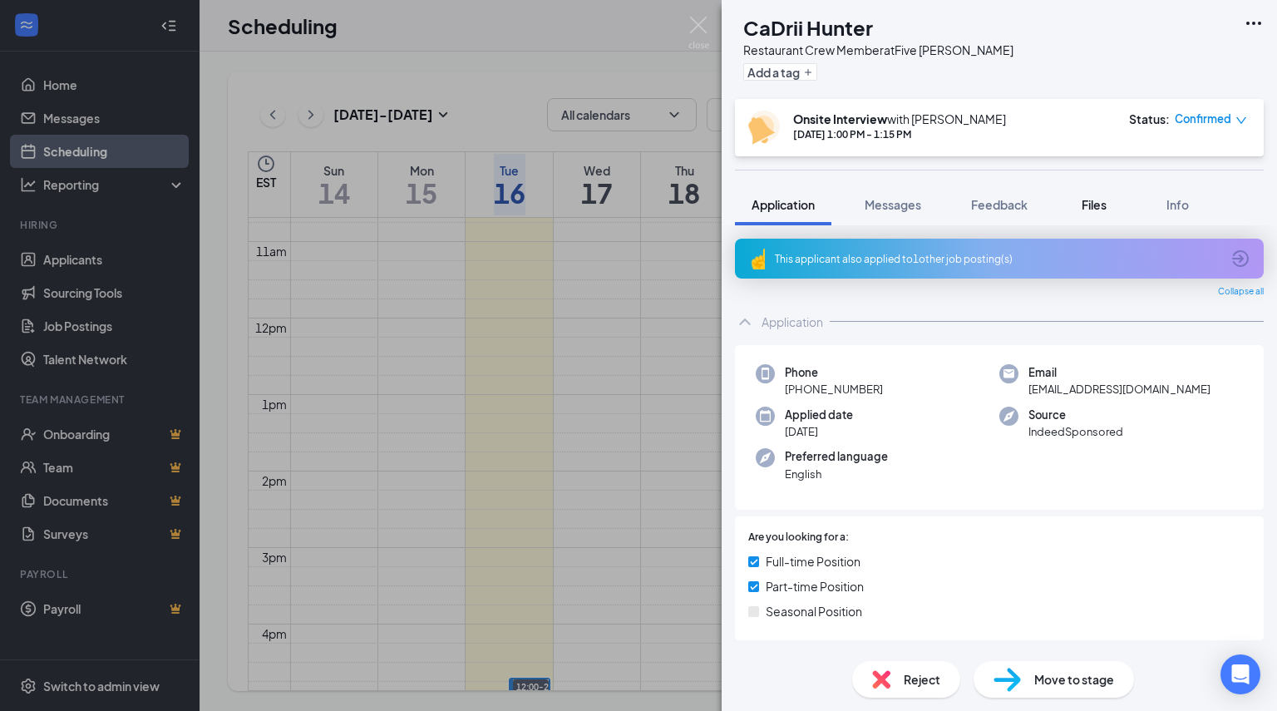
click at [1090, 200] on span "Files" at bounding box center [1094, 204] width 25 height 15
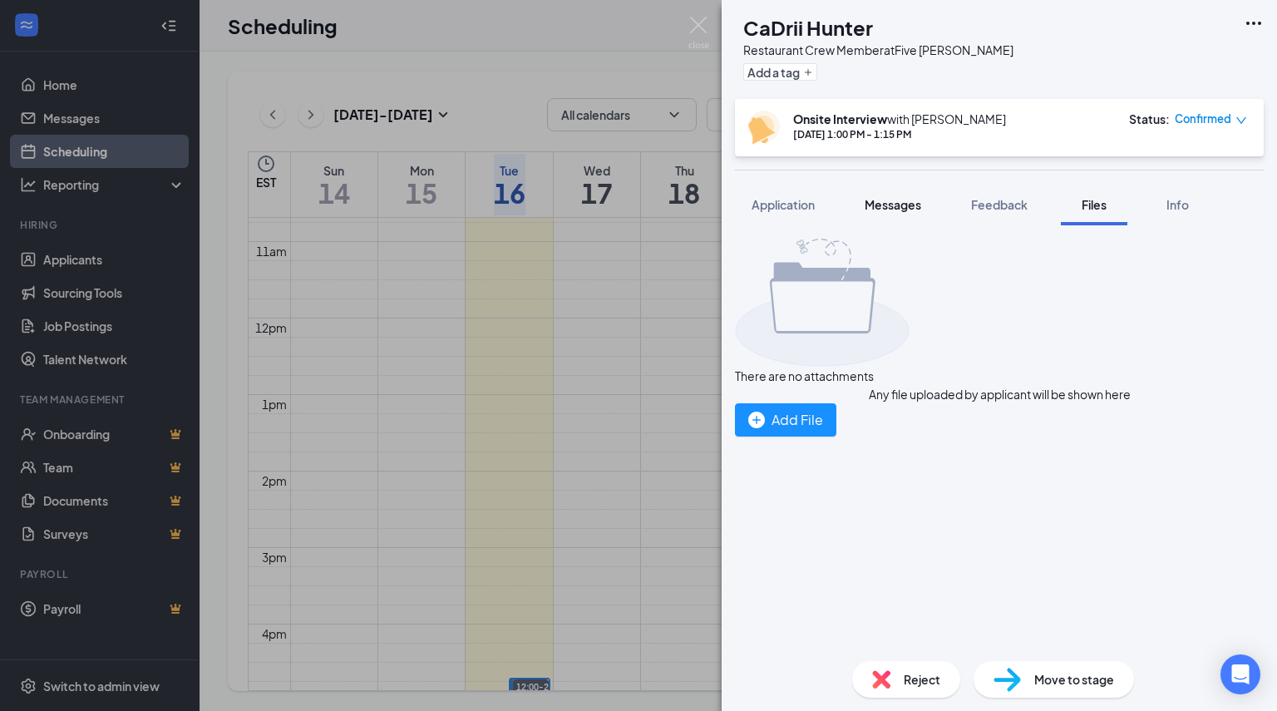
click at [882, 207] on span "Messages" at bounding box center [893, 204] width 57 height 15
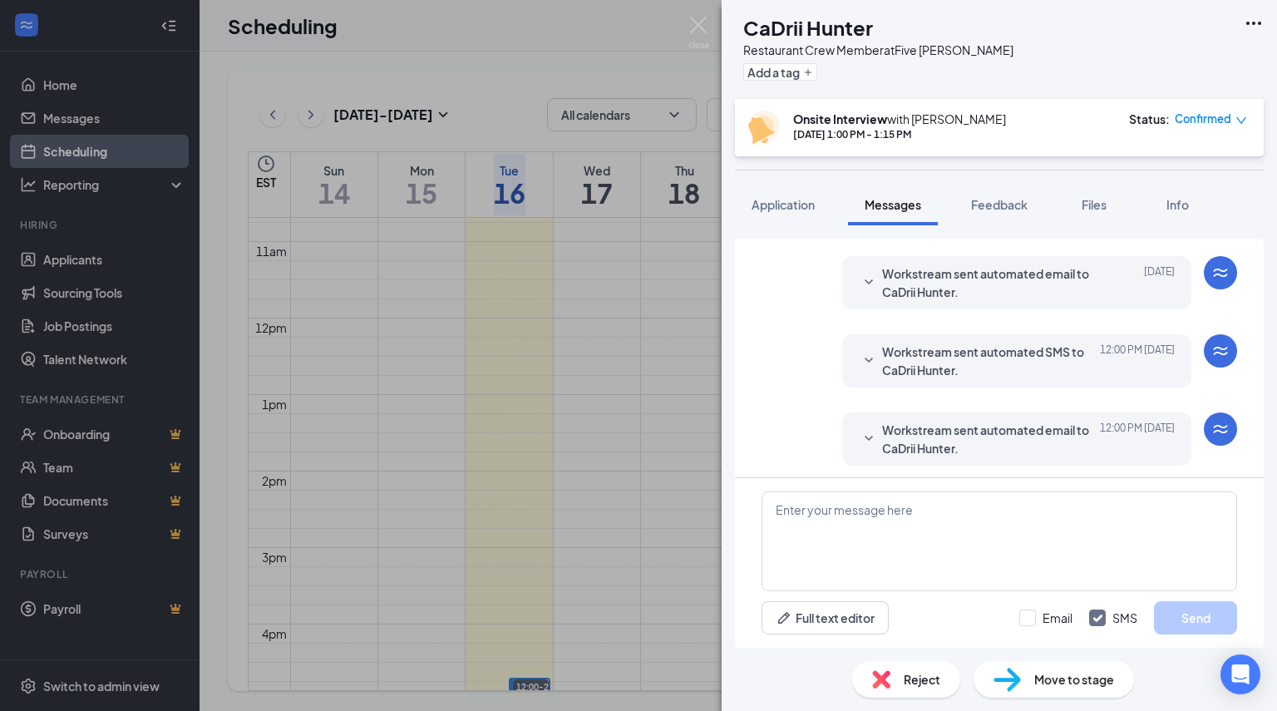
scroll to position [566, 0]
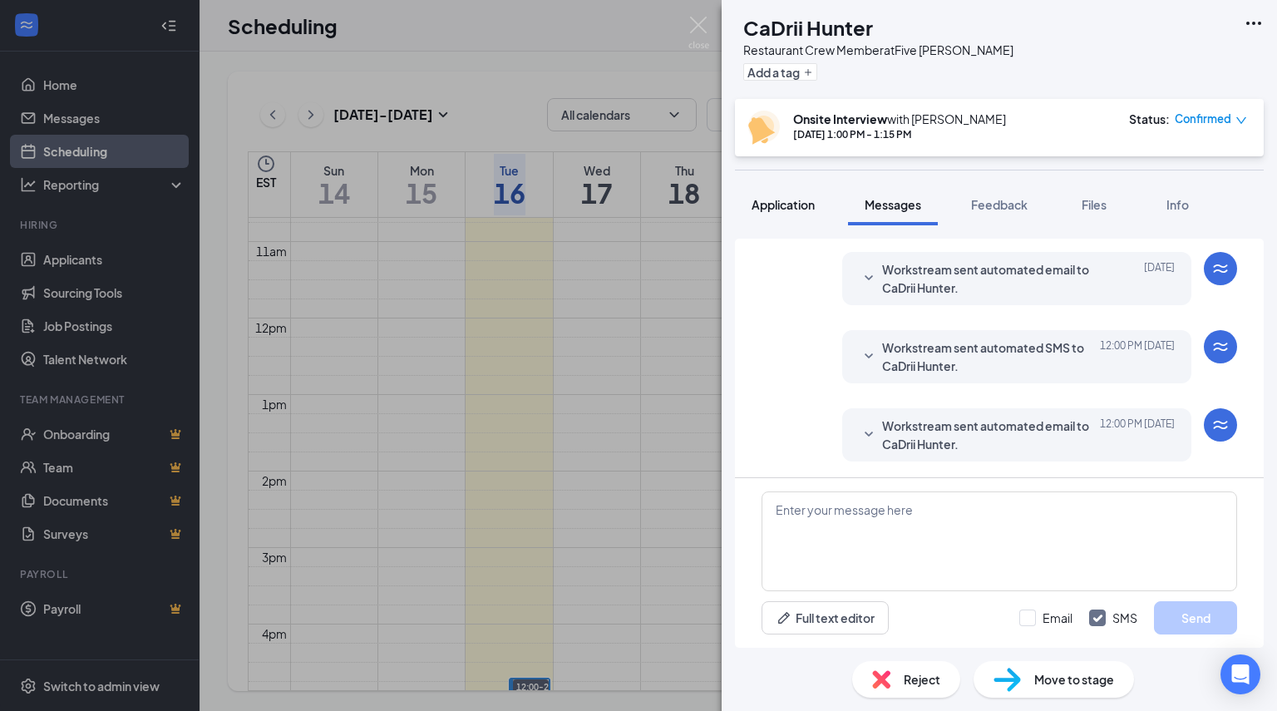
click at [759, 201] on span "Application" at bounding box center [783, 204] width 63 height 15
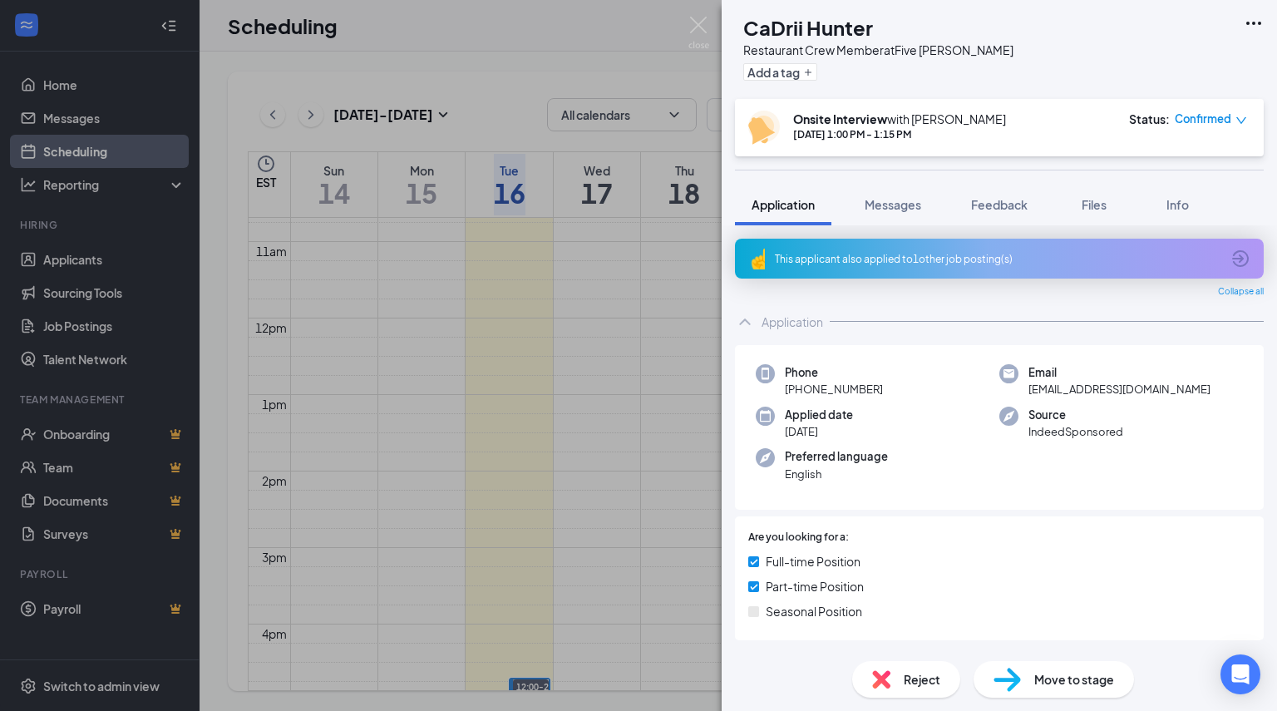
click at [688, 41] on div "CH CaDrii Hunter Restaurant Crew Member at Five Guys Sandusky Add a tag Onsite …" at bounding box center [638, 355] width 1277 height 711
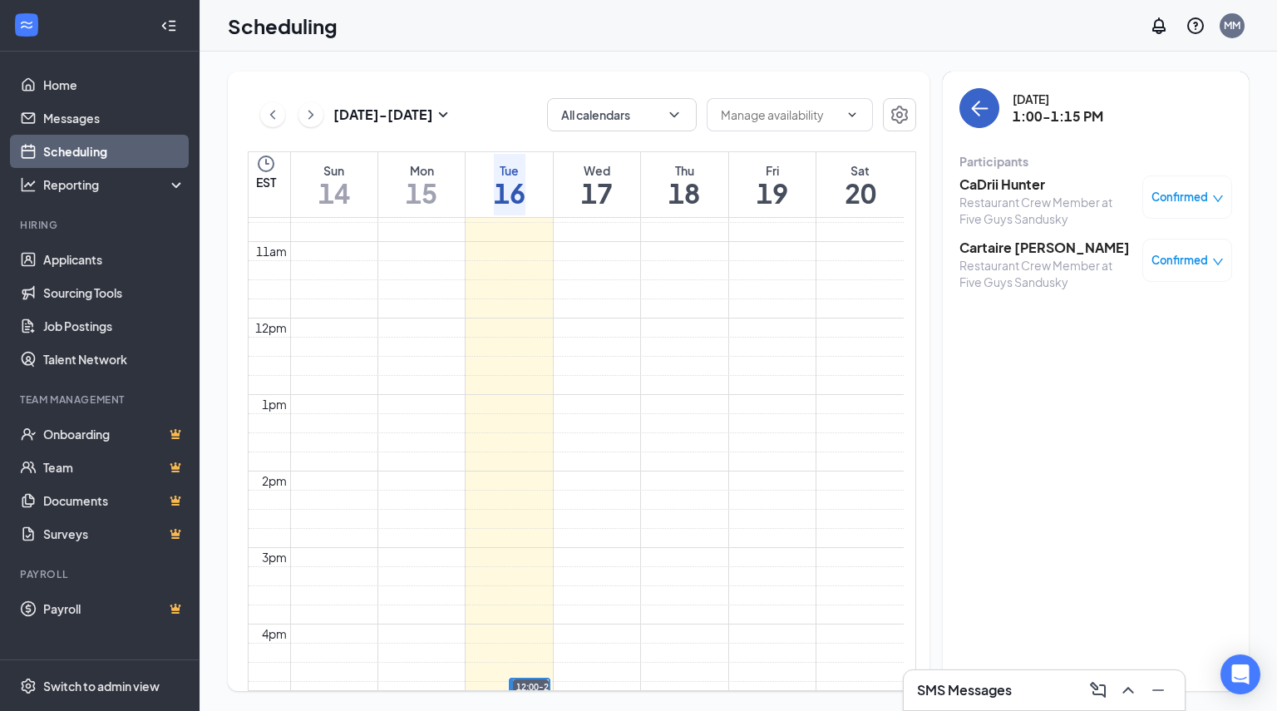
click at [971, 111] on icon "ArrowLeft" at bounding box center [980, 108] width 20 height 20
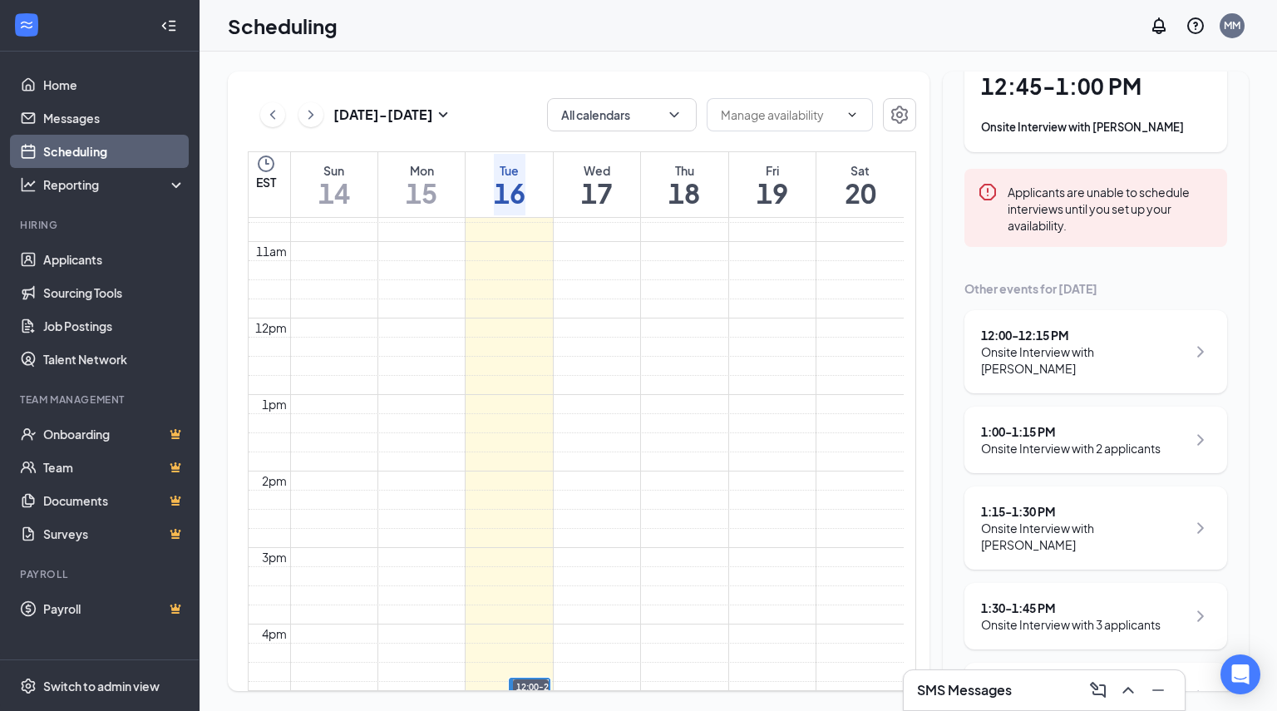
scroll to position [119, 0]
click at [1111, 585] on div "1:30 - 1:45 PM Onsite Interview with 3 applicants" at bounding box center [1096, 618] width 263 height 67
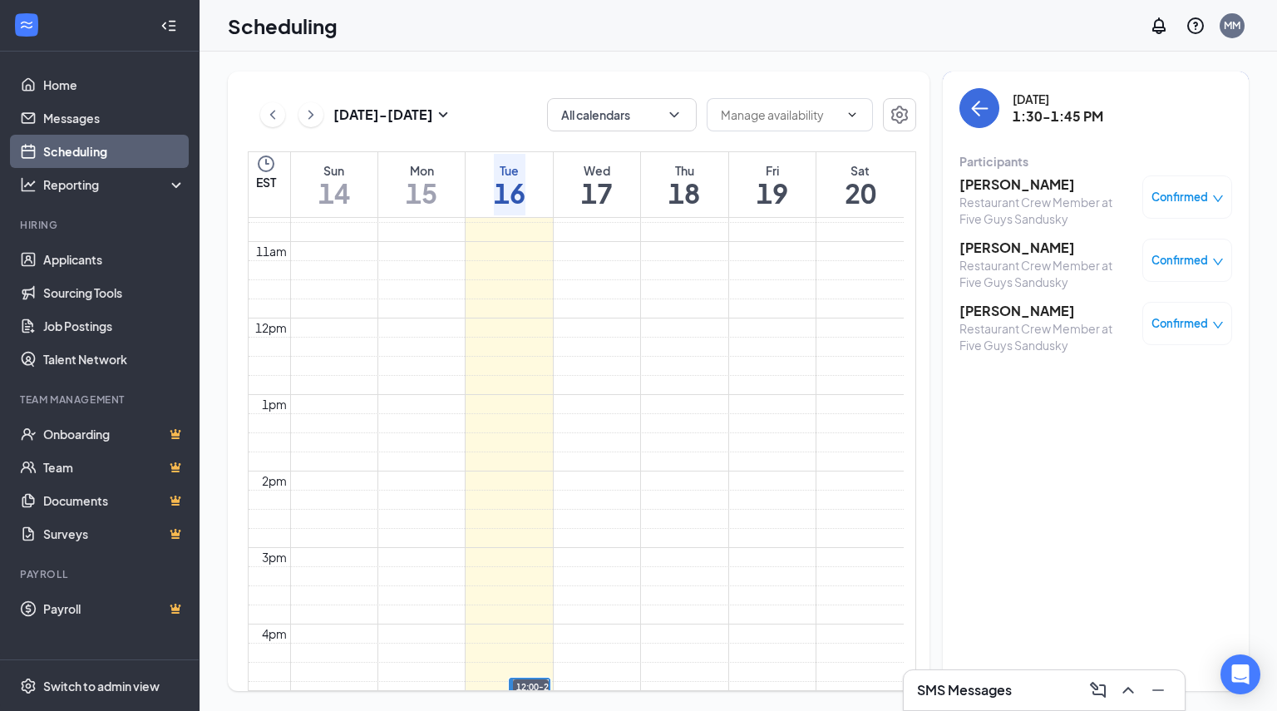
click at [1009, 184] on h3 "[PERSON_NAME]" at bounding box center [1047, 184] width 175 height 18
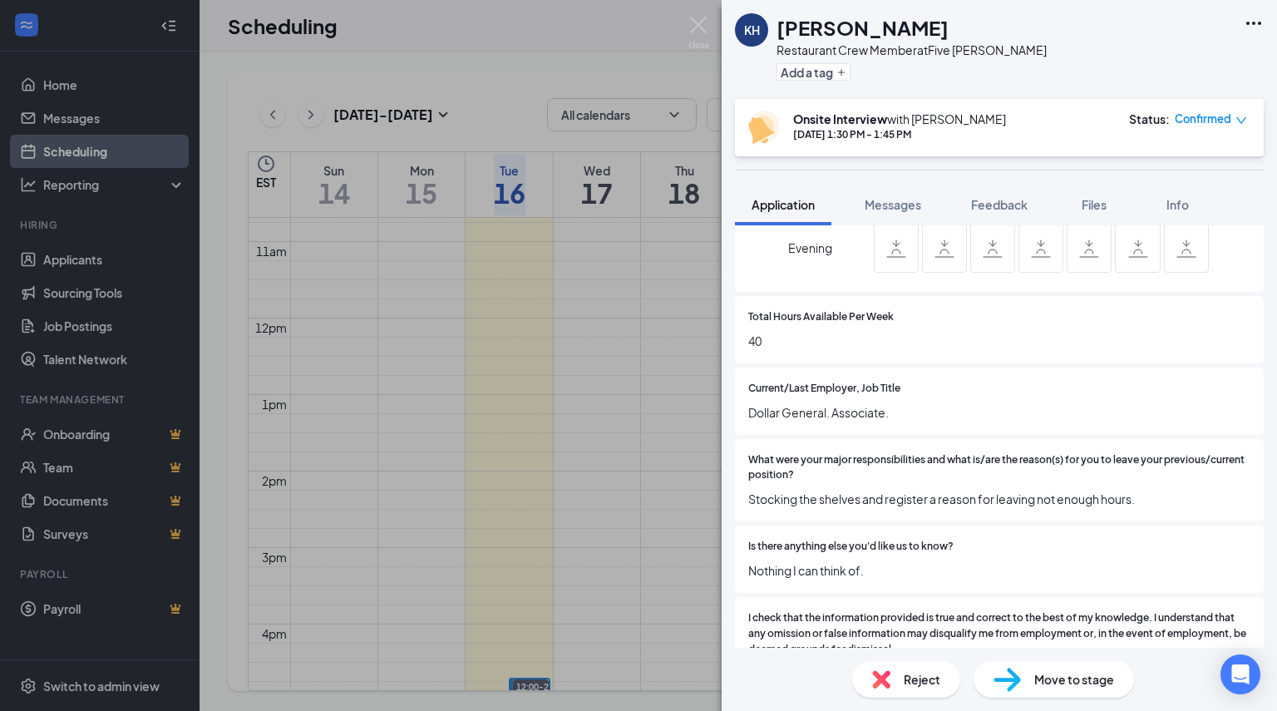
scroll to position [830, 0]
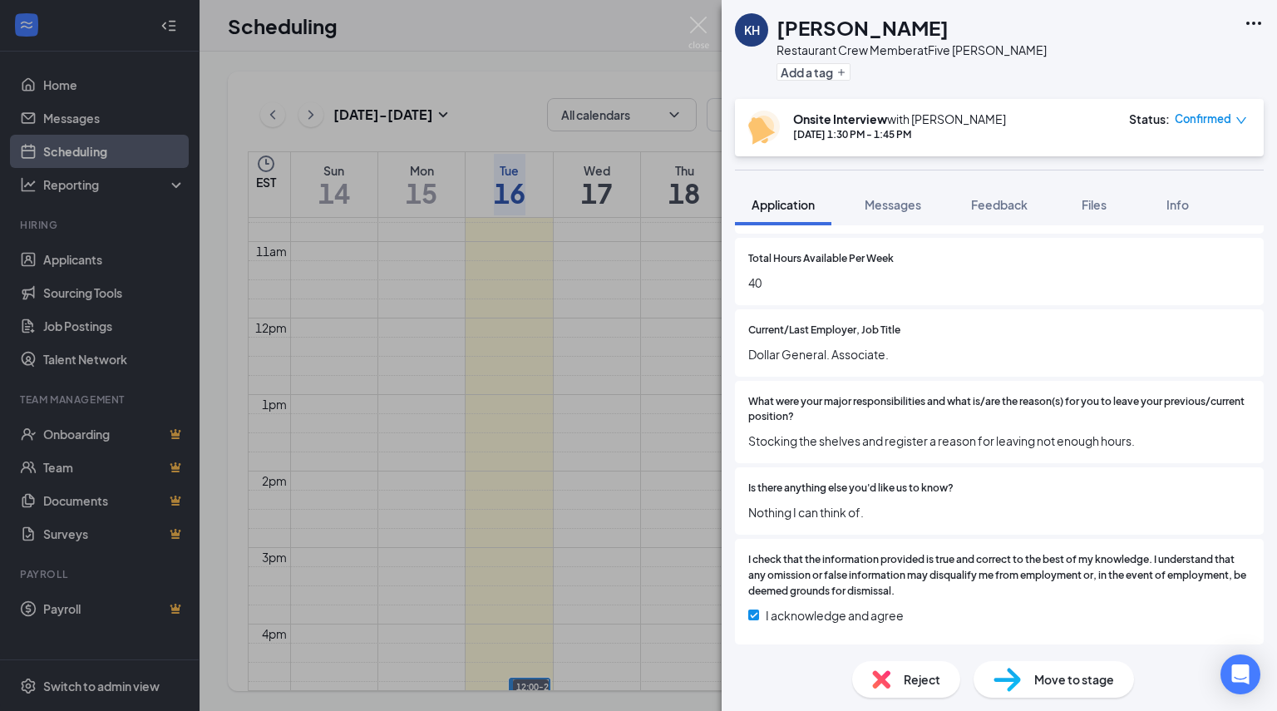
click at [1218, 121] on span "Confirmed" at bounding box center [1203, 119] width 57 height 17
click at [1153, 197] on span "Mark complete" at bounding box center [1155, 195] width 83 height 18
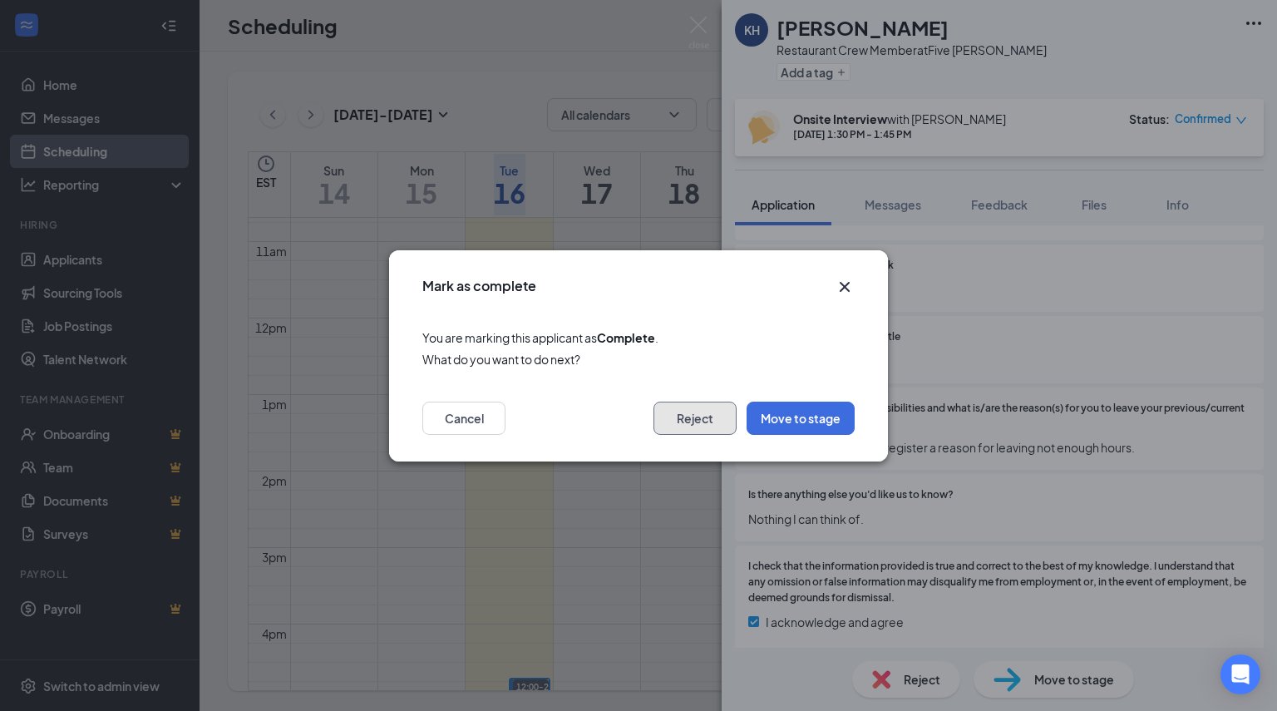
click at [700, 433] on button "Reject" at bounding box center [695, 418] width 83 height 33
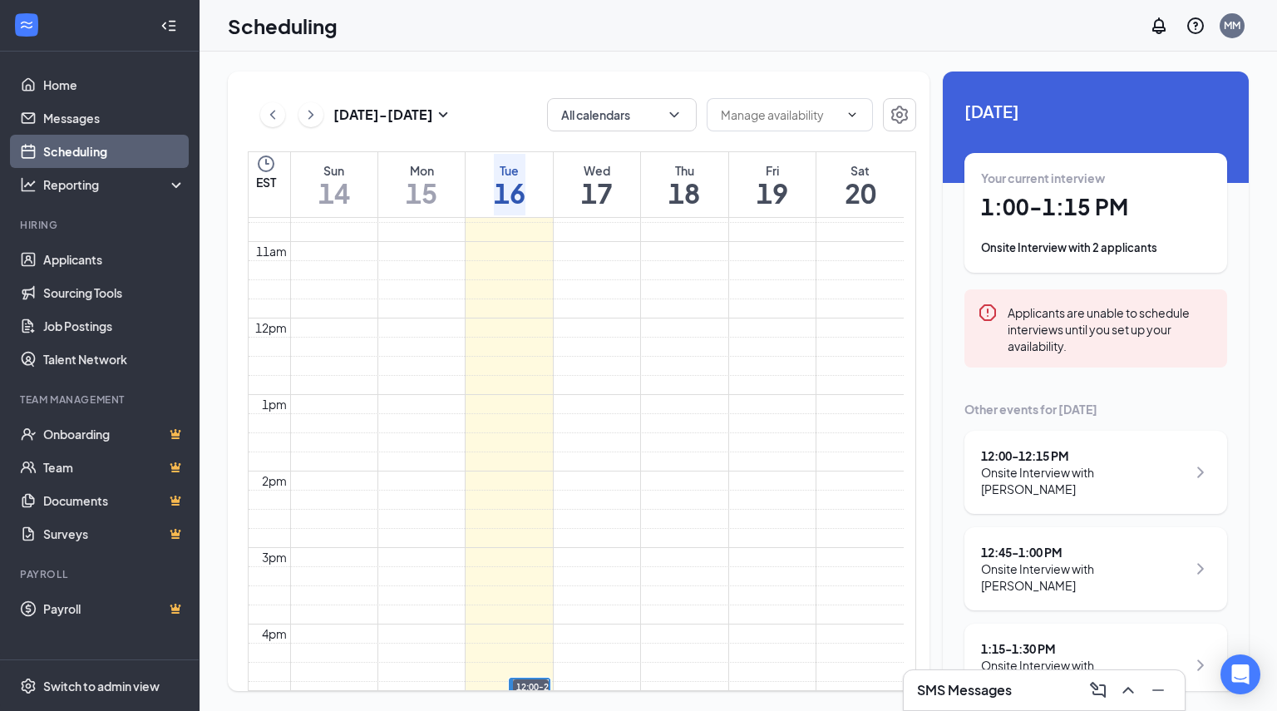
click at [893, 85] on div "Sep 14 - Sep 20 All calendars EST Sun 14 Mon 15 Tue 16 Wed 17 Thu 18 Fri 19 Sat…" at bounding box center [579, 382] width 702 height 620
click at [1148, 240] on div "Onsite Interview with 2 applicants" at bounding box center [1096, 248] width 230 height 17
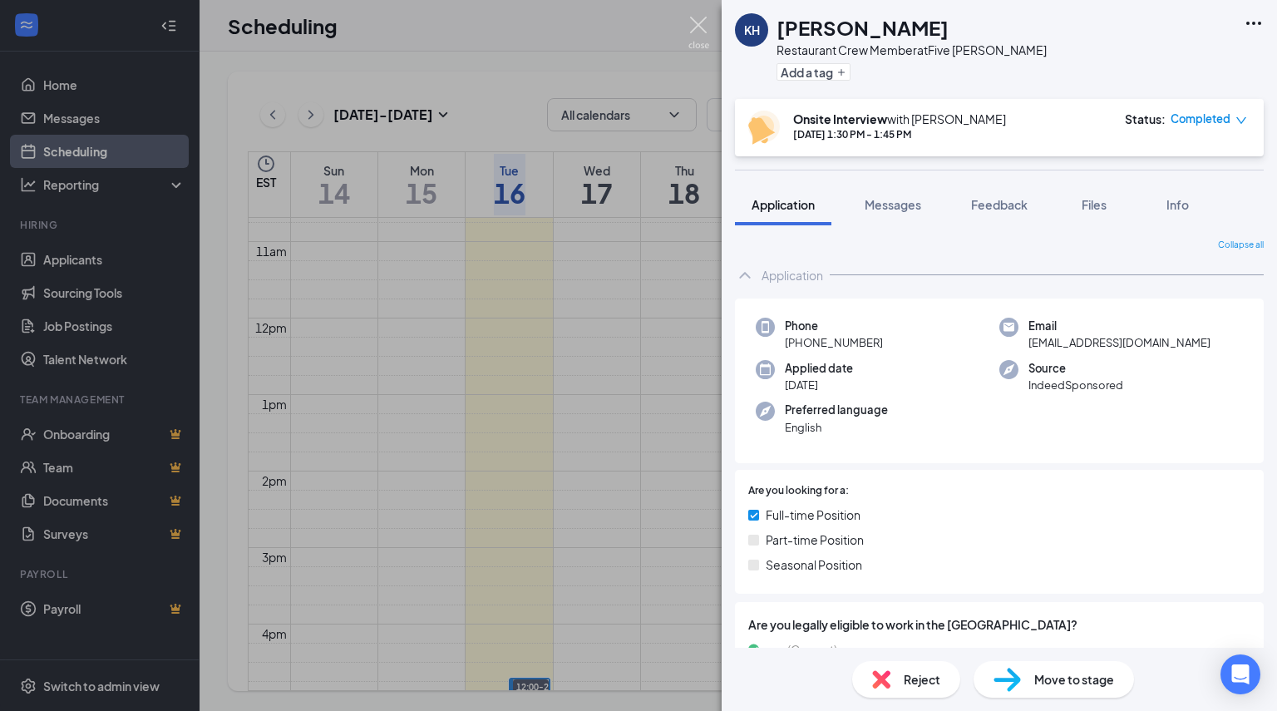
click at [699, 23] on img at bounding box center [699, 33] width 21 height 32
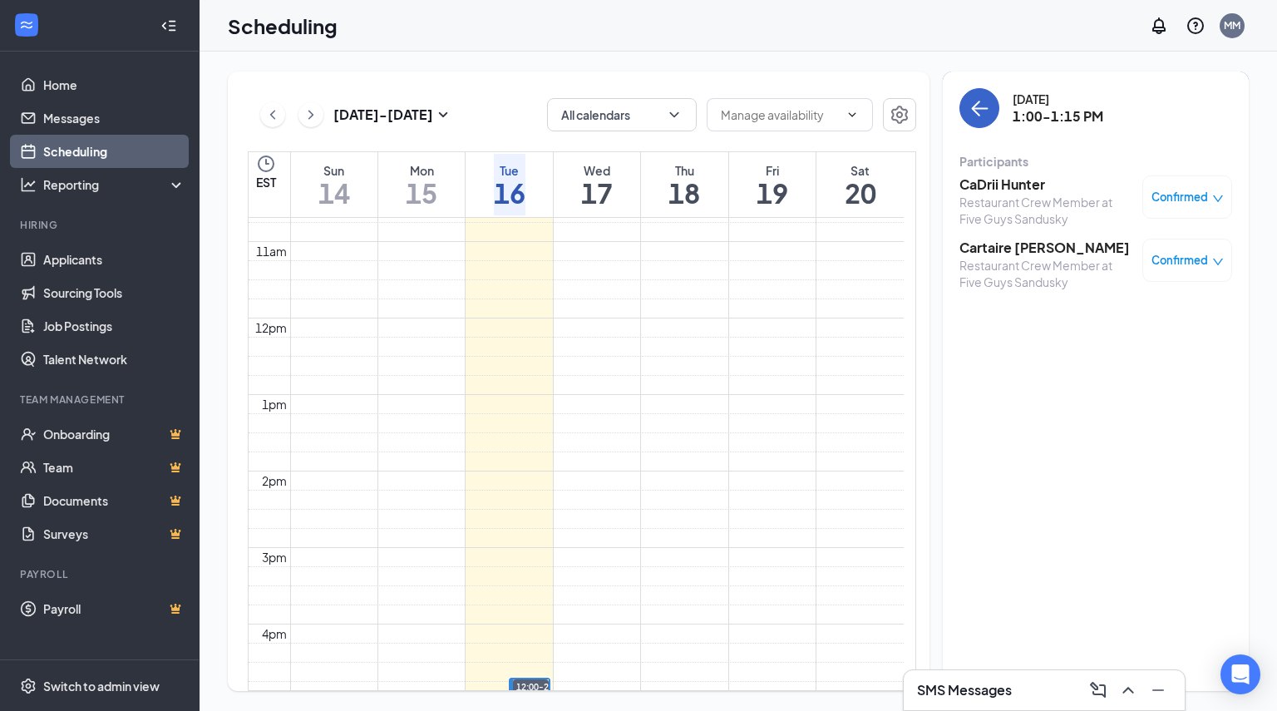
click at [976, 106] on icon "ArrowLeft" at bounding box center [980, 108] width 20 height 20
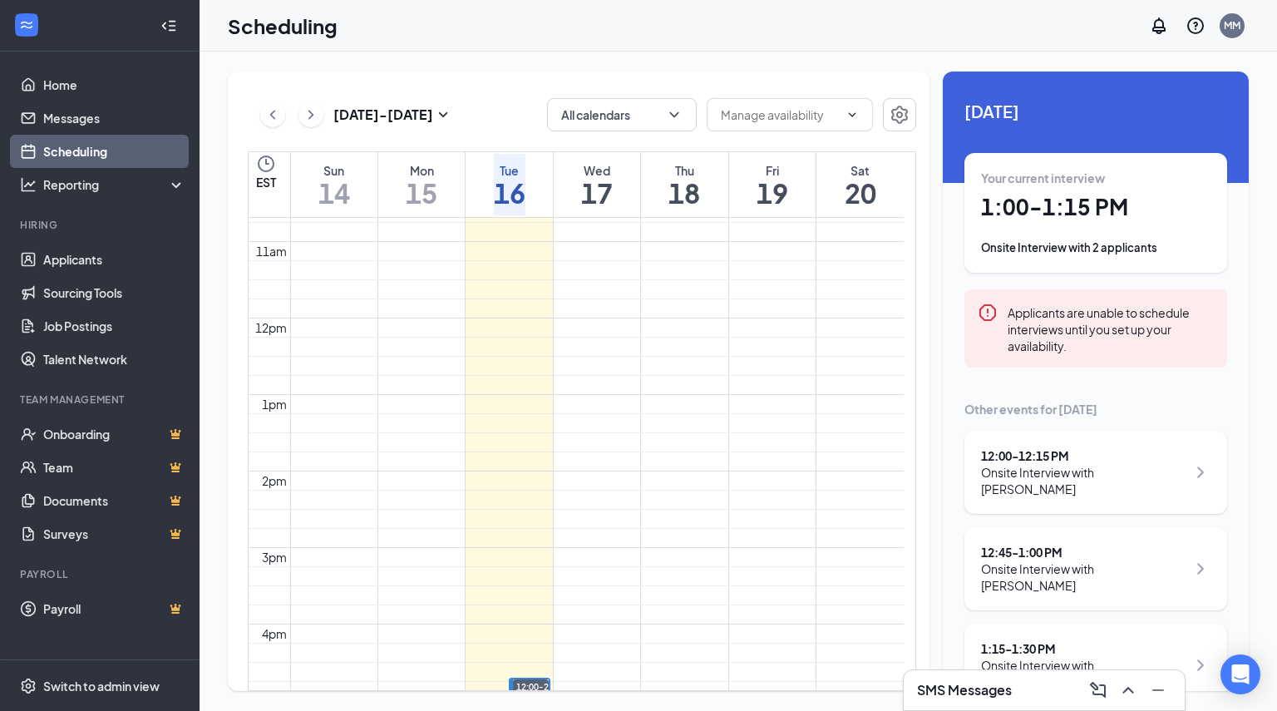
click at [1052, 237] on div "Your current interview 1:00 - 1:15 PM Onsite Interview with 2 applicants" at bounding box center [1096, 213] width 230 height 86
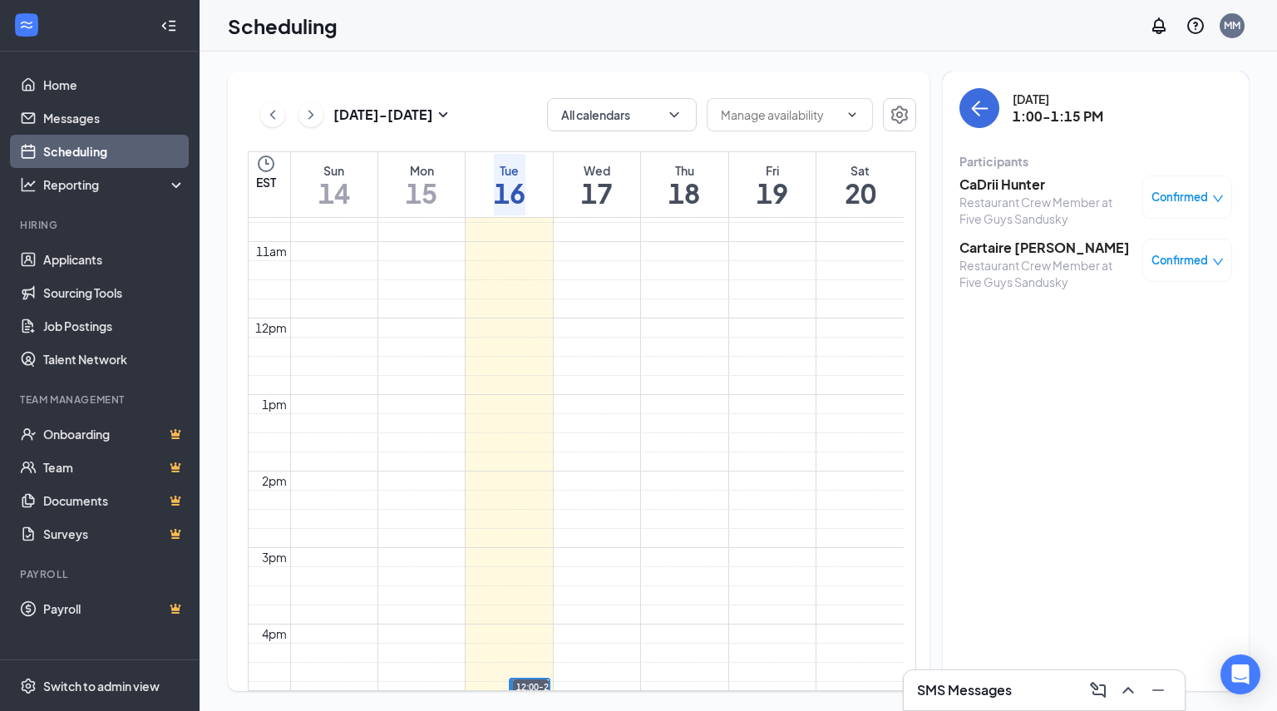
click at [1180, 195] on span "Confirmed" at bounding box center [1180, 197] width 57 height 17
click at [1102, 274] on span "Mark complete" at bounding box center [1121, 273] width 83 height 18
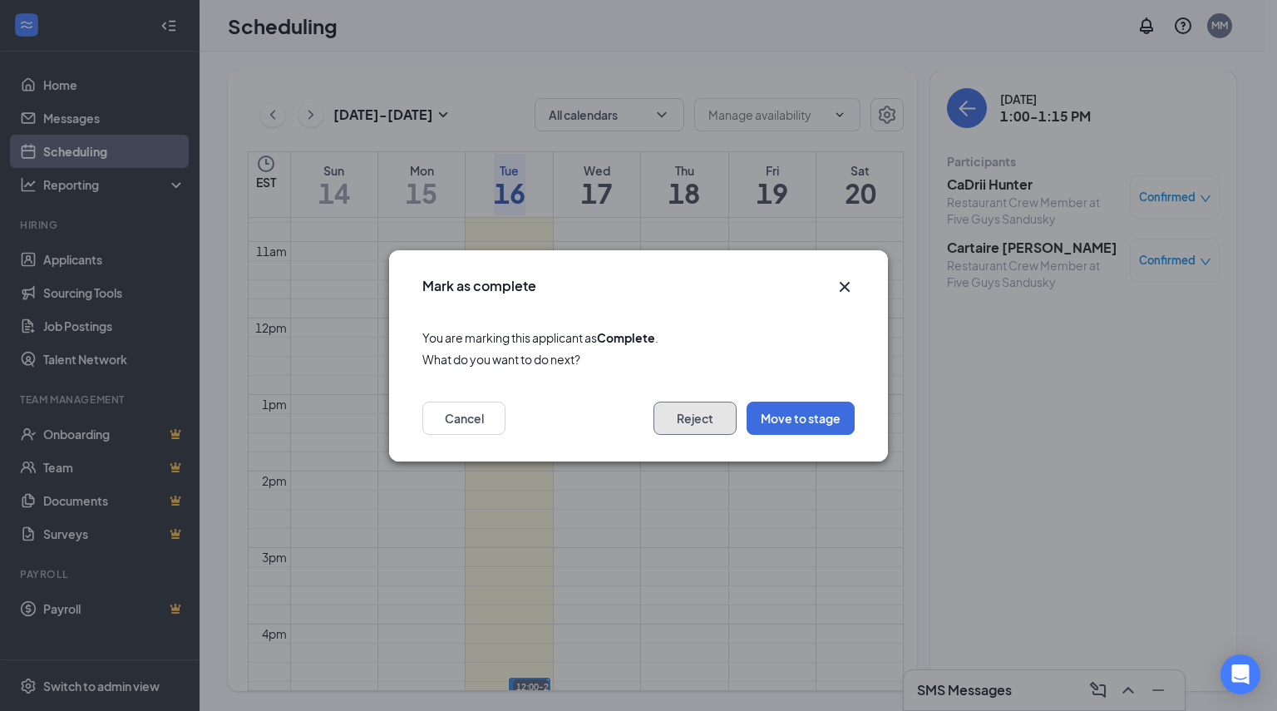
click at [699, 427] on button "Reject" at bounding box center [695, 418] width 83 height 33
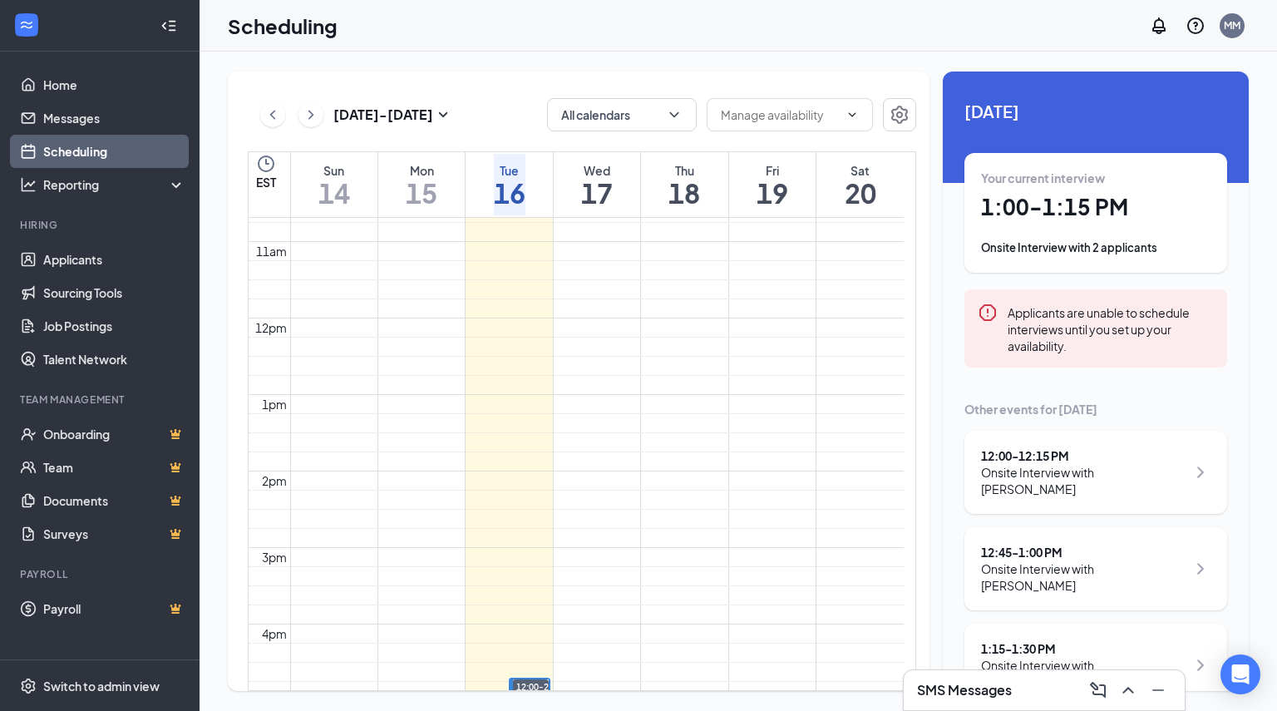
click at [1103, 200] on h1 "1:00 - 1:15 PM" at bounding box center [1096, 207] width 230 height 28
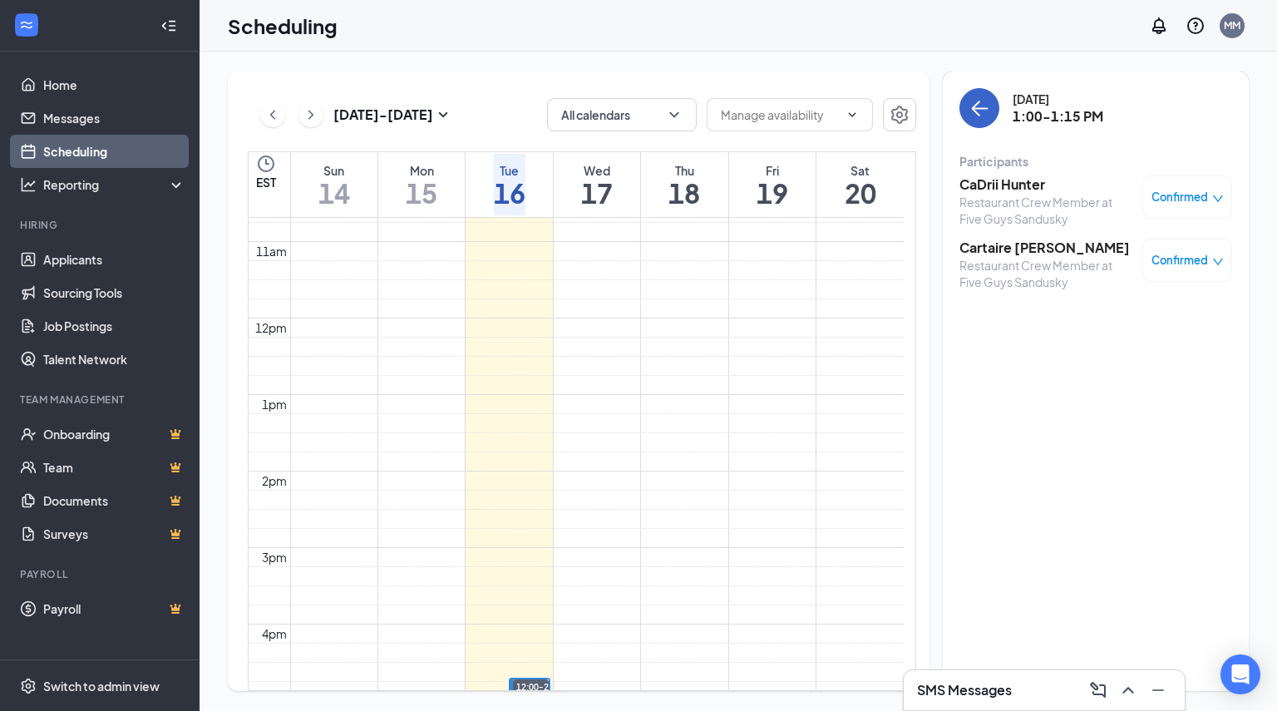
click at [981, 114] on icon "ArrowLeft" at bounding box center [980, 108] width 20 height 20
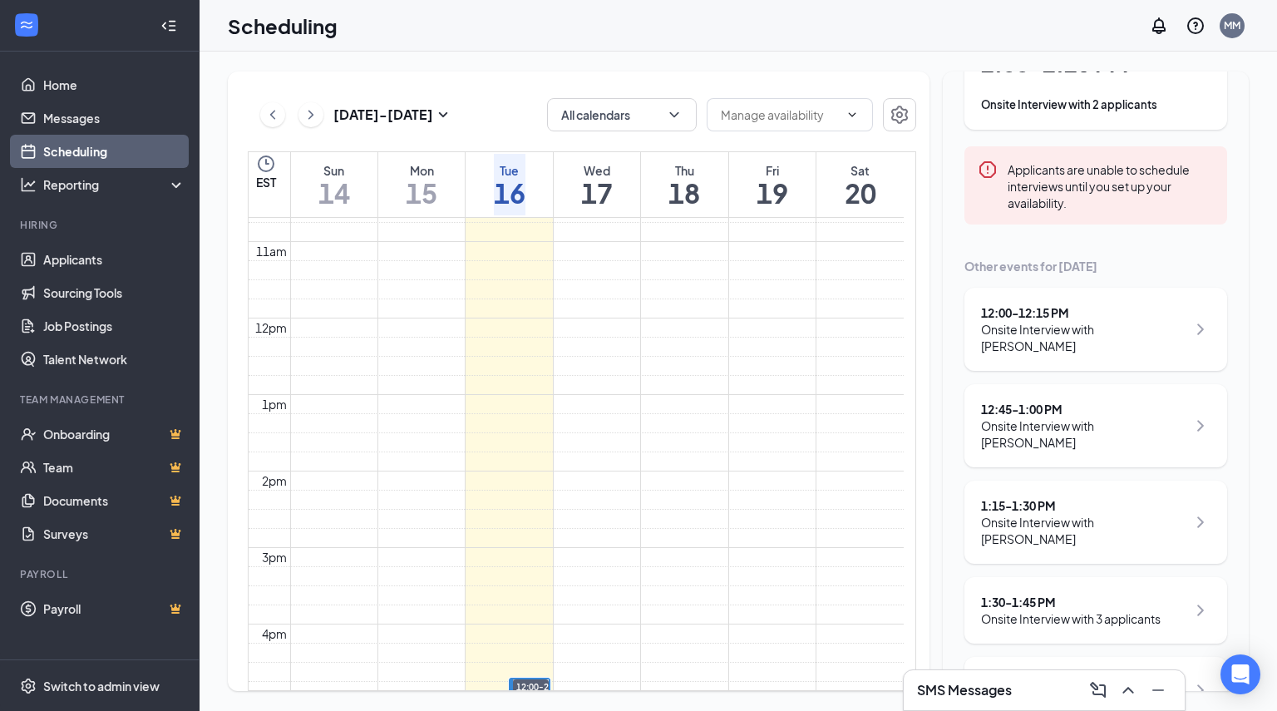
scroll to position [146, 0]
click at [1038, 511] on div "Onsite Interview with [PERSON_NAME]" at bounding box center [1083, 527] width 205 height 33
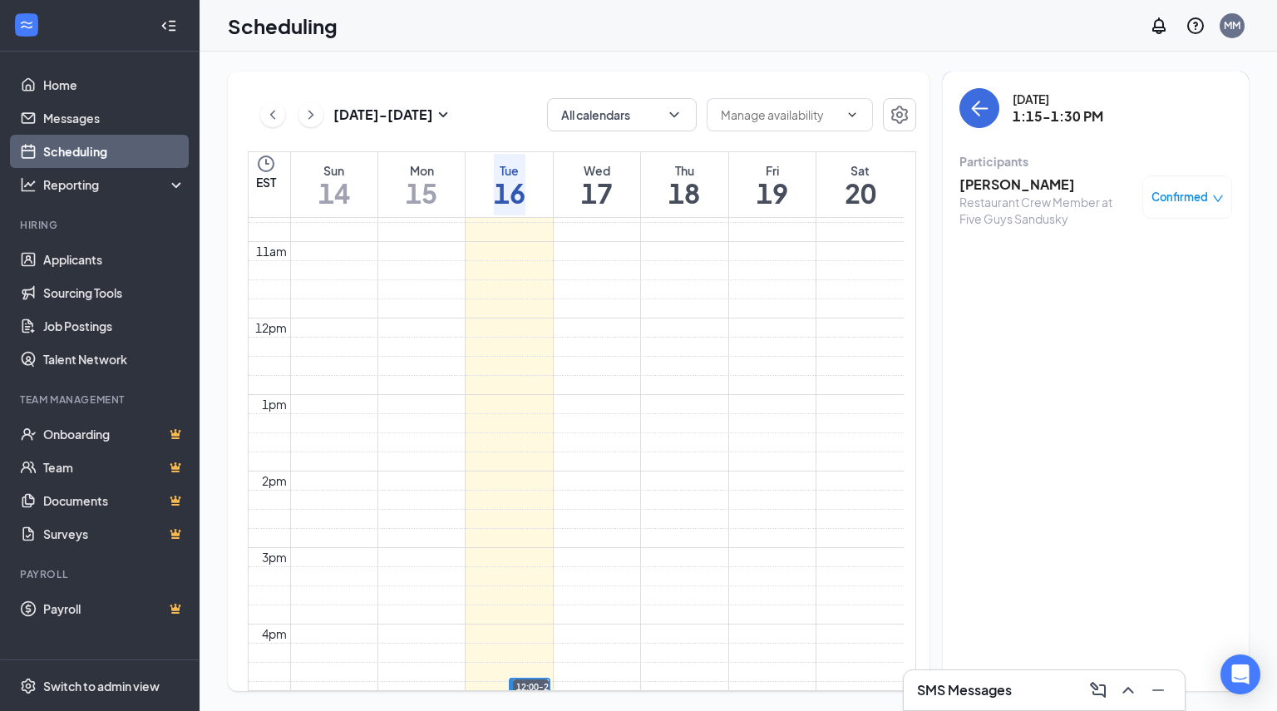
click at [970, 180] on h3 "[PERSON_NAME]" at bounding box center [1047, 184] width 175 height 18
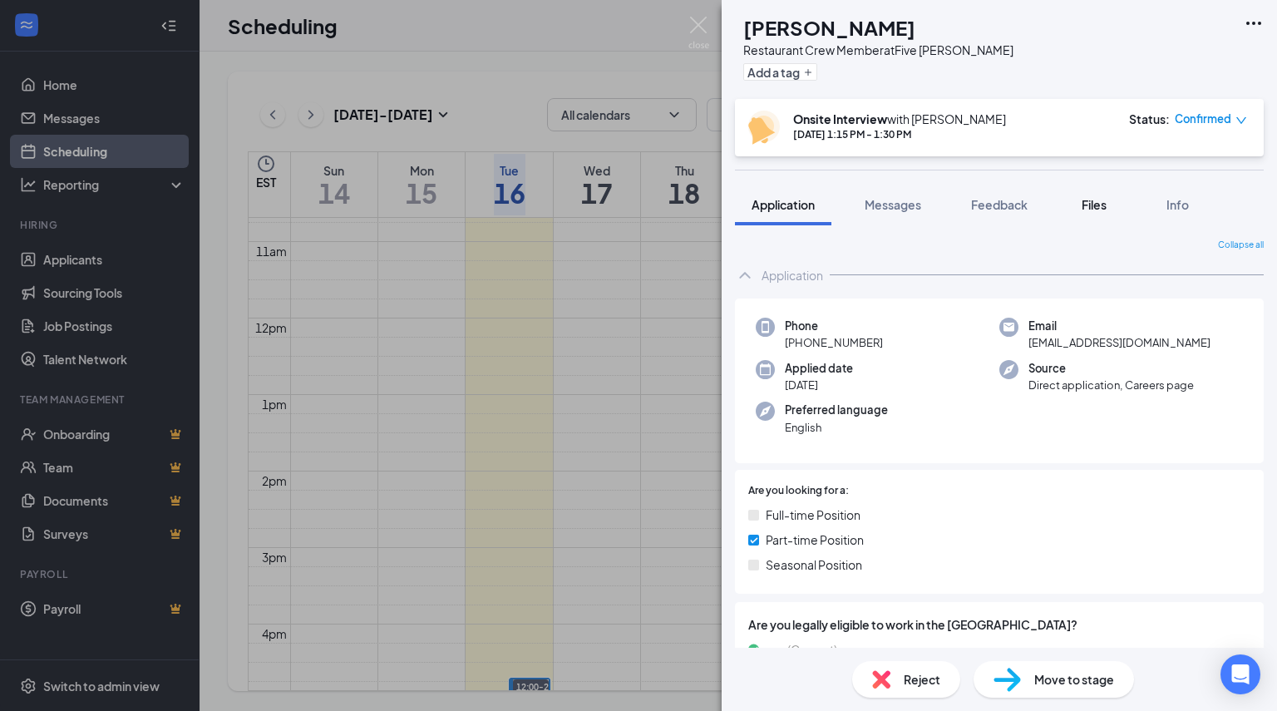
click at [1103, 199] on span "Files" at bounding box center [1094, 204] width 25 height 15
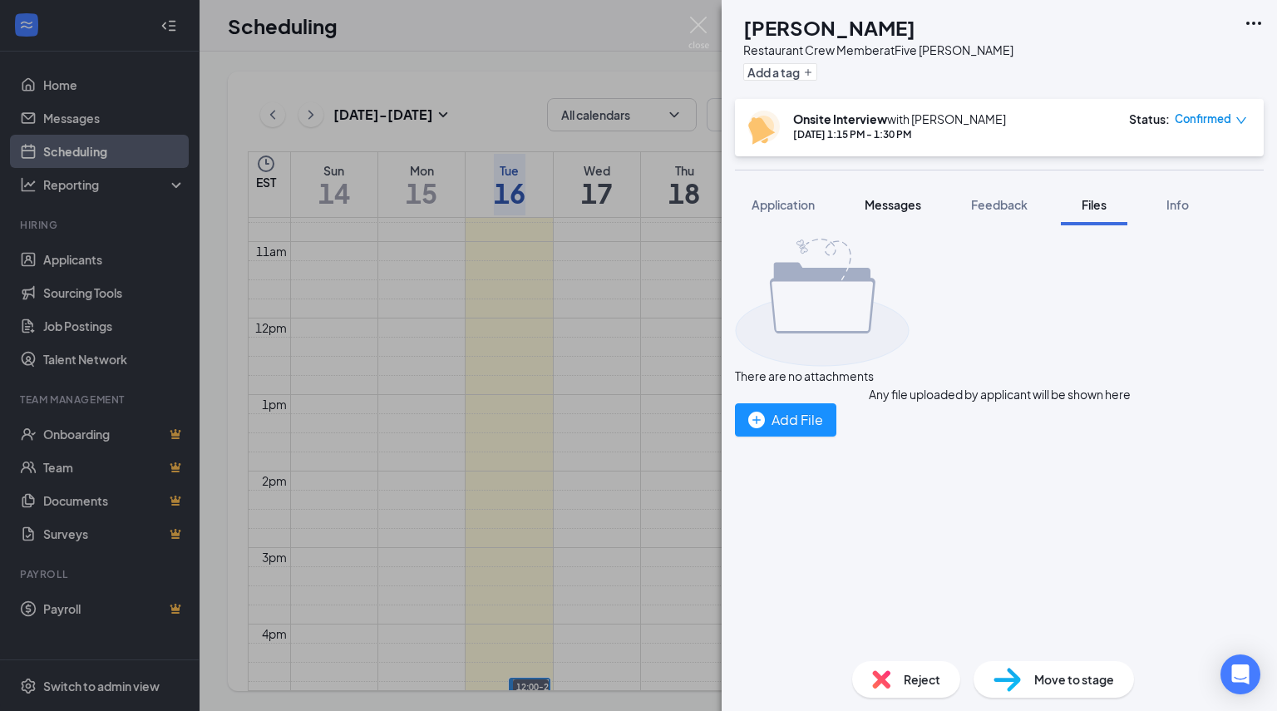
click at [895, 206] on span "Messages" at bounding box center [893, 204] width 57 height 15
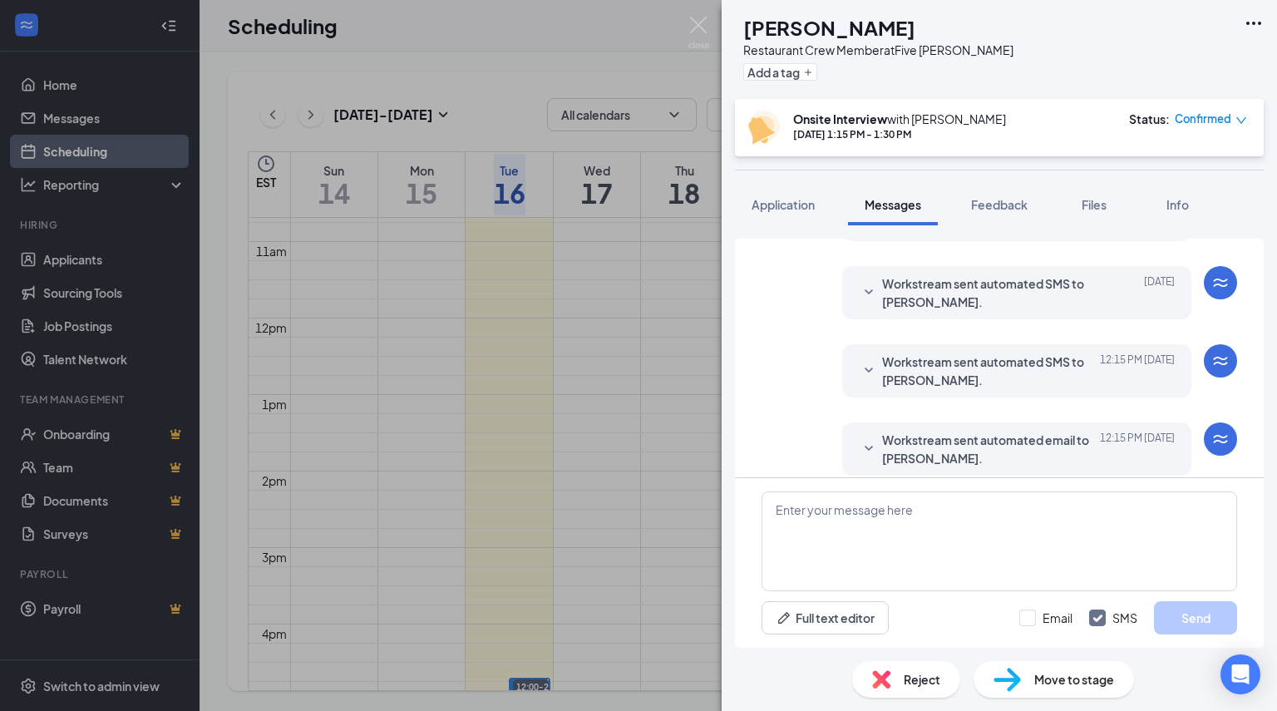
scroll to position [457, 0]
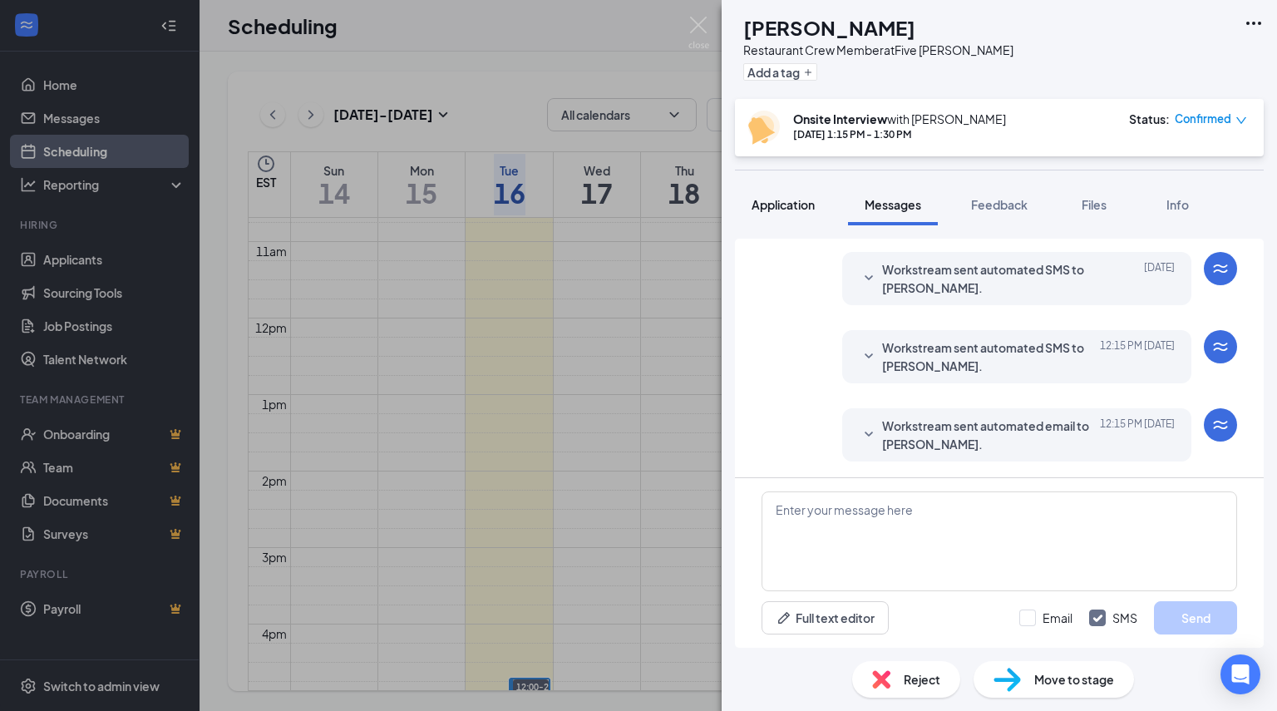
click at [797, 200] on span "Application" at bounding box center [783, 204] width 63 height 15
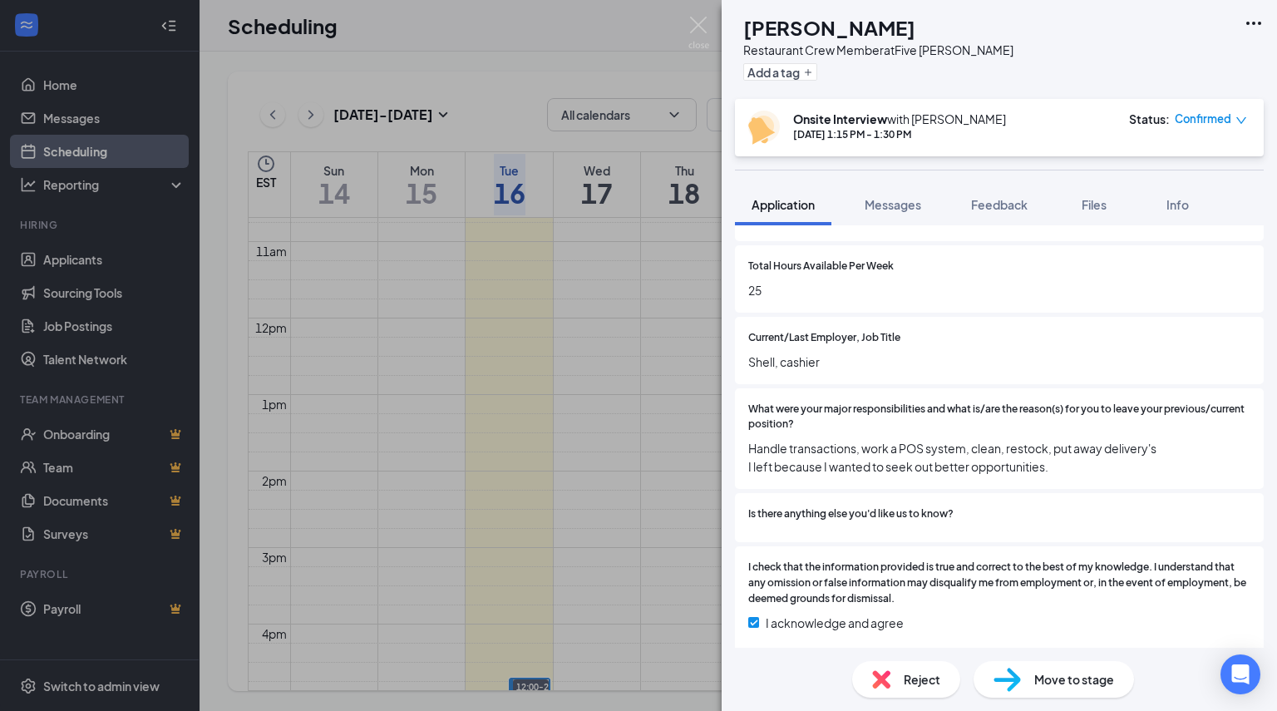
scroll to position [830, 0]
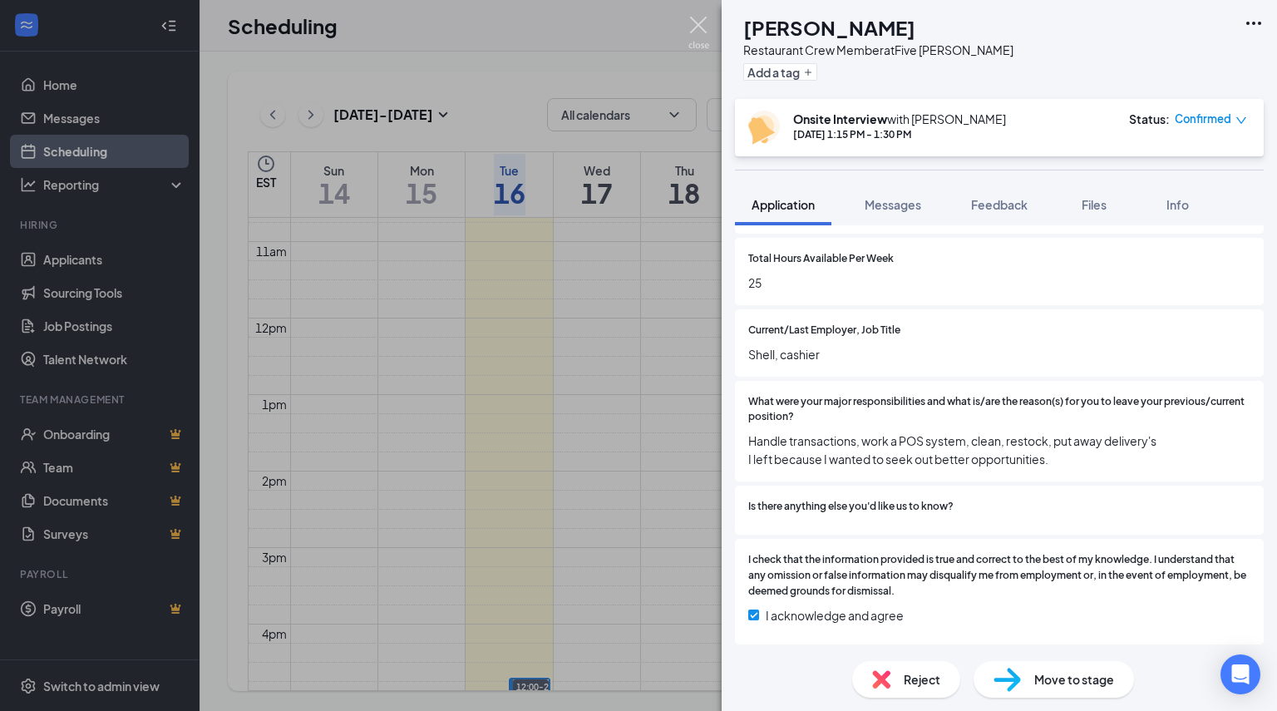
click at [695, 27] on img at bounding box center [699, 33] width 21 height 32
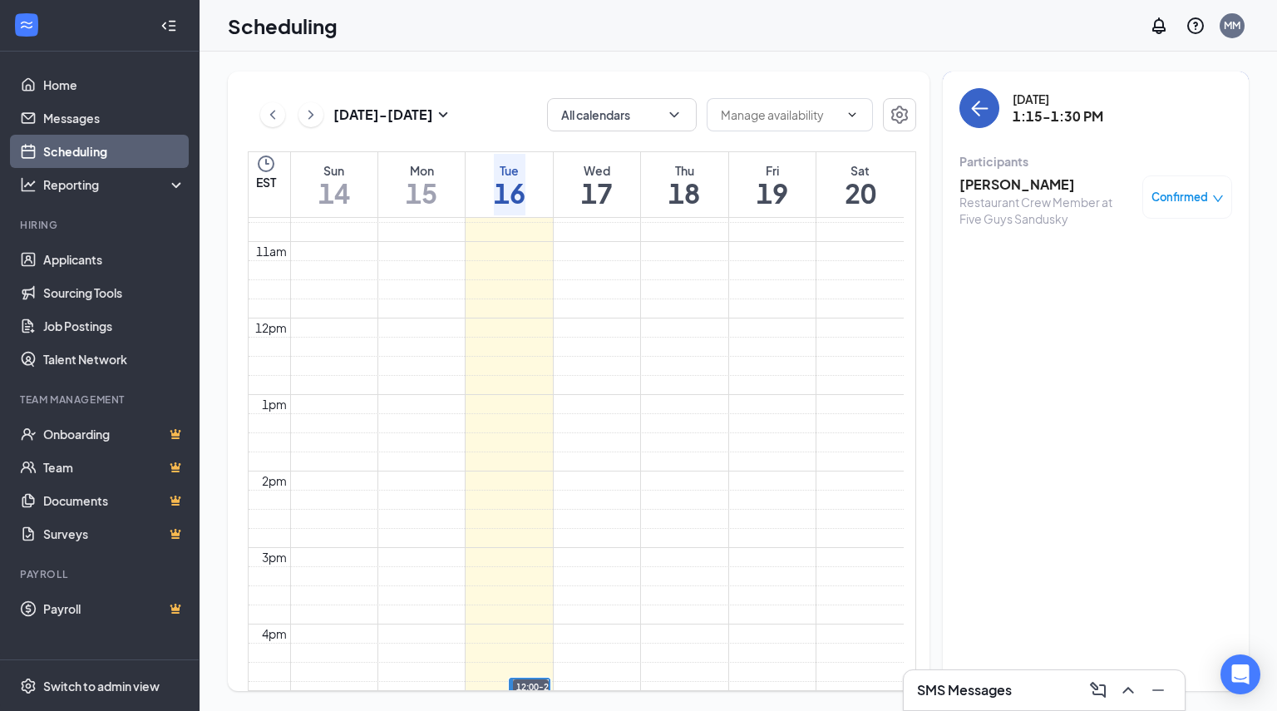
click at [980, 100] on icon "ArrowLeft" at bounding box center [980, 108] width 20 height 20
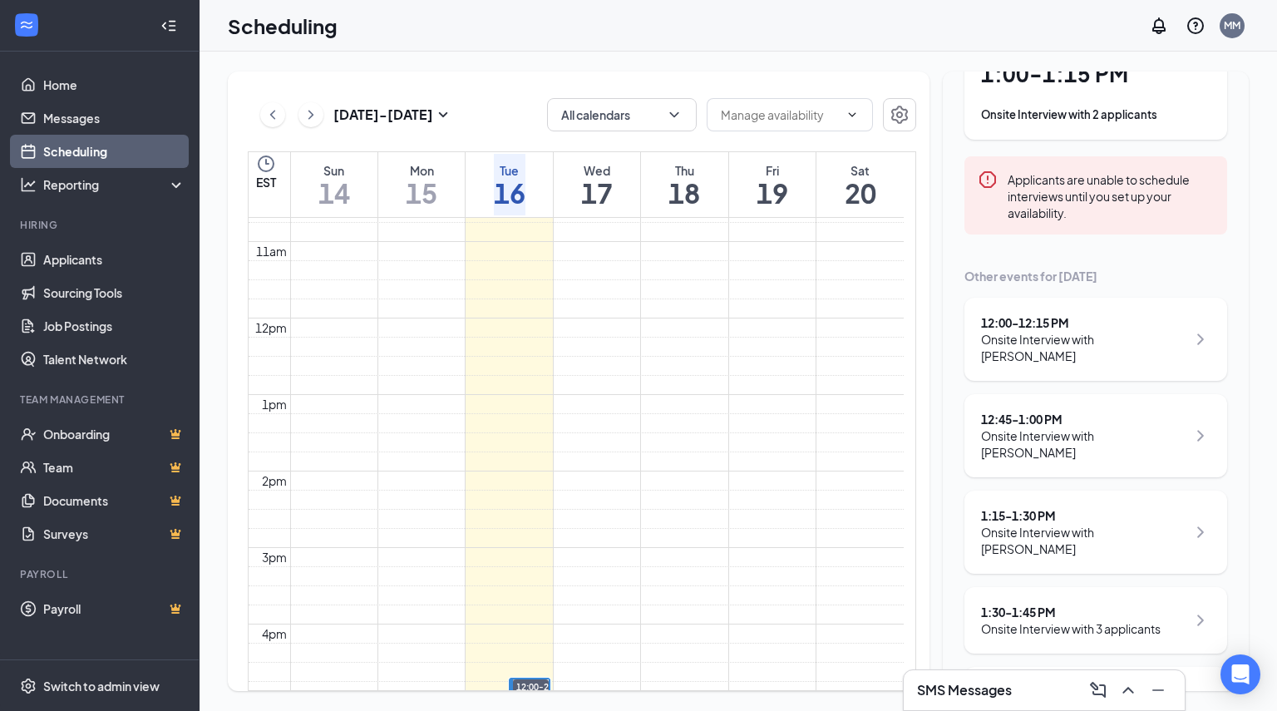
scroll to position [136, 0]
click at [1128, 521] on div "1:15 - 1:30 PM Onsite Interview with Calib Stieber" at bounding box center [1096, 528] width 263 height 83
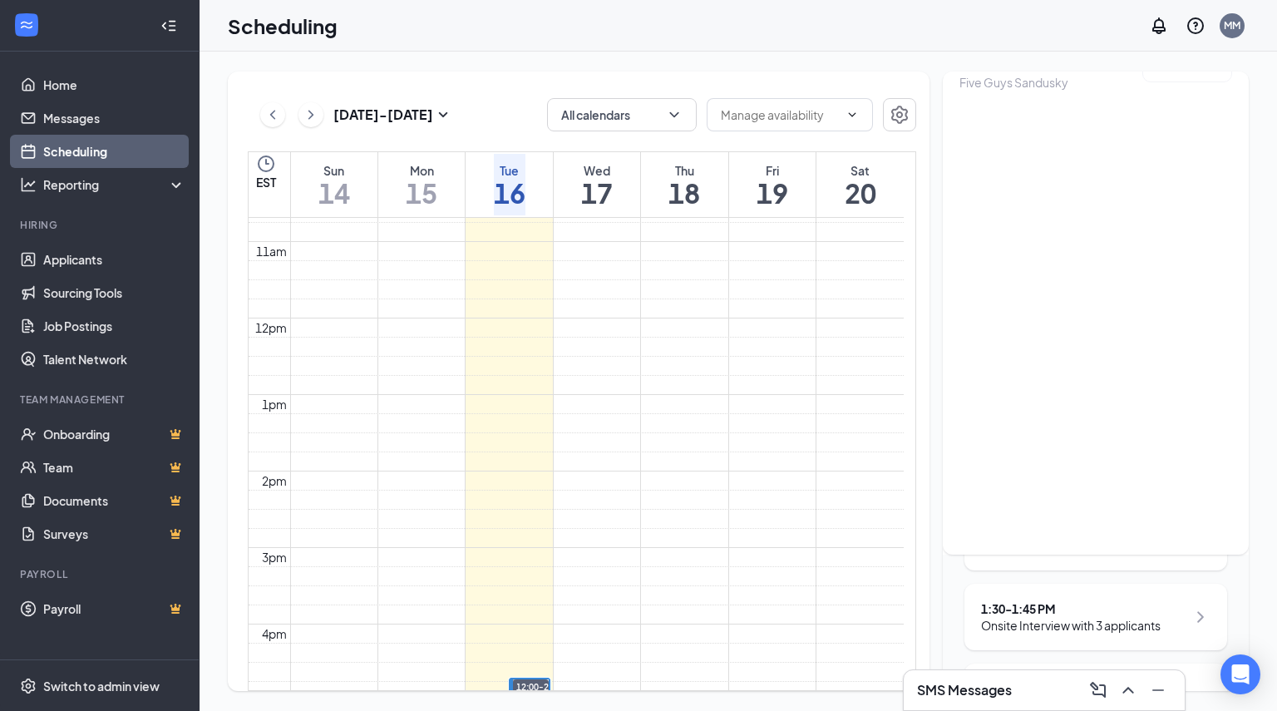
drag, startPoint x: 1253, startPoint y: 234, endPoint x: 1247, endPoint y: 90, distance: 144.0
click at [1247, 90] on div "Sep 14 - Sep 20 All calendars EST Sun 14 Mon 15 Tue 16 Wed 17 Thu 18 Fri 19 Sat…" at bounding box center [739, 382] width 1078 height 660
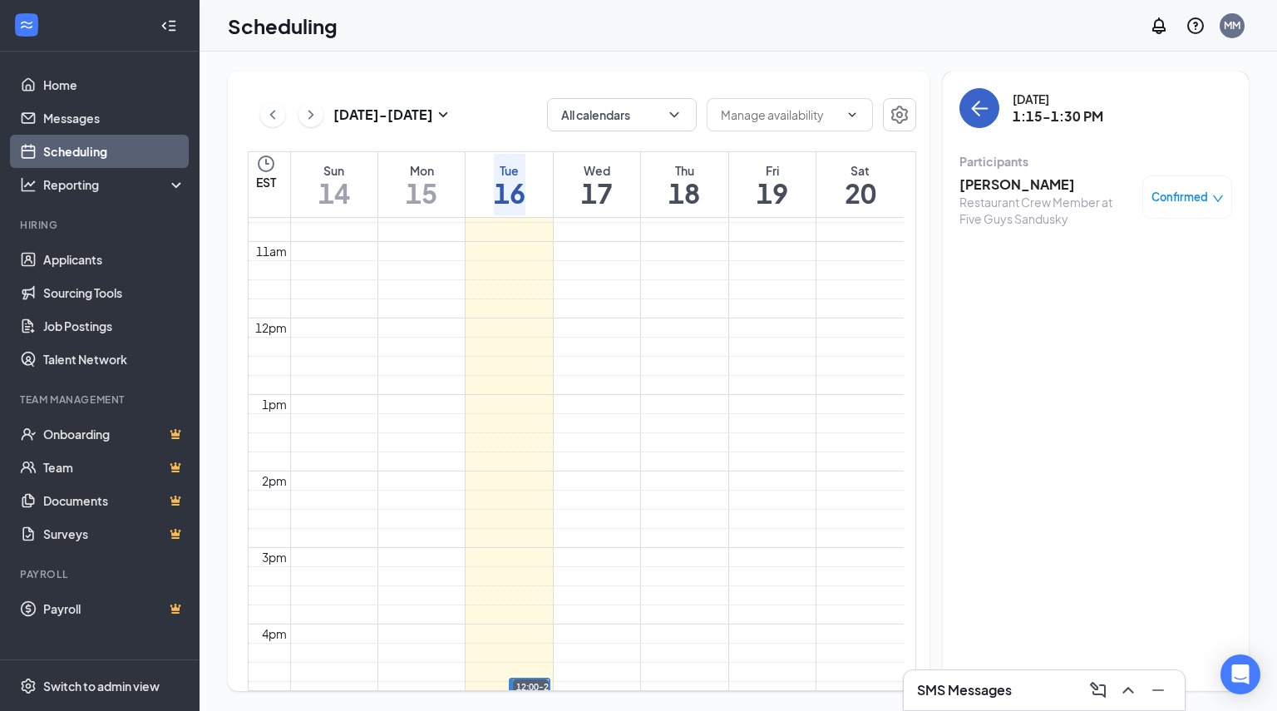
click at [980, 107] on icon "ArrowLeft" at bounding box center [980, 108] width 20 height 20
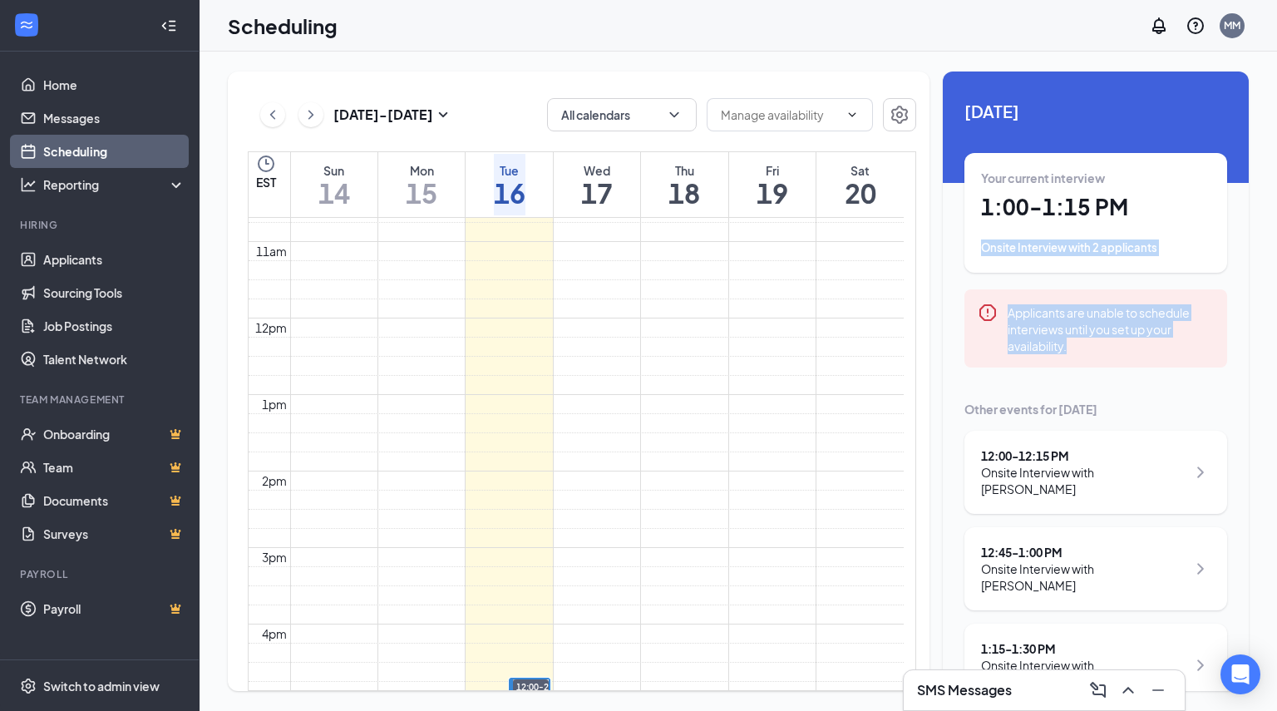
click at [1277, 284] on div "Sep 14 - Sep 20 All calendars EST Sun 14 Mon 15 Tue 16 Wed 17 Thu 18 Fri 19 Sat…" at bounding box center [739, 382] width 1078 height 660
click at [1096, 256] on div "Onsite Interview with 2 applicants" at bounding box center [1096, 248] width 230 height 17
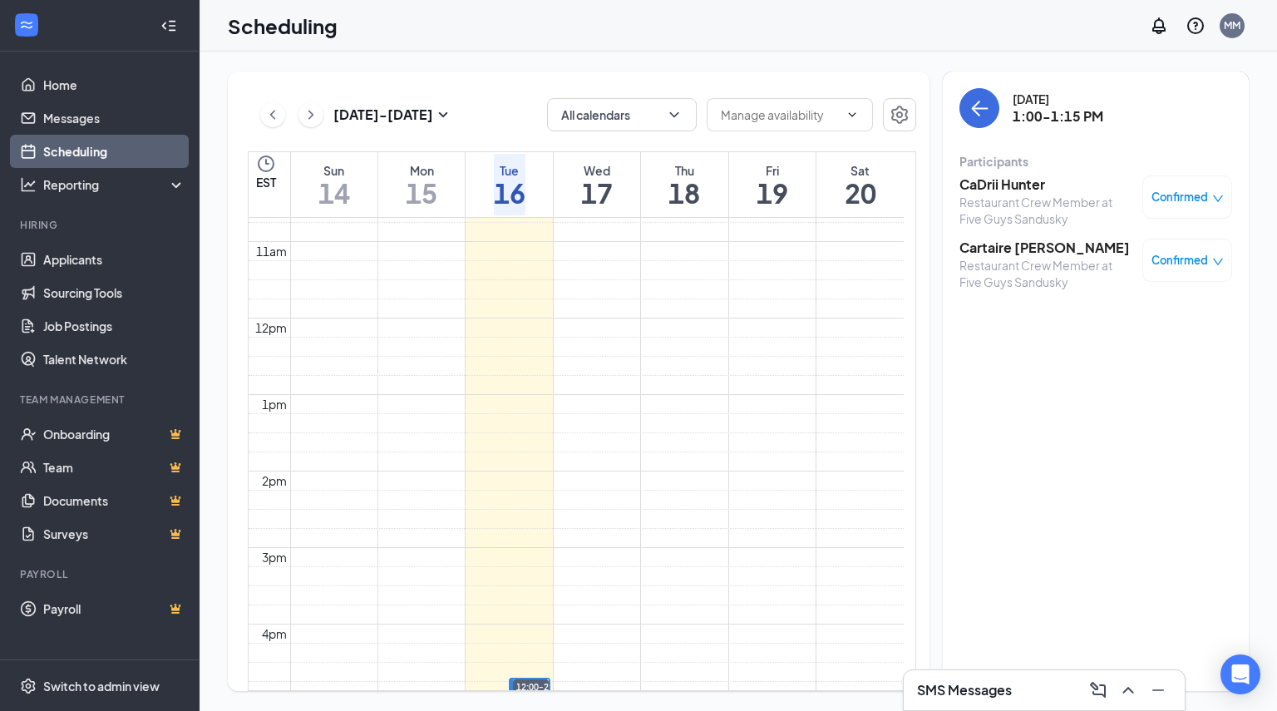
click at [1017, 245] on h3 "Cartaire [PERSON_NAME]" at bounding box center [1047, 248] width 175 height 18
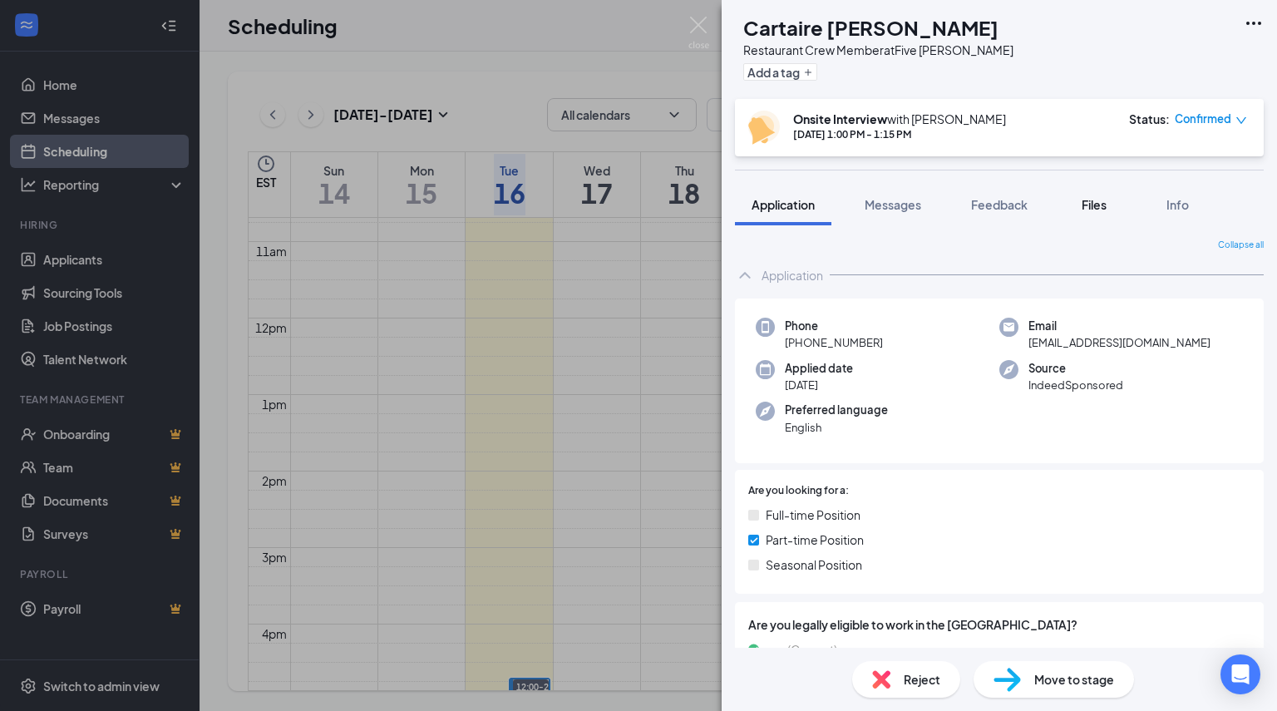
click at [1089, 225] on button "Files" at bounding box center [1094, 205] width 67 height 42
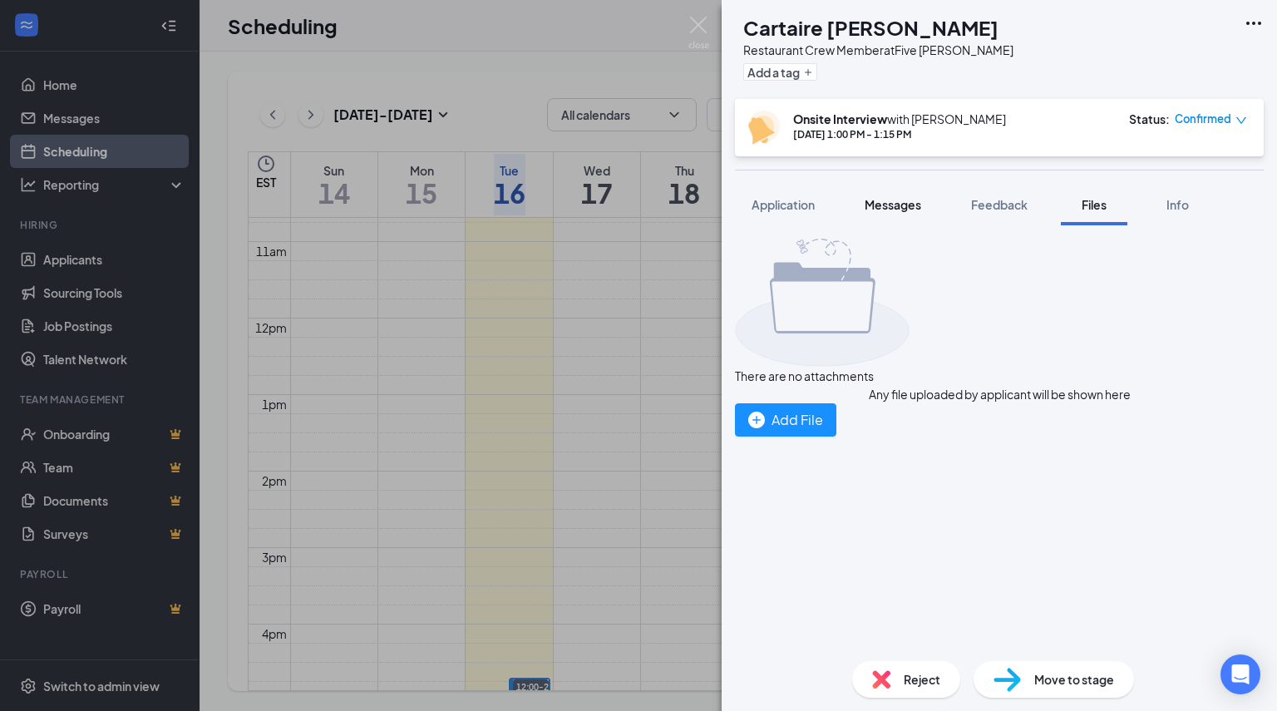
click at [903, 210] on span "Messages" at bounding box center [893, 204] width 57 height 15
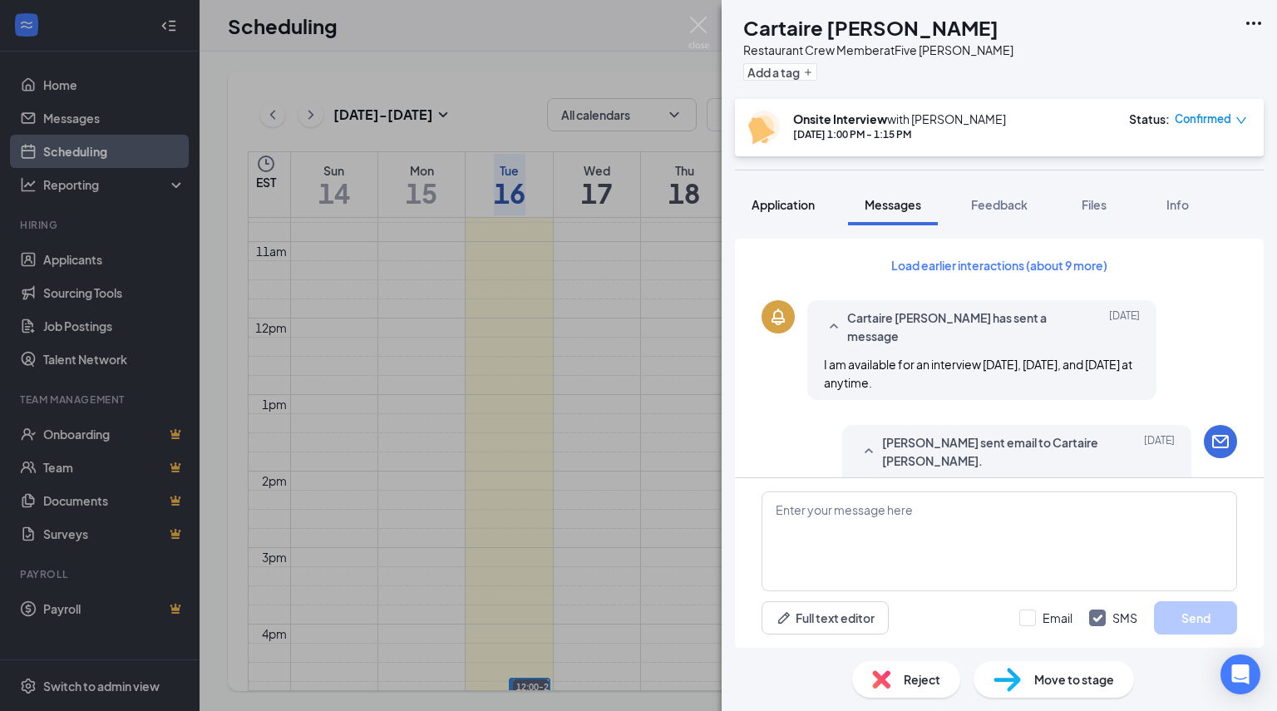
click at [762, 197] on span "Application" at bounding box center [783, 204] width 63 height 15
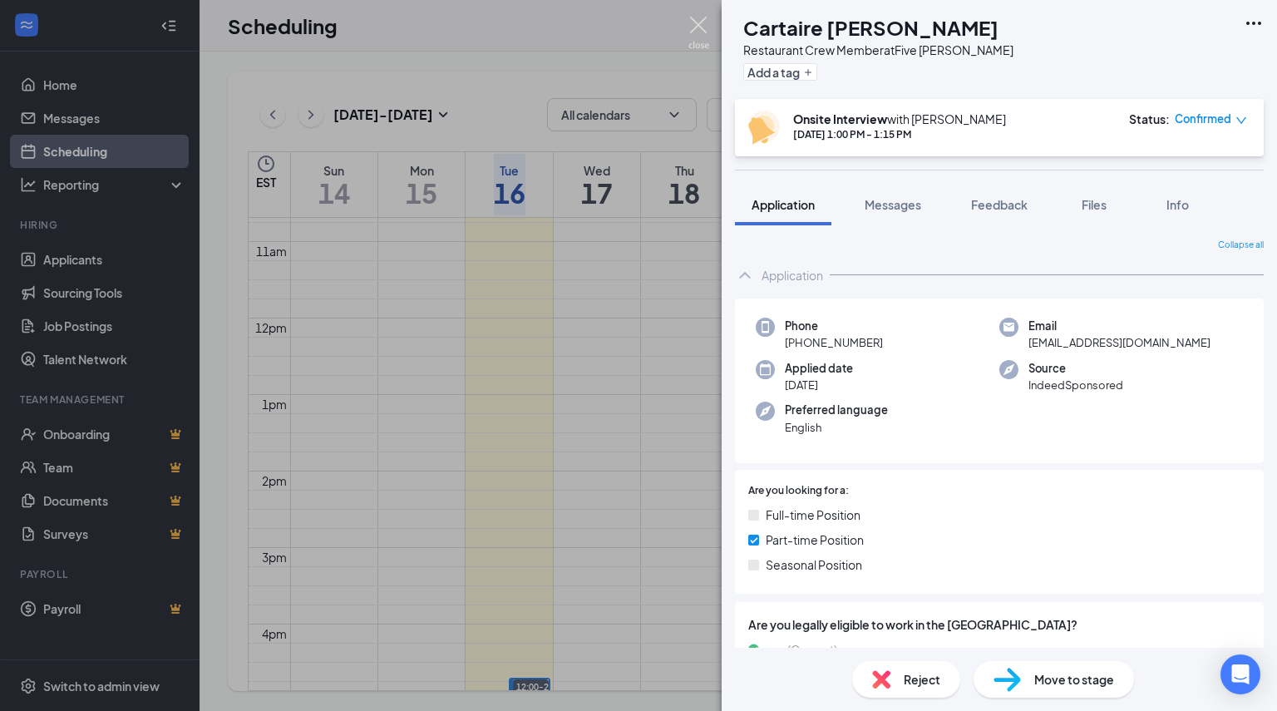
click at [704, 32] on img at bounding box center [699, 33] width 21 height 32
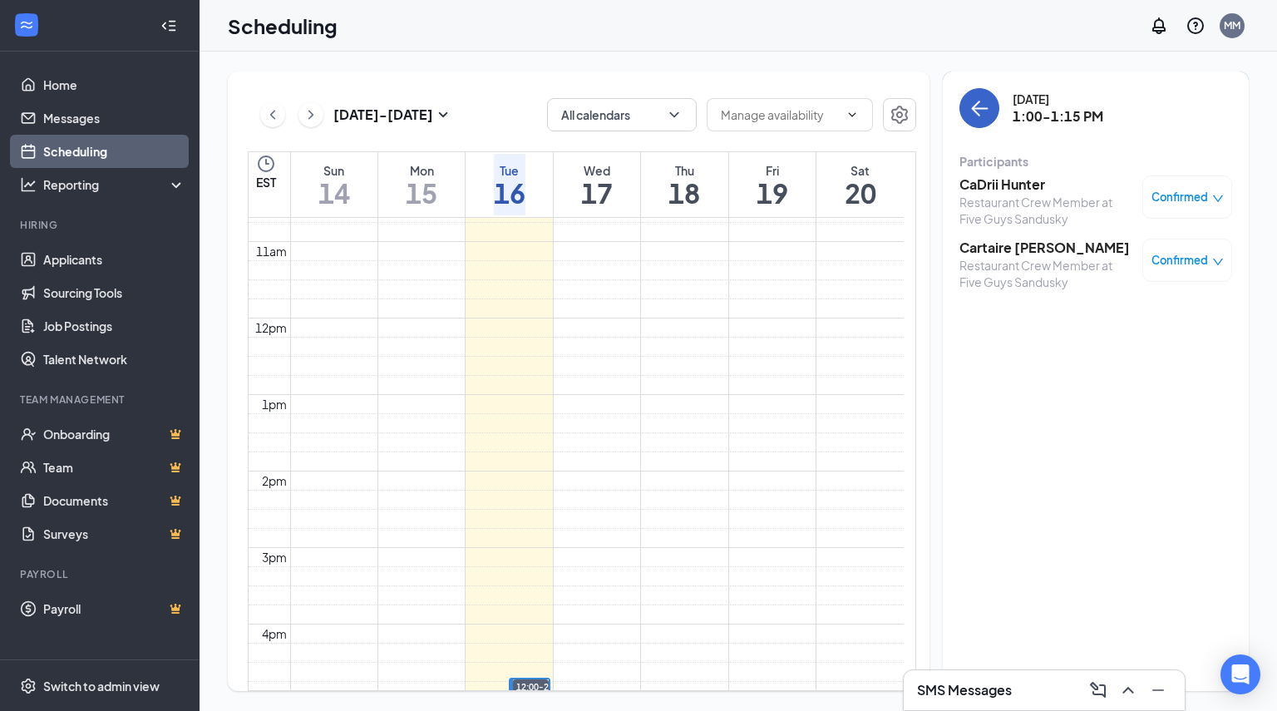
click at [975, 116] on icon "ArrowLeft" at bounding box center [980, 108] width 20 height 20
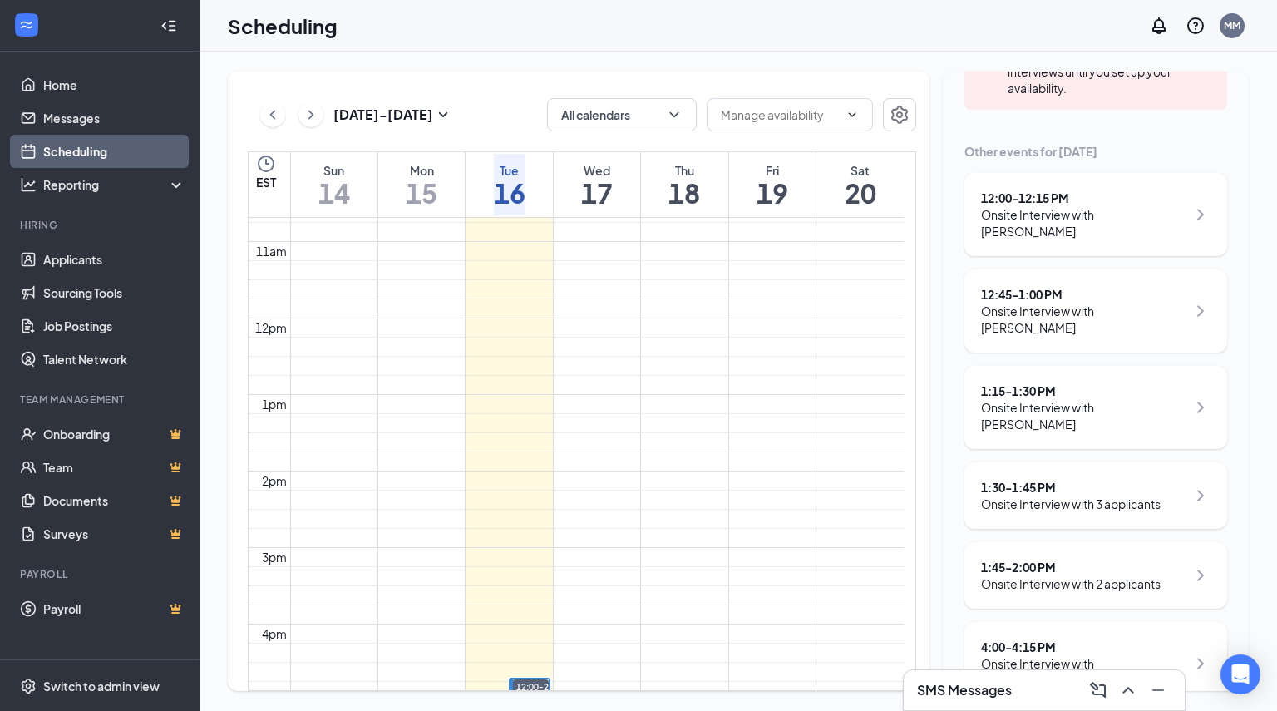
scroll to position [265, 0]
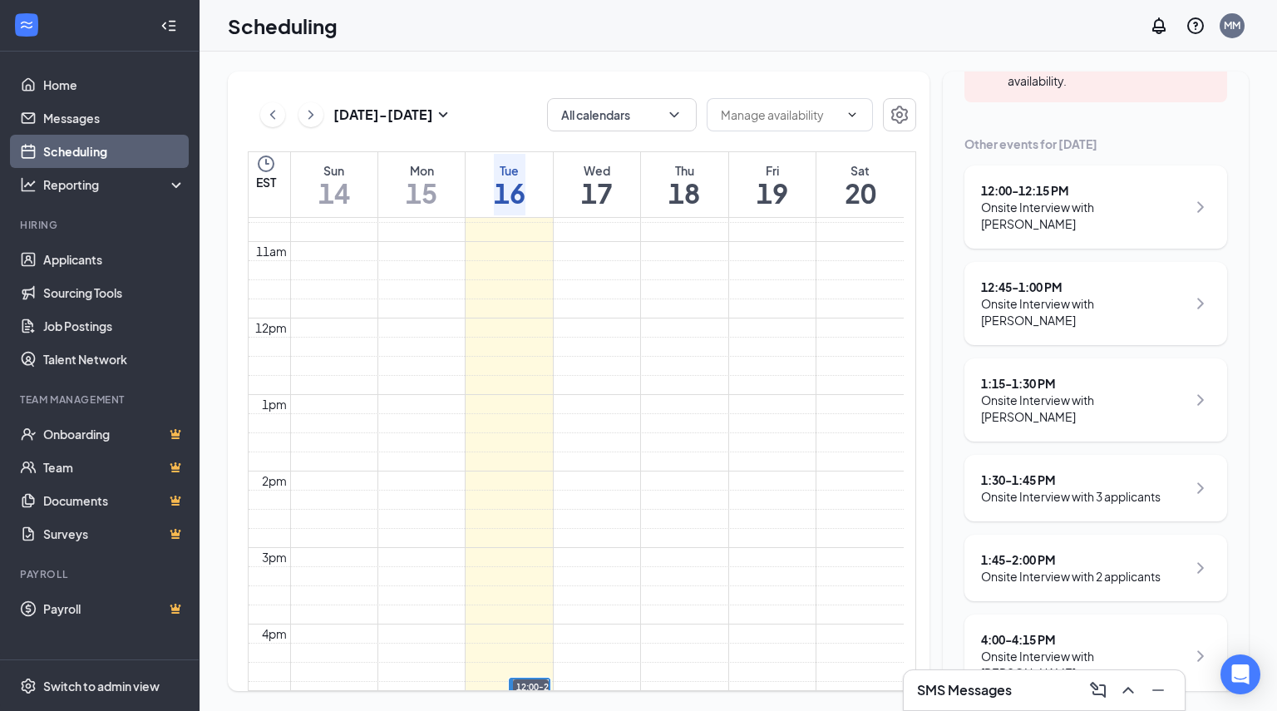
click at [1080, 305] on div "Onsite Interview with Brent Barker" at bounding box center [1083, 311] width 205 height 33
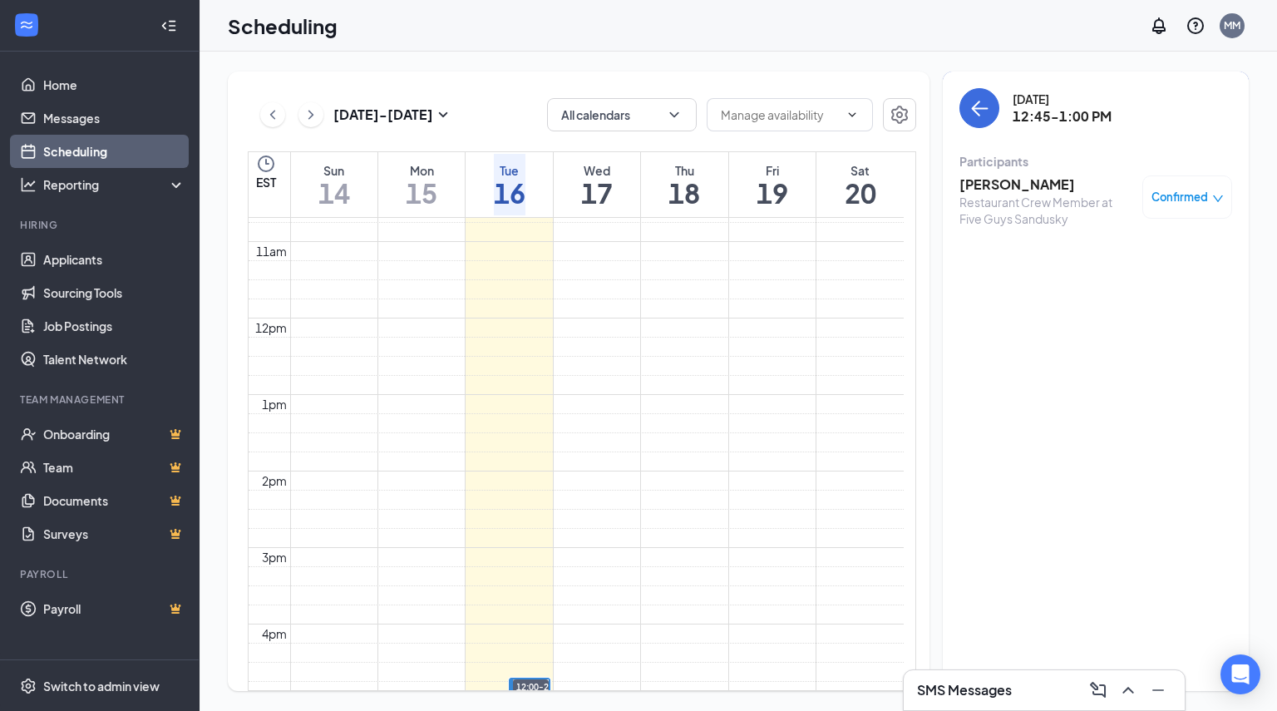
click at [1003, 183] on h3 "Brent Barker" at bounding box center [1047, 184] width 175 height 18
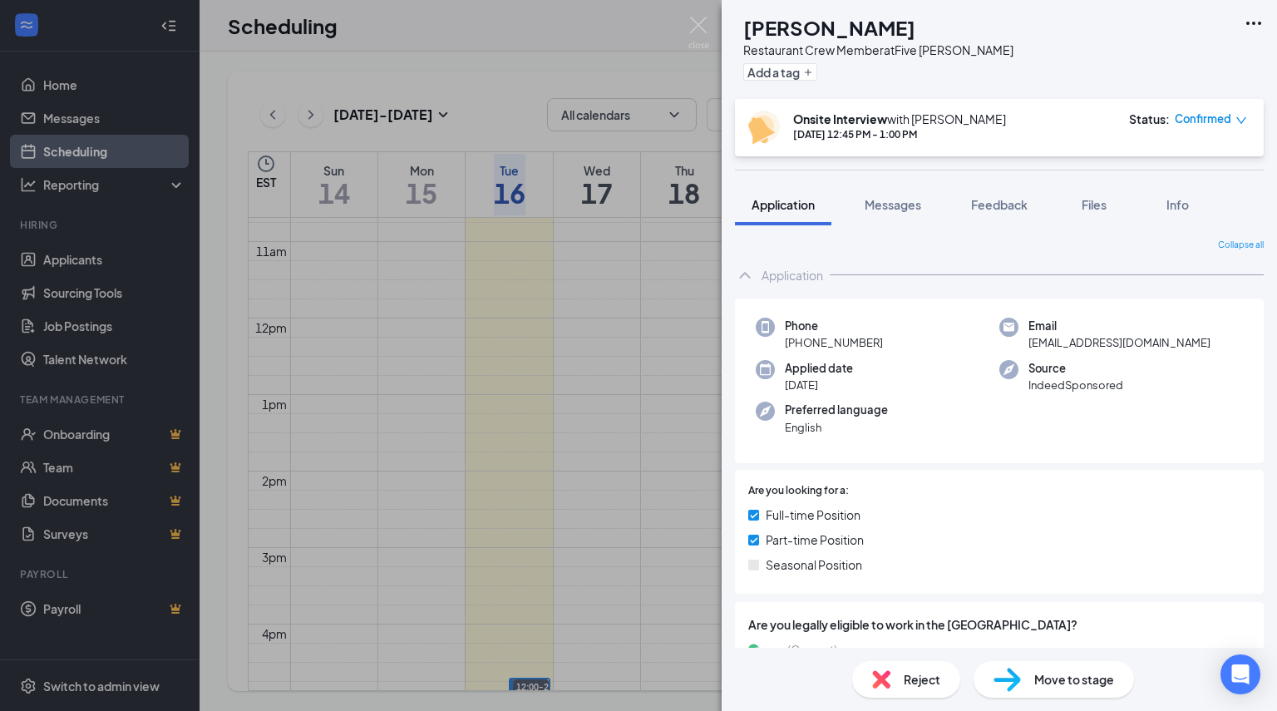
click at [1219, 119] on span "Confirmed" at bounding box center [1203, 119] width 57 height 17
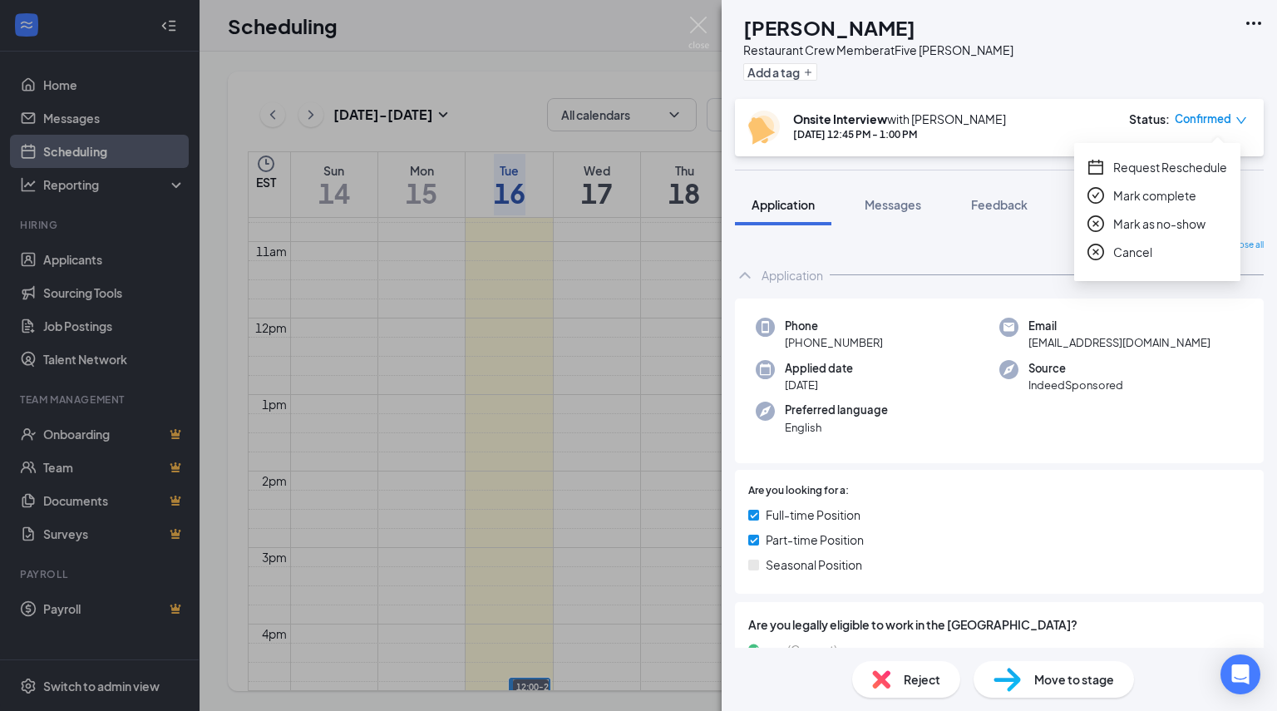
click at [1141, 229] on span "Mark as no-show" at bounding box center [1160, 224] width 92 height 18
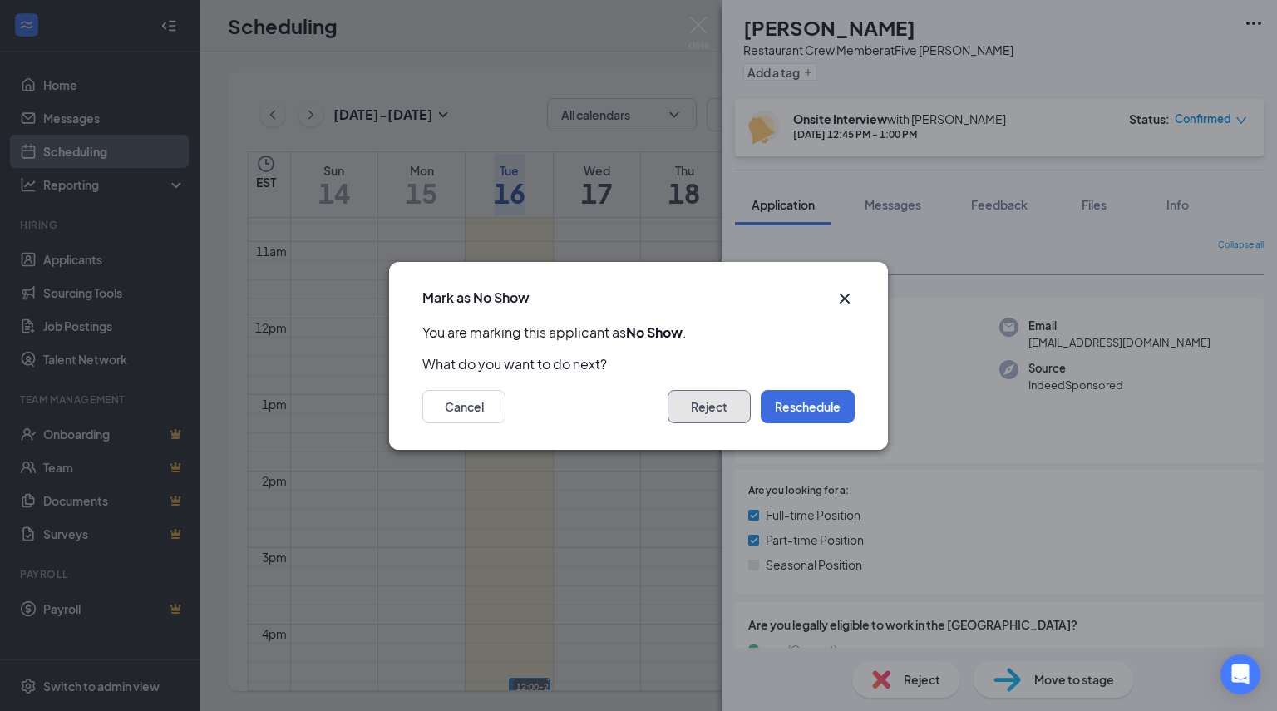
click at [690, 417] on button "Reject" at bounding box center [709, 406] width 83 height 33
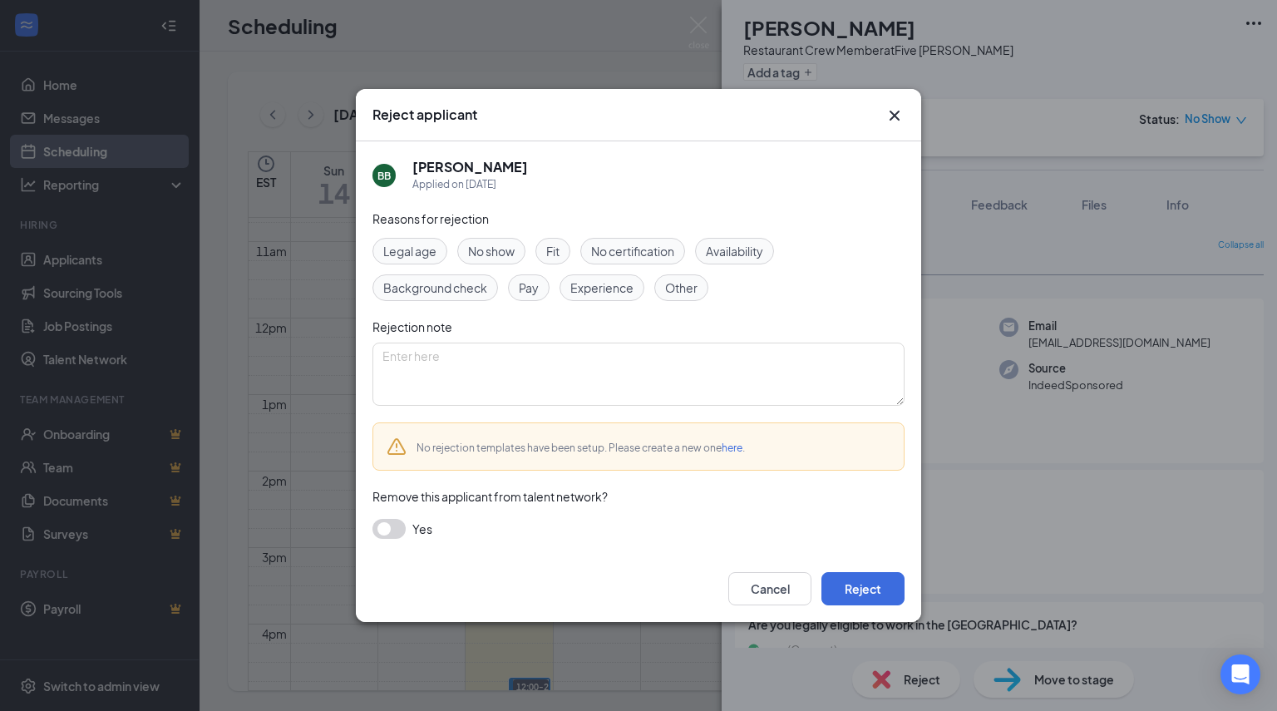
click at [486, 239] on div "No show" at bounding box center [491, 251] width 68 height 27
click at [390, 526] on button "button" at bounding box center [389, 529] width 33 height 20
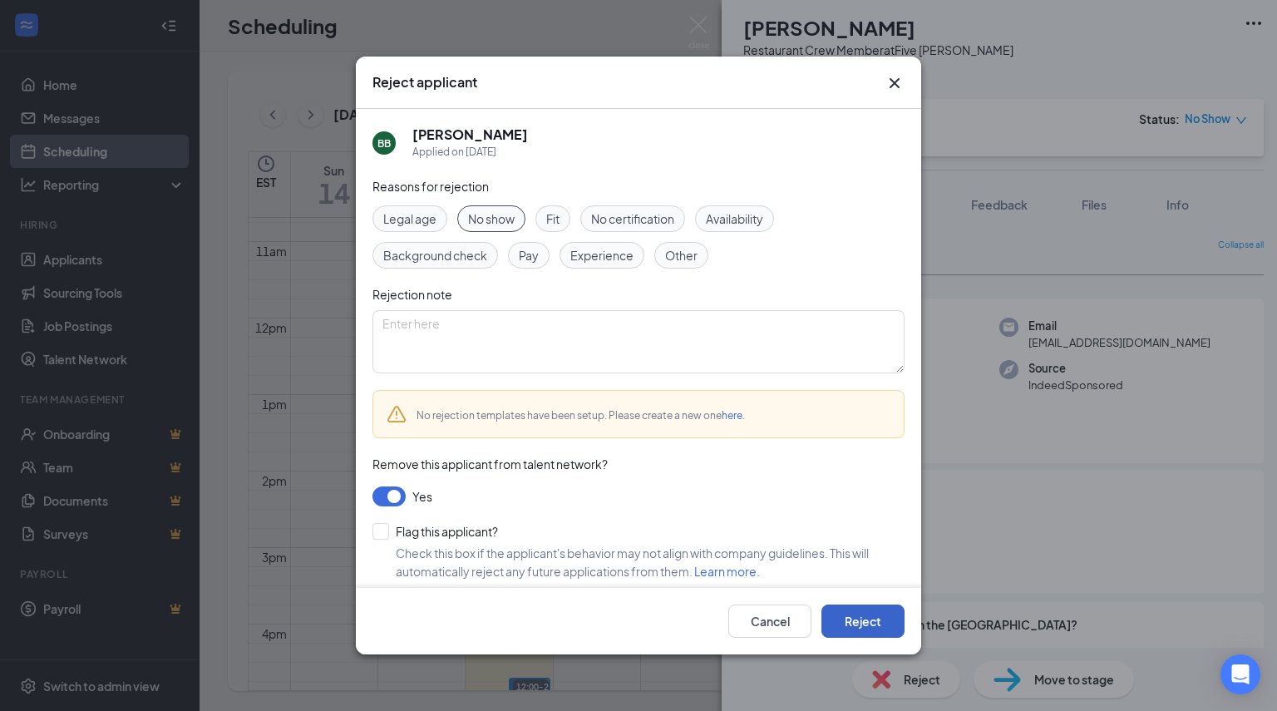
click at [850, 619] on button "Reject" at bounding box center [863, 621] width 83 height 33
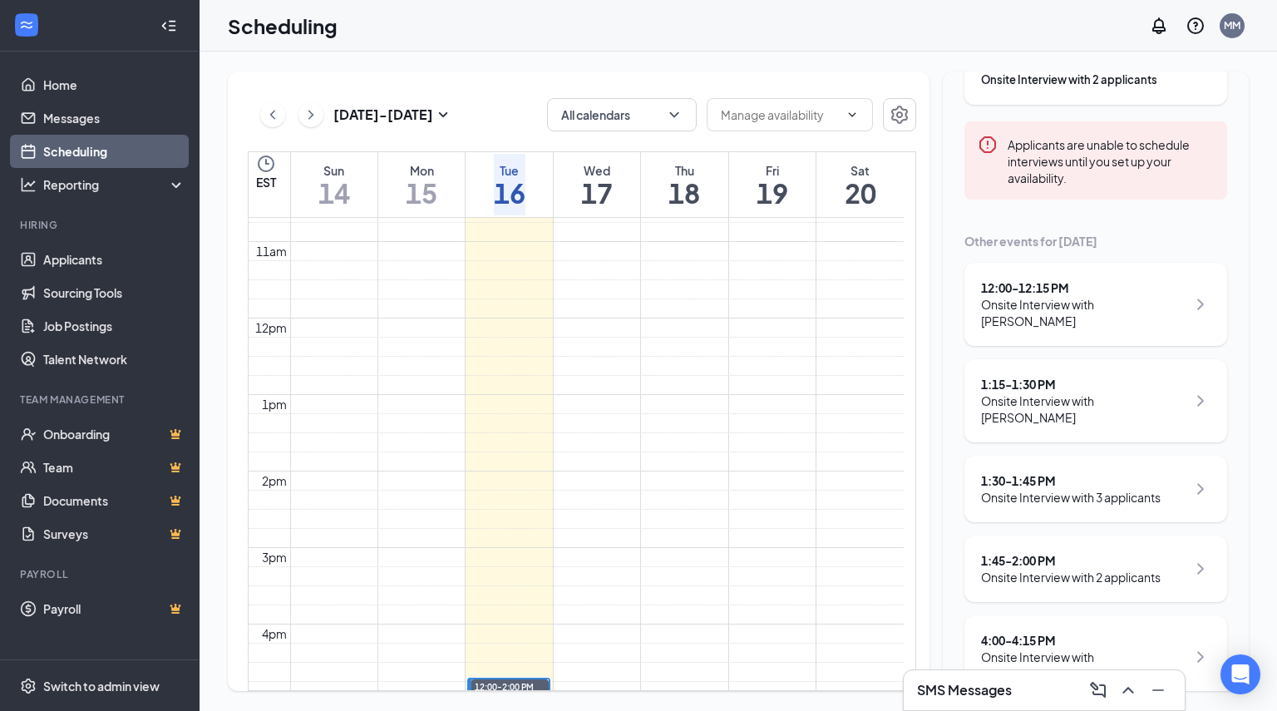
scroll to position [173, 0]
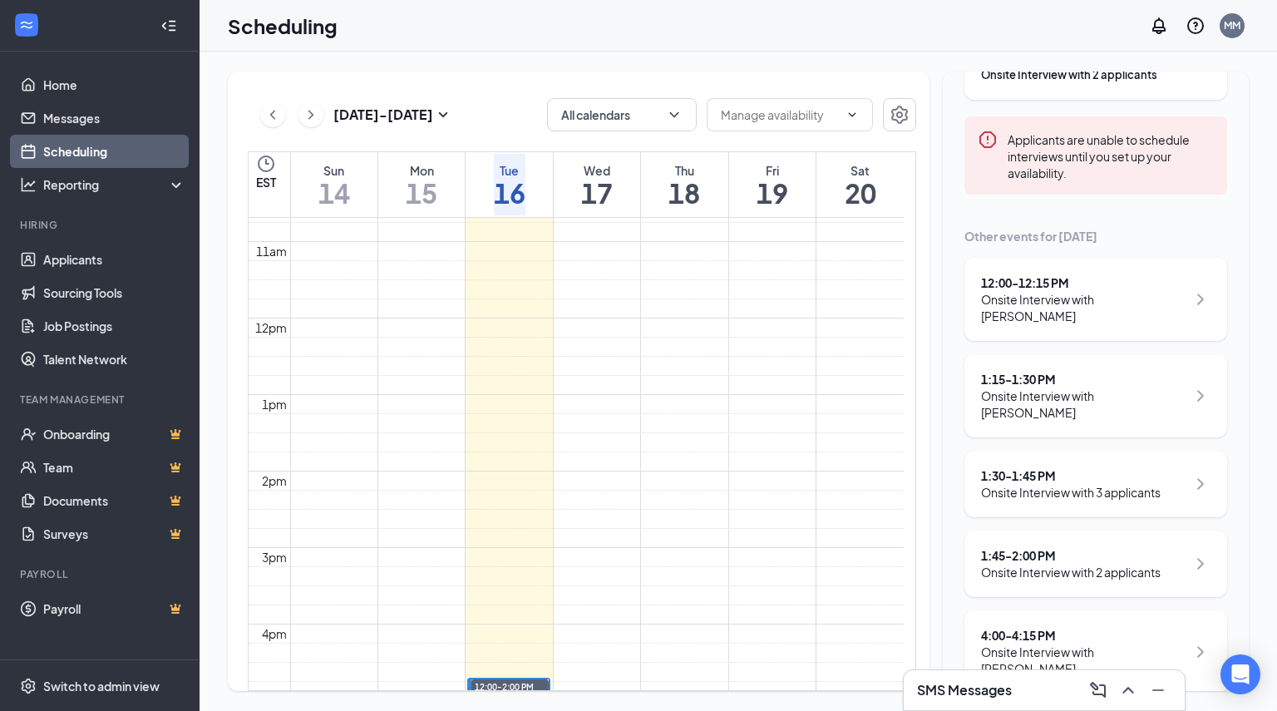
click at [1143, 393] on div "Onsite Interview with [PERSON_NAME]" at bounding box center [1083, 404] width 205 height 33
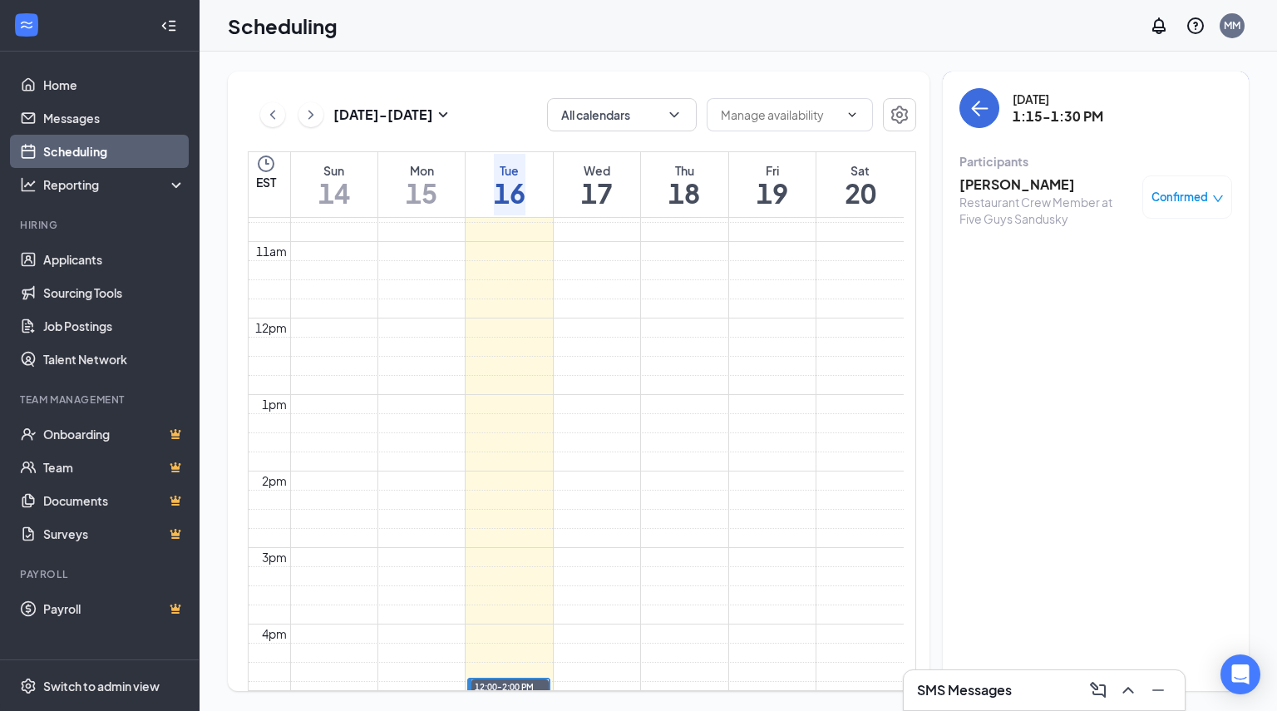
click at [1153, 210] on div "Confirmed" at bounding box center [1188, 196] width 90 height 43
click at [1159, 202] on span "Confirmed" at bounding box center [1180, 197] width 57 height 17
click at [1114, 281] on span "Mark complete" at bounding box center [1121, 273] width 83 height 18
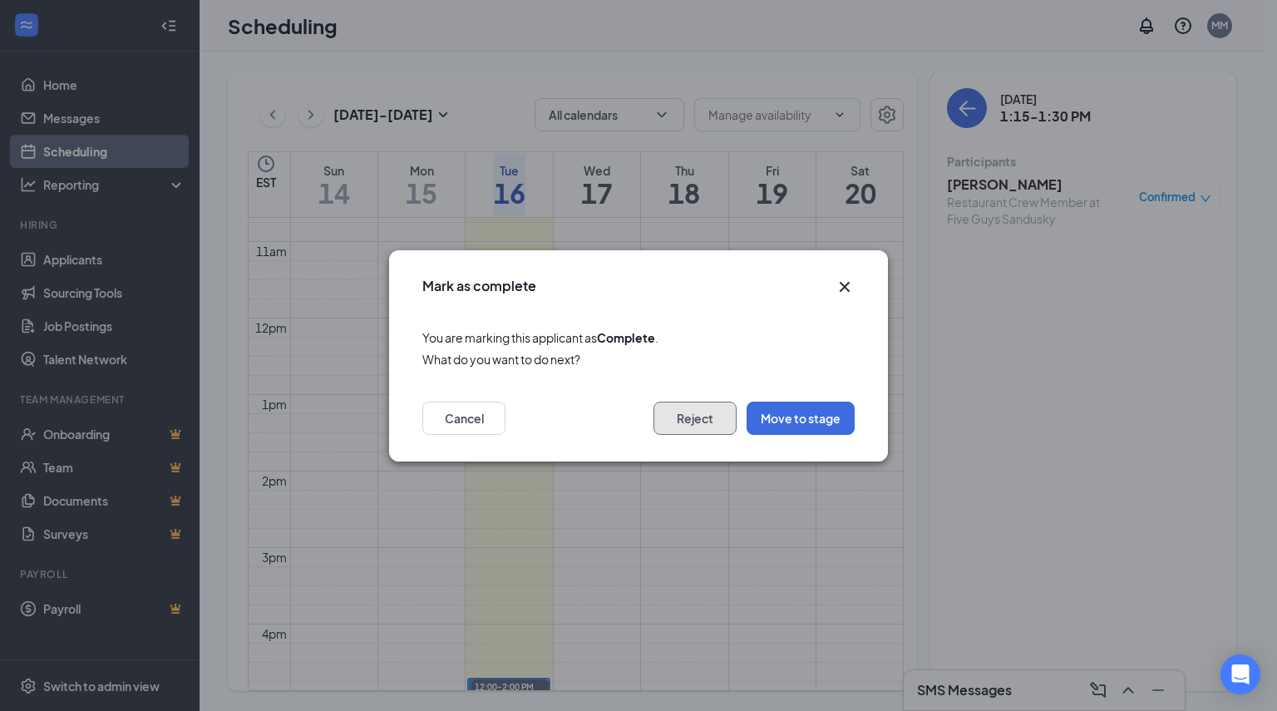
click at [683, 417] on button "Reject" at bounding box center [695, 418] width 83 height 33
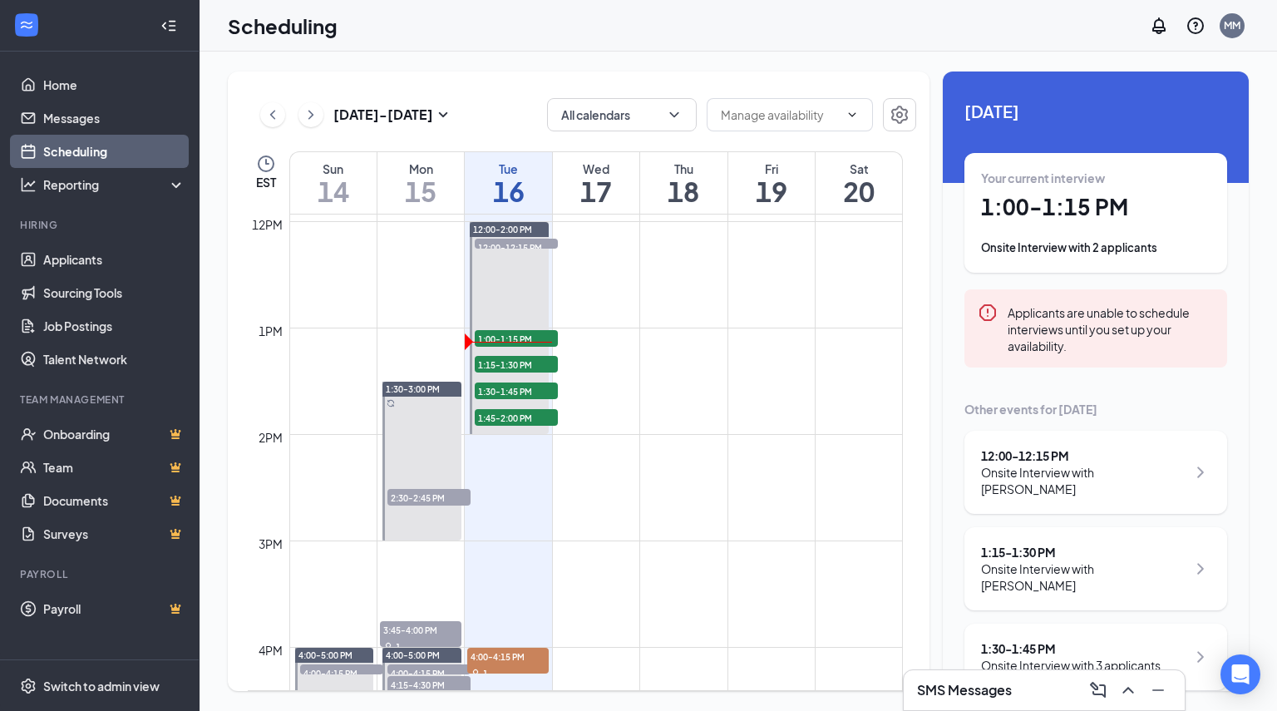
scroll to position [1296, 0]
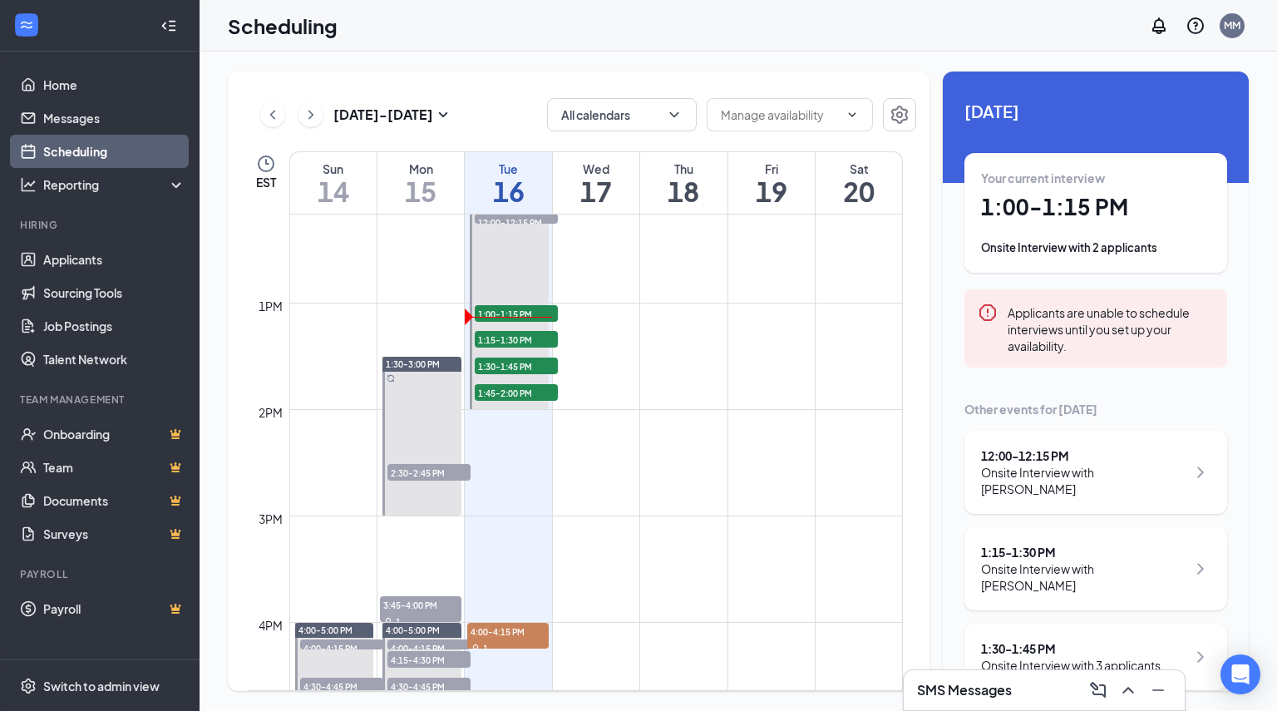
click at [1097, 220] on h1 "1:00 - 1:15 PM" at bounding box center [1096, 207] width 230 height 28
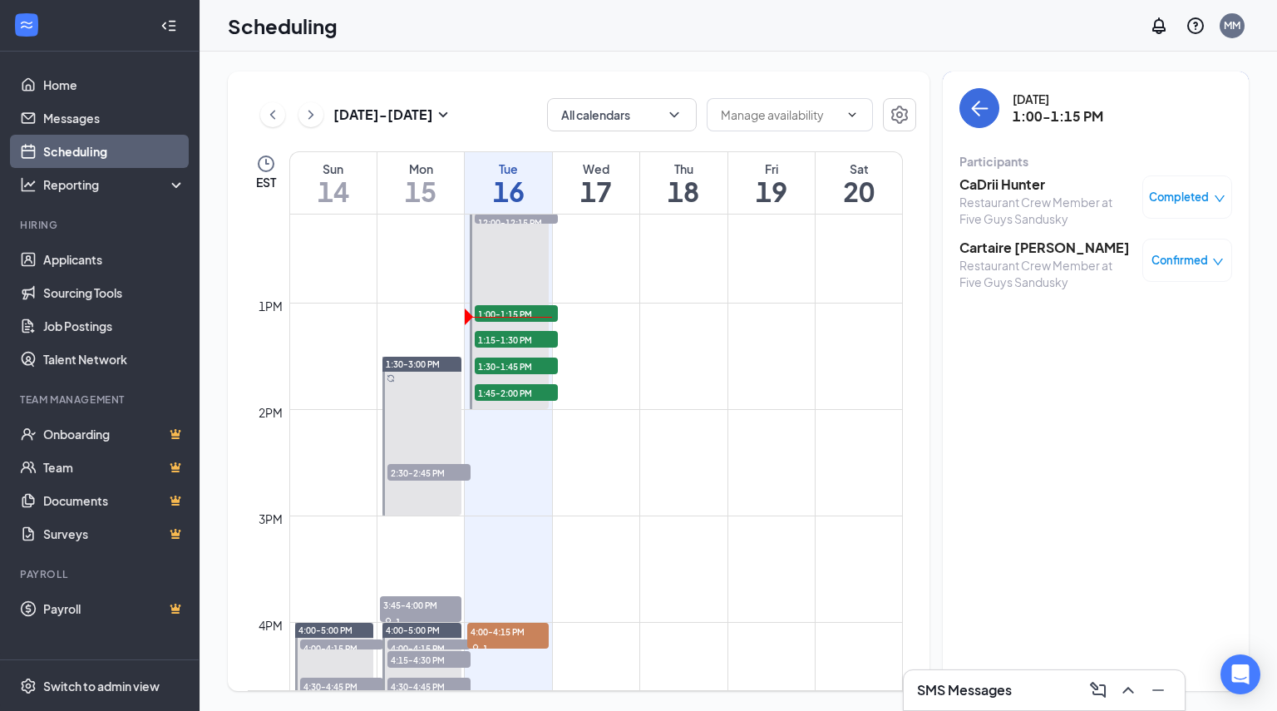
click at [1189, 192] on span "Completed" at bounding box center [1179, 197] width 60 height 17
click at [1104, 190] on h3 "CaDrii Hunter" at bounding box center [1047, 184] width 175 height 18
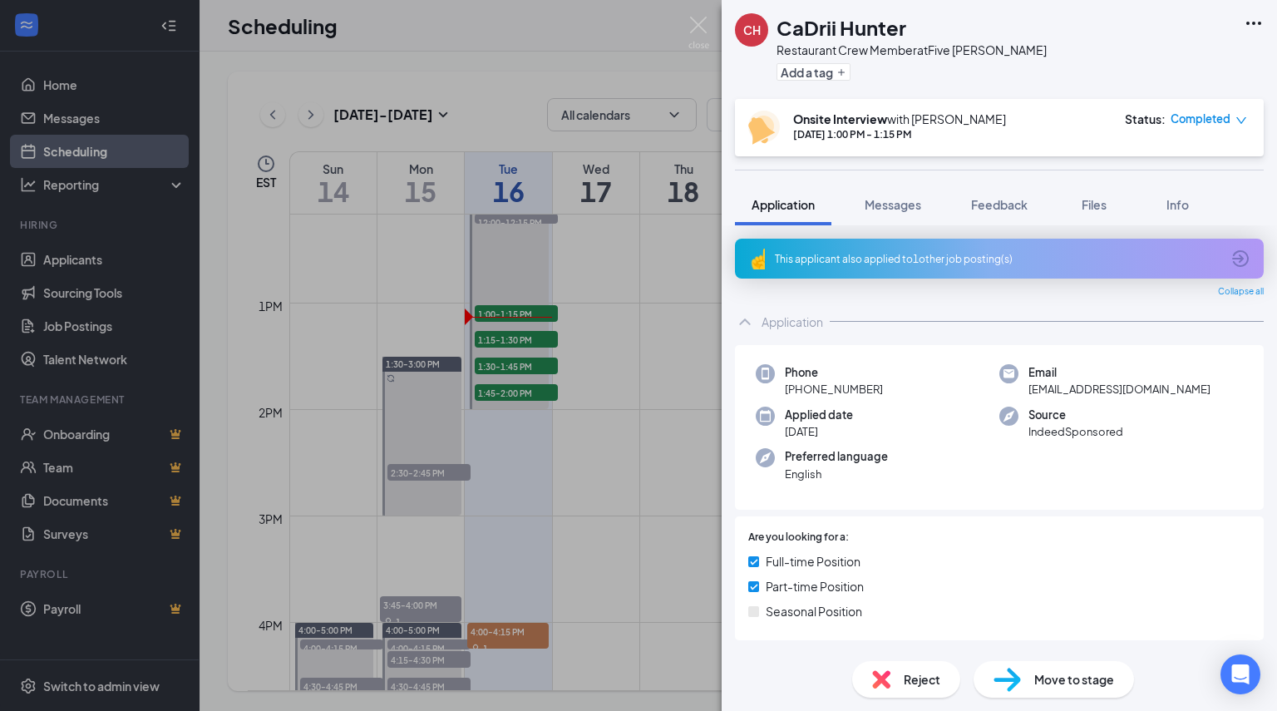
click at [1216, 113] on span "Completed" at bounding box center [1201, 119] width 60 height 17
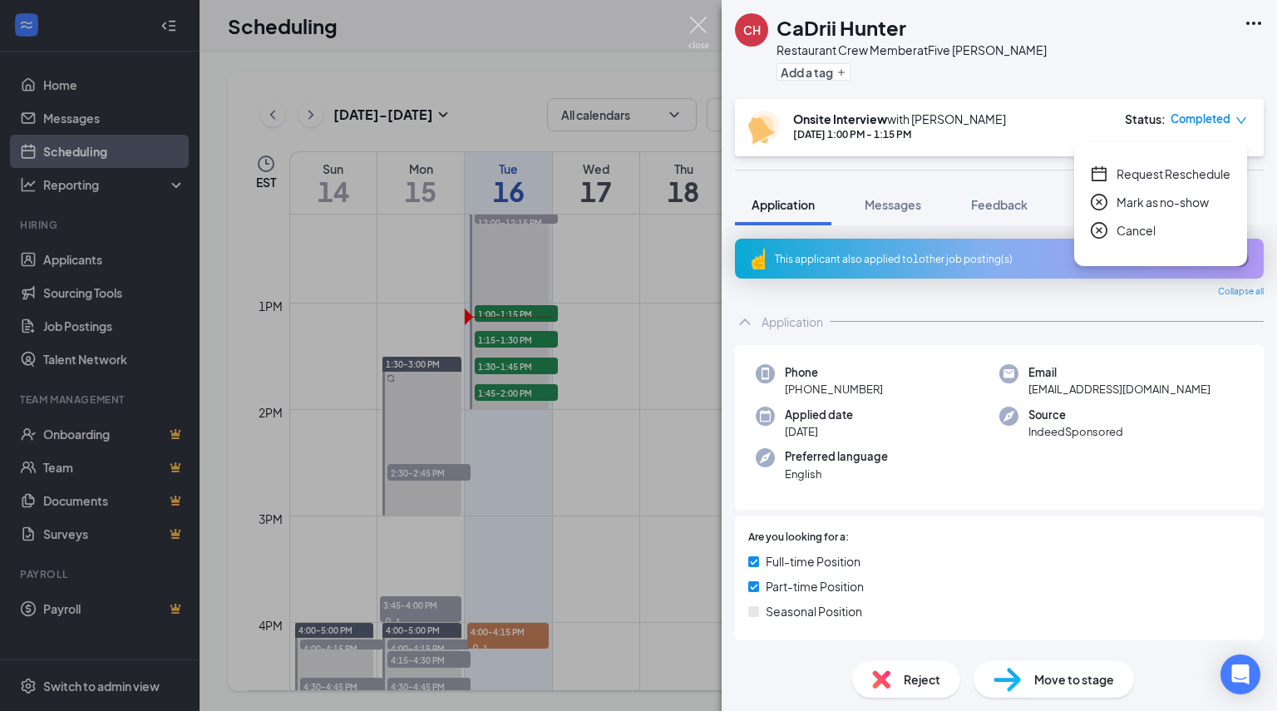
click at [694, 21] on img at bounding box center [699, 33] width 21 height 32
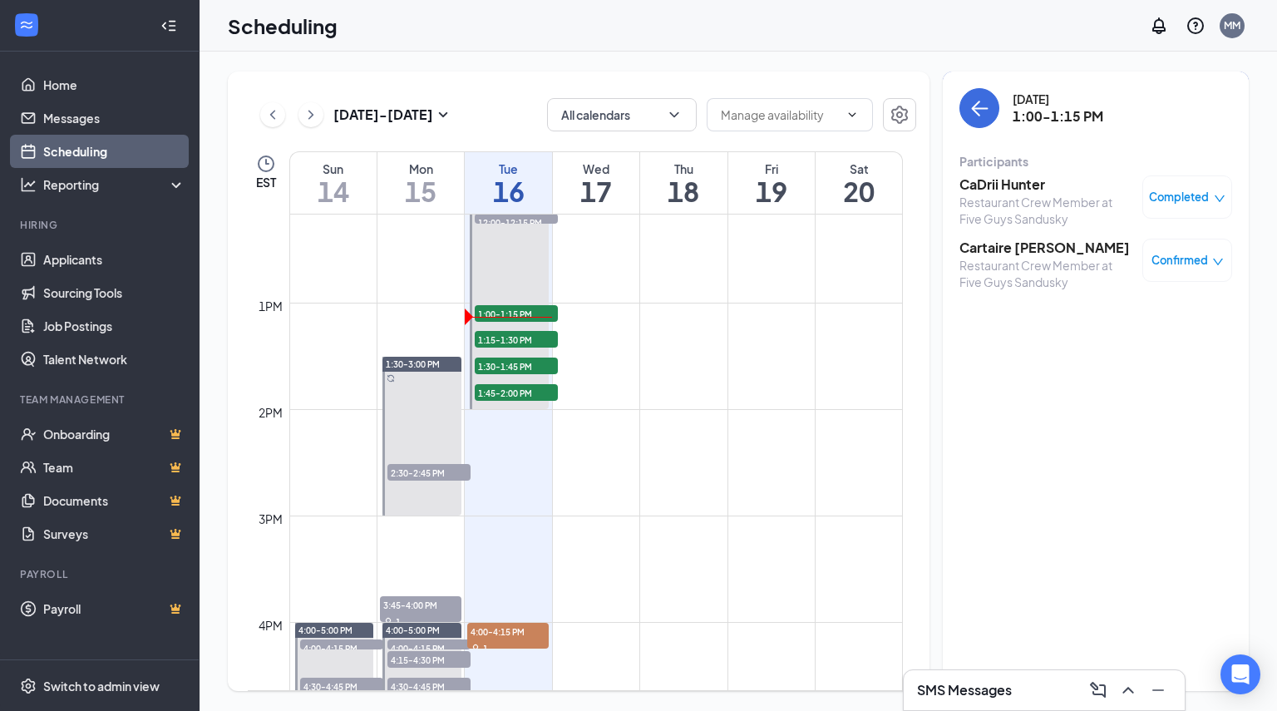
click at [1156, 268] on span "Confirmed" at bounding box center [1180, 260] width 57 height 17
click at [1115, 340] on span "Mark complete" at bounding box center [1124, 343] width 83 height 18
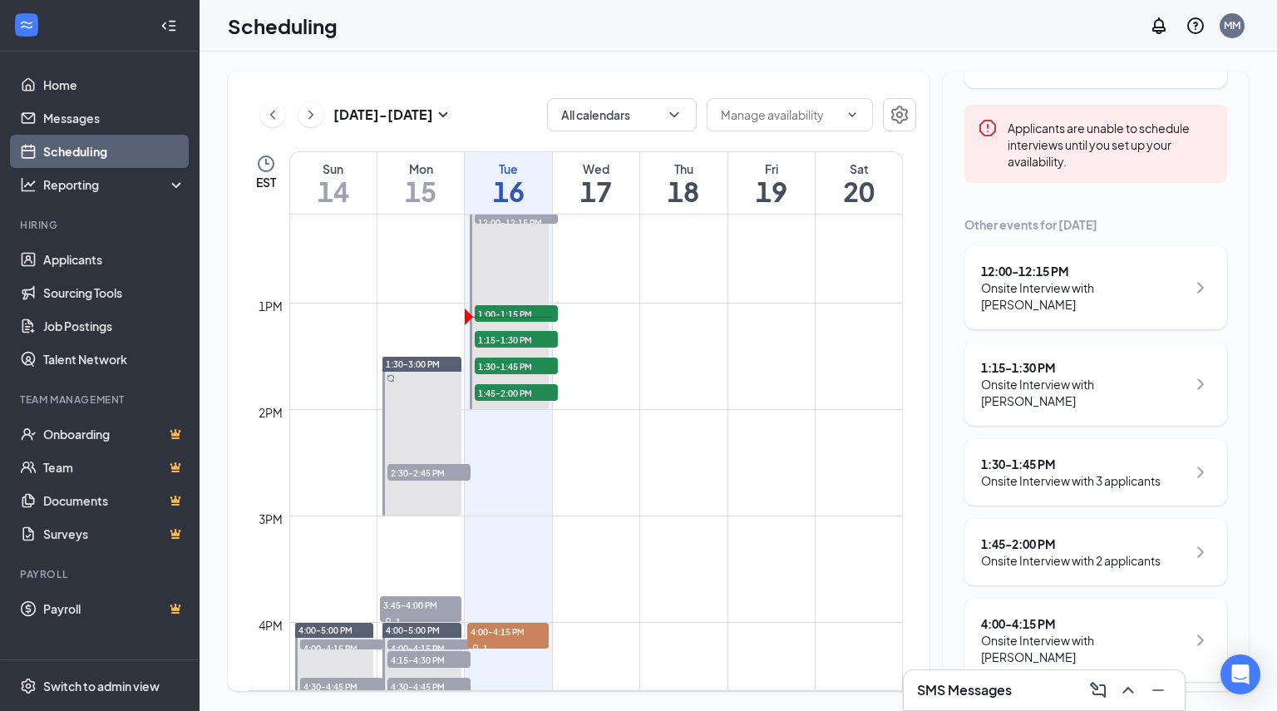
scroll to position [185, 0]
click at [1108, 383] on div "Onsite Interview with [PERSON_NAME]" at bounding box center [1083, 391] width 205 height 33
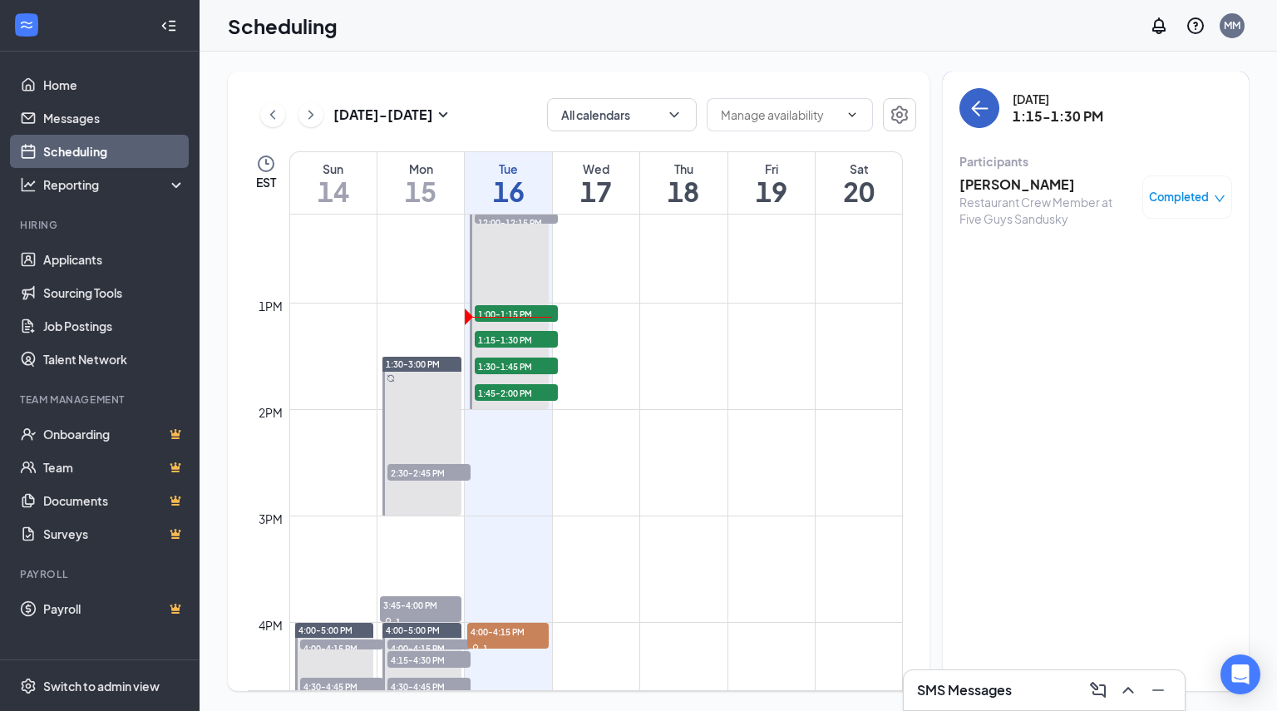
click at [981, 114] on icon "ArrowLeft" at bounding box center [980, 108] width 20 height 20
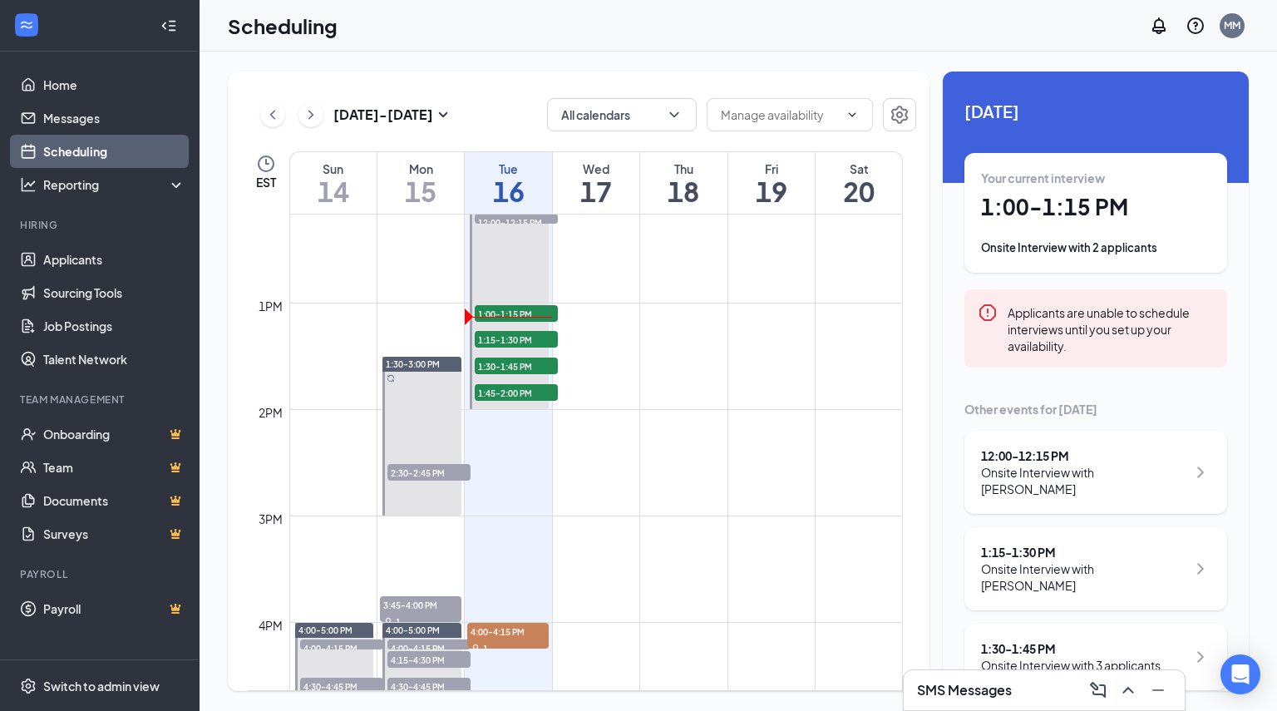
click at [1256, 392] on div "[DATE] - [DATE] All calendars EST Sun 14 Mon 15 Tue 16 Wed 17 Thu 18 Fri 19 Sat…" at bounding box center [739, 382] width 1078 height 660
drag, startPoint x: 1254, startPoint y: 392, endPoint x: 1275, endPoint y: 488, distance: 98.7
click at [1275, 488] on div "[DATE] - [DATE] All calendars EST Sun 14 Mon 15 Tue 16 Wed 17 Thu 18 Fri 19 Sat…" at bounding box center [739, 382] width 1078 height 660
click at [1259, 430] on div "[DATE] - [DATE] All calendars EST Sun 14 Mon 15 Tue 16 Wed 17 Thu 18 Fri 19 Sat…" at bounding box center [739, 382] width 1078 height 660
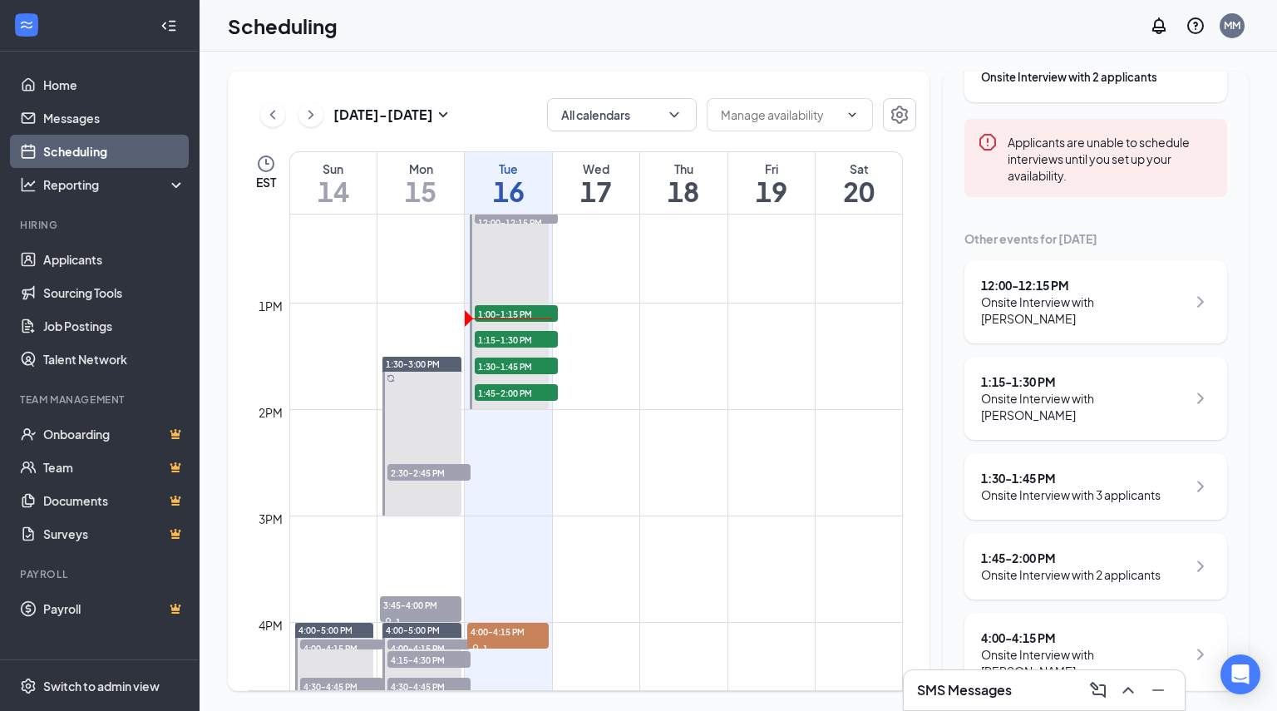
scroll to position [185, 0]
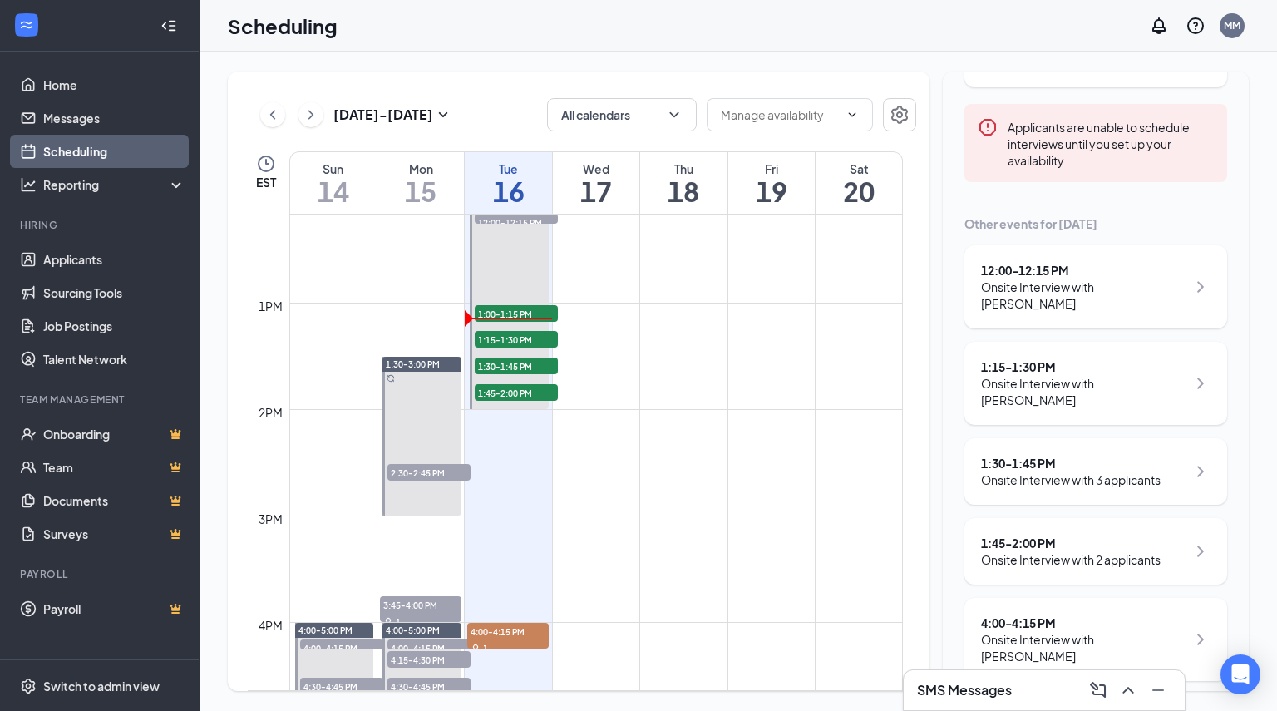
click at [1178, 478] on div "1:30 - 1:45 PM Onsite Interview with 3 applicants" at bounding box center [1096, 471] width 263 height 67
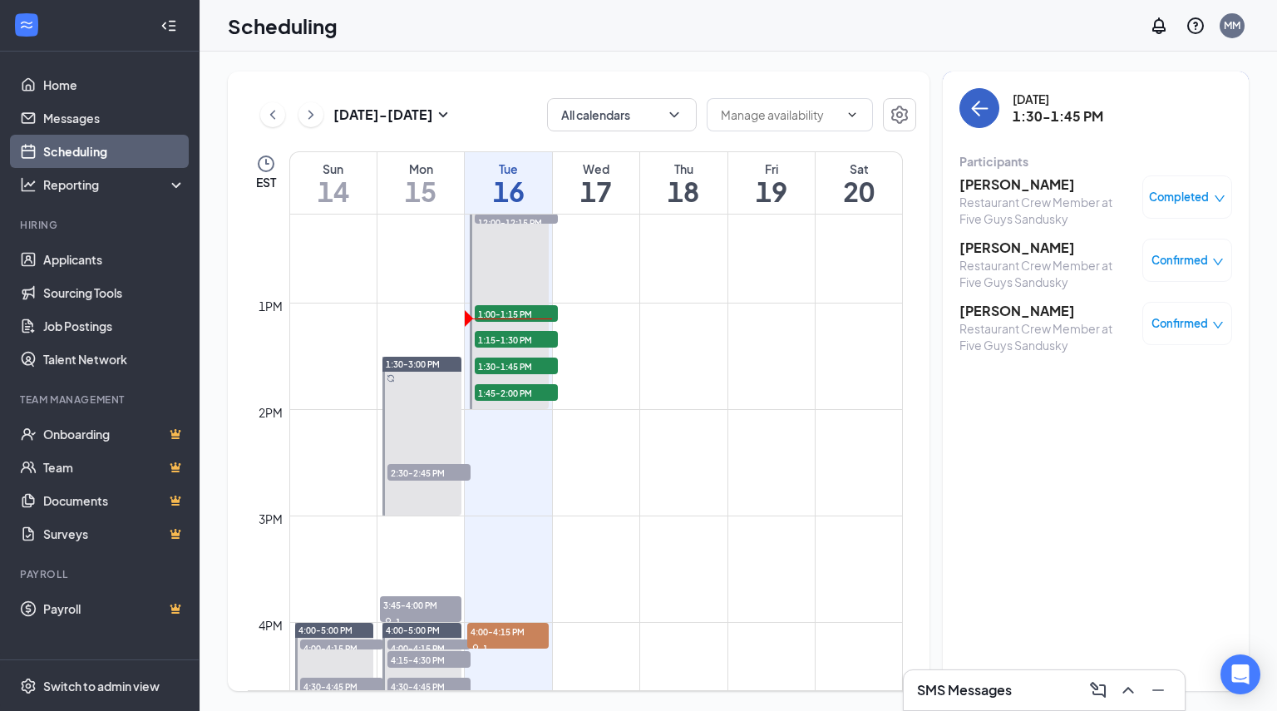
click at [986, 119] on button "back-button" at bounding box center [980, 108] width 40 height 40
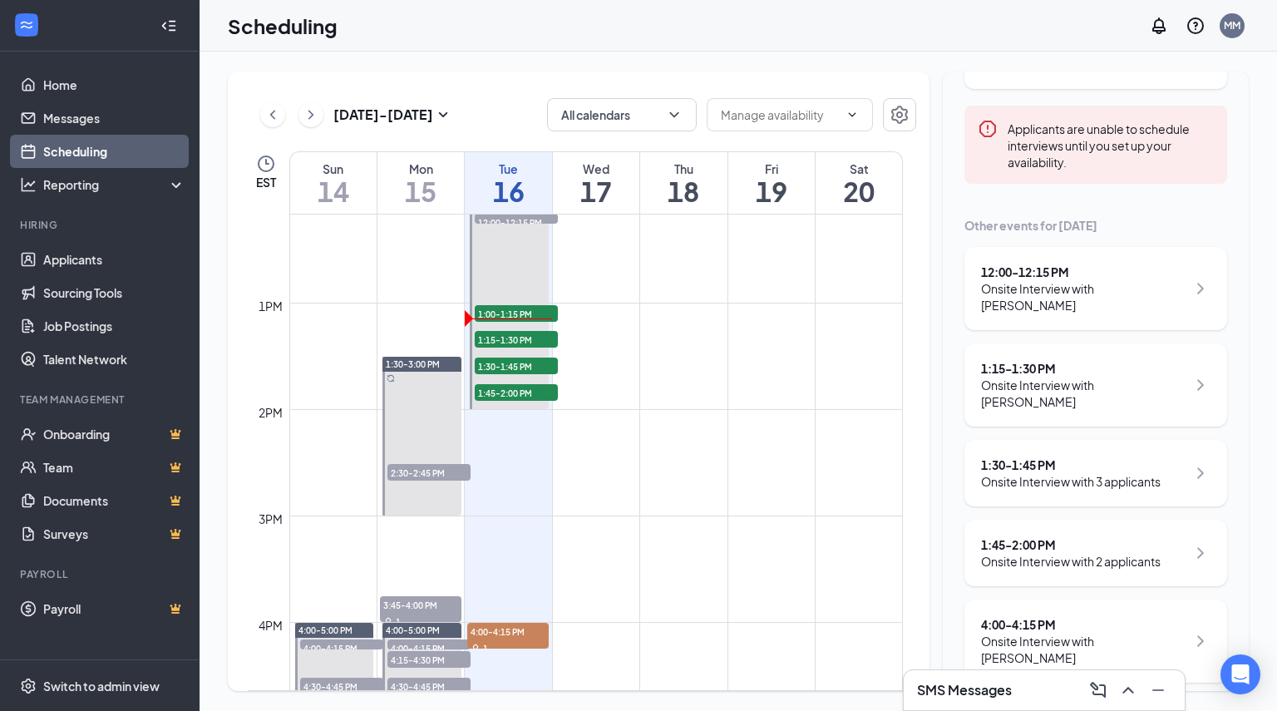
scroll to position [185, 0]
click at [1061, 551] on div "Onsite Interview with 2 applicants" at bounding box center [1071, 559] width 180 height 17
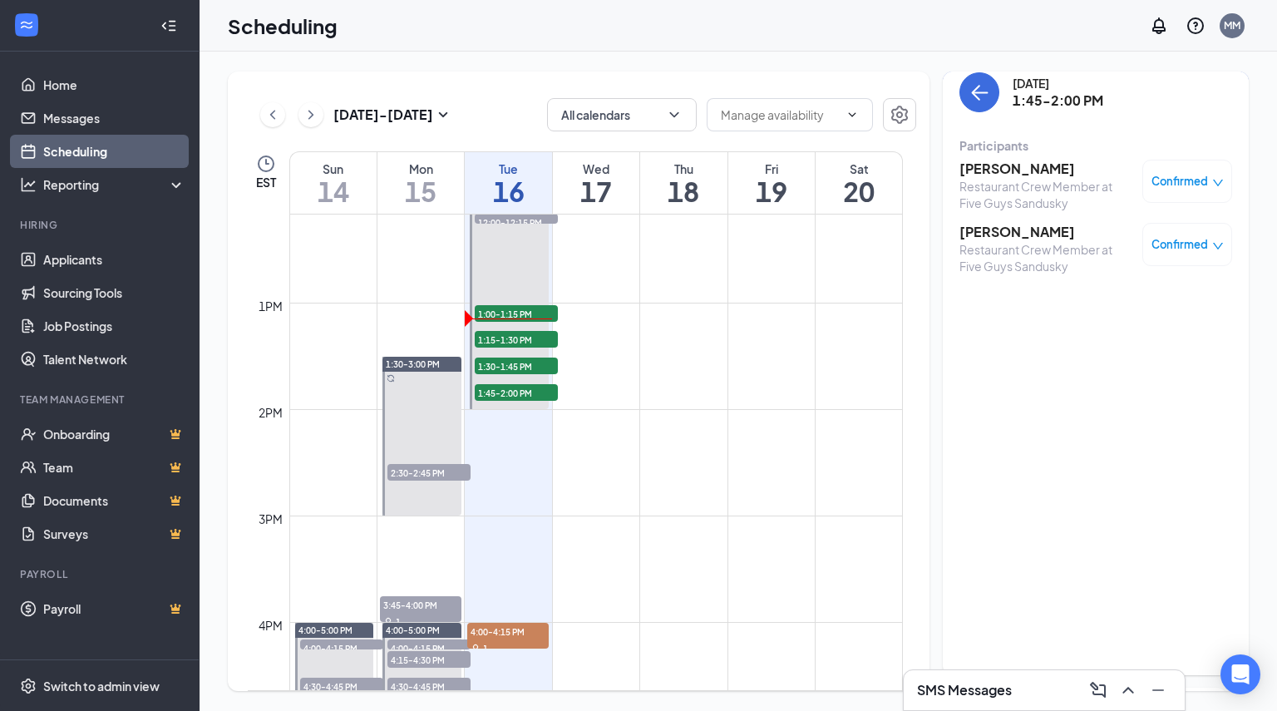
scroll to position [16, 0]
click at [992, 89] on button "back-button" at bounding box center [980, 92] width 40 height 40
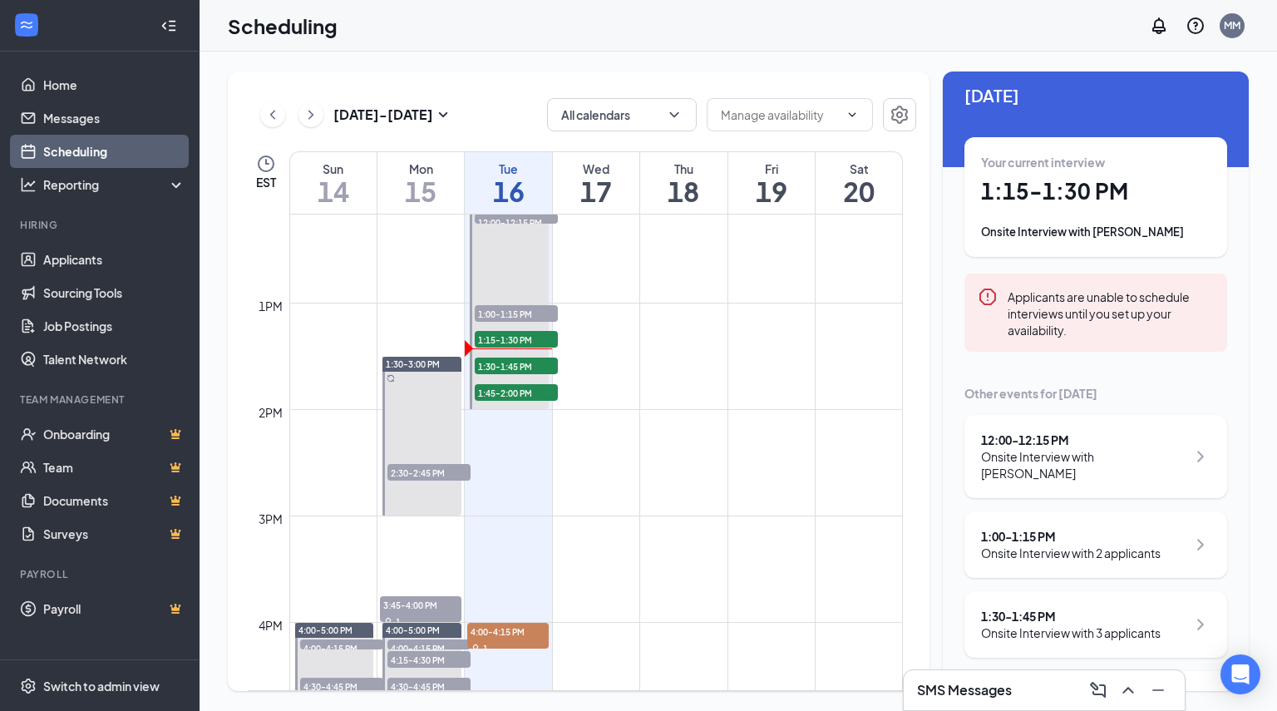
click at [1035, 626] on div "Onsite Interview with 3 applicants" at bounding box center [1071, 633] width 180 height 17
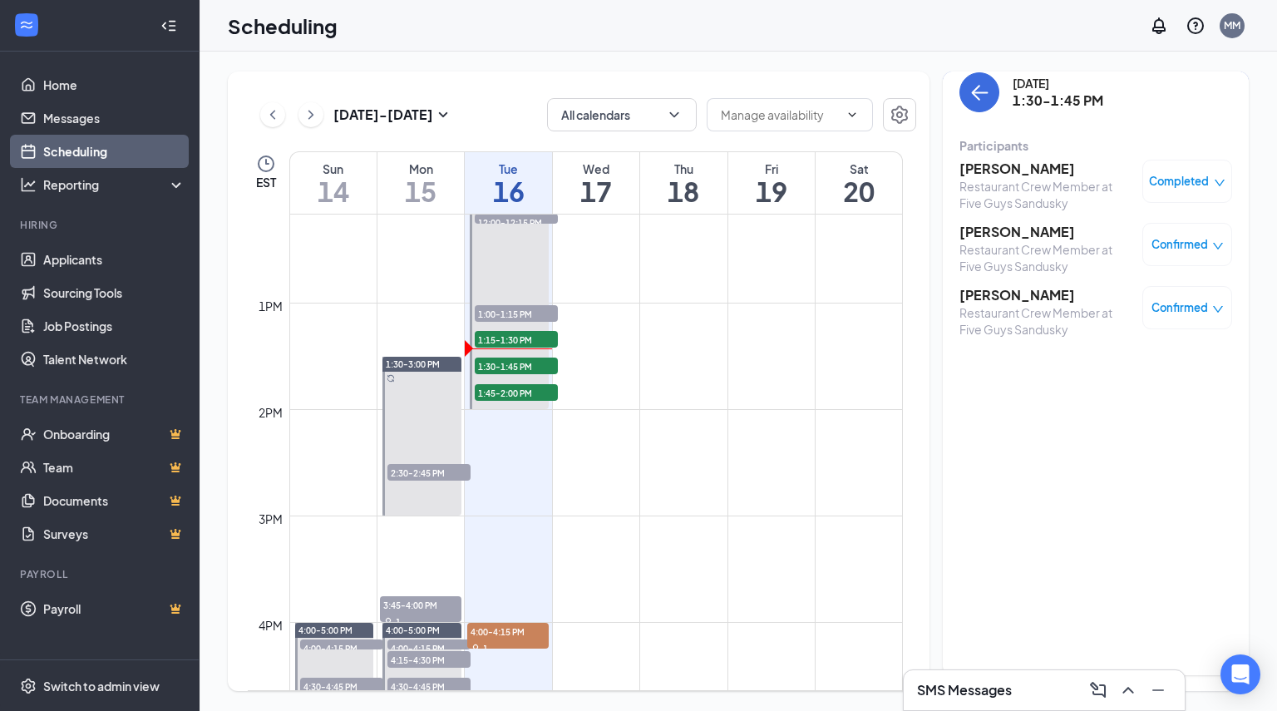
click at [1063, 210] on div "[PERSON_NAME] Restaurant Crew Member at Five Guys Sandusky Completed [PERSON_NA…" at bounding box center [1096, 249] width 273 height 190
click at [1028, 292] on h3 "[PERSON_NAME]" at bounding box center [1047, 295] width 175 height 18
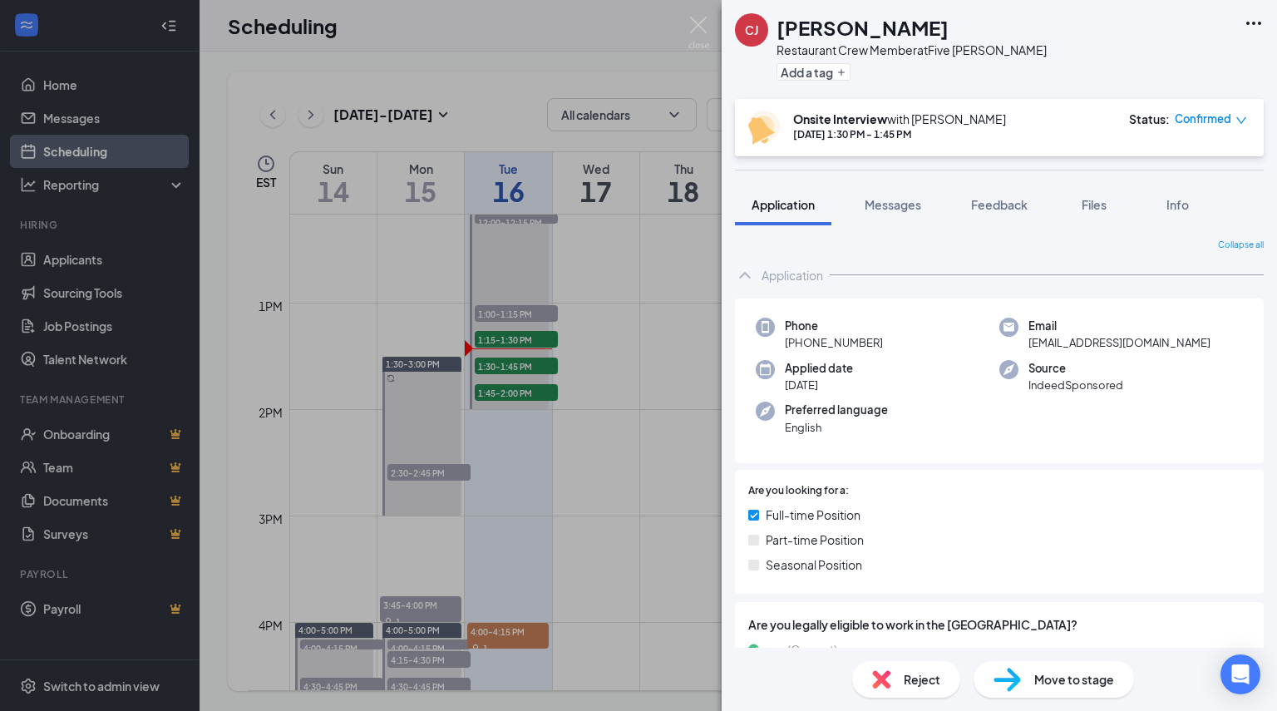
click at [1028, 292] on div "Phone [PHONE_NUMBER] Email [EMAIL_ADDRESS][DOMAIN_NAME] Applied date [DATE] Sou…" at bounding box center [999, 555] width 529 height 526
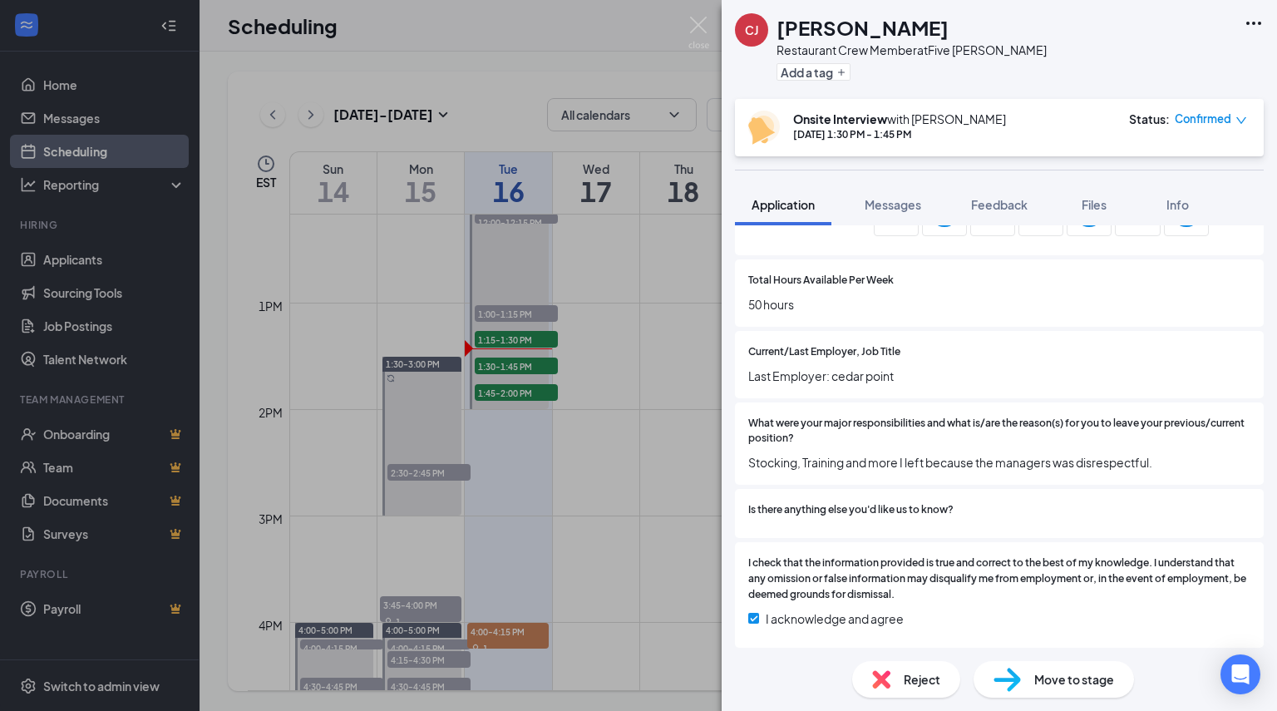
scroll to position [812, 0]
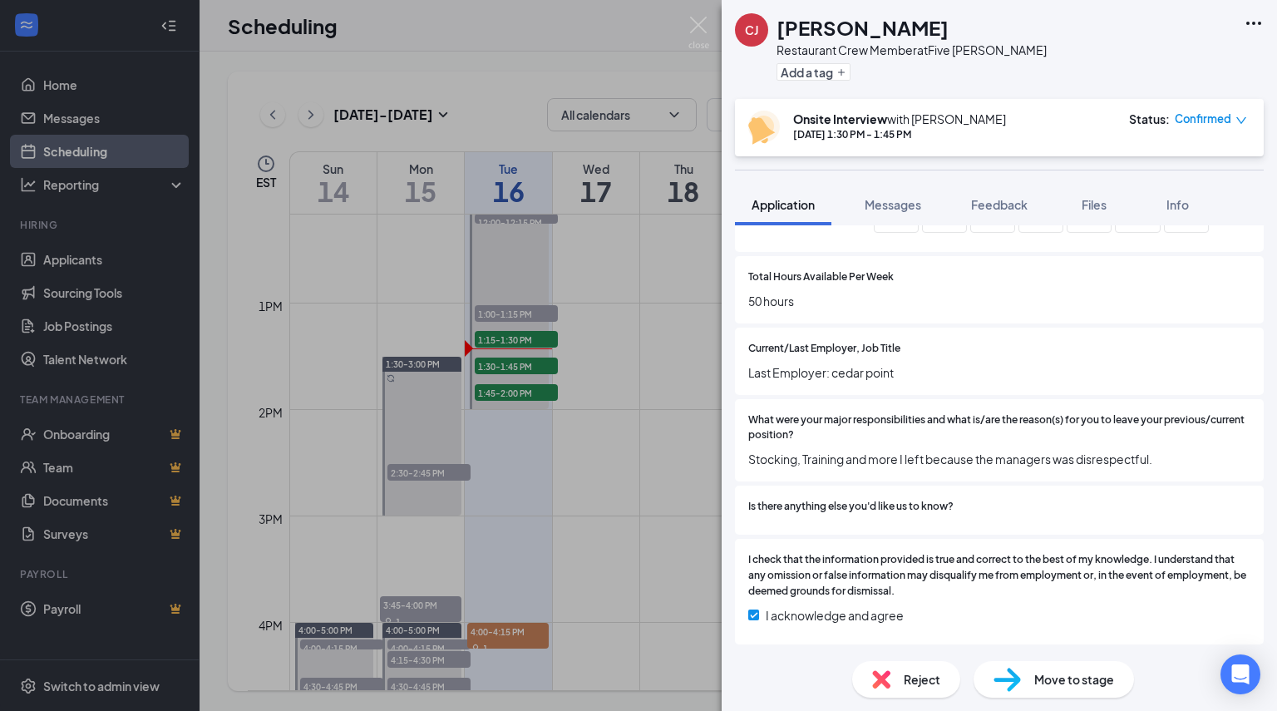
click at [1241, 516] on div "Is there anything else you'd like us to know?" at bounding box center [999, 510] width 529 height 49
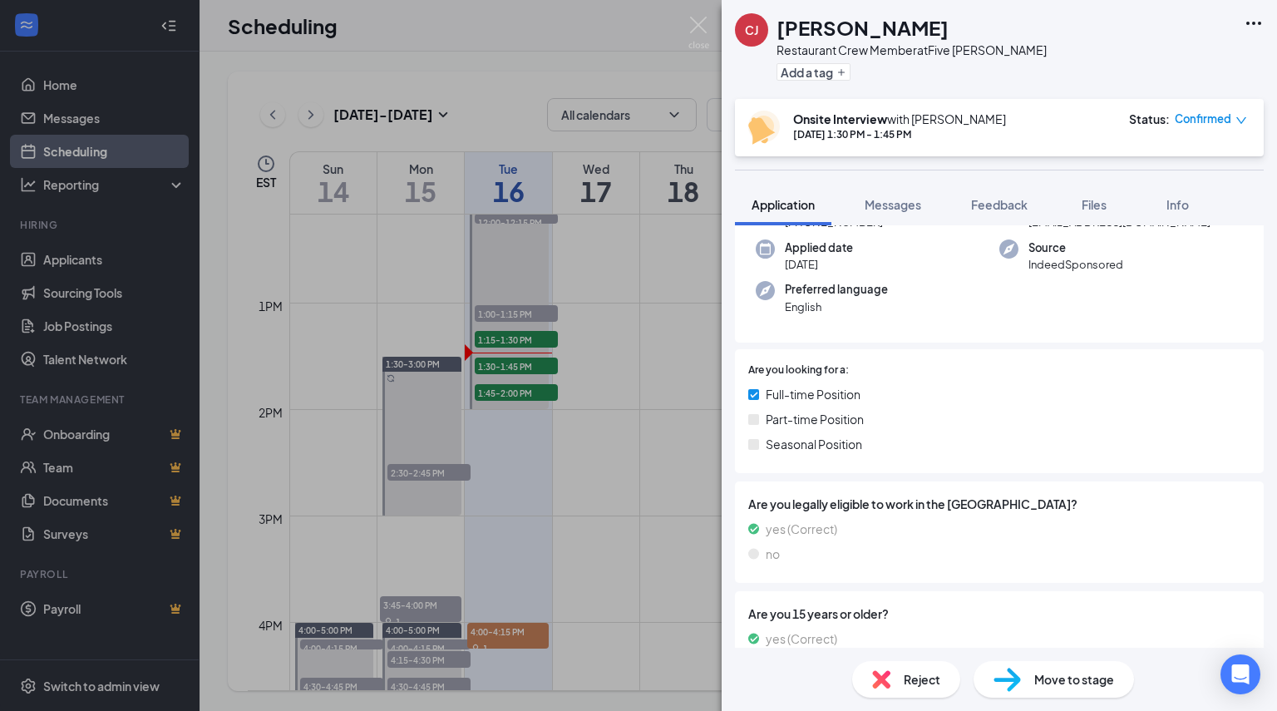
scroll to position [0, 0]
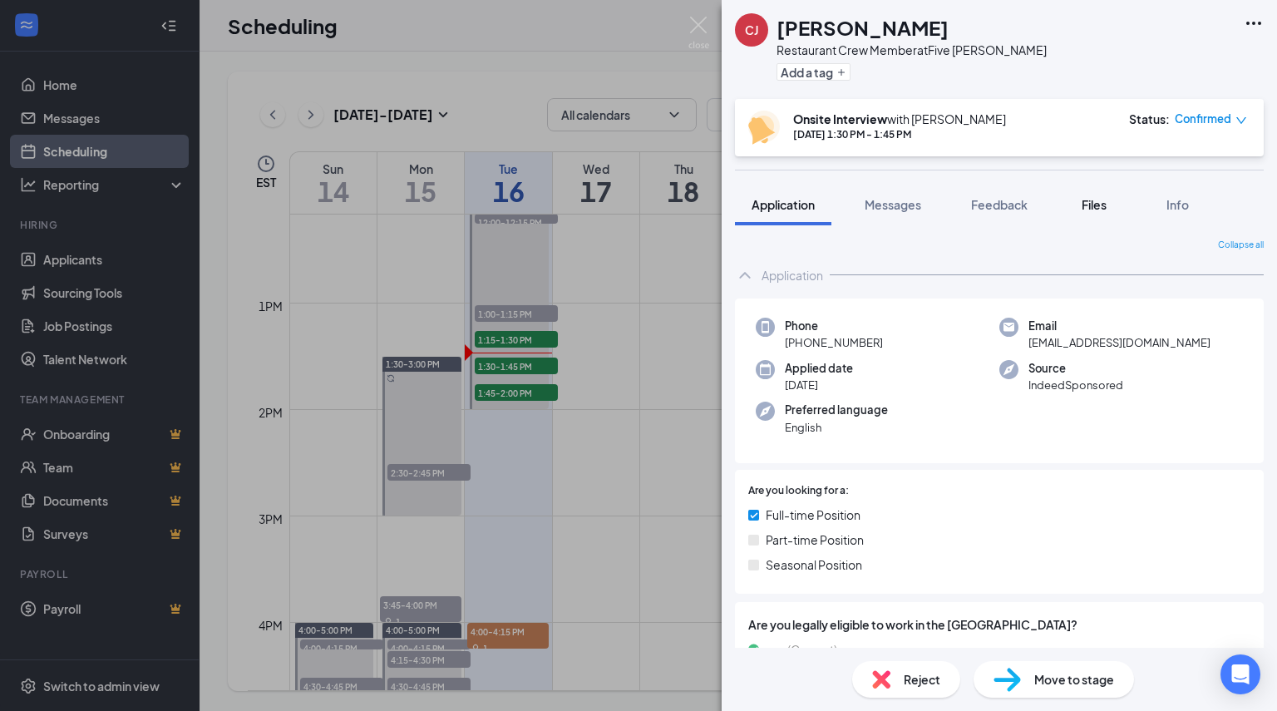
click at [1083, 201] on span "Files" at bounding box center [1094, 204] width 25 height 15
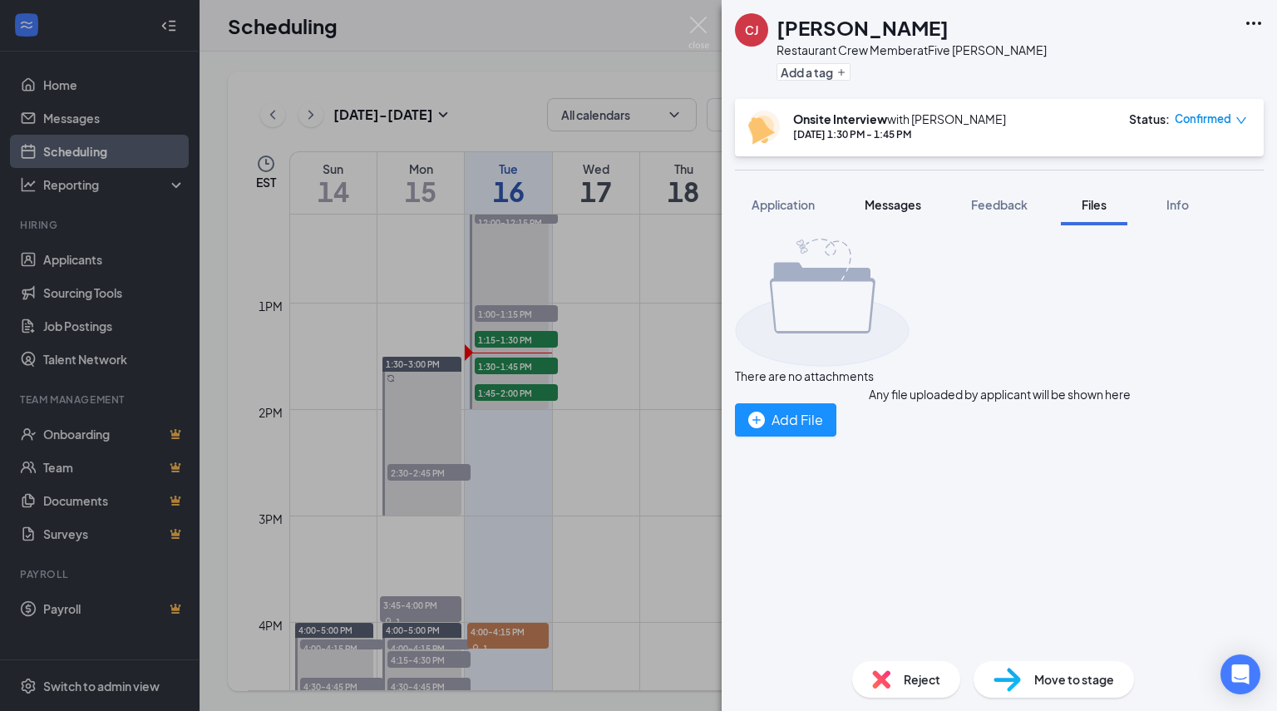
click at [870, 213] on button "Messages" at bounding box center [893, 205] width 90 height 42
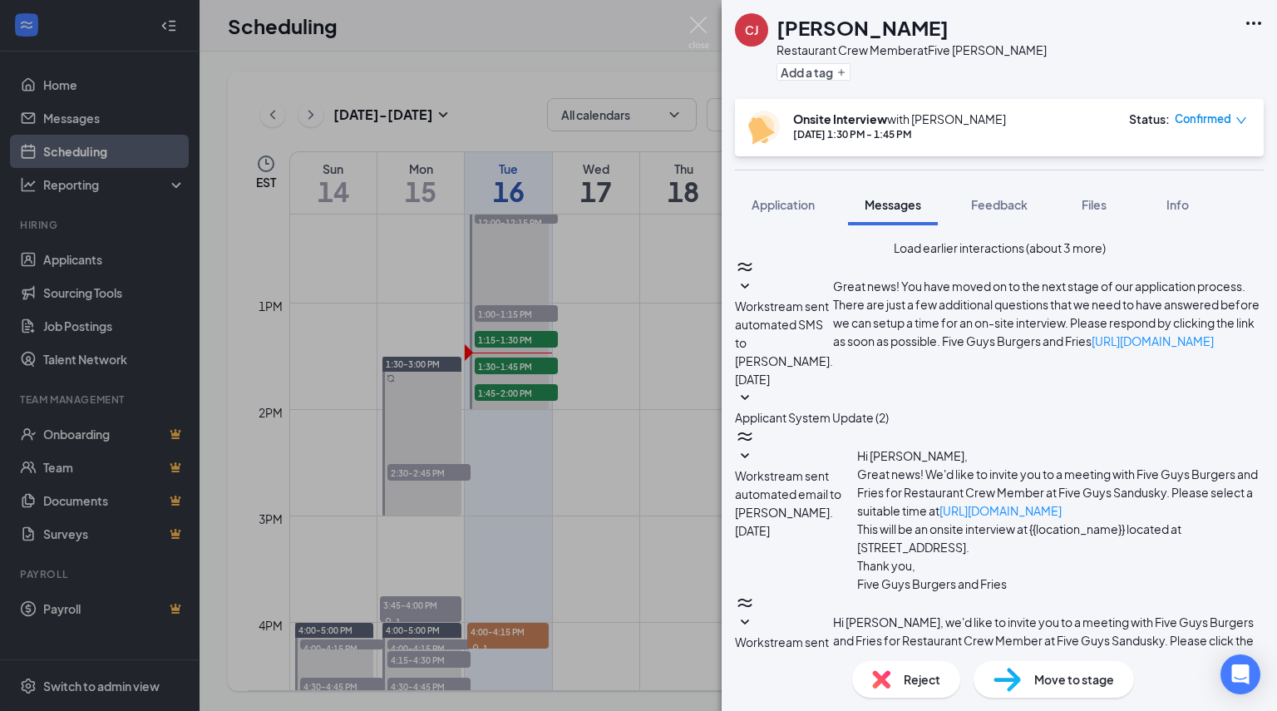
scroll to position [457, 0]
click at [792, 194] on button "Application" at bounding box center [783, 205] width 96 height 42
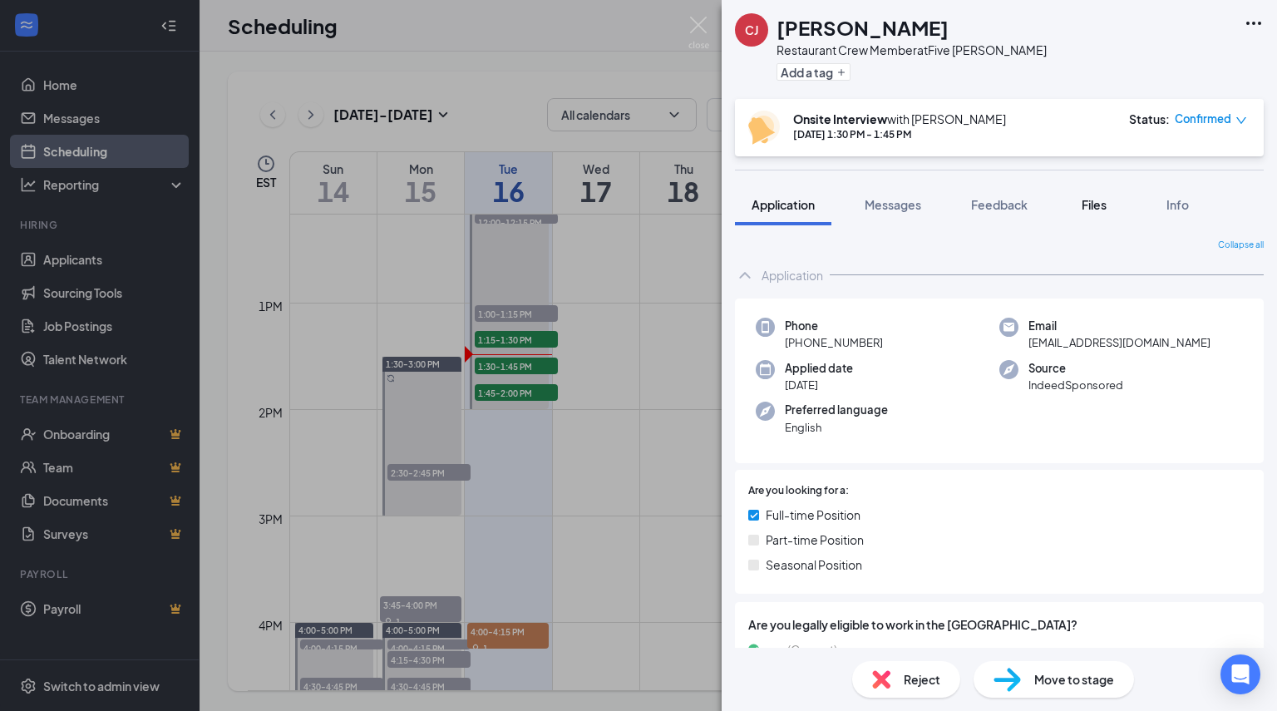
click at [1093, 205] on span "Files" at bounding box center [1094, 204] width 25 height 15
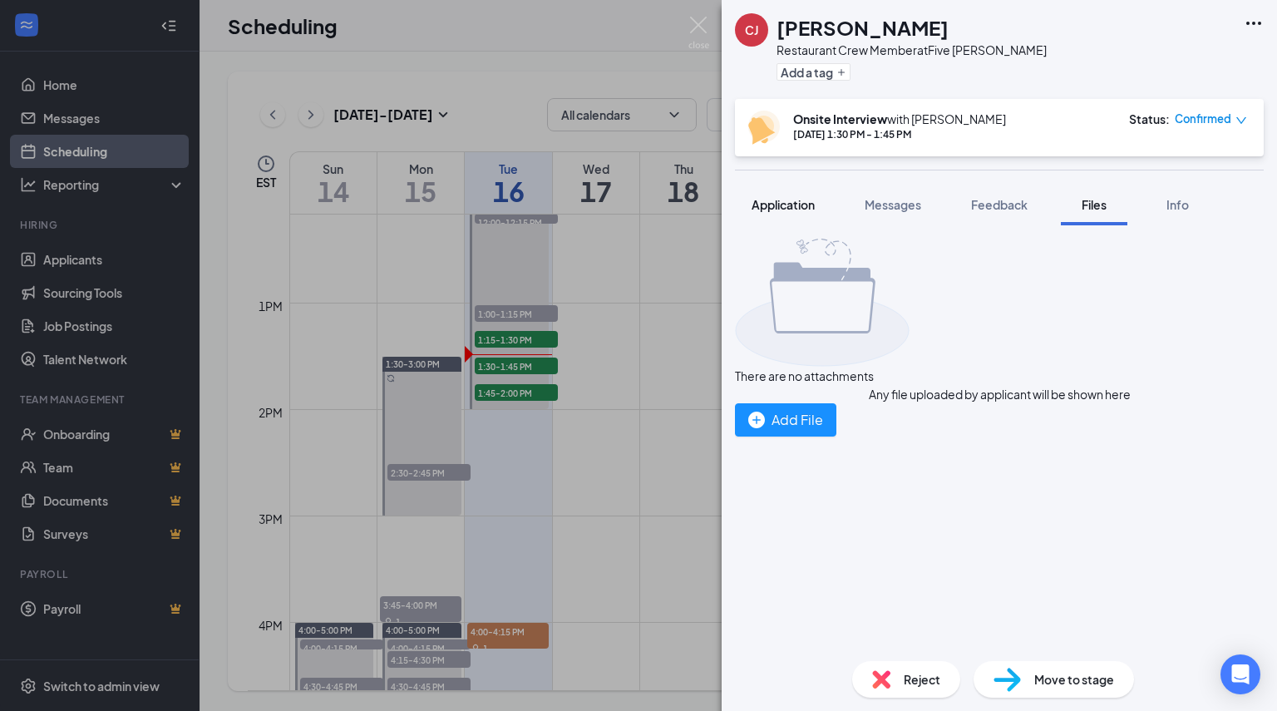
click at [820, 217] on button "Application" at bounding box center [783, 205] width 96 height 42
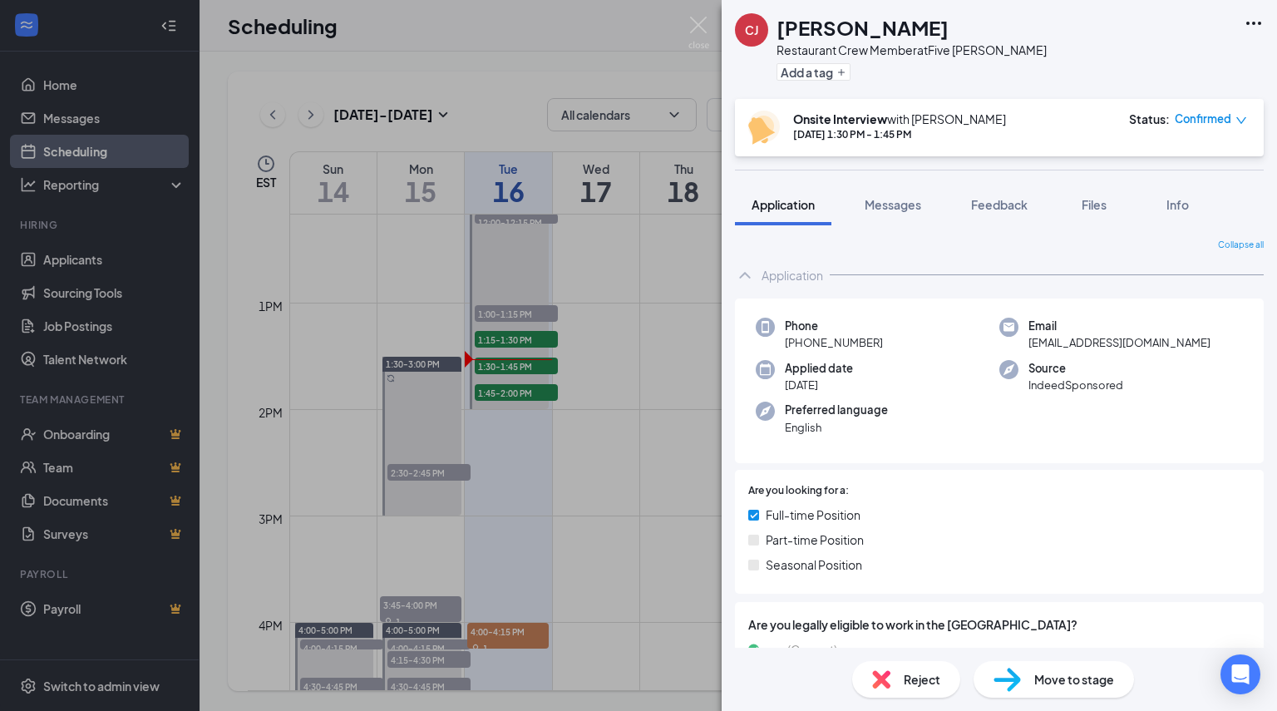
scroll to position [812, 0]
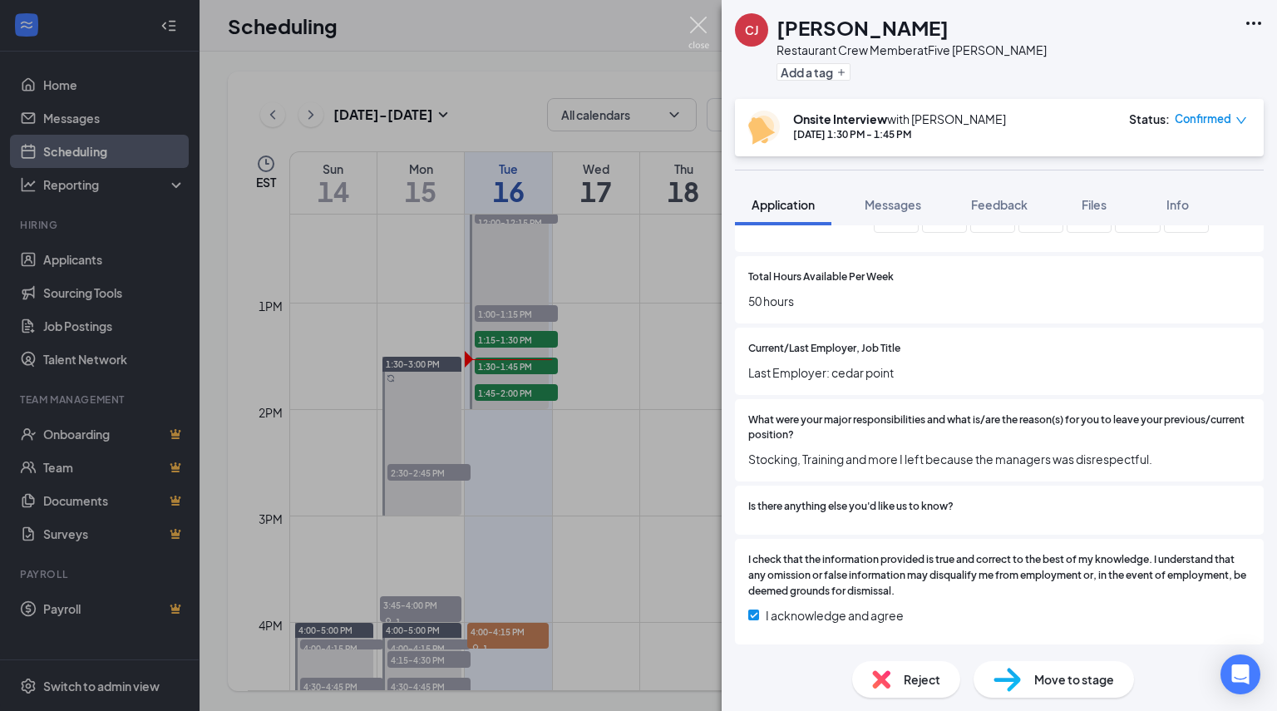
click at [695, 36] on img at bounding box center [699, 33] width 21 height 32
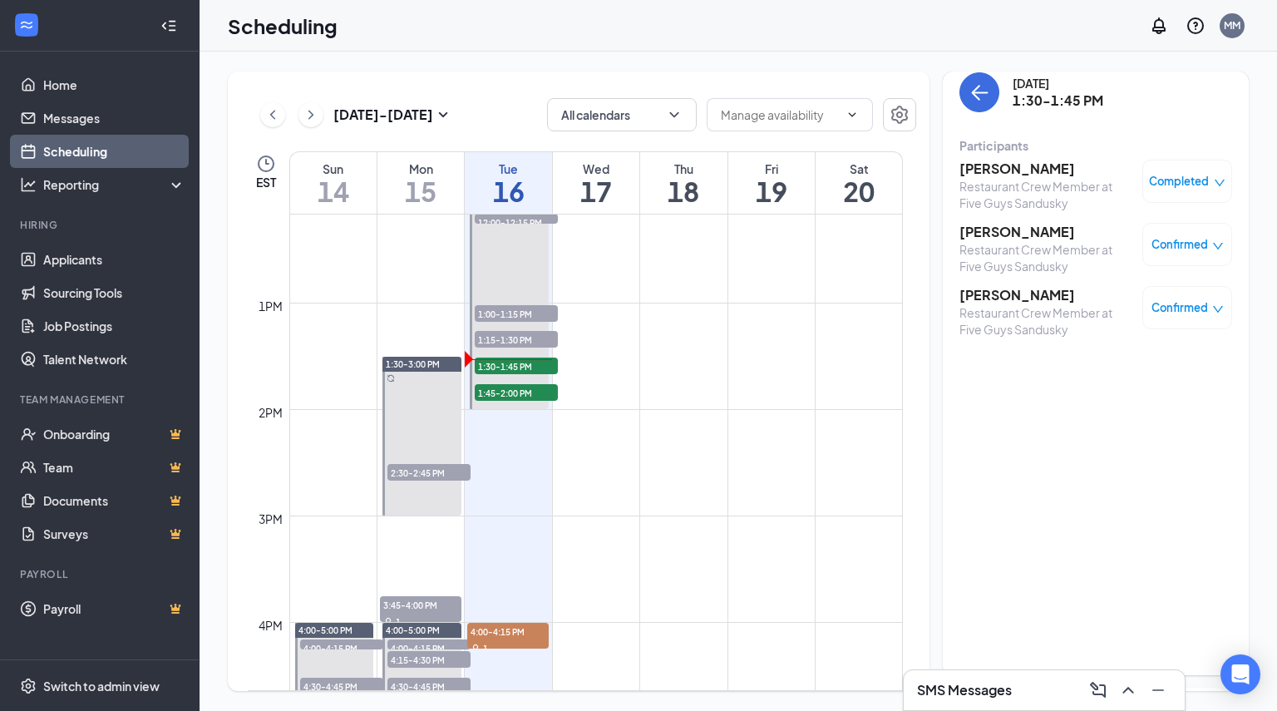
click at [1161, 300] on span "Confirmed" at bounding box center [1180, 307] width 57 height 17
click at [1118, 387] on span "Mark complete" at bounding box center [1124, 390] width 83 height 18
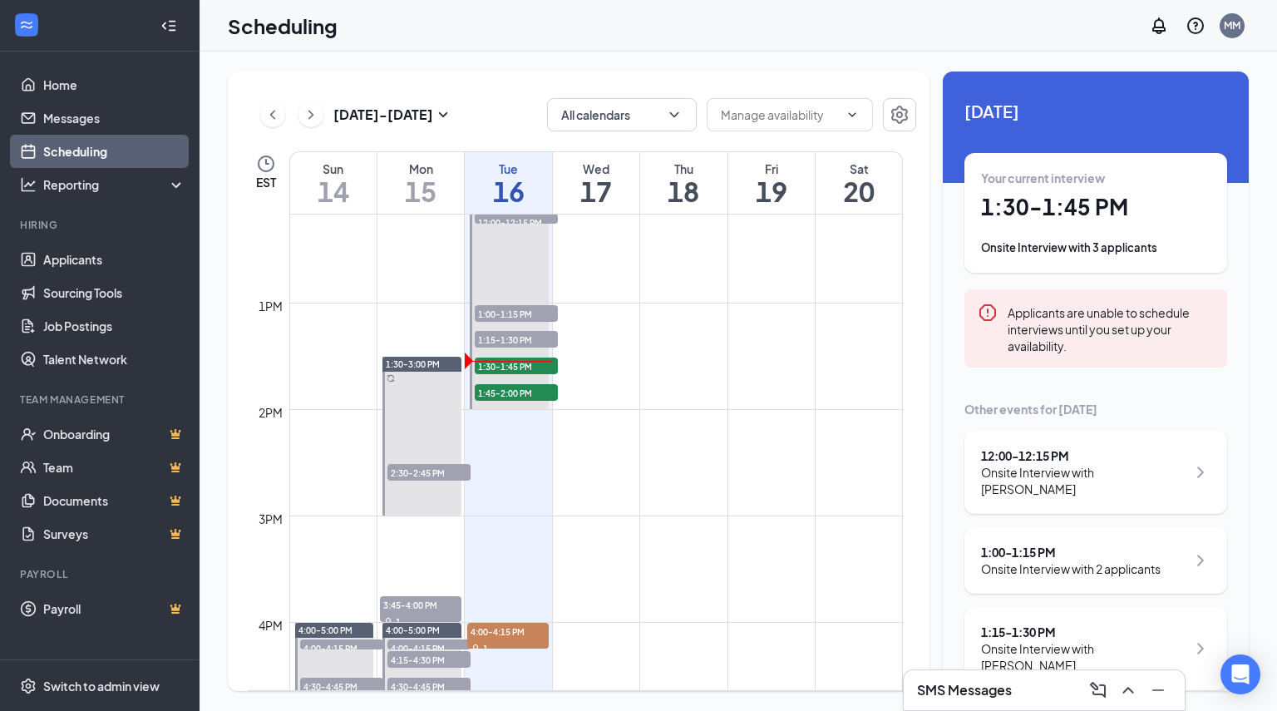
click at [1084, 262] on div "Your current interview 1:30 - 1:45 PM Onsite Interview with 3 applicants" at bounding box center [1096, 213] width 263 height 120
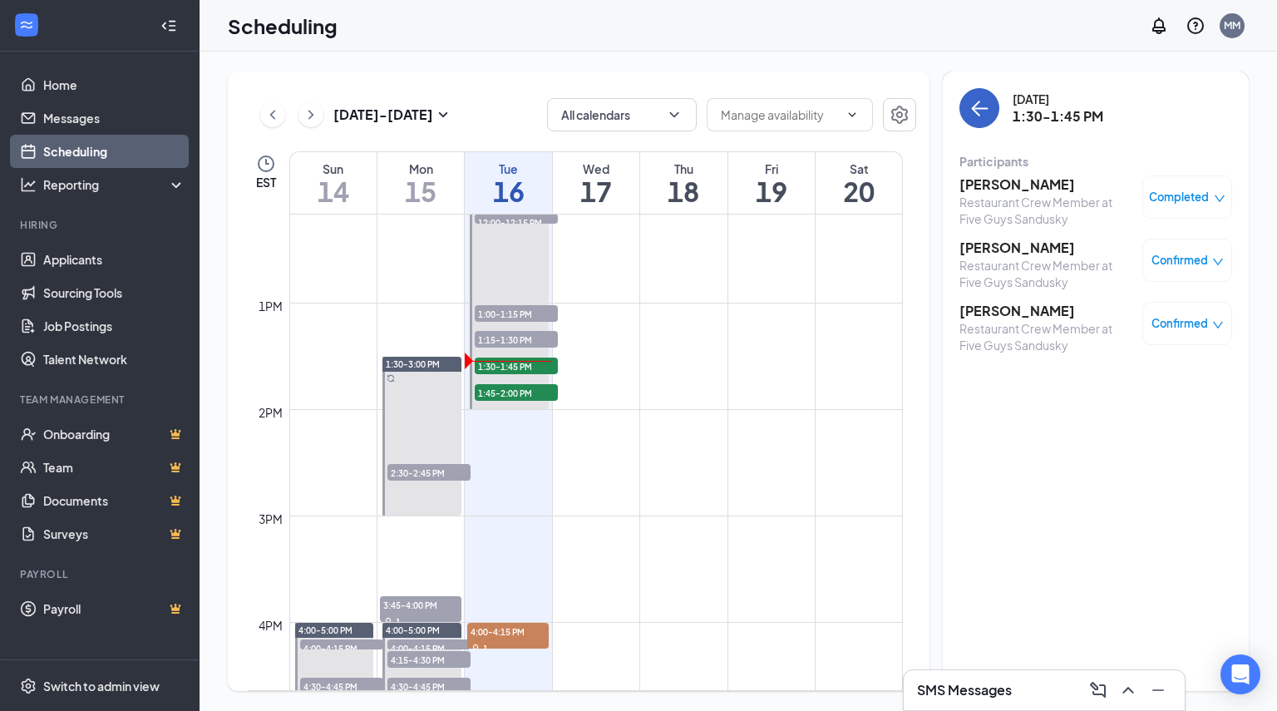
click at [969, 99] on button "back-button" at bounding box center [980, 108] width 40 height 40
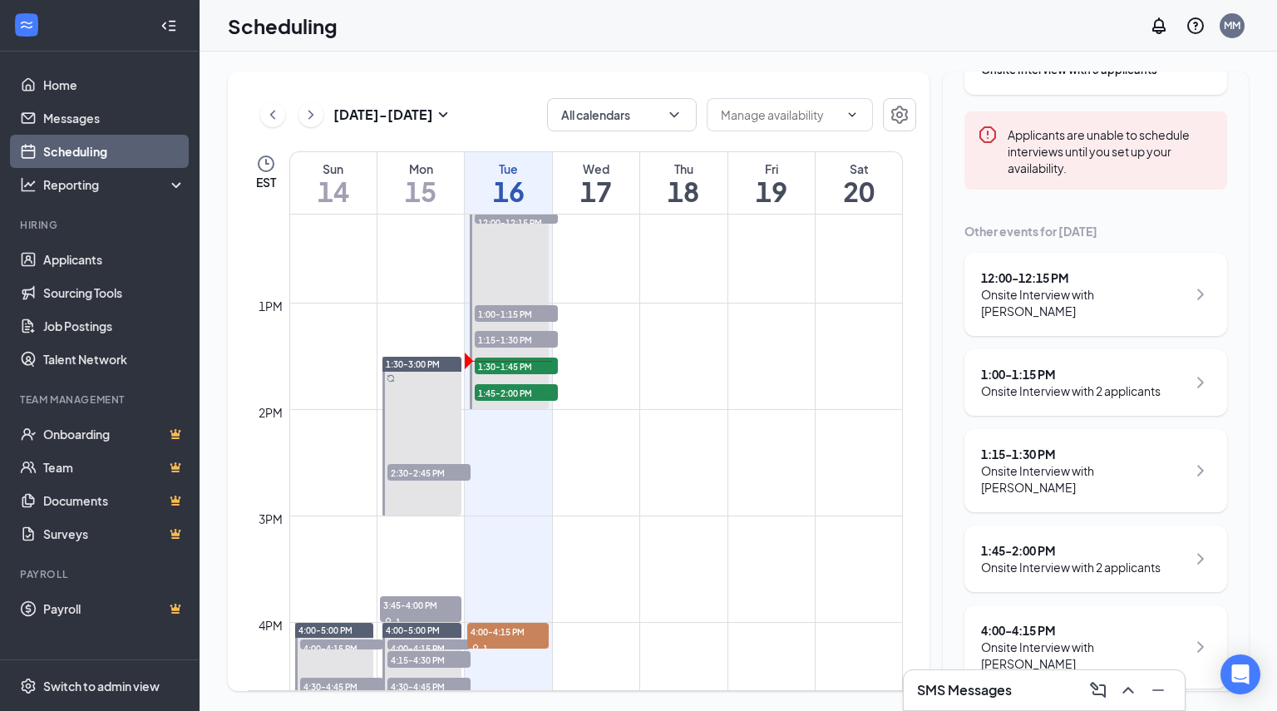
scroll to position [185, 0]
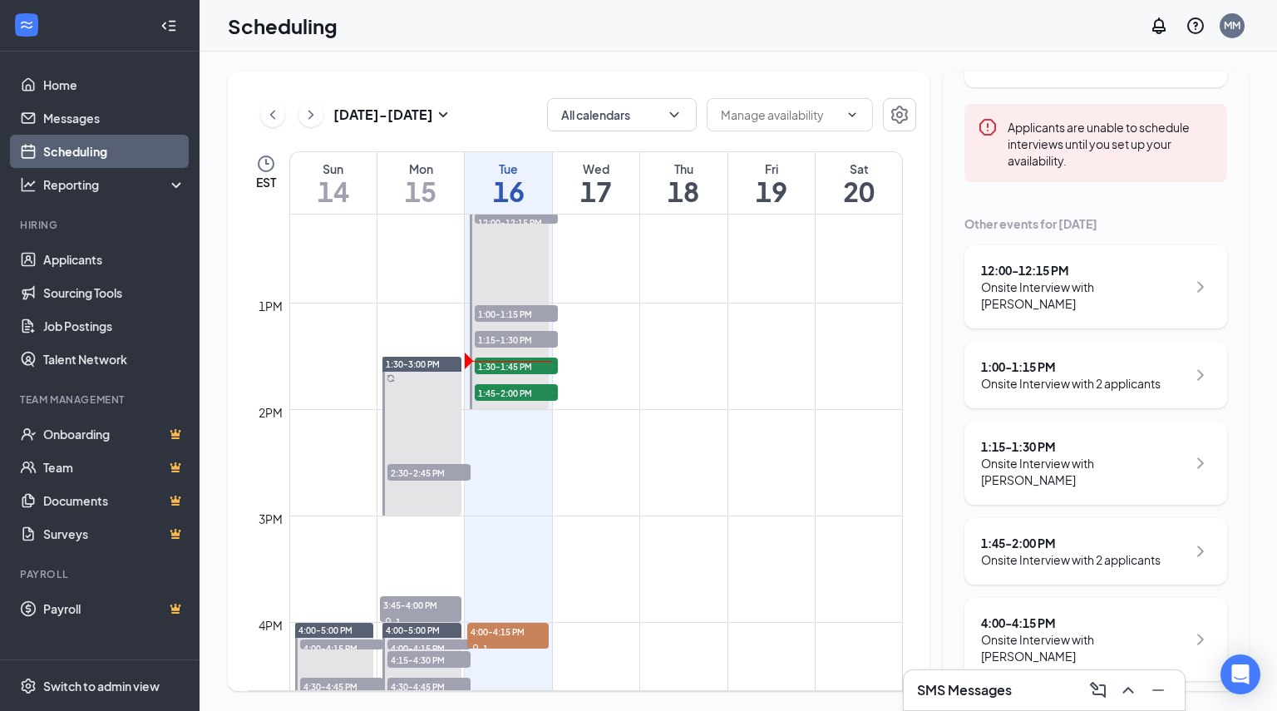
click at [1065, 552] on div "1:45 - 2:00 PM Onsite Interview with 2 applicants" at bounding box center [1096, 551] width 263 height 67
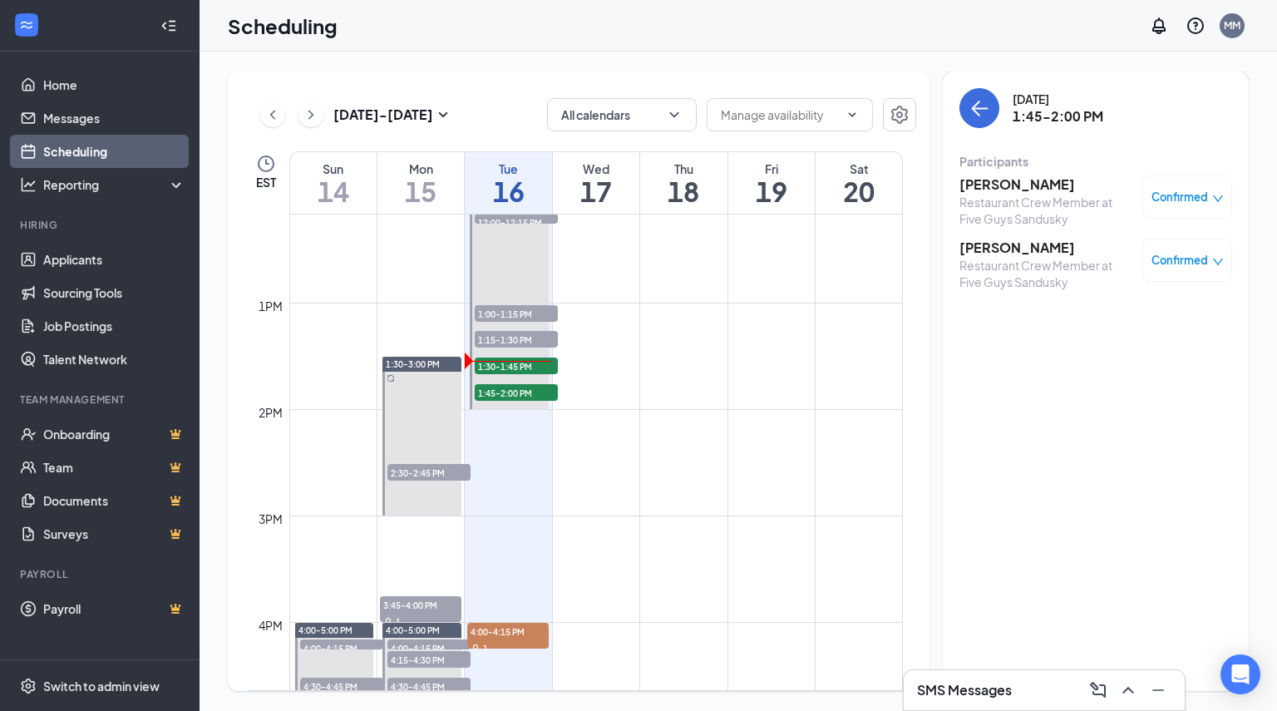
click at [1030, 252] on h3 "[PERSON_NAME]" at bounding box center [1047, 248] width 175 height 18
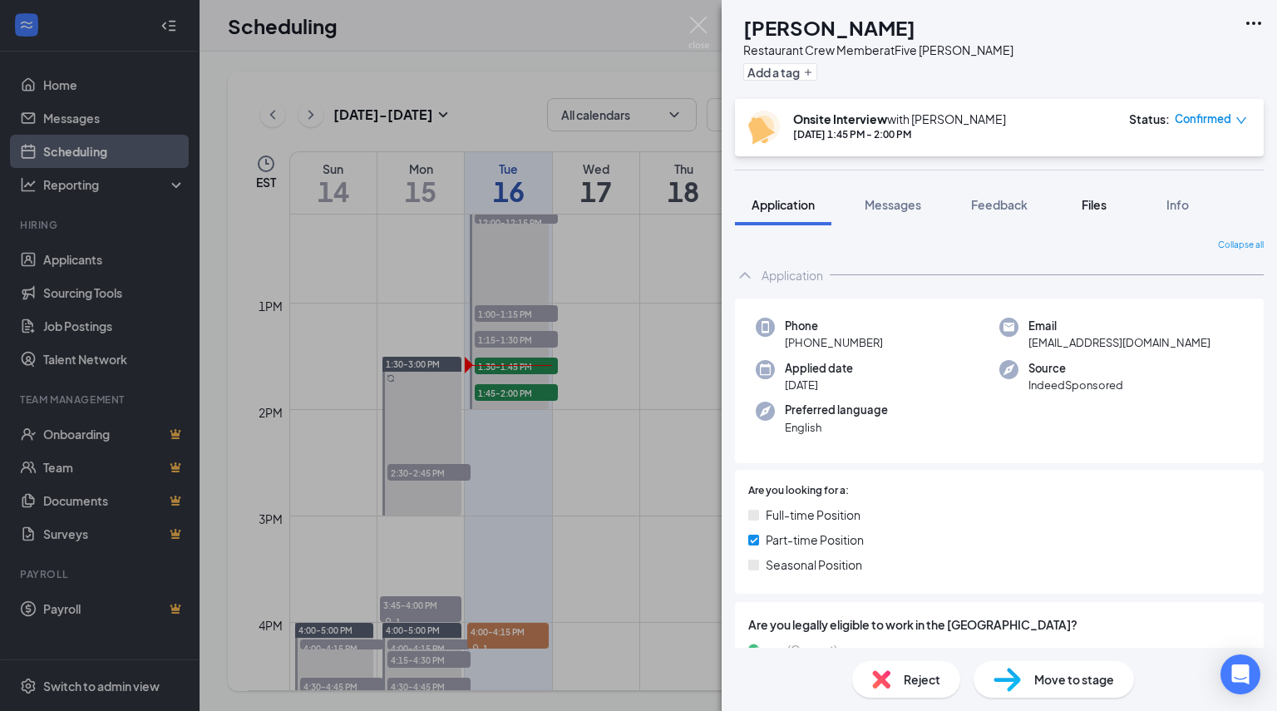
click at [1097, 214] on button "Files" at bounding box center [1094, 205] width 67 height 42
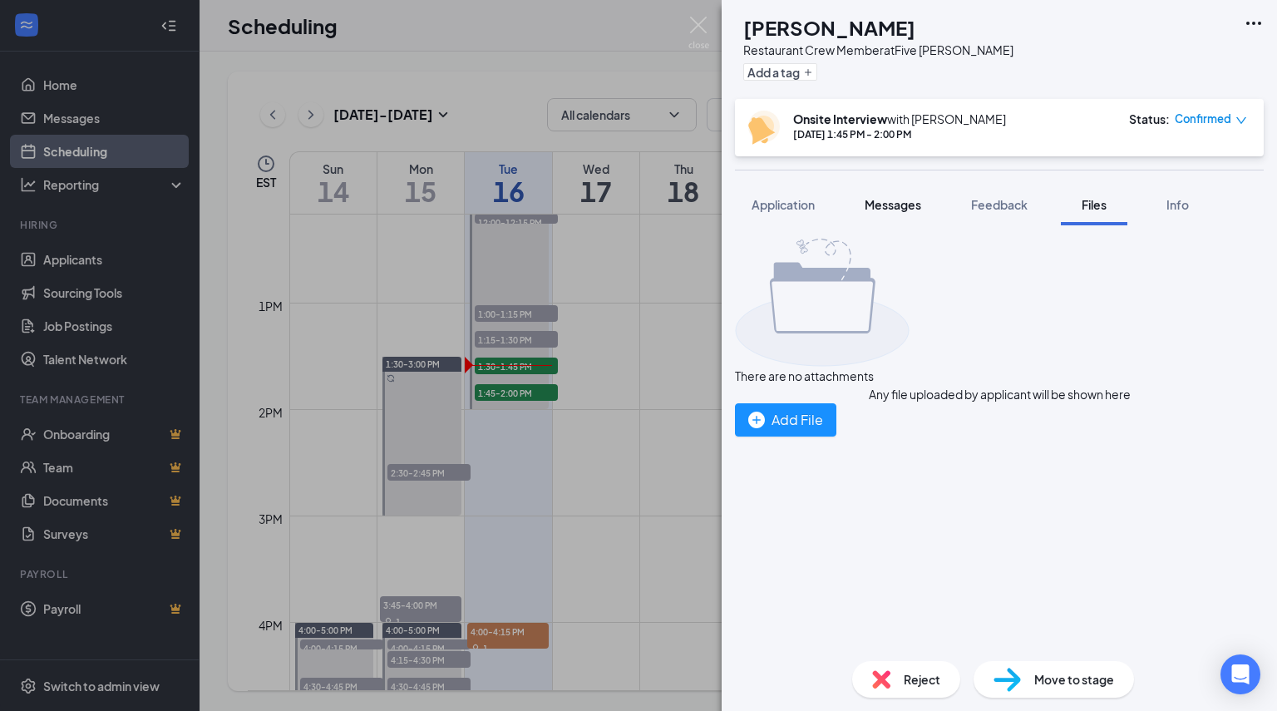
click at [930, 207] on button "Messages" at bounding box center [893, 205] width 90 height 42
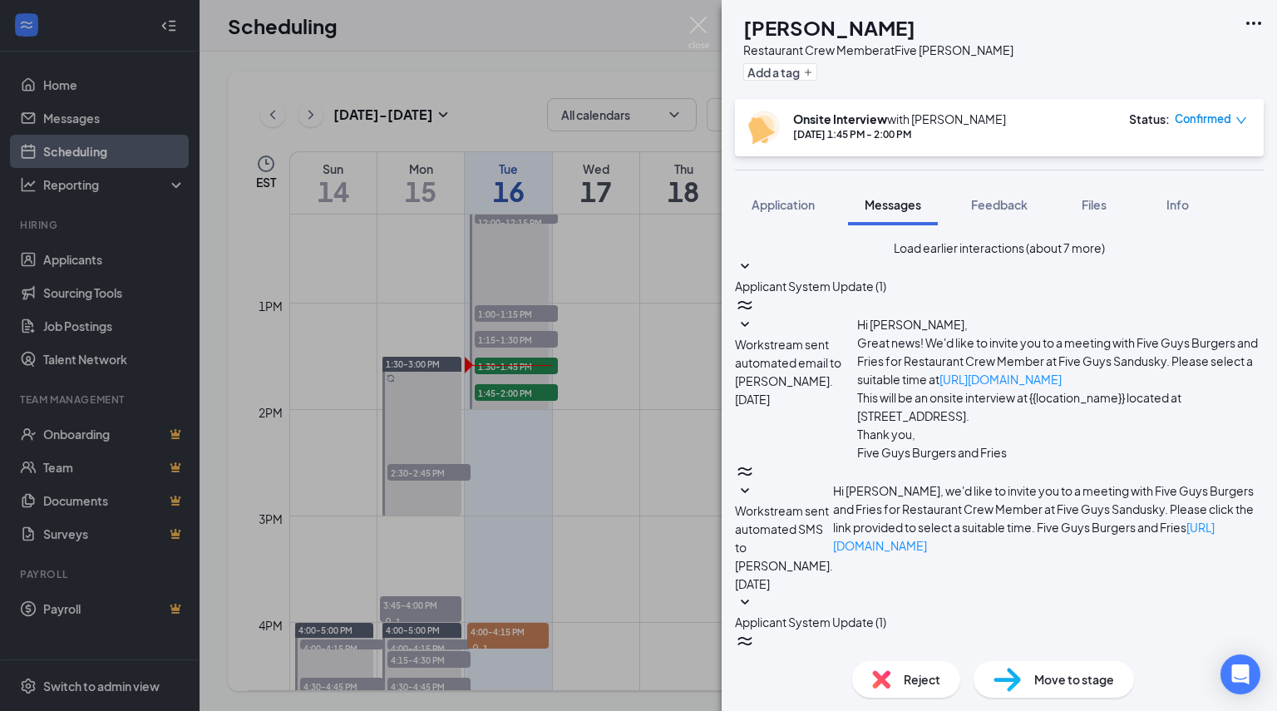
scroll to position [536, 0]
click at [794, 211] on span "Application" at bounding box center [783, 204] width 63 height 15
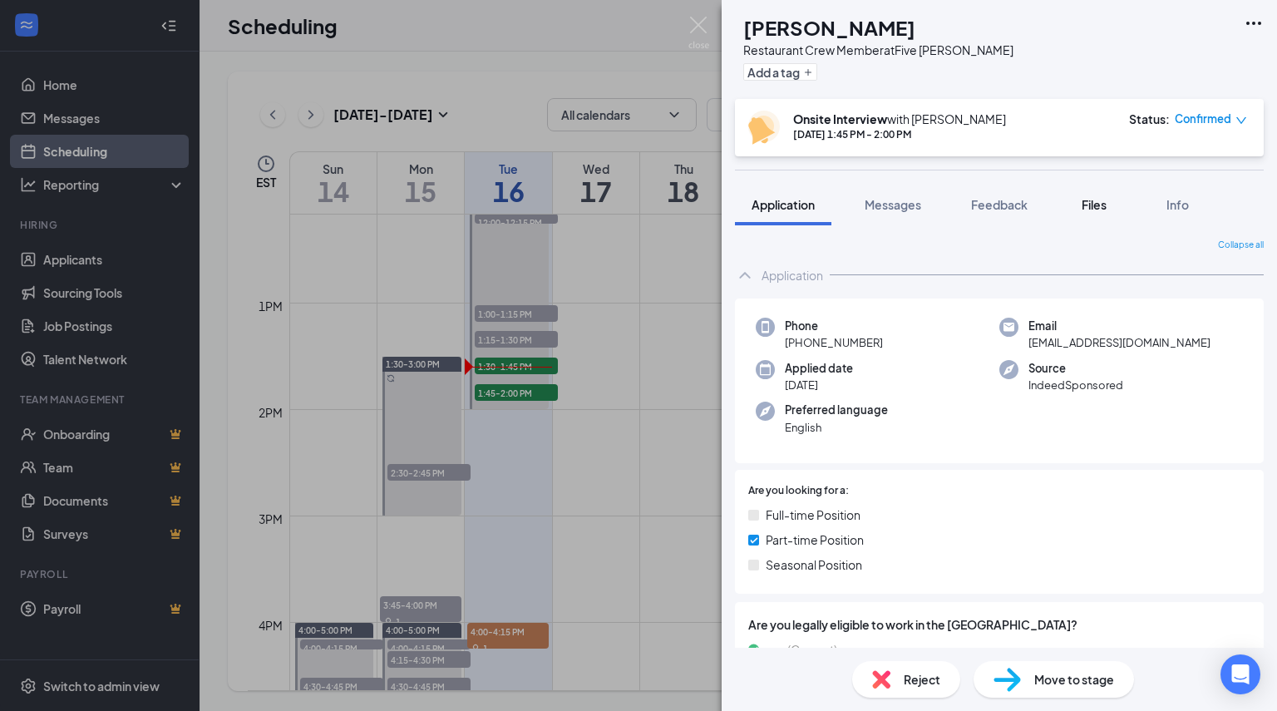
click at [1097, 194] on button "Files" at bounding box center [1094, 205] width 67 height 42
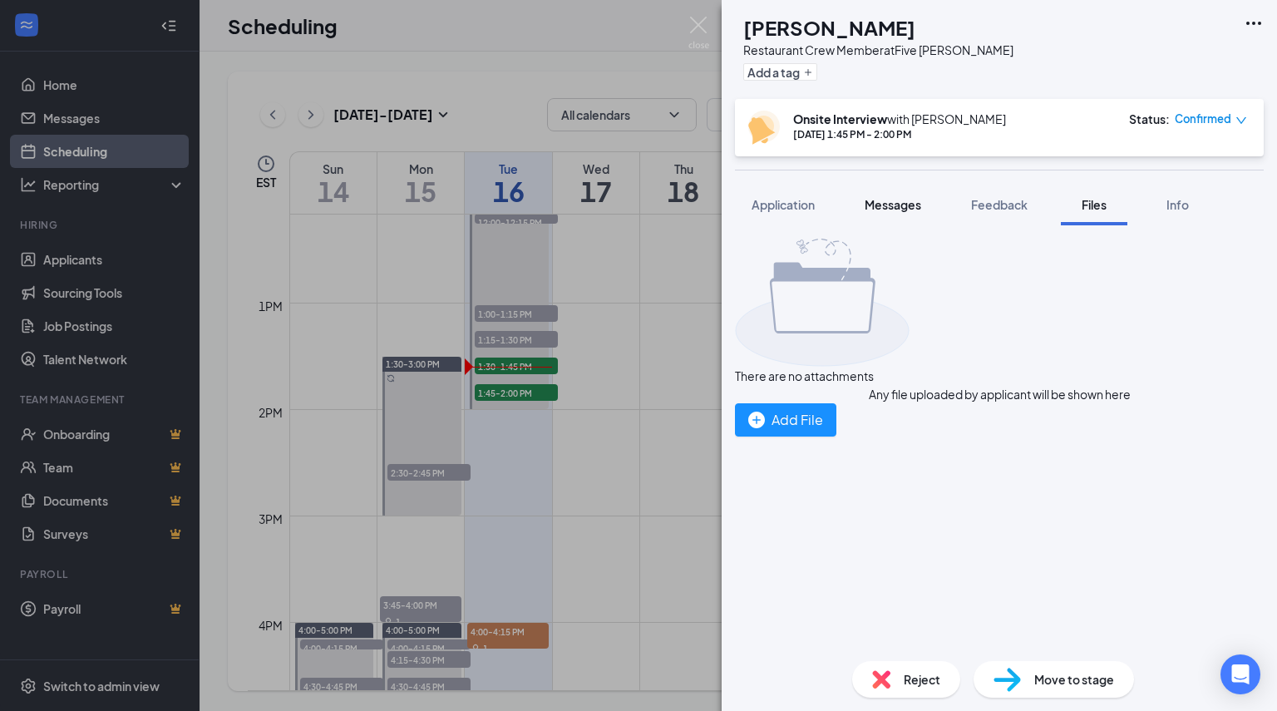
click at [907, 192] on button "Messages" at bounding box center [893, 205] width 90 height 42
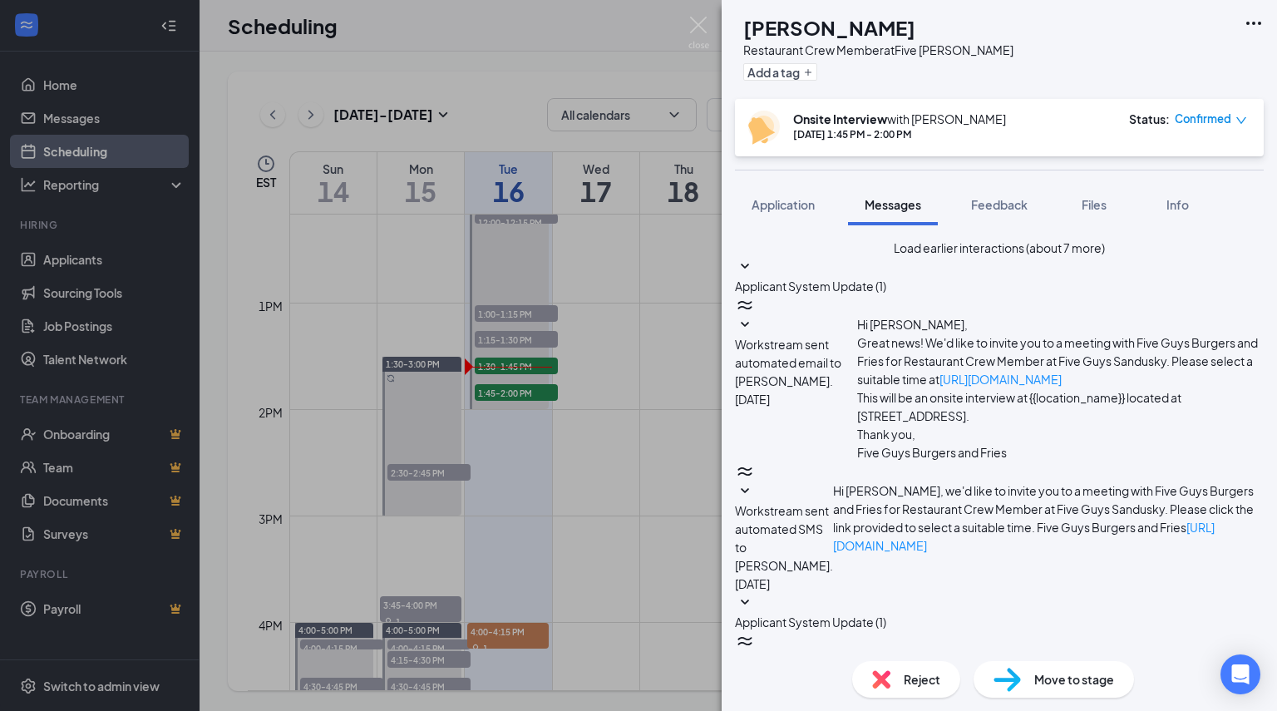
scroll to position [536, 0]
click at [789, 212] on button "Application" at bounding box center [783, 205] width 96 height 42
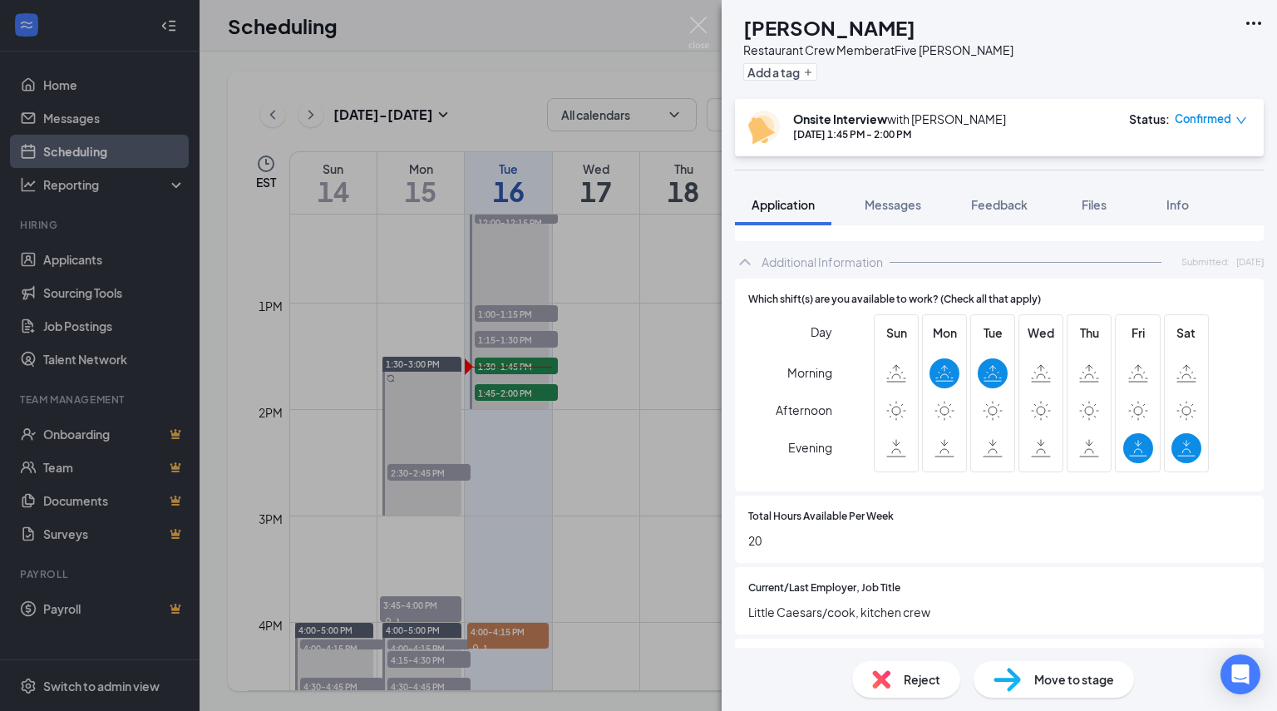
scroll to position [830, 0]
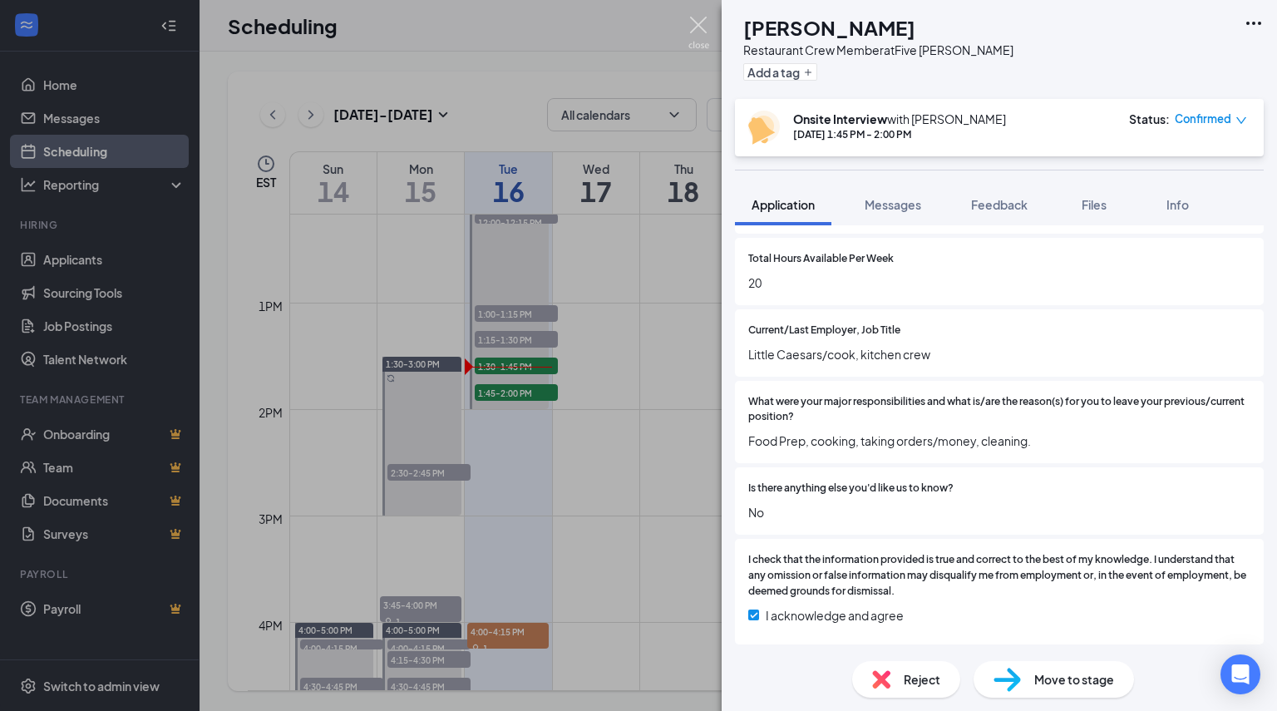
click at [689, 23] on img at bounding box center [699, 33] width 21 height 32
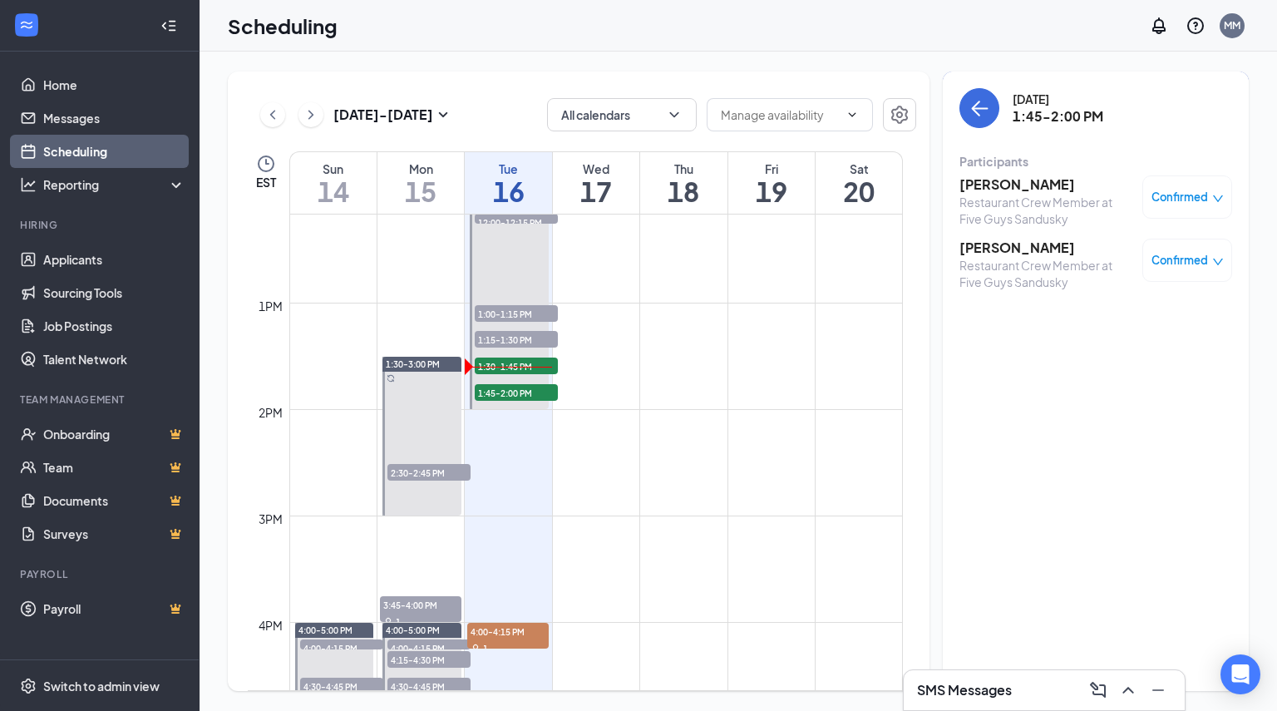
click at [1199, 255] on div "Confirmed" at bounding box center [1188, 260] width 72 height 17
click at [1124, 337] on span "Mark complete" at bounding box center [1124, 343] width 83 height 18
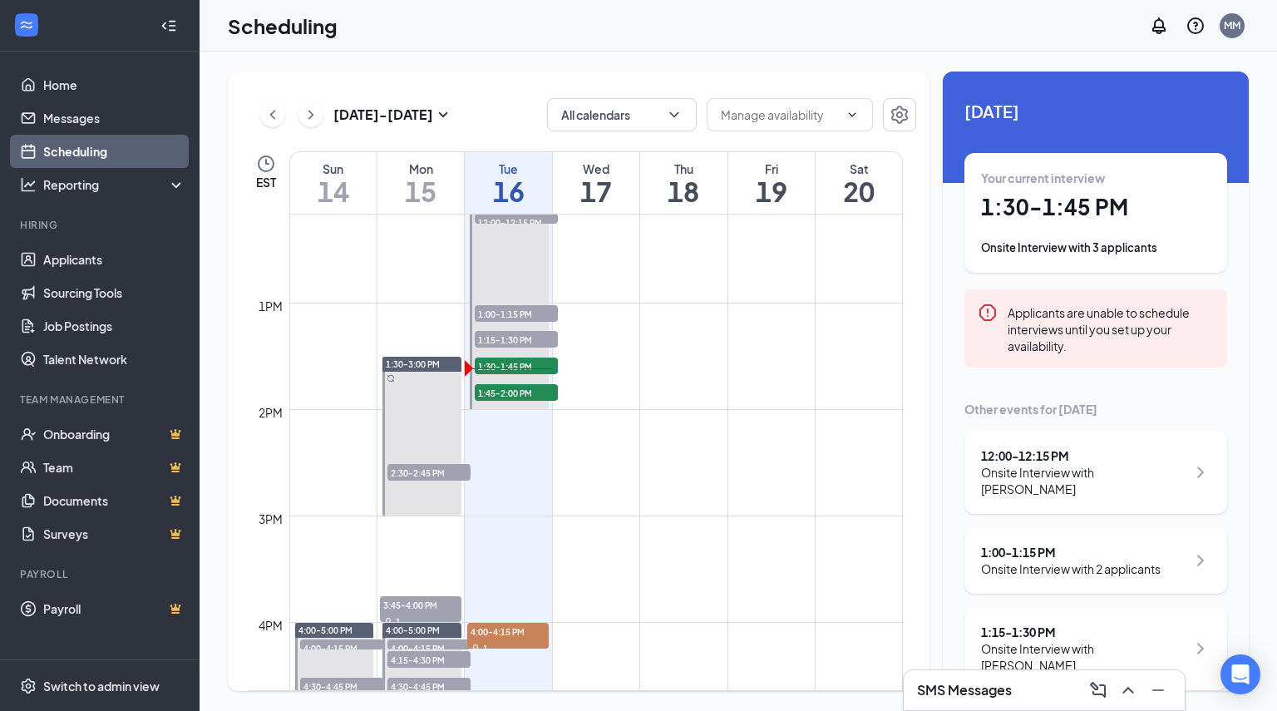
click at [1116, 225] on div "Your current interview 1:30 - 1:45 PM Onsite Interview with 3 applicants" at bounding box center [1096, 213] width 230 height 86
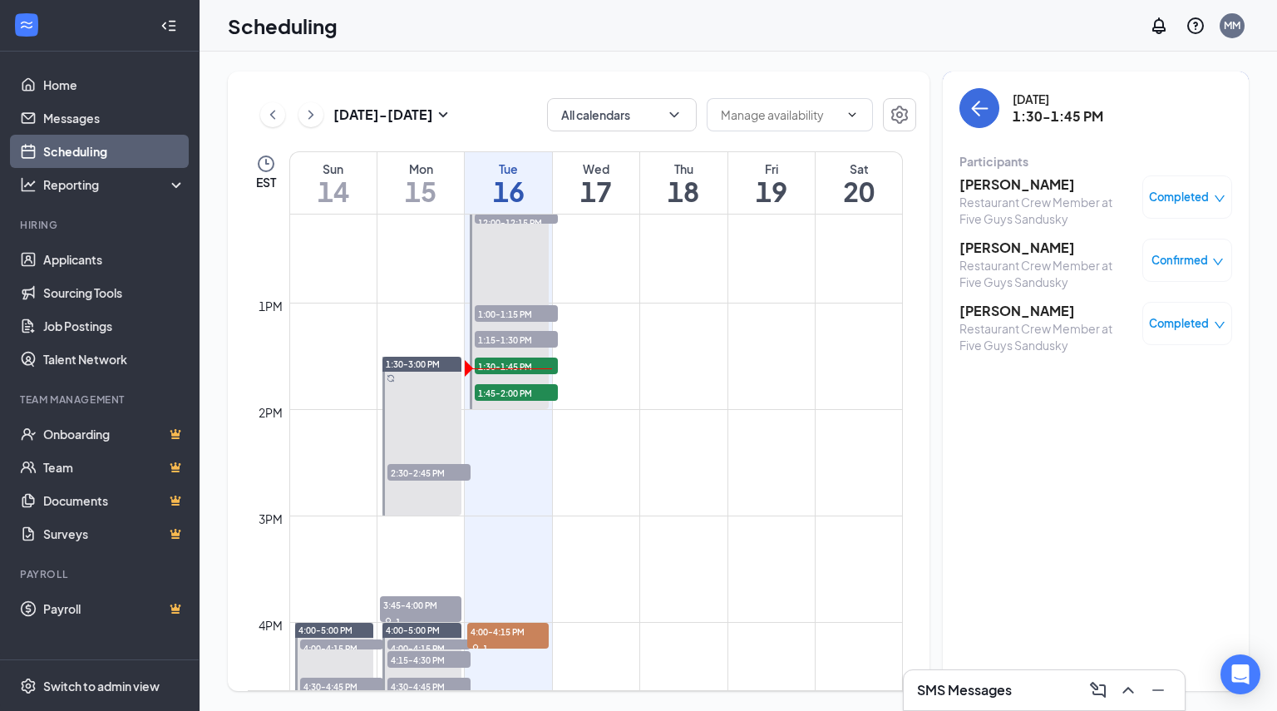
click at [1172, 260] on span "Confirmed" at bounding box center [1180, 260] width 57 height 17
click at [1103, 368] on span "Mark as no-show" at bounding box center [1129, 371] width 92 height 18
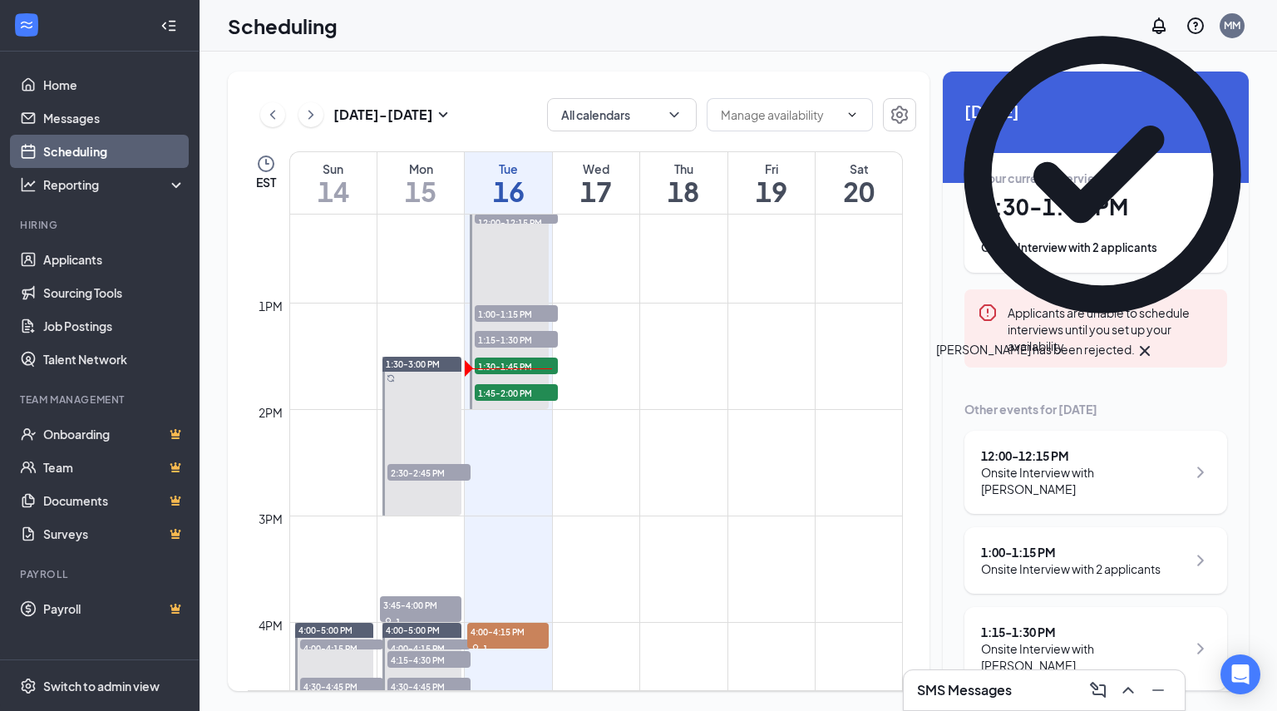
click at [1256, 345] on div "[DATE] - [DATE] All calendars EST Sun 14 Mon 15 Tue 16 Wed 17 Thu 18 Fri 19 Sat…" at bounding box center [739, 382] width 1078 height 660
drag, startPoint x: 1249, startPoint y: 331, endPoint x: 1255, endPoint y: 347, distance: 16.8
click at [1255, 347] on div "[DATE] - [DATE] All calendars EST Sun 14 Mon 15 Tue 16 Wed 17 Thu 18 Fri 19 Sat…" at bounding box center [739, 382] width 1078 height 660
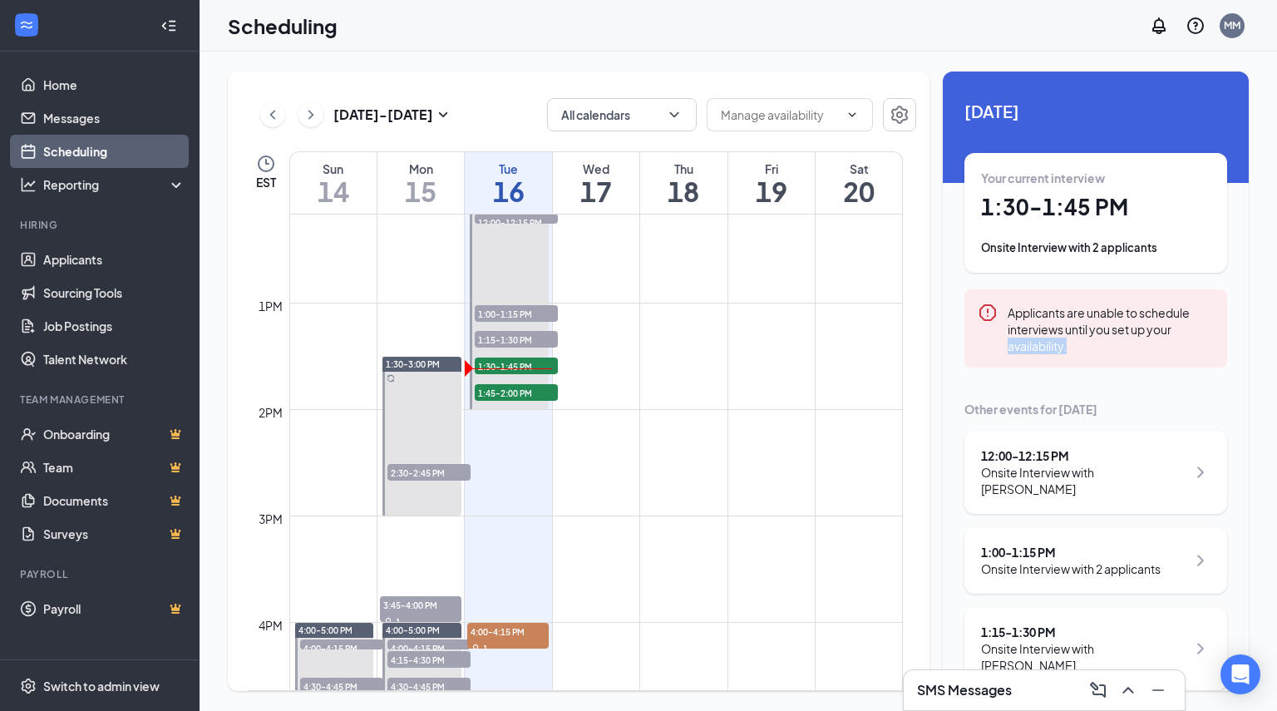
click at [1251, 353] on div "[DATE] - [DATE] All calendars EST Sun 14 Mon 15 Tue 16 Wed 17 Thu 18 Fri 19 Sat…" at bounding box center [739, 382] width 1078 height 660
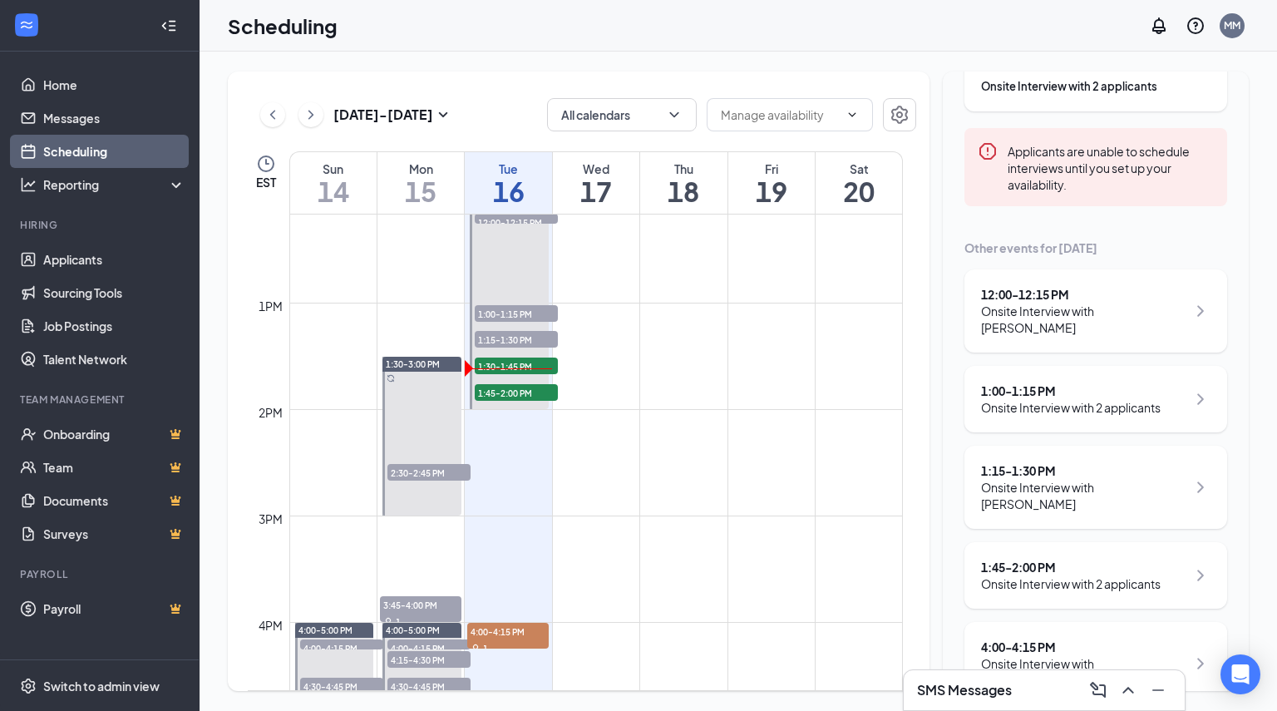
scroll to position [185, 0]
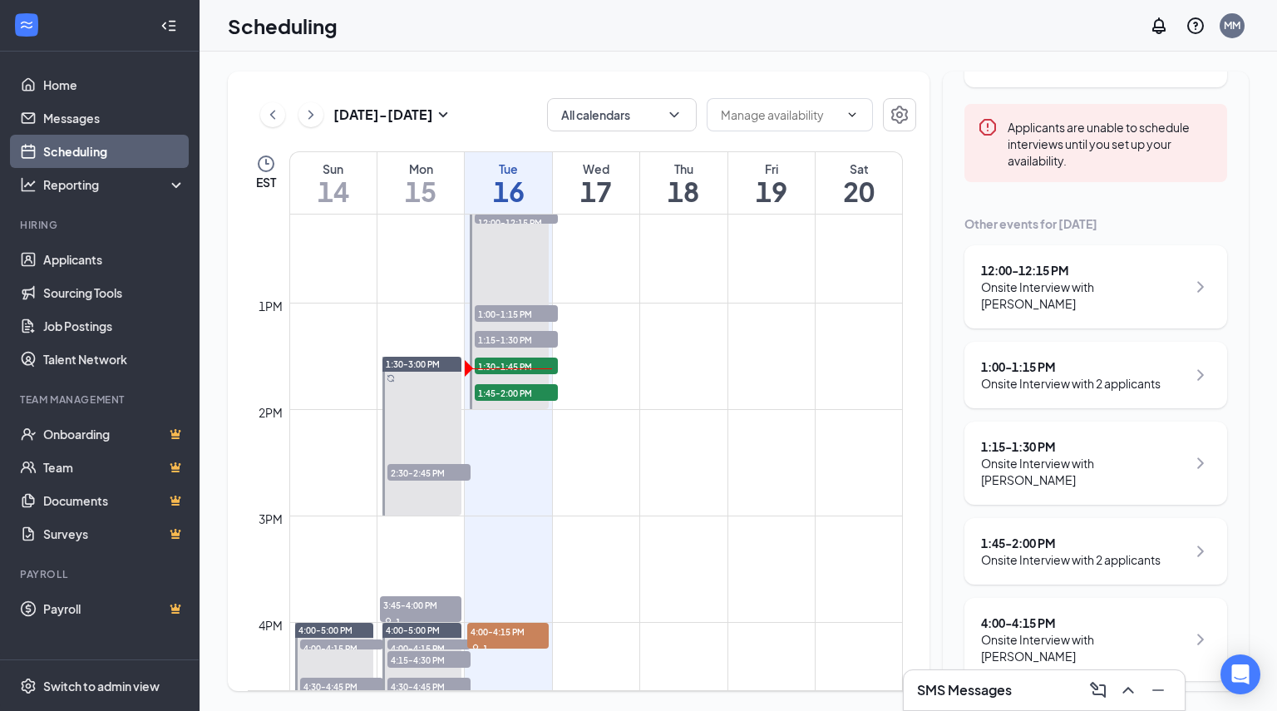
click at [1030, 551] on div "Onsite Interview with 2 applicants" at bounding box center [1071, 559] width 180 height 17
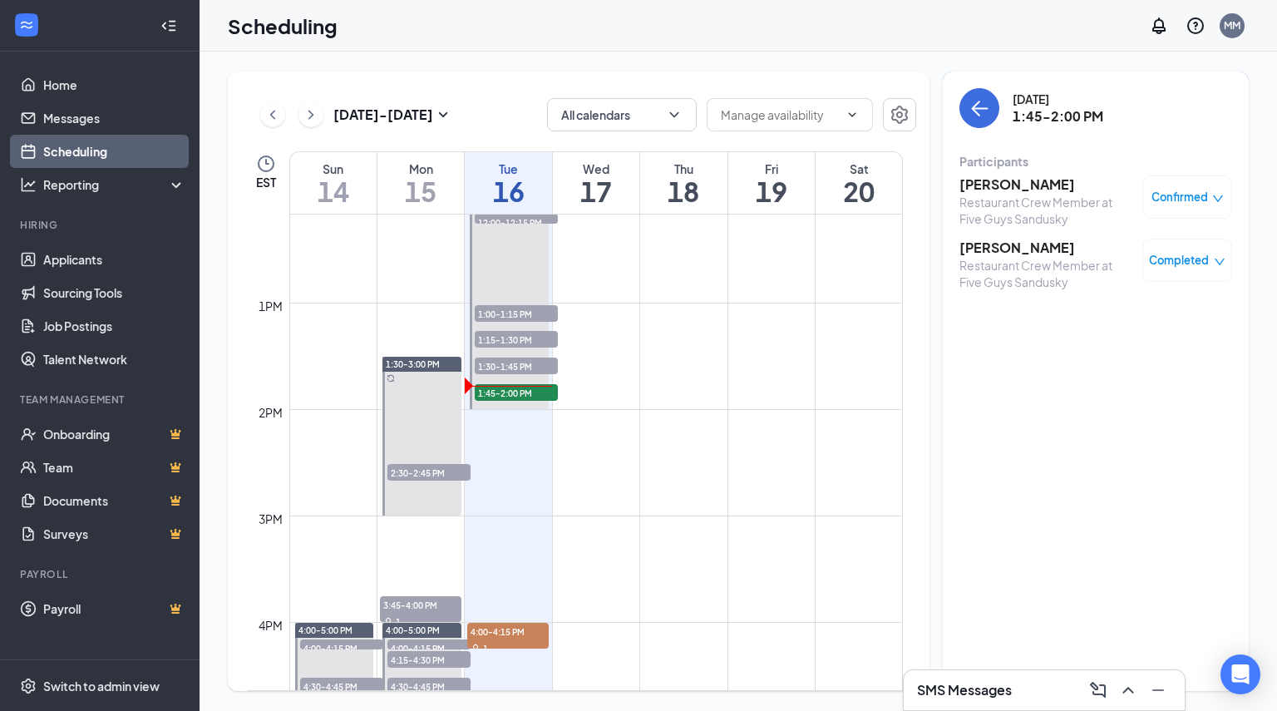
click at [1194, 200] on span "Confirmed" at bounding box center [1180, 197] width 57 height 17
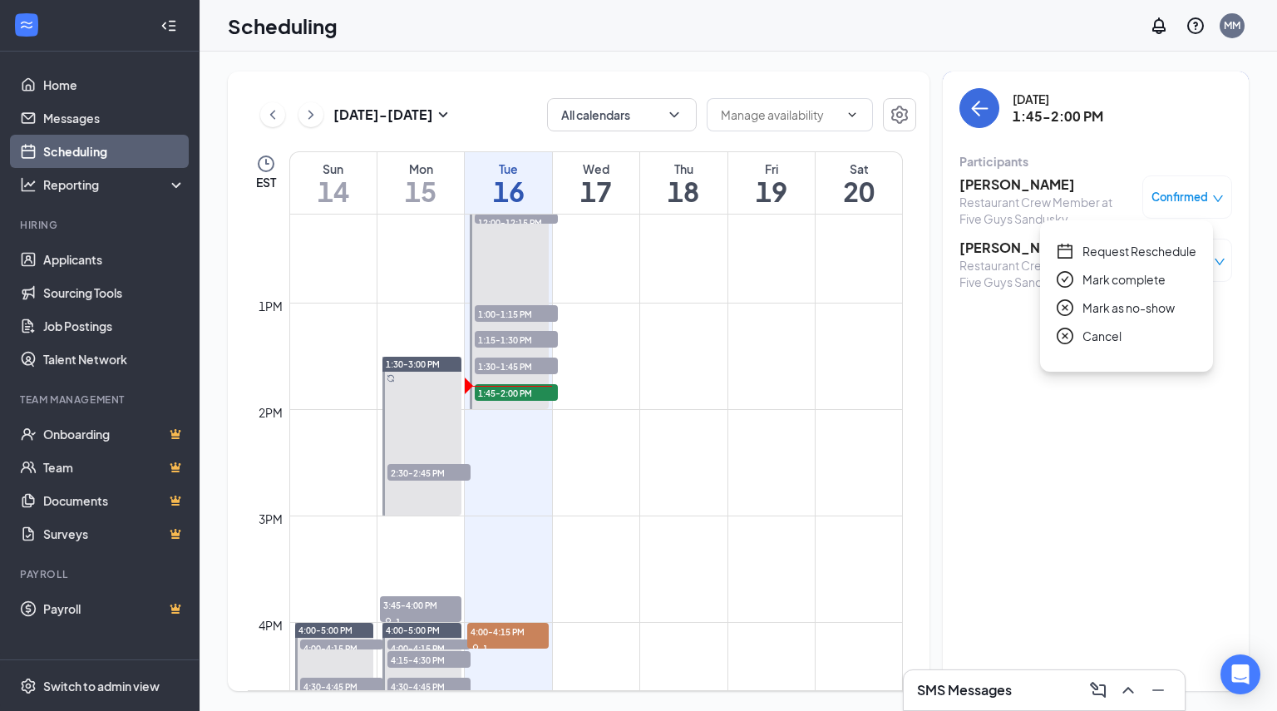
click at [1096, 305] on span "Mark as no-show" at bounding box center [1129, 308] width 92 height 18
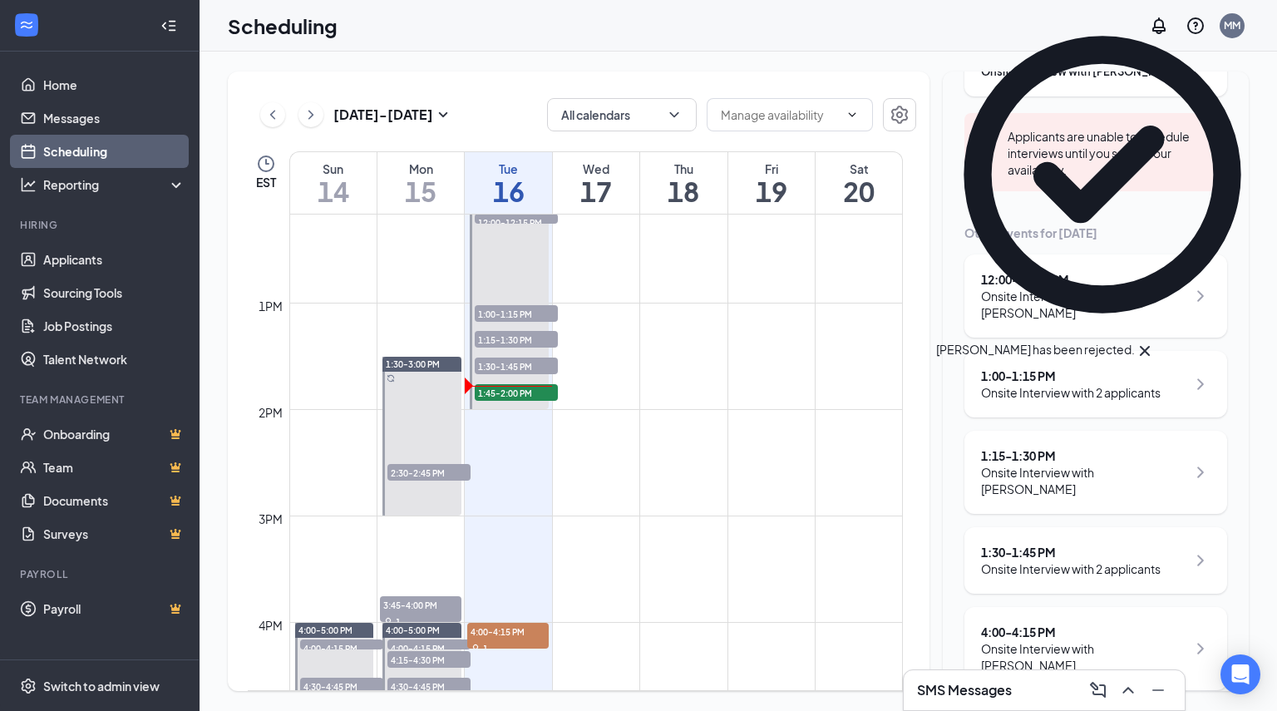
scroll to position [185, 0]
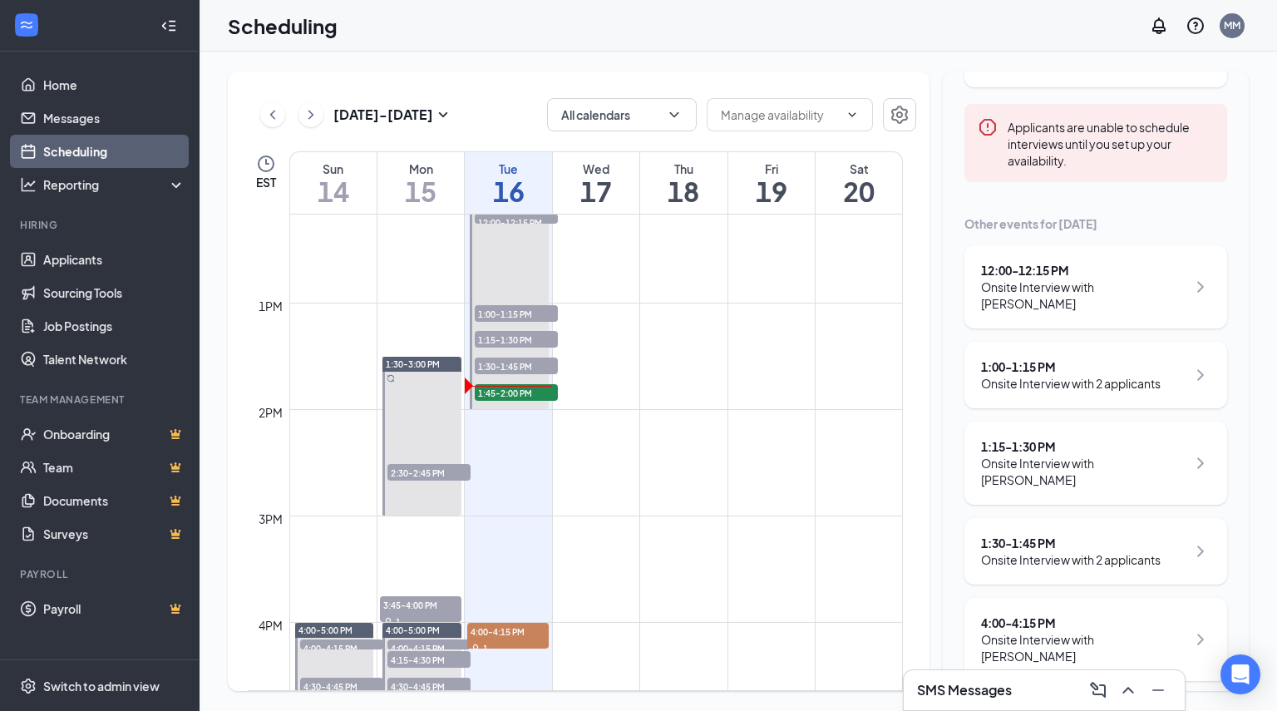
click at [1023, 518] on div "1:30 - 1:45 PM Onsite Interview with 2 applicants" at bounding box center [1096, 551] width 263 height 67
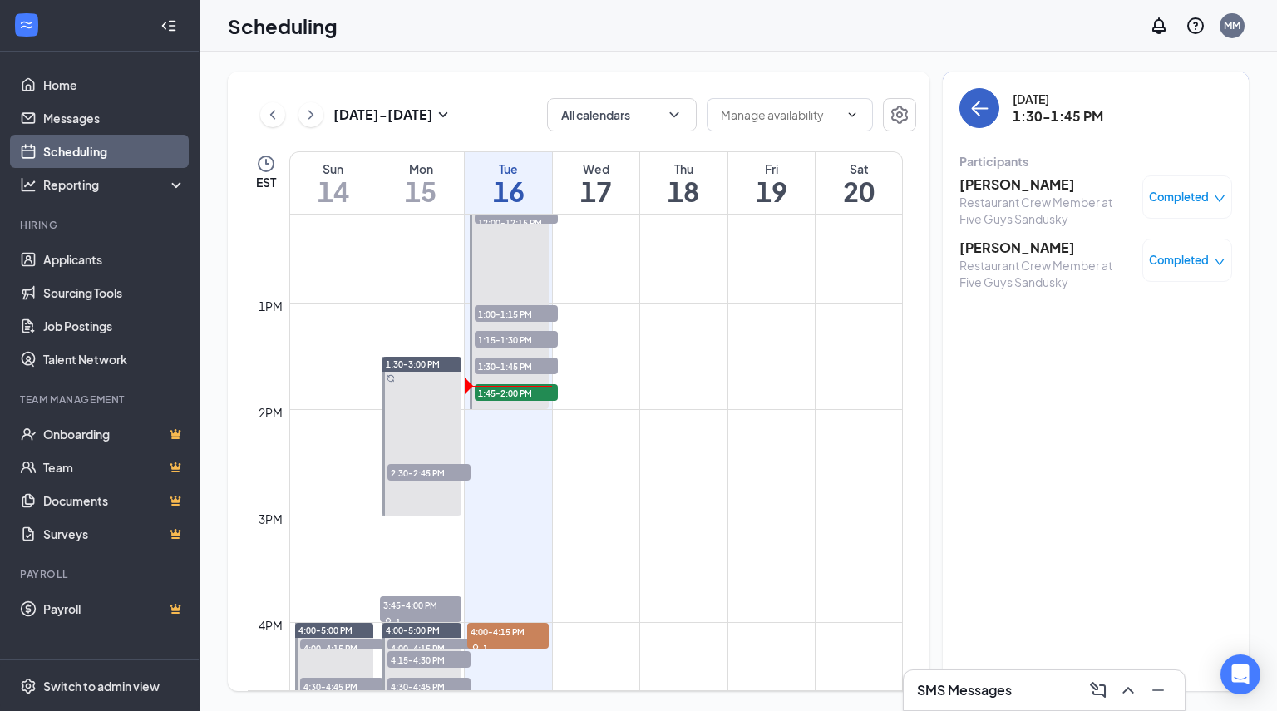
click at [986, 101] on icon "ArrowLeft" at bounding box center [980, 108] width 20 height 20
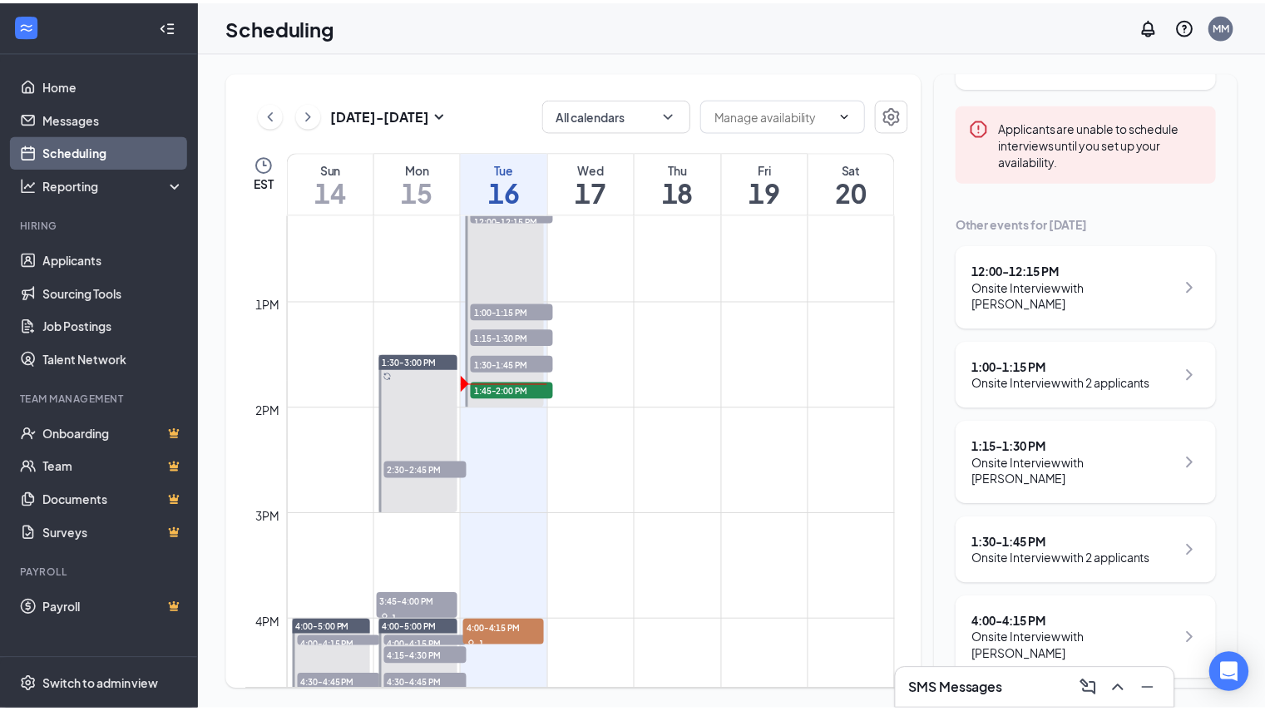
scroll to position [1285, 0]
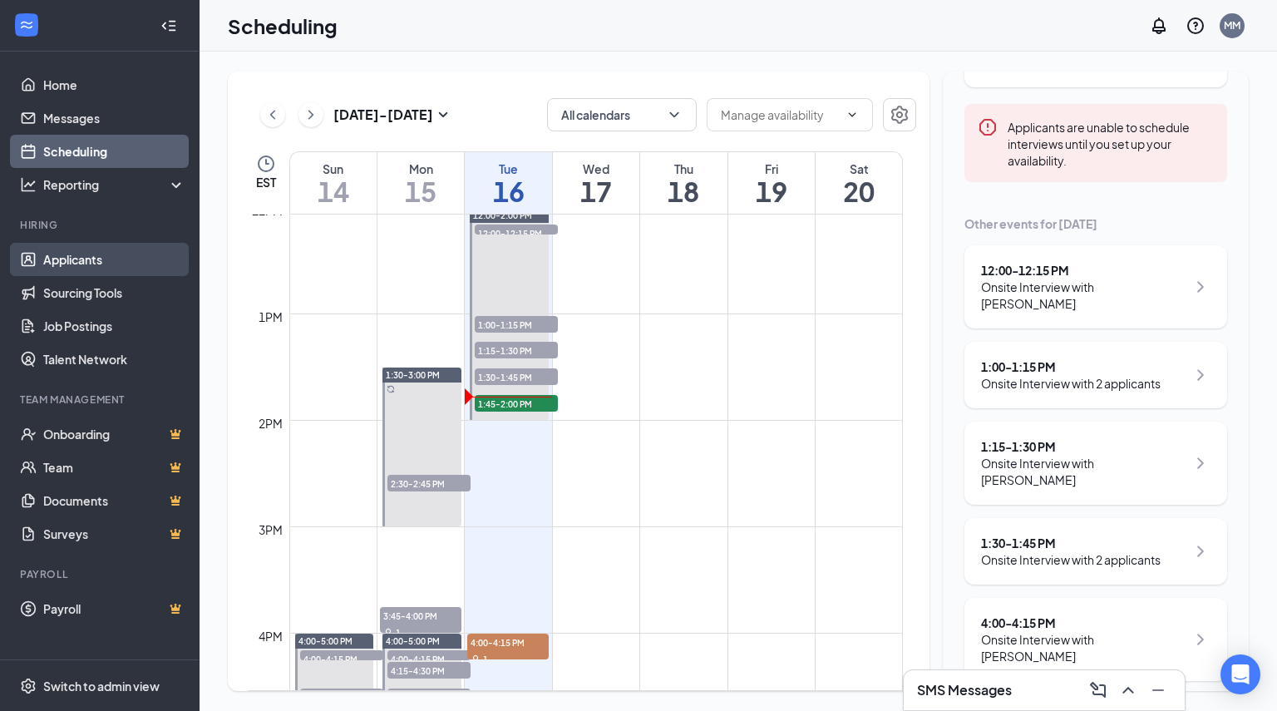
click at [68, 264] on link "Applicants" at bounding box center [114, 259] width 142 height 33
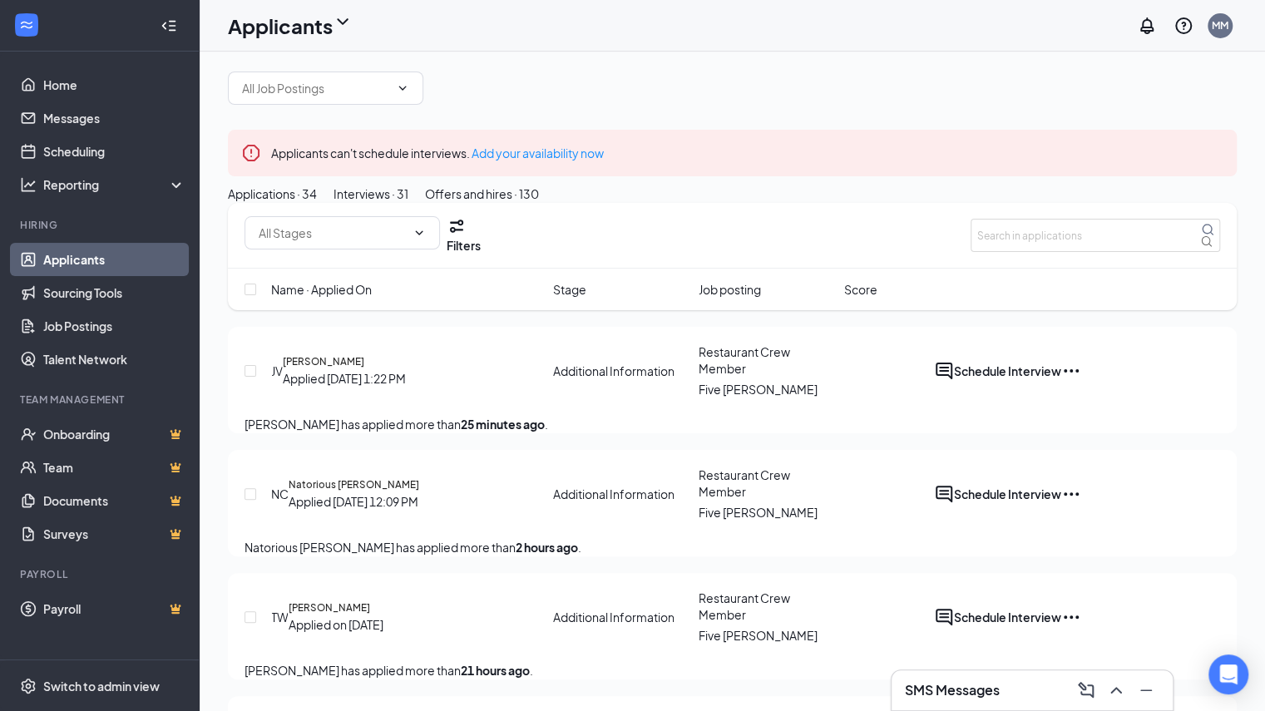
click at [408, 203] on button "Interviews · 31" at bounding box center [371, 194] width 75 height 18
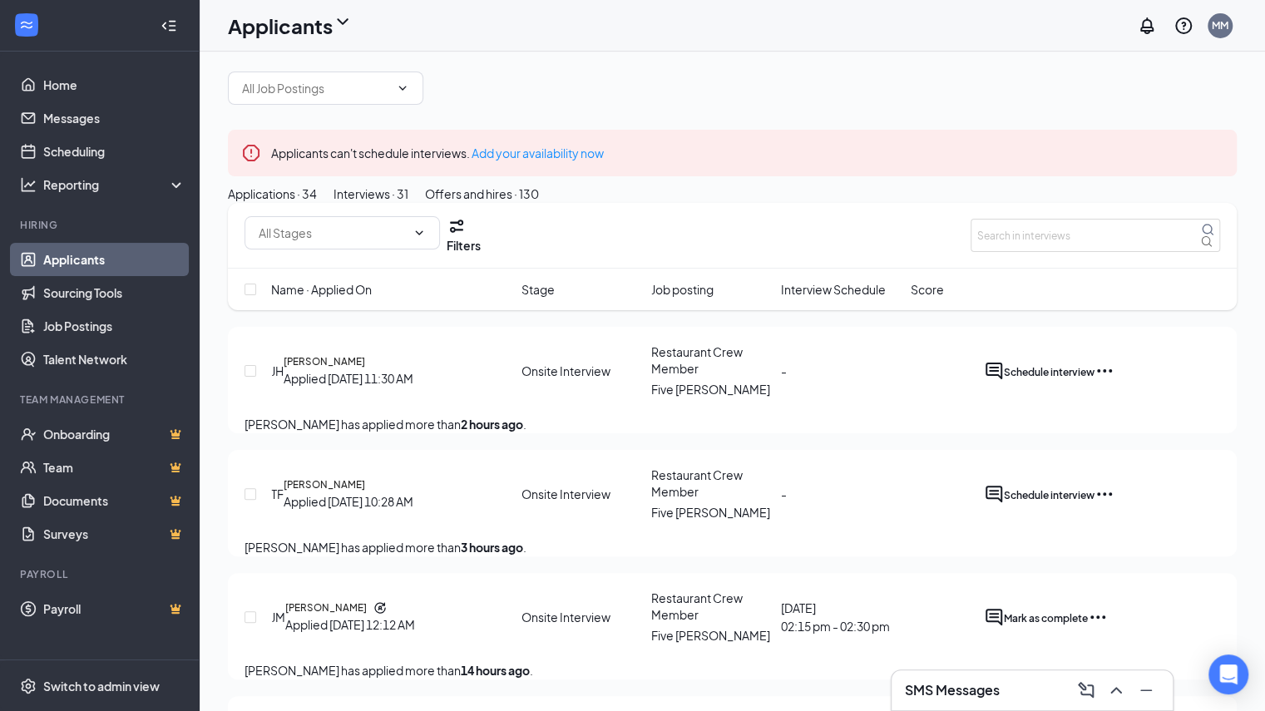
click at [887, 76] on div at bounding box center [732, 88] width 1009 height 33
